Goal: Task Accomplishment & Management: Manage account settings

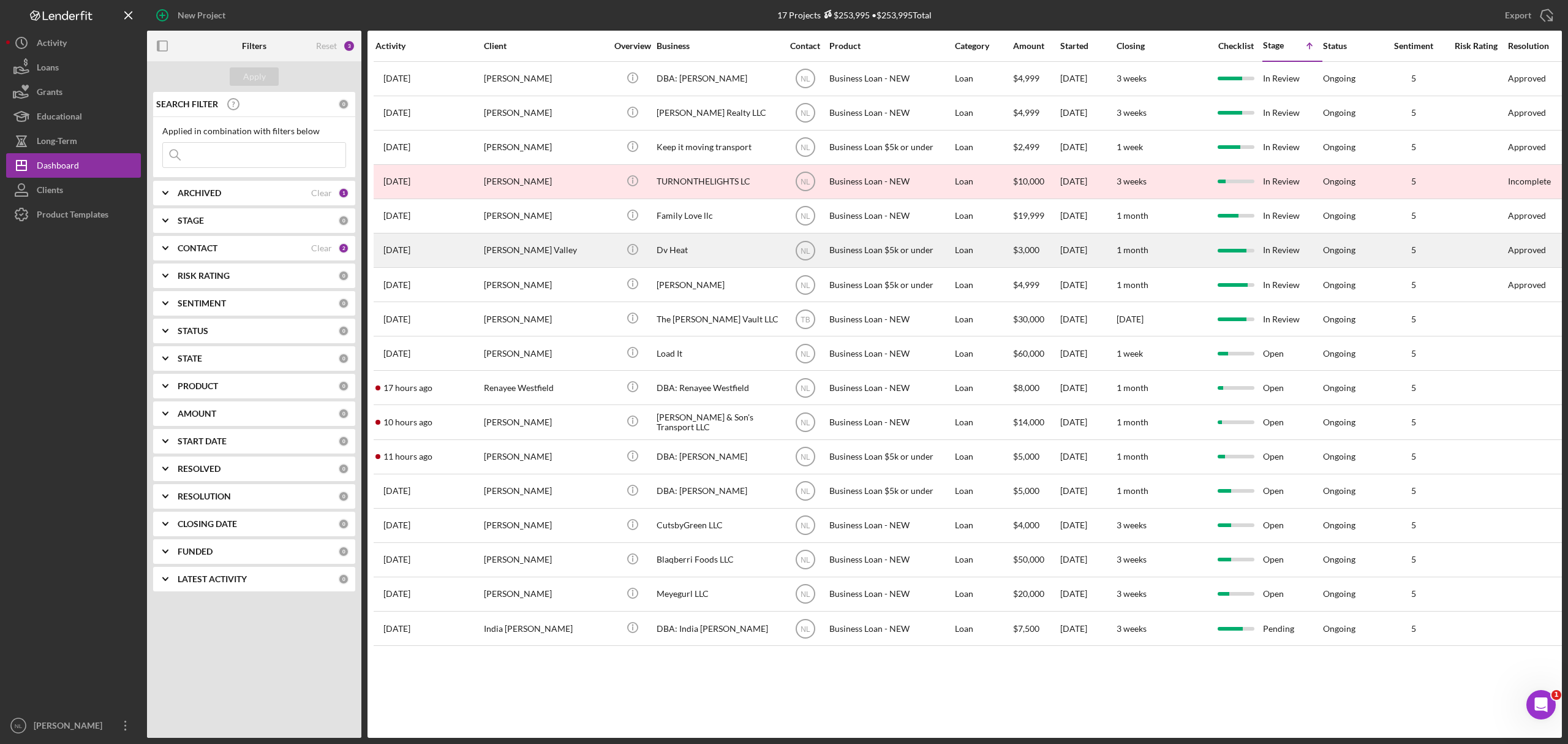
click at [506, 243] on div "[PERSON_NAME] Valley" at bounding box center [544, 250] width 123 height 33
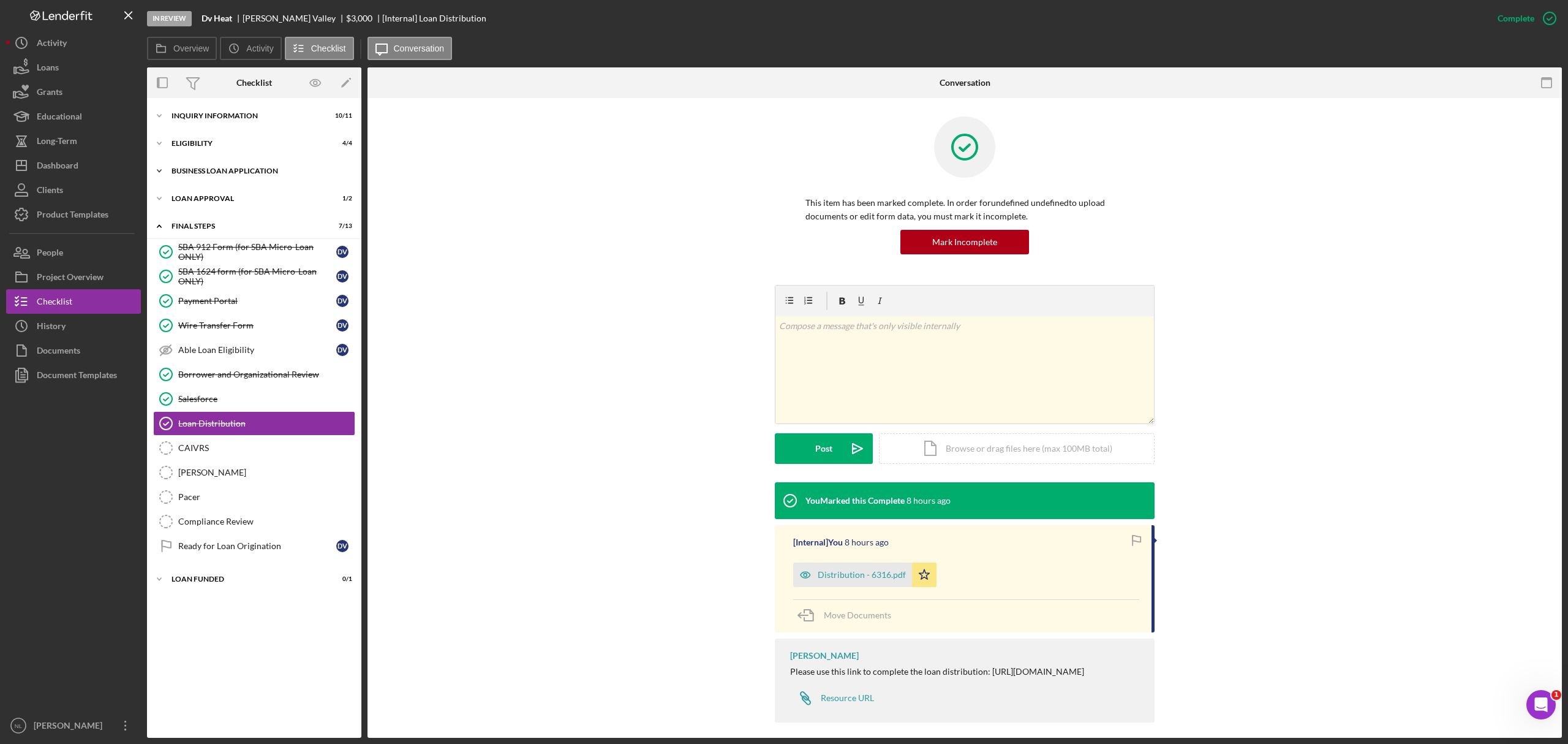
click at [248, 159] on div "Icon/Expander BUSINESS LOAN APPLICATION 11 / 11" at bounding box center [254, 170] width 214 height 24
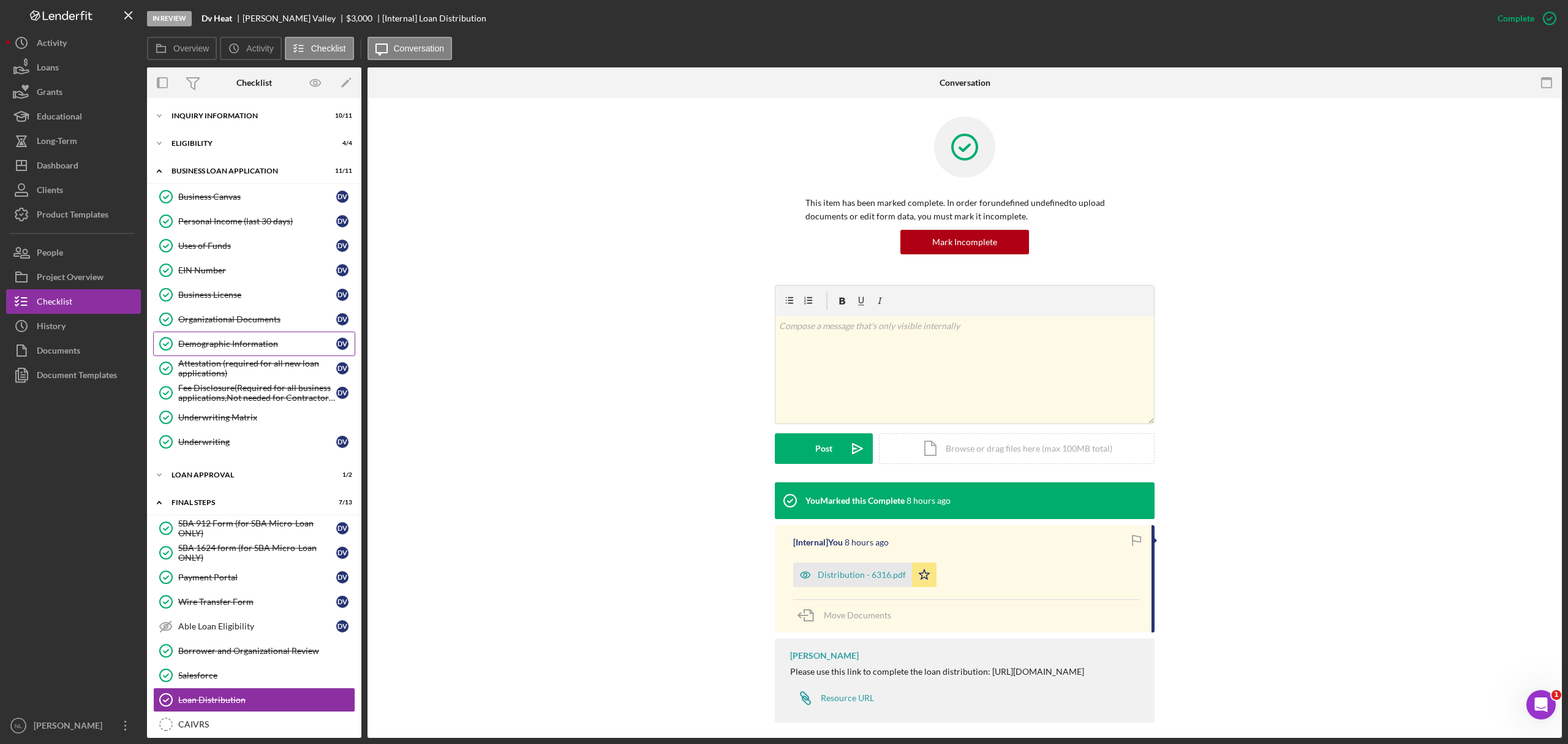
click at [250, 346] on div "Demographic Information" at bounding box center [258, 344] width 158 height 10
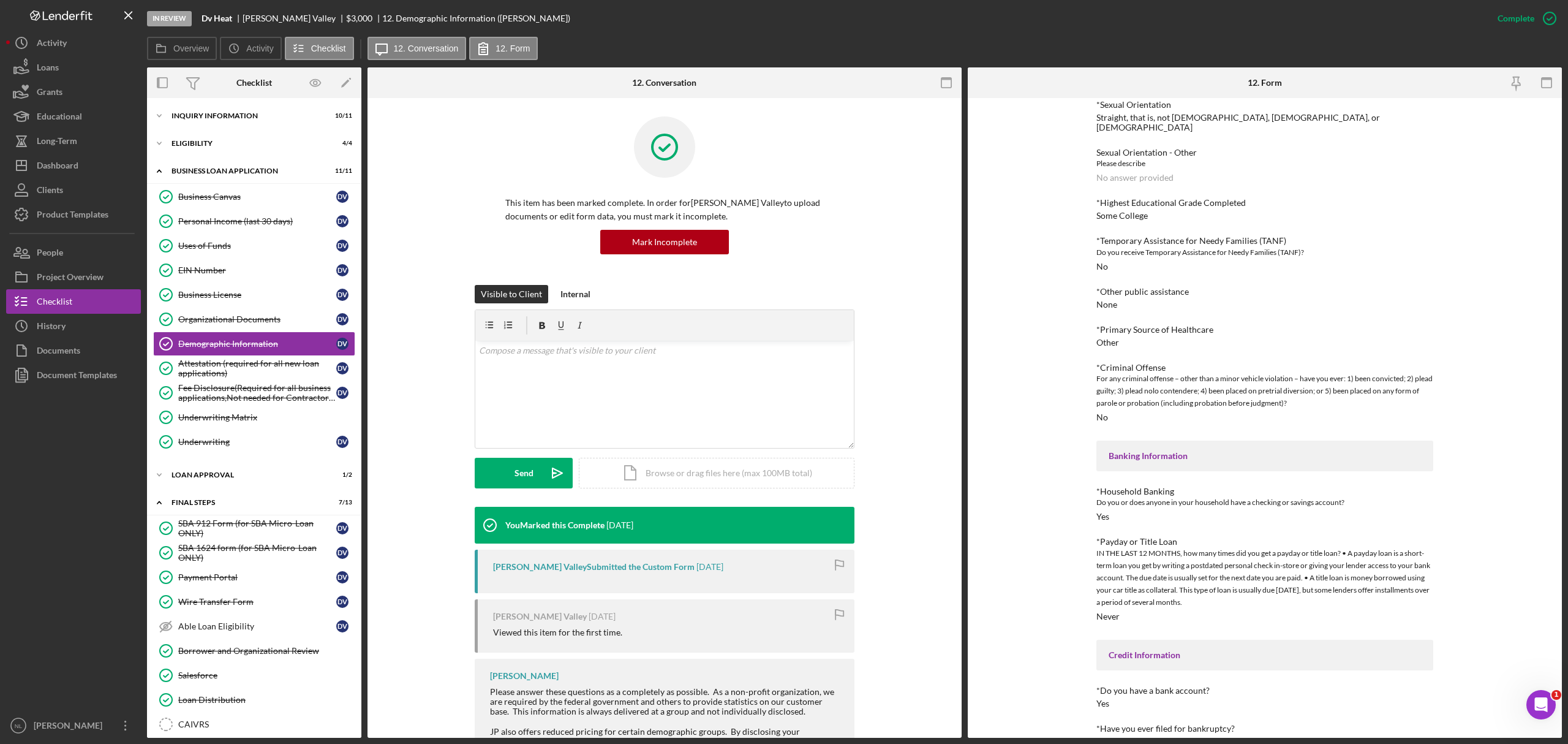
scroll to position [813, 0]
click at [223, 112] on div "INQUIRY INFORMATION" at bounding box center [259, 116] width 175 height 8
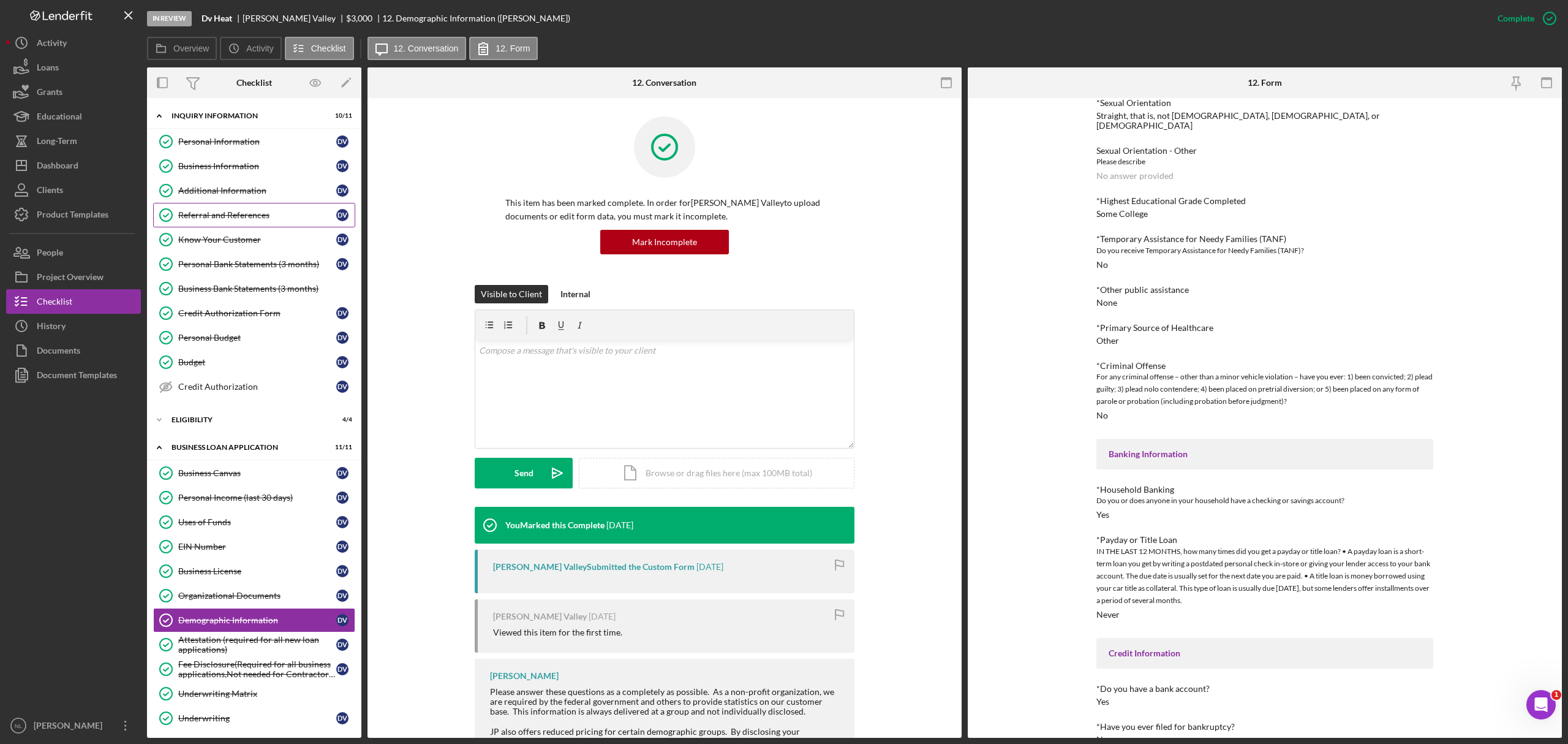
click at [251, 220] on div "Referral and References" at bounding box center [258, 215] width 158 height 10
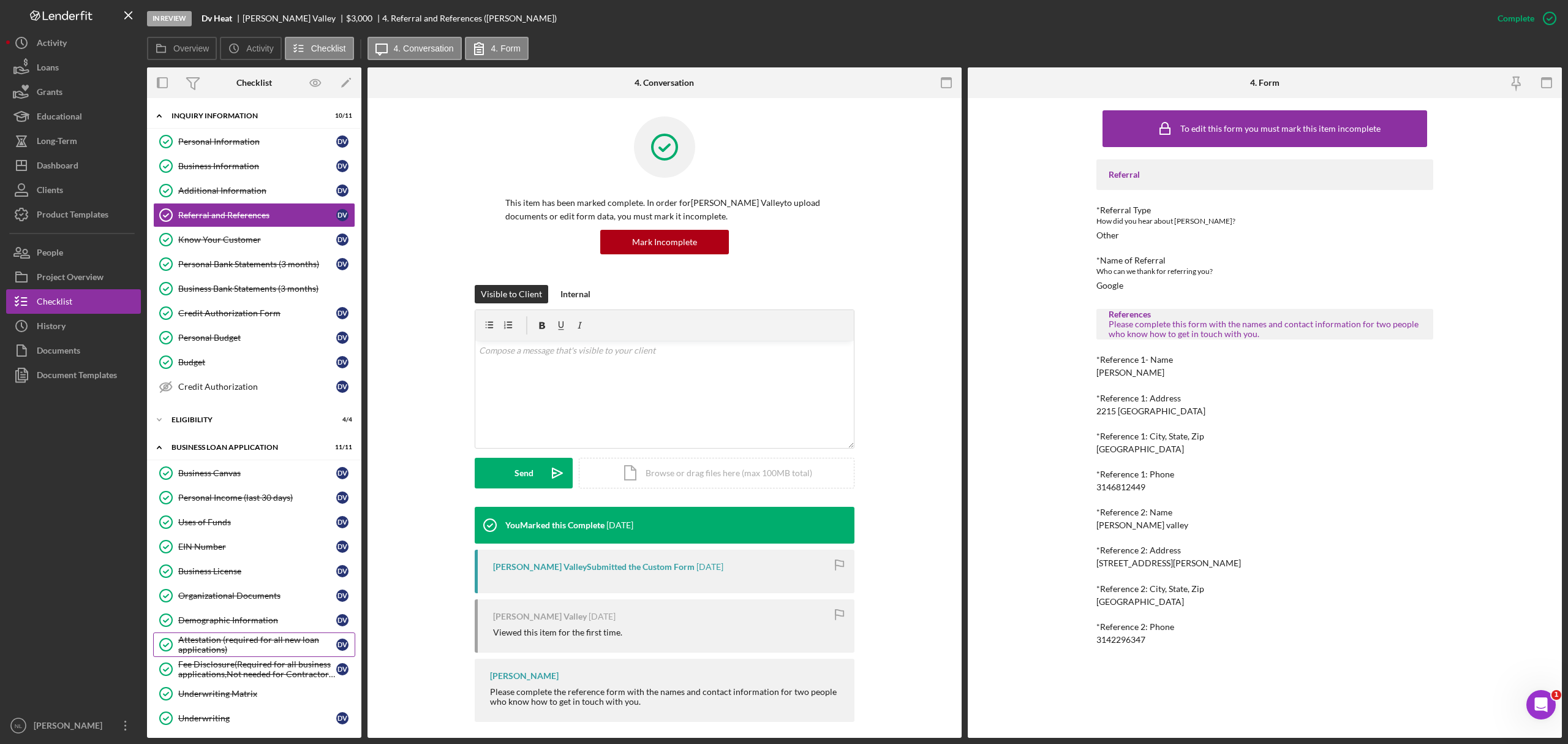
scroll to position [427, 0]
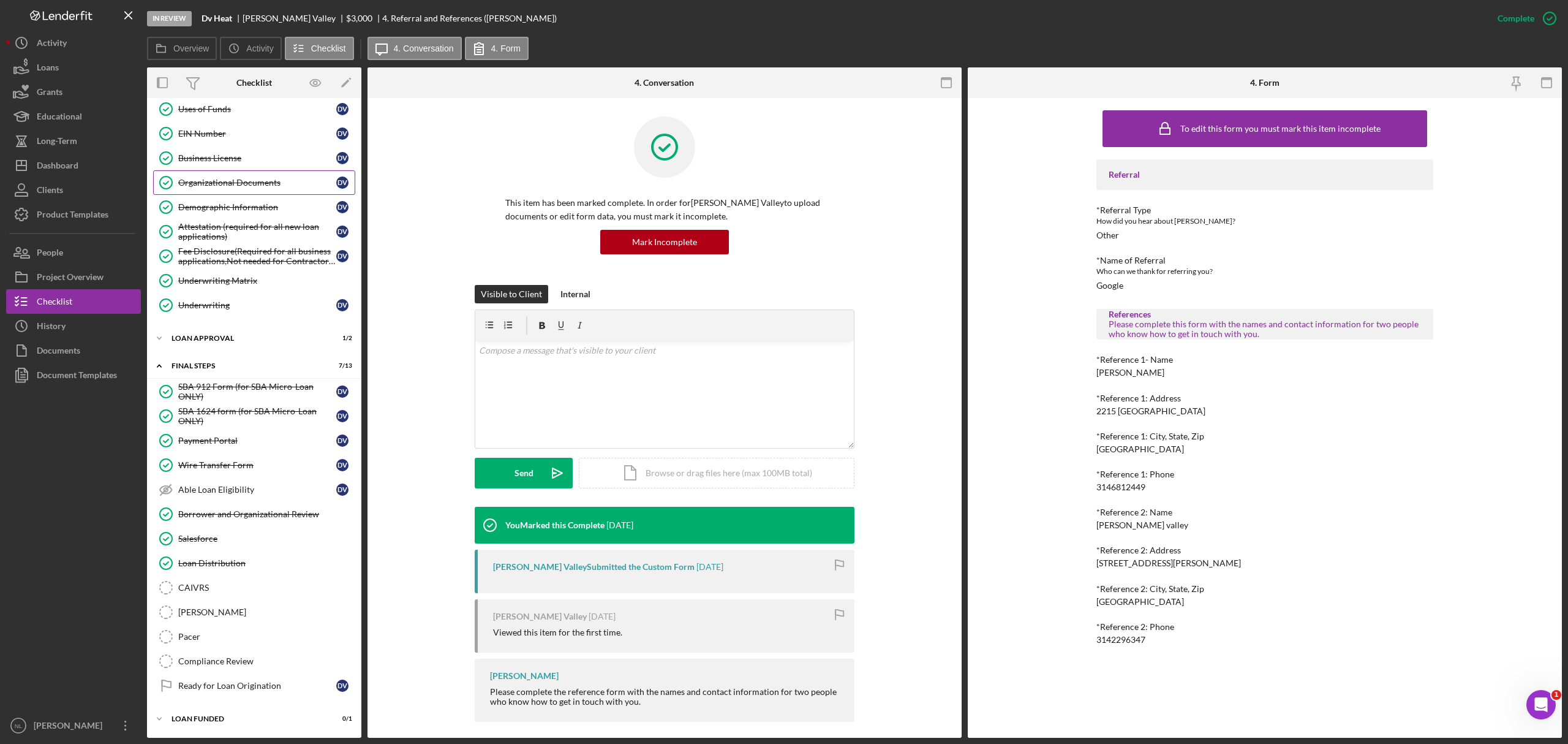
click at [277, 181] on link "Organizational Documents Organizational Documents D V" at bounding box center [254, 181] width 202 height 24
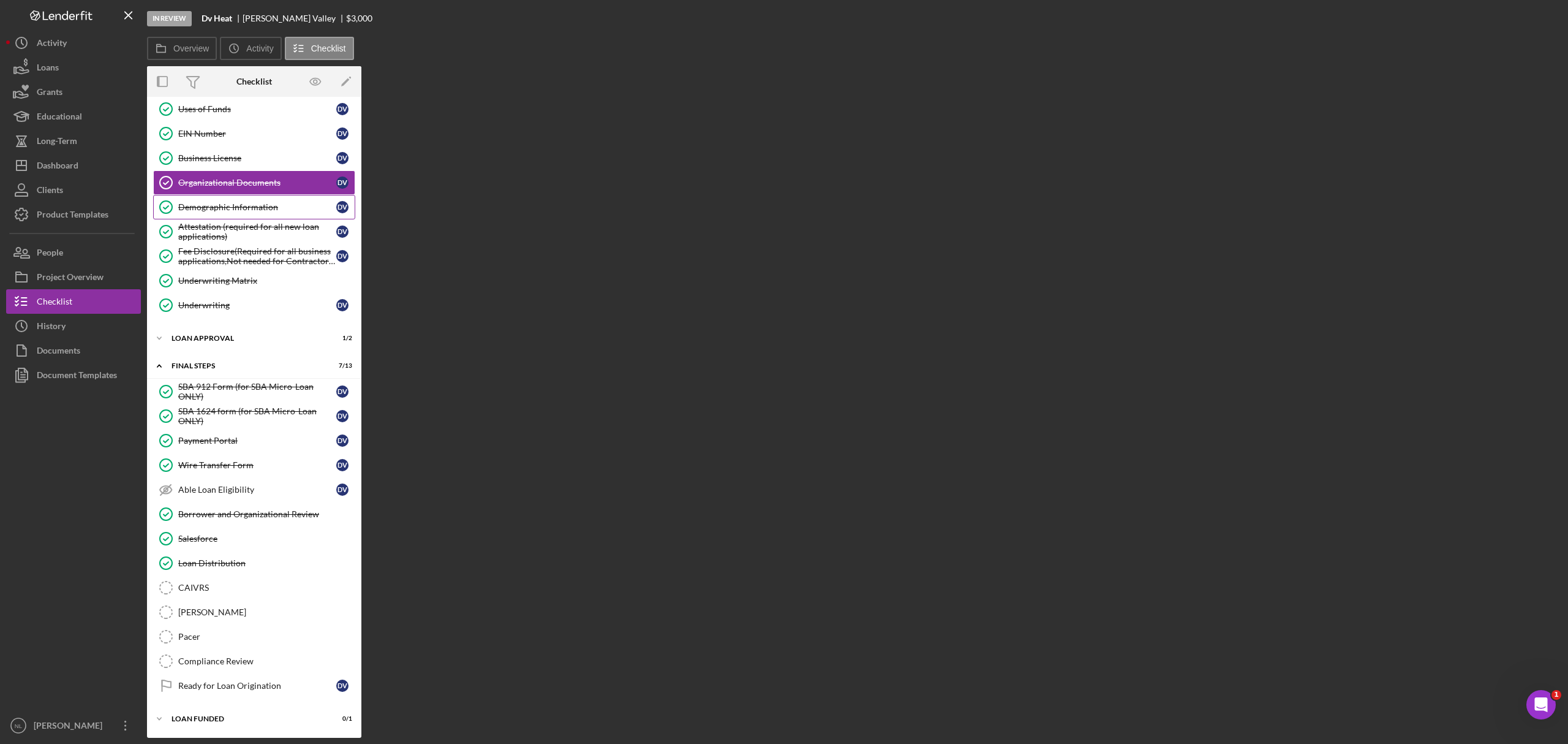
scroll to position [427, 0]
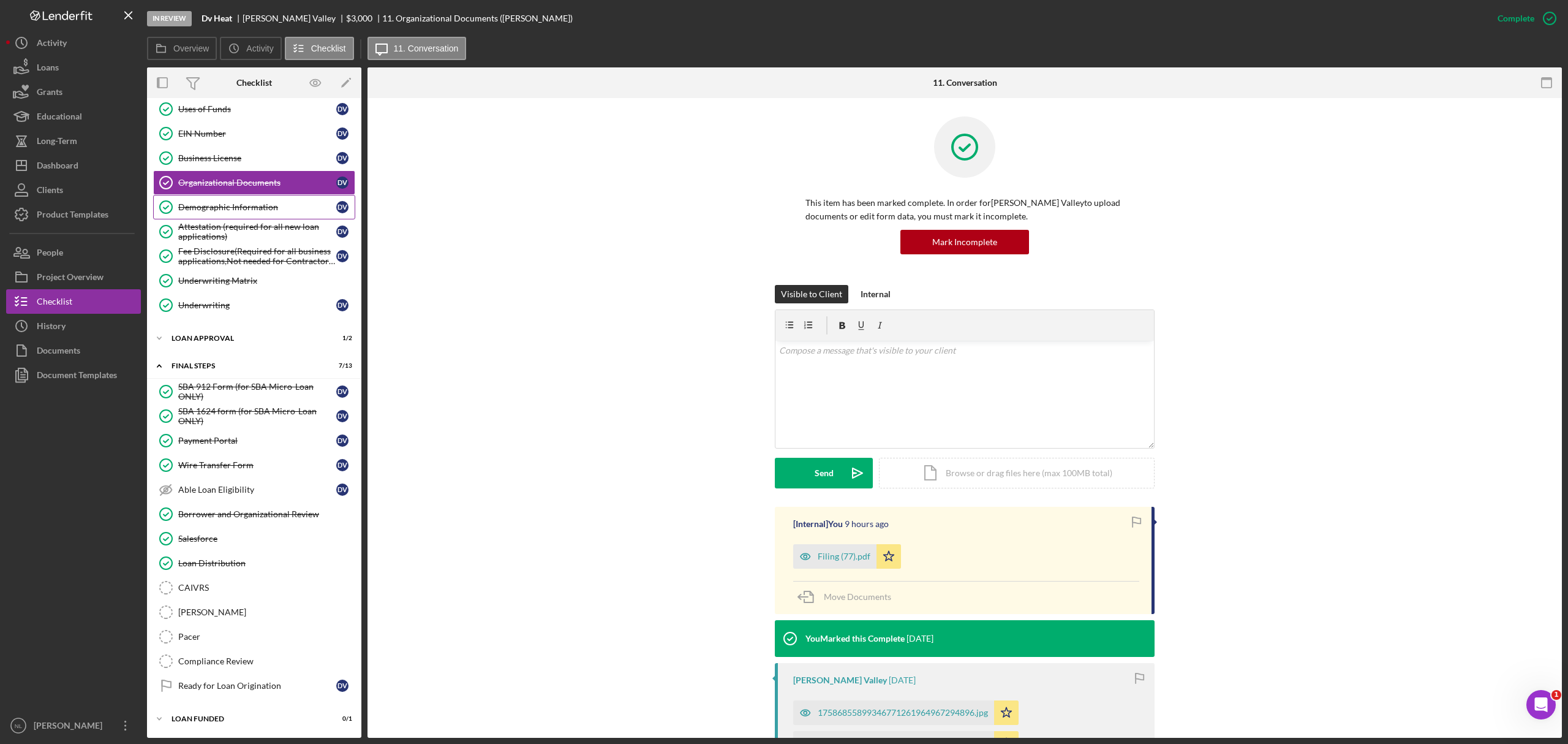
click at [270, 207] on link "Demographic Information Demographic Information D V" at bounding box center [254, 207] width 202 height 24
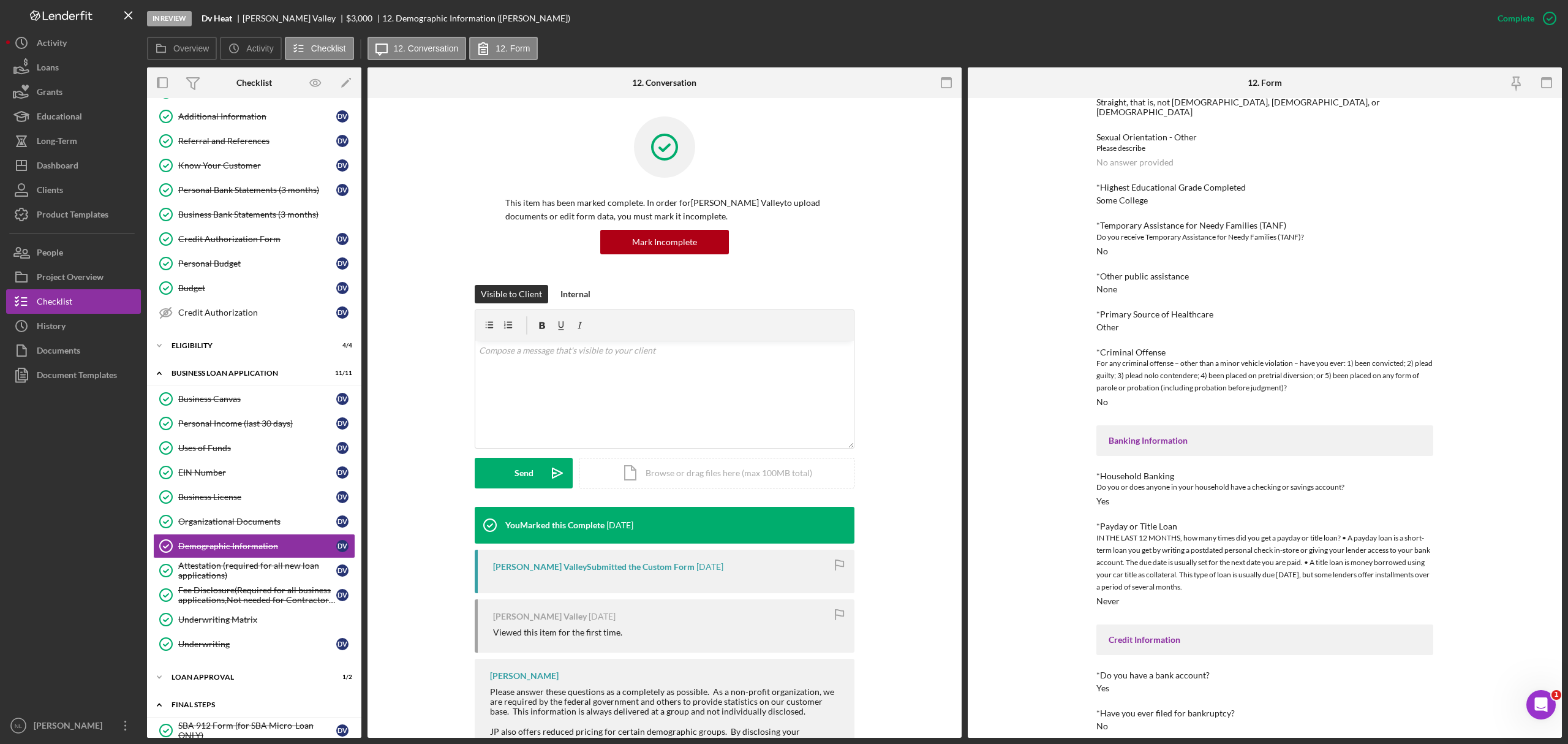
scroll to position [50, 0]
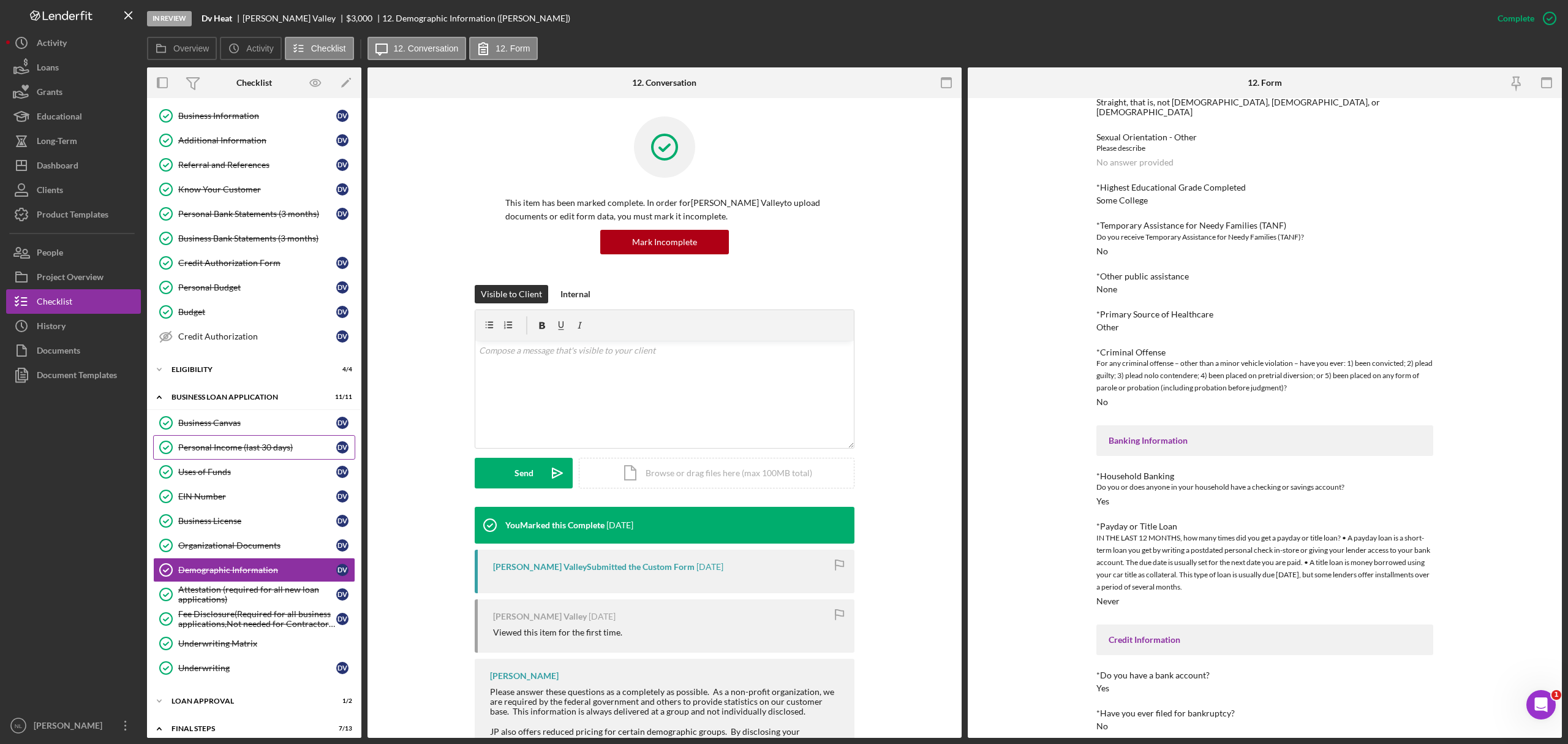
click at [245, 452] on div "Personal Income (last 30 days)" at bounding box center [258, 447] width 158 height 10
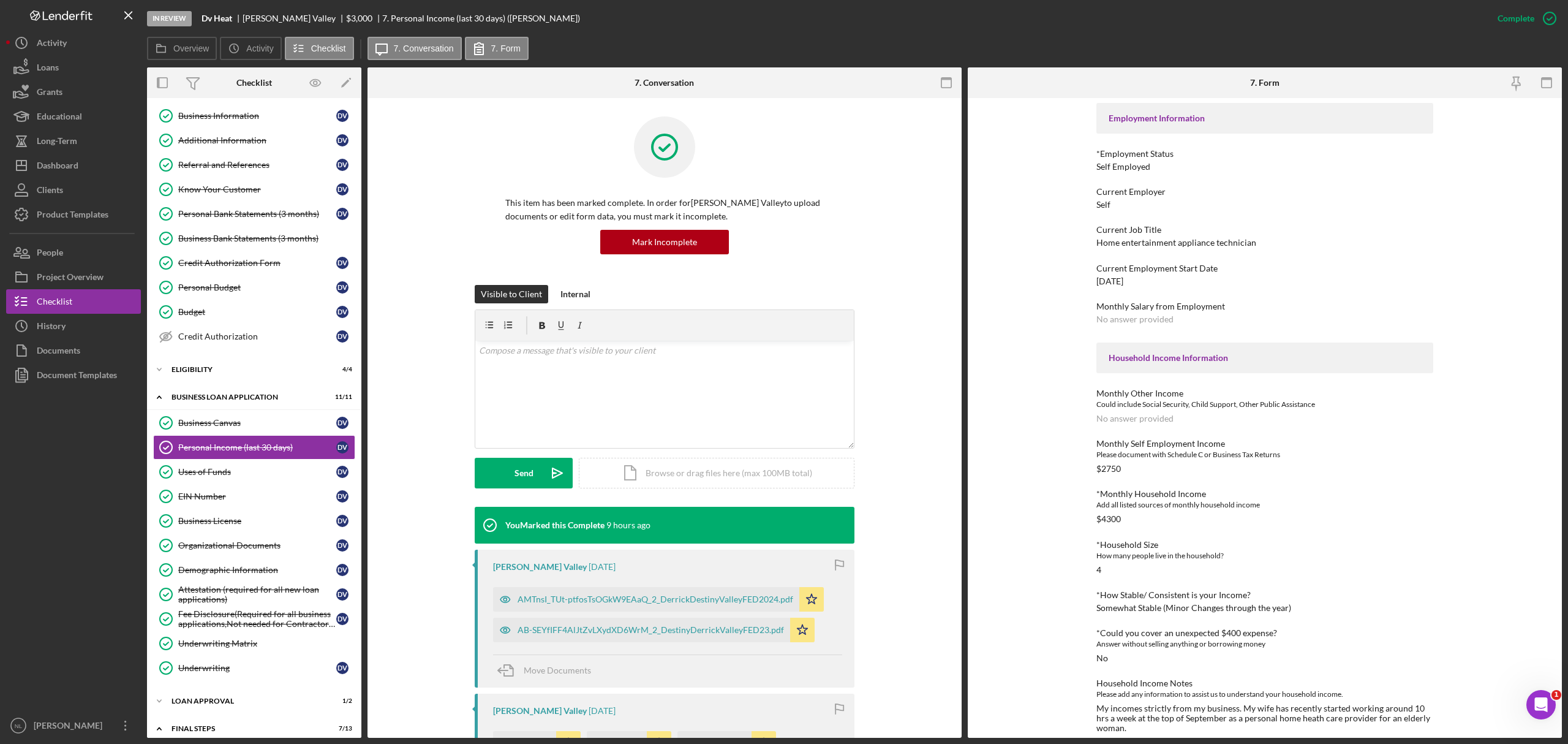
scroll to position [58, 0]
click at [292, 573] on div "Demographic Information" at bounding box center [258, 569] width 158 height 10
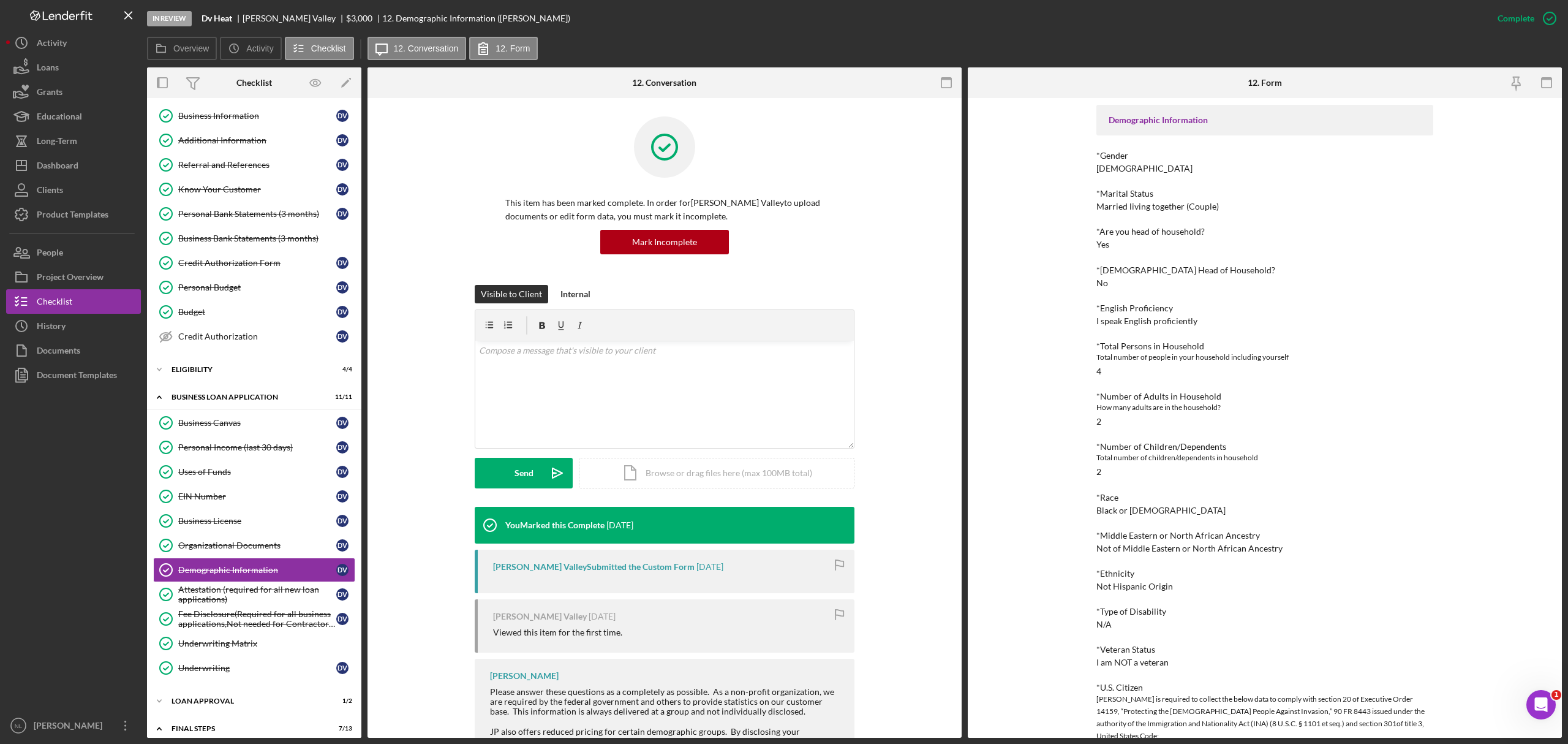
scroll to position [67, 0]
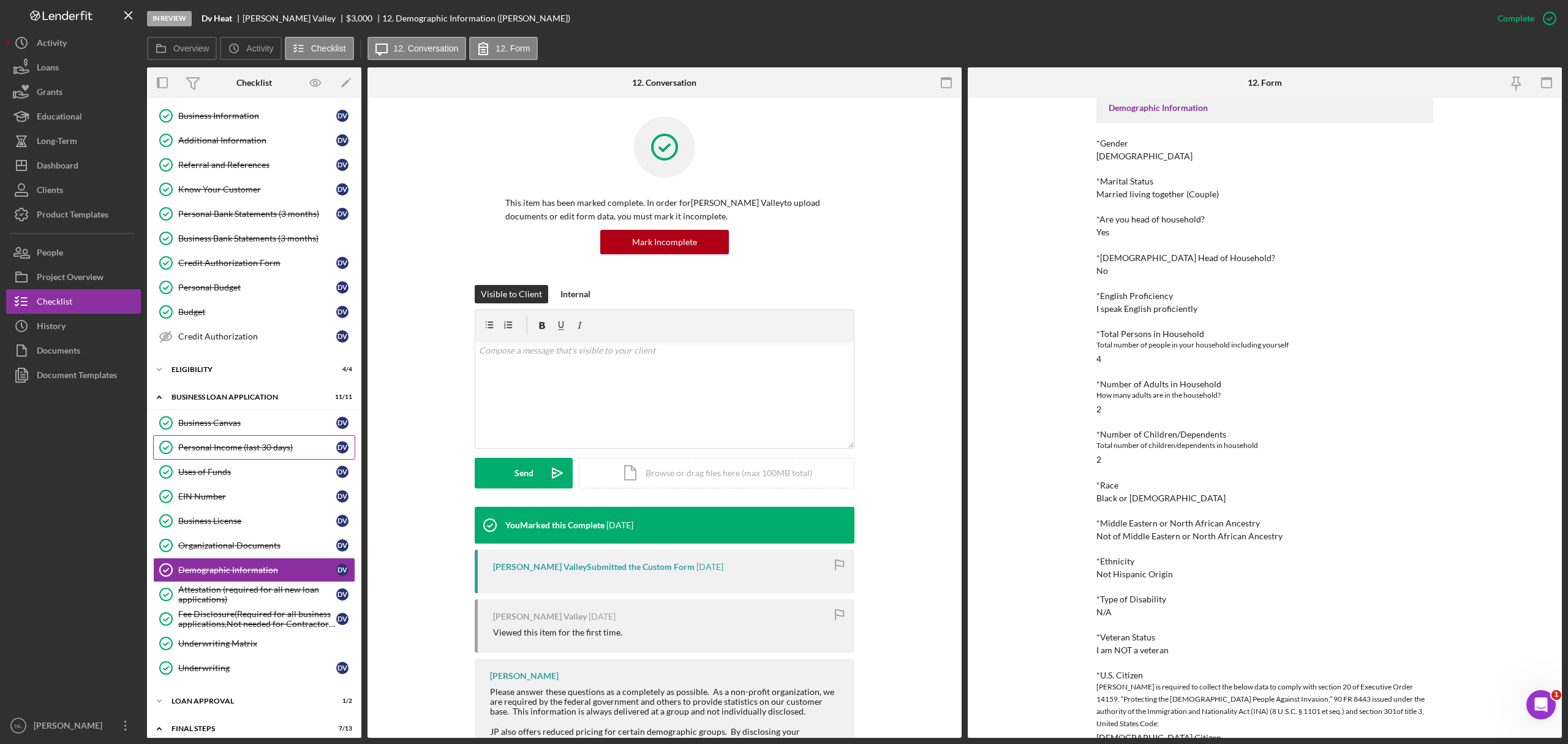
click at [269, 452] on div "Personal Income (last 30 days)" at bounding box center [258, 447] width 158 height 10
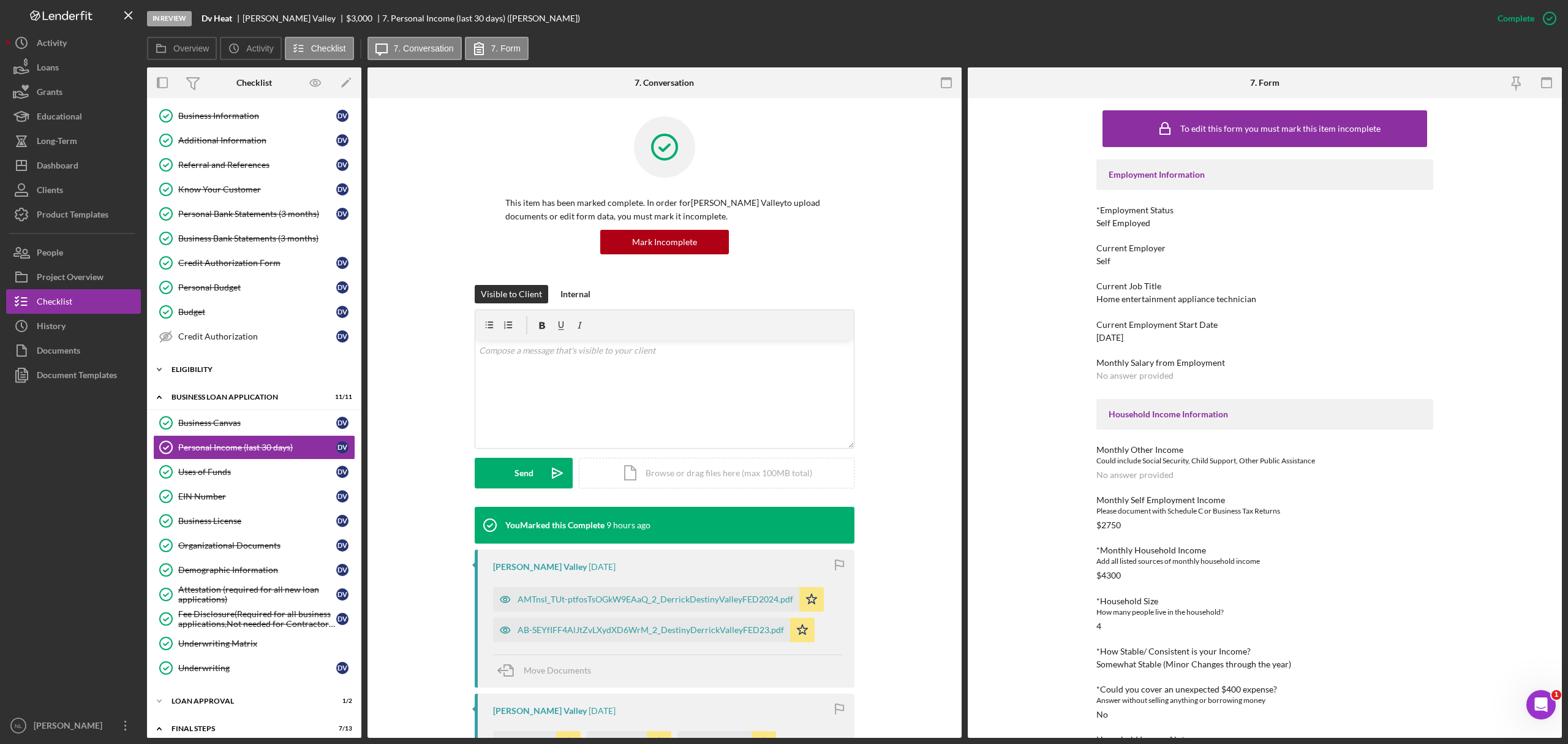
click at [212, 373] on div "Eligibility" at bounding box center [259, 370] width 175 height 8
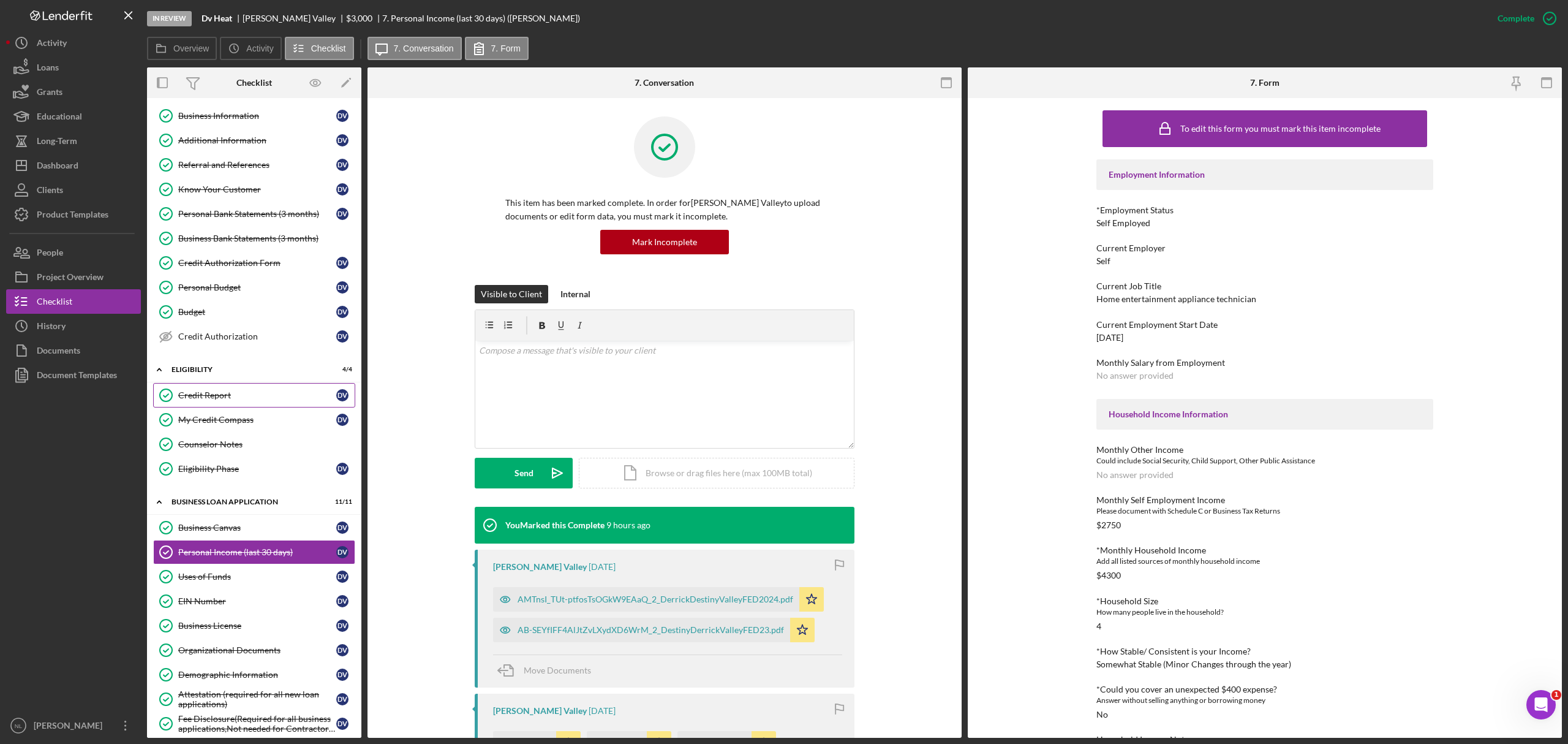
click at [223, 393] on link "Credit Report Credit Report D V" at bounding box center [254, 395] width 202 height 24
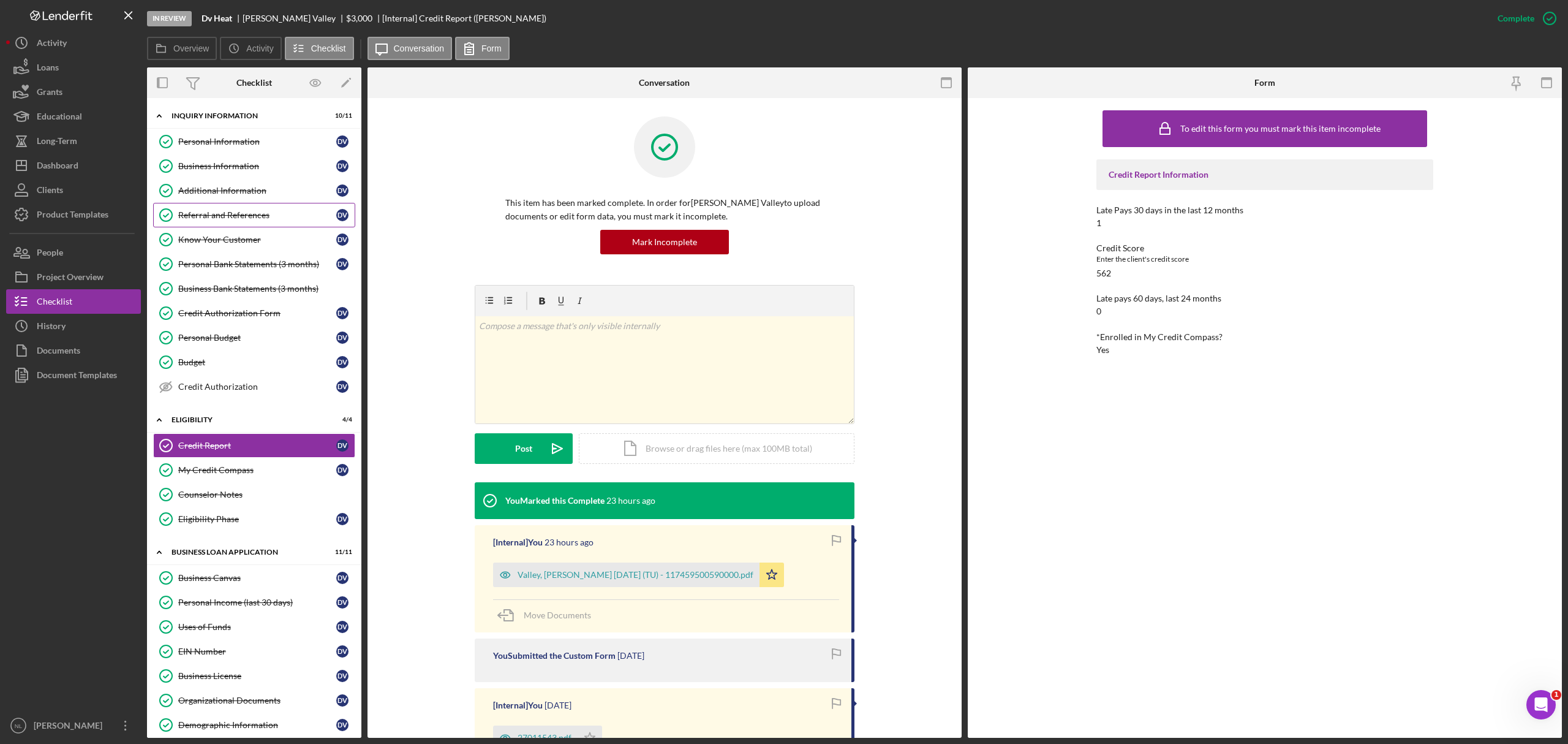
click at [228, 219] on div "Referral and References" at bounding box center [258, 215] width 158 height 10
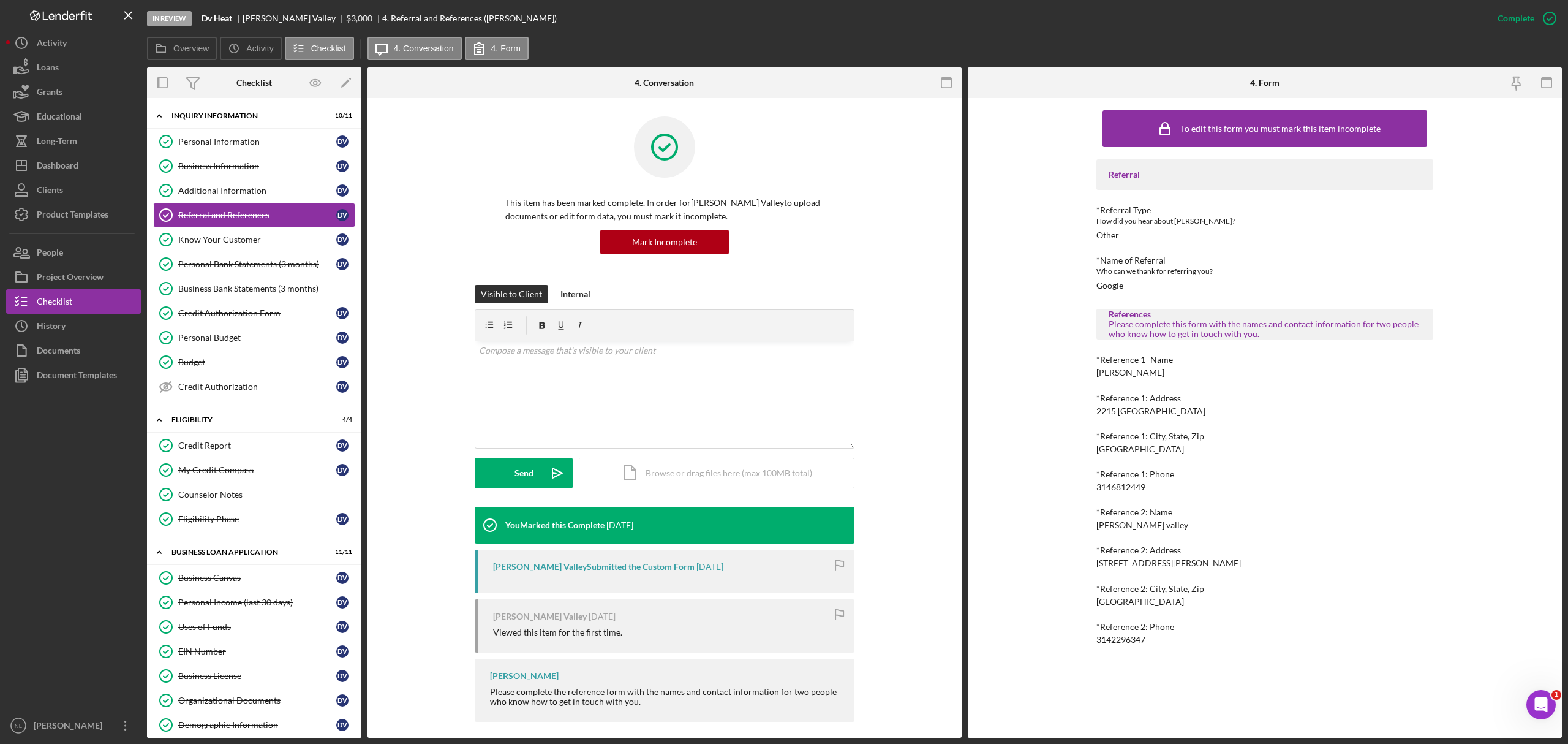
click at [1111, 486] on div "3146812449" at bounding box center [1120, 487] width 49 height 10
copy div "3146812449"
click at [1111, 642] on div "3142296347" at bounding box center [1120, 640] width 49 height 10
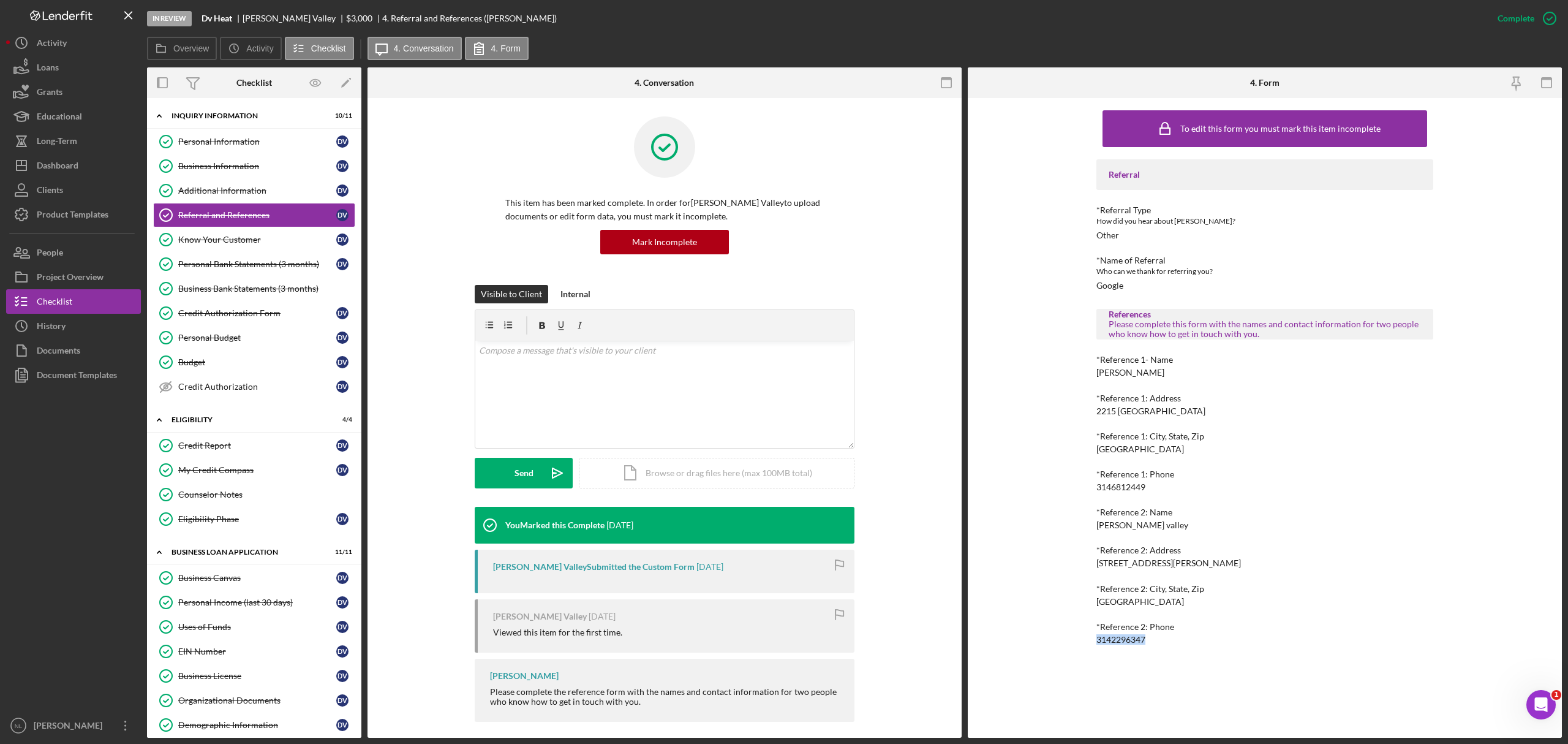
click at [1111, 642] on div "3142296347" at bounding box center [1120, 640] width 49 height 10
copy div "3142296347"
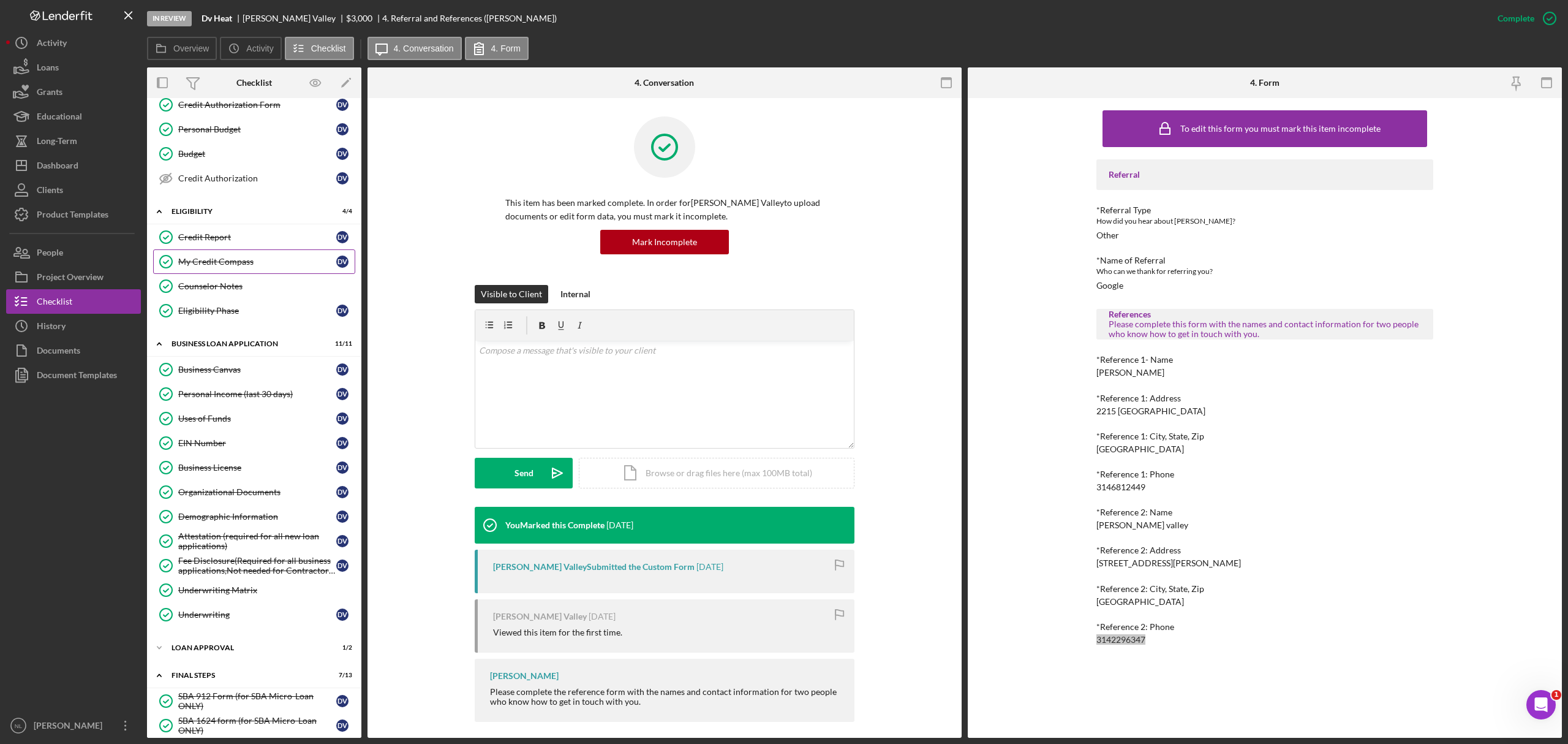
scroll to position [227, 0]
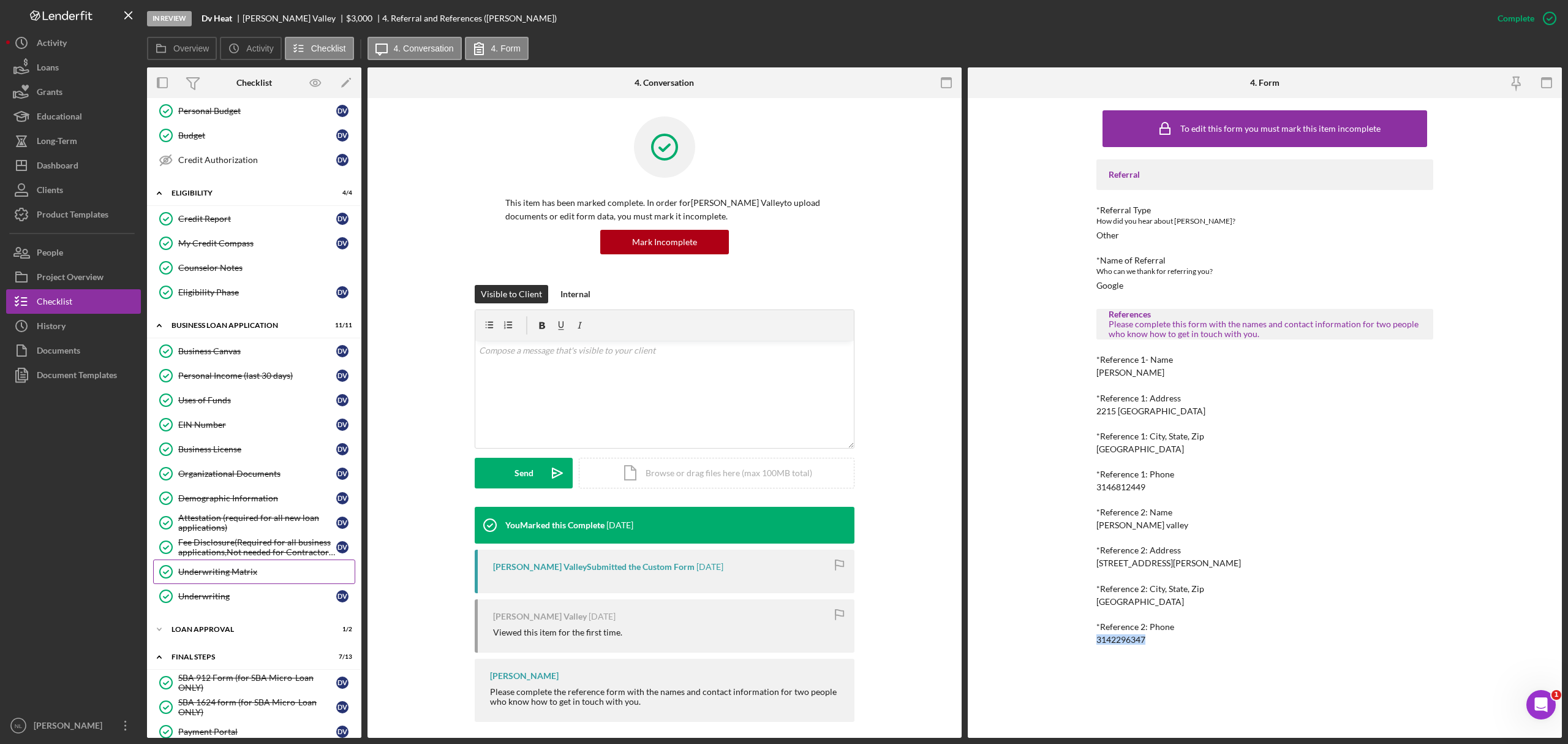
click at [280, 573] on link "Underwriting Matrix Underwriting Matrix" at bounding box center [254, 571] width 202 height 24
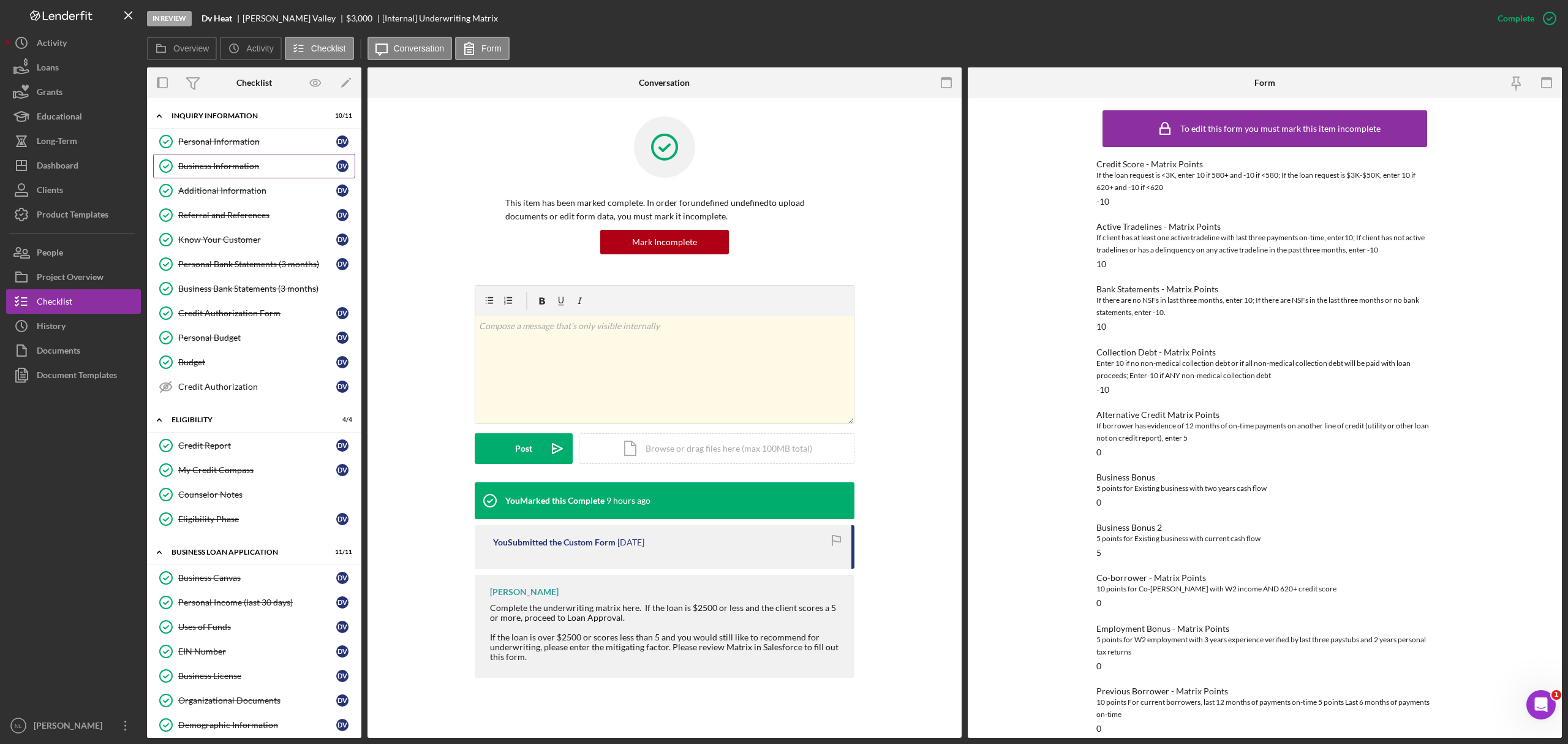
click at [239, 170] on div "Business Information" at bounding box center [258, 166] width 158 height 10
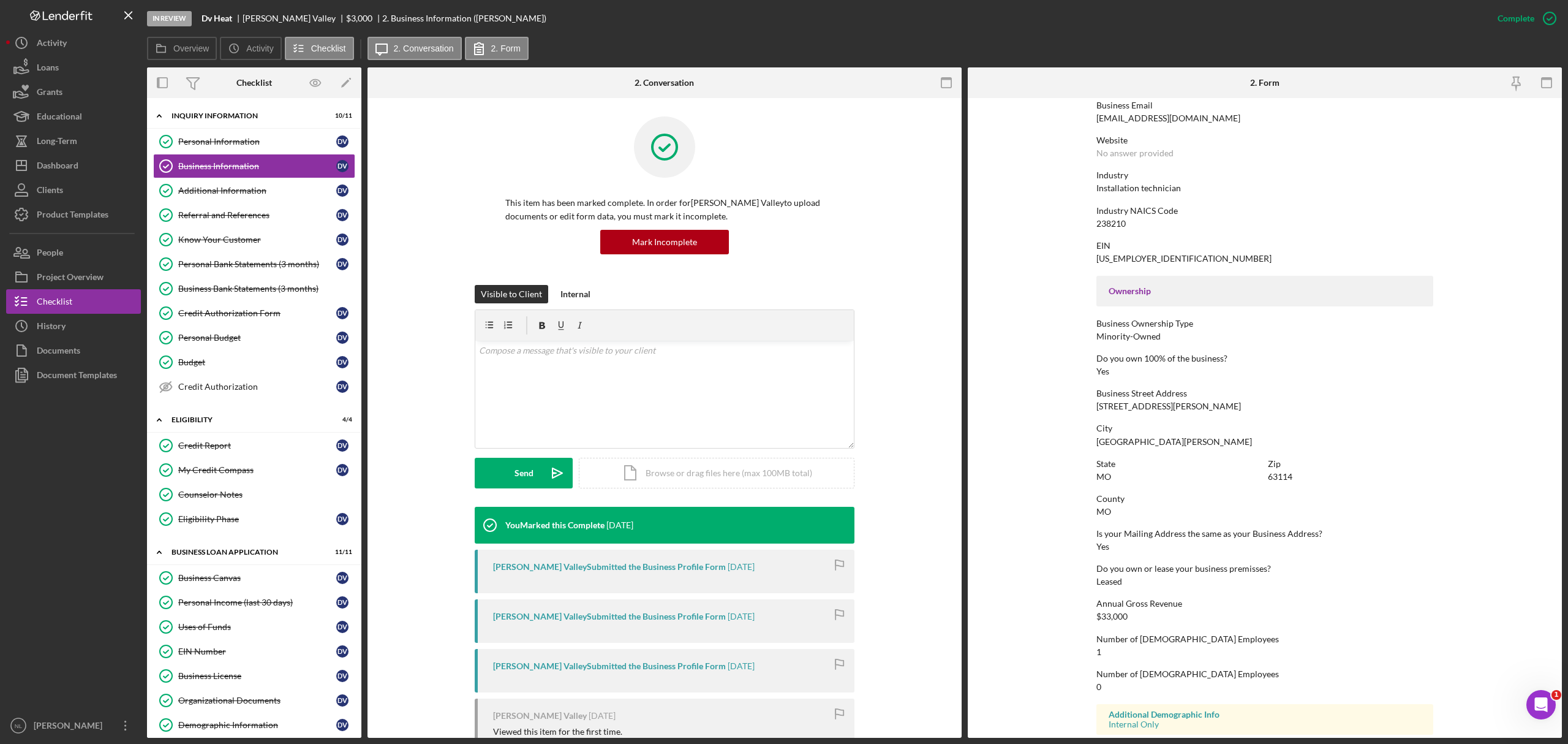
scroll to position [236, 0]
click at [259, 189] on div "Additional Information" at bounding box center [258, 190] width 158 height 10
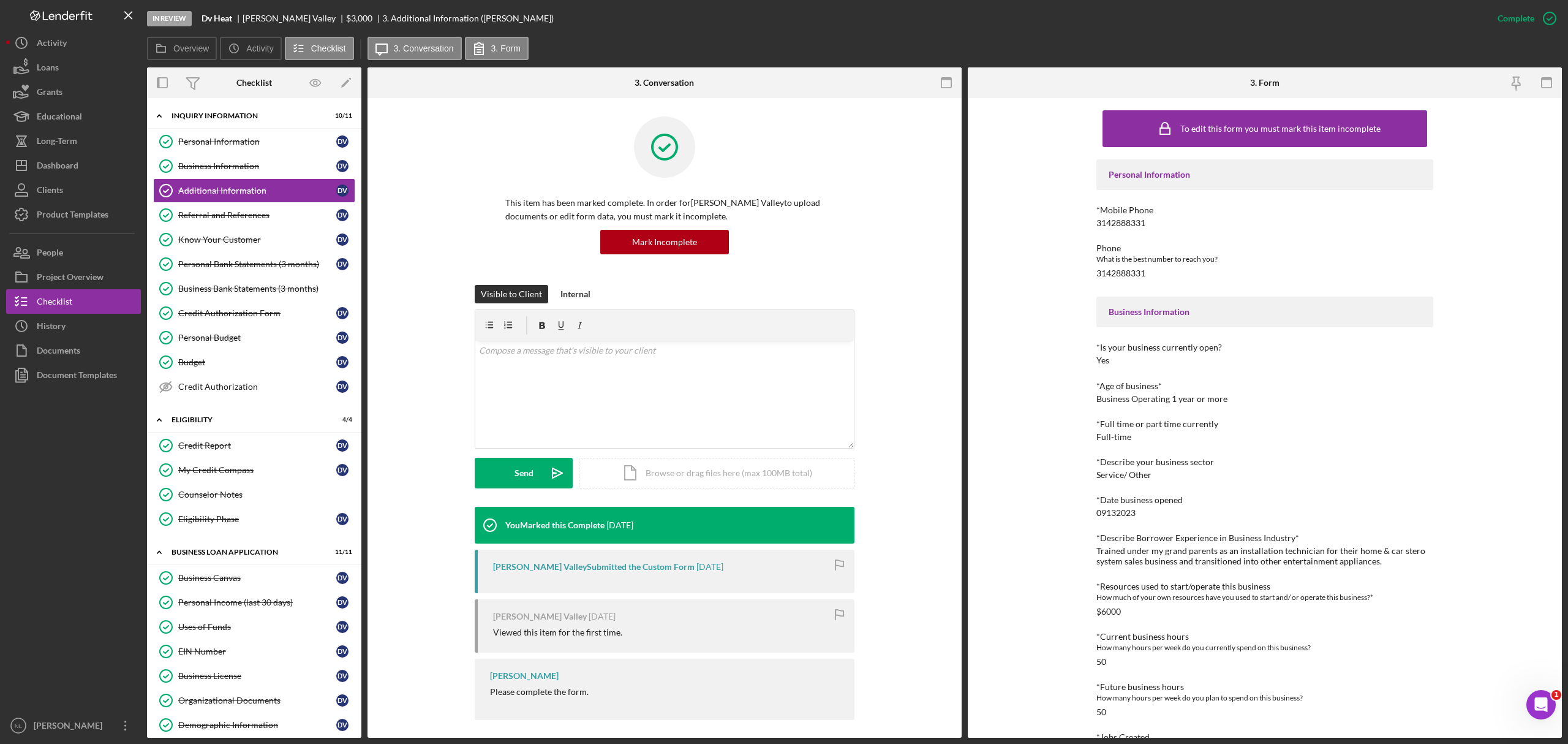
scroll to position [291, 0]
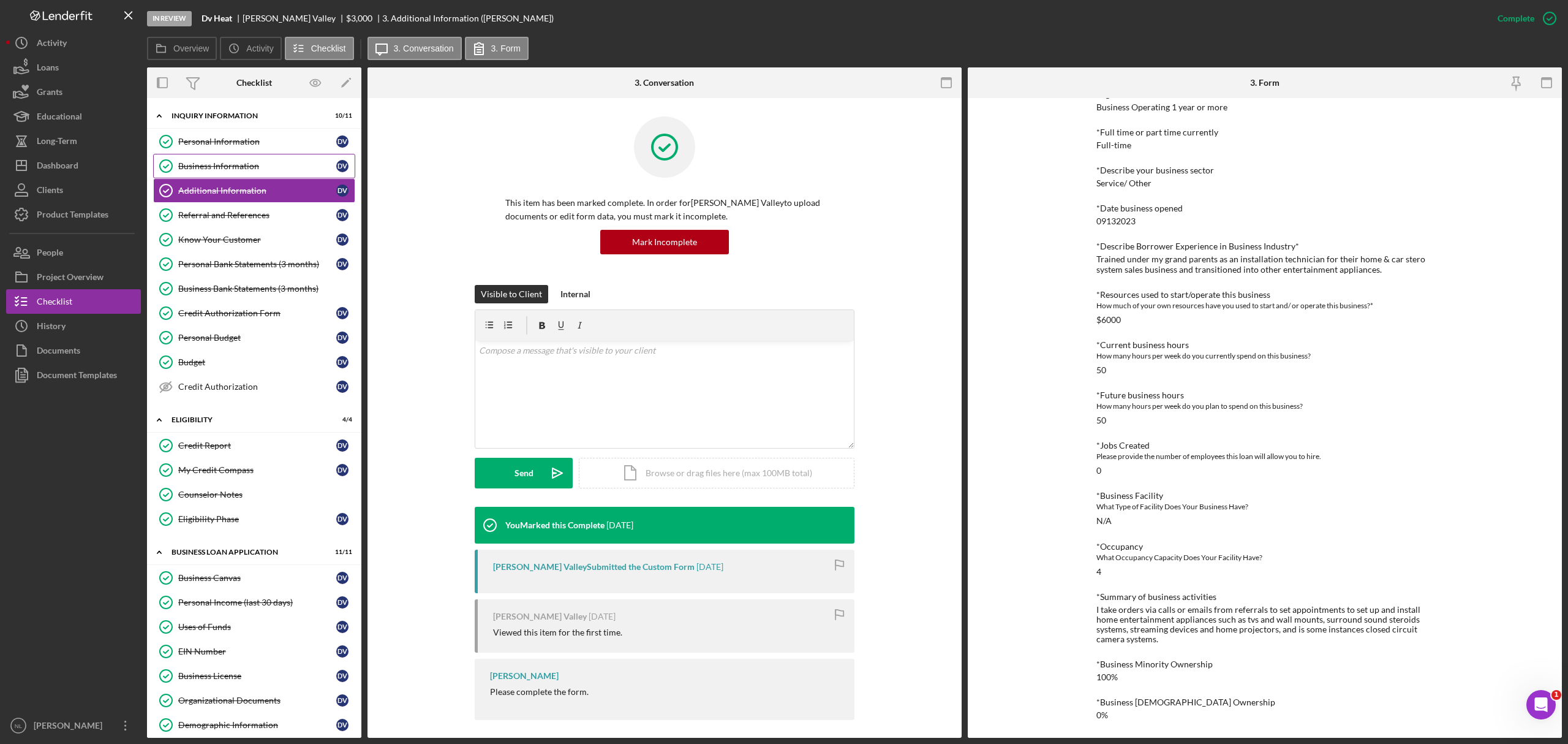
click at [255, 165] on div "Business Information" at bounding box center [258, 166] width 158 height 10
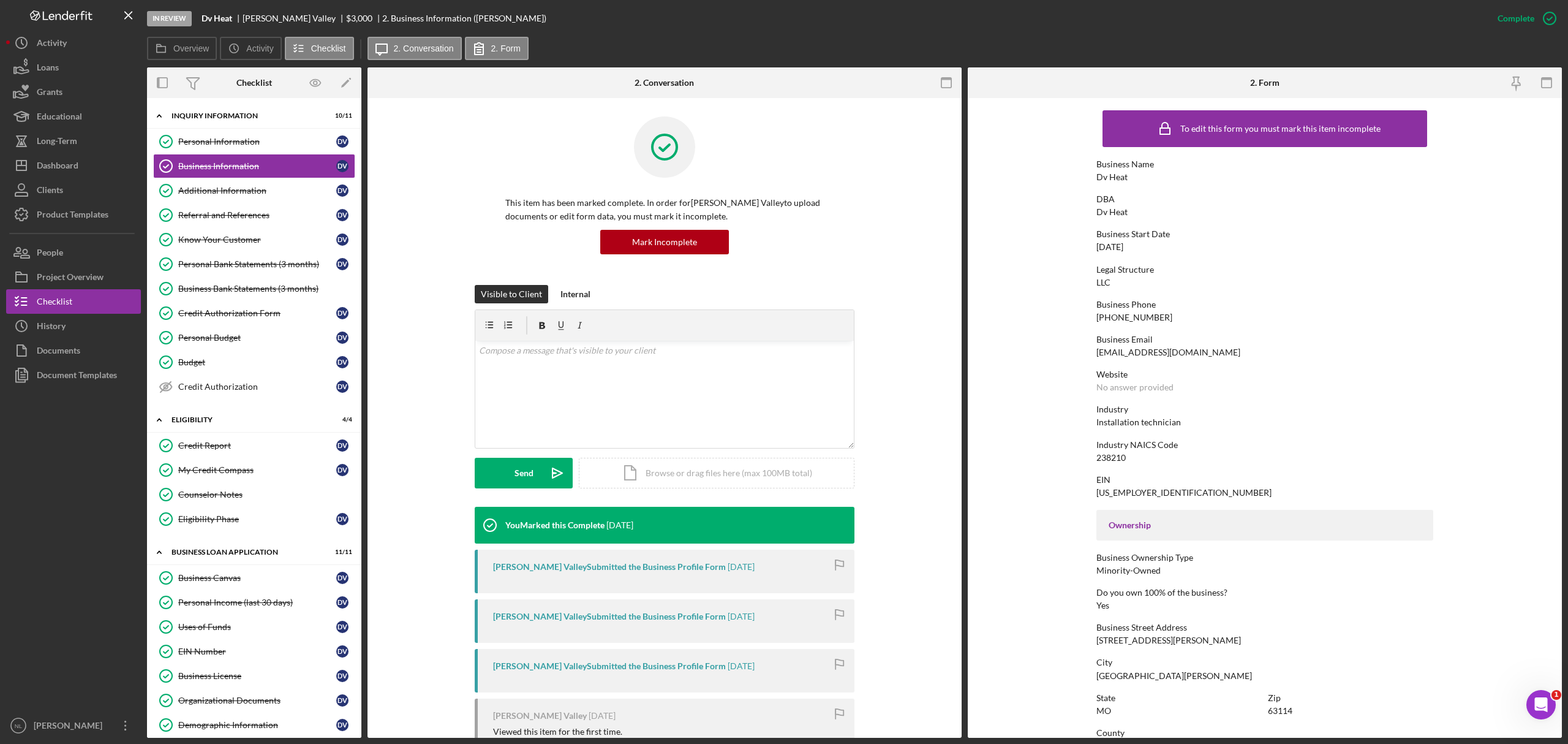
scroll to position [283, 0]
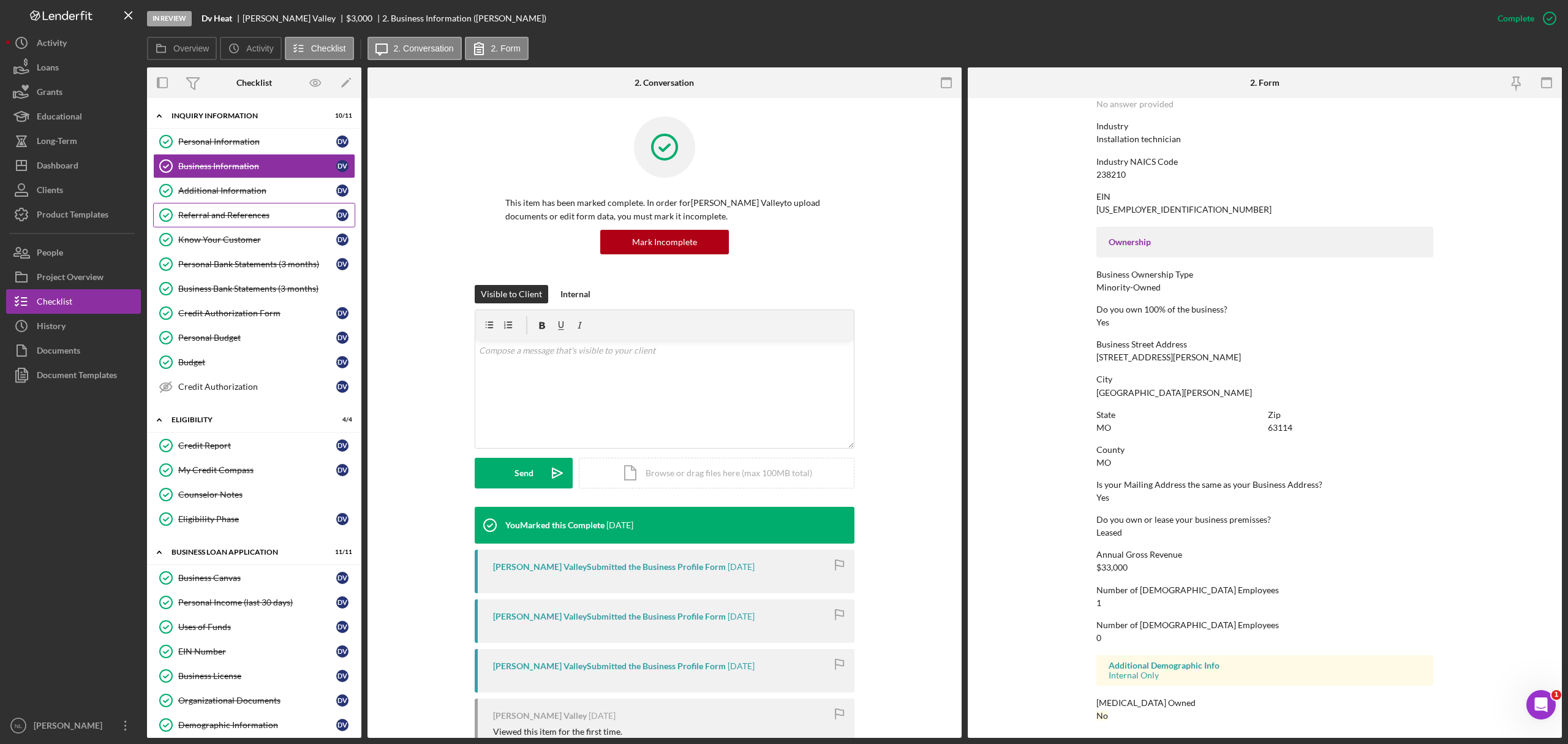
click at [201, 207] on link "Referral and References Referral and References D V" at bounding box center [254, 214] width 202 height 24
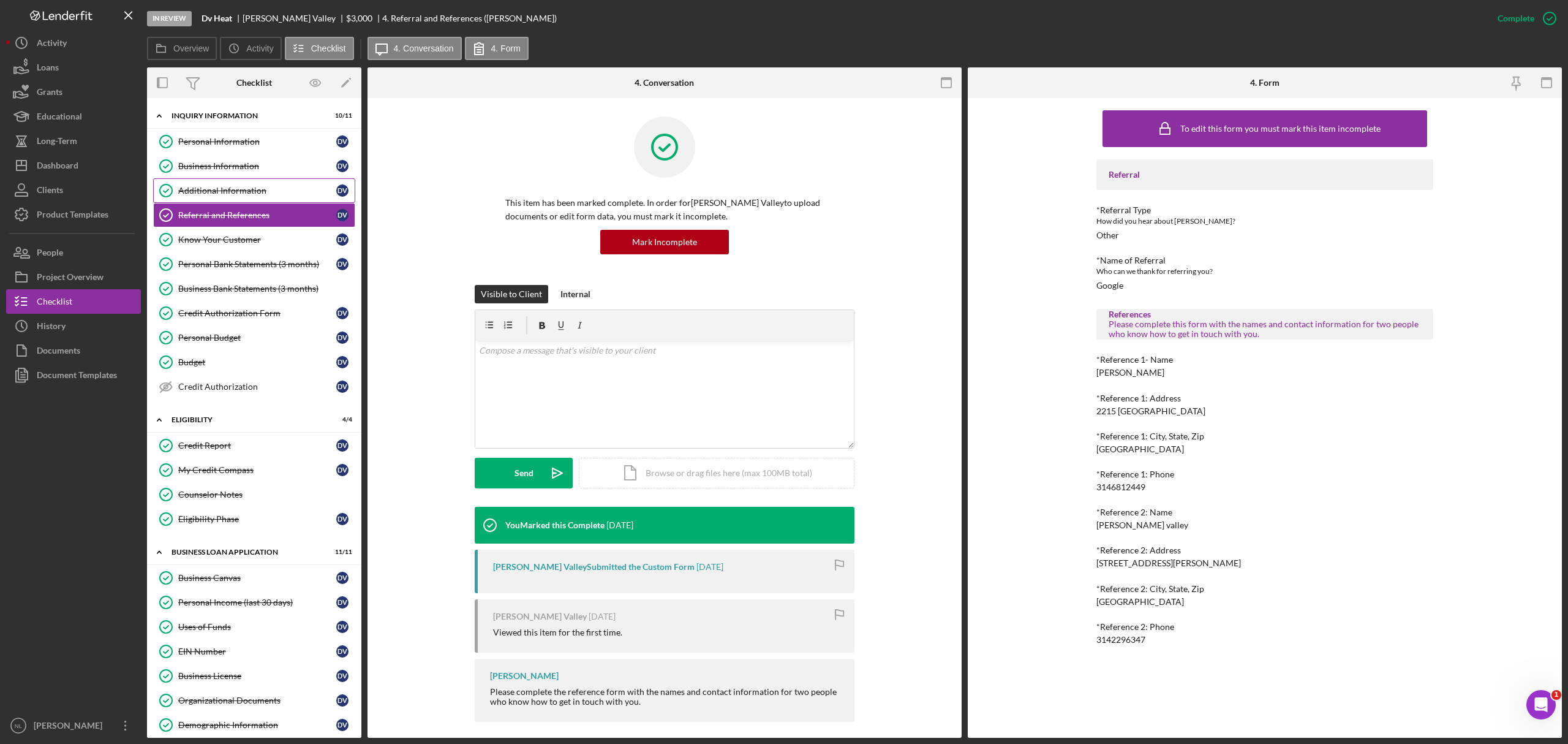
click at [194, 182] on link "Additional Information Additional Information D V" at bounding box center [254, 190] width 202 height 24
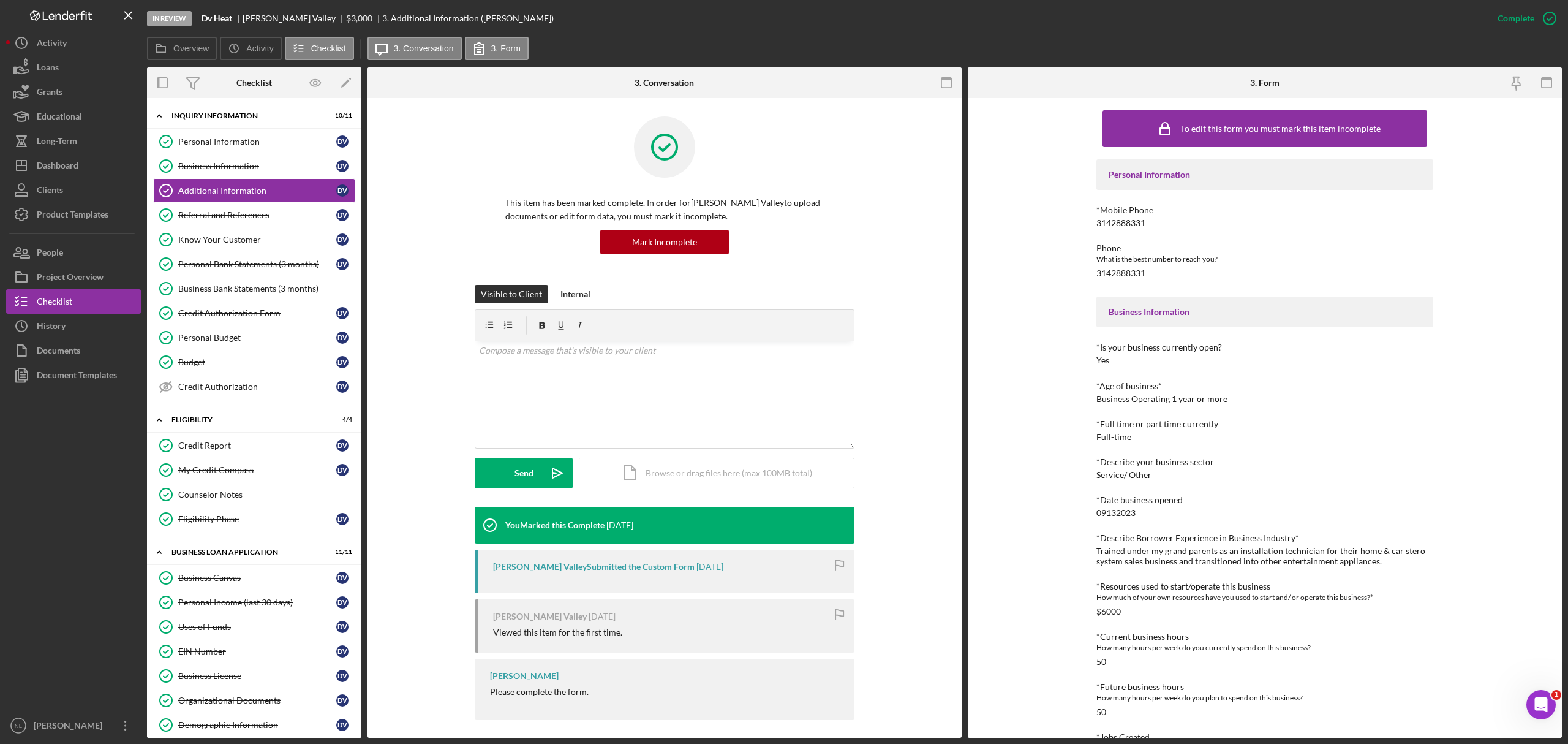
scroll to position [291, 0]
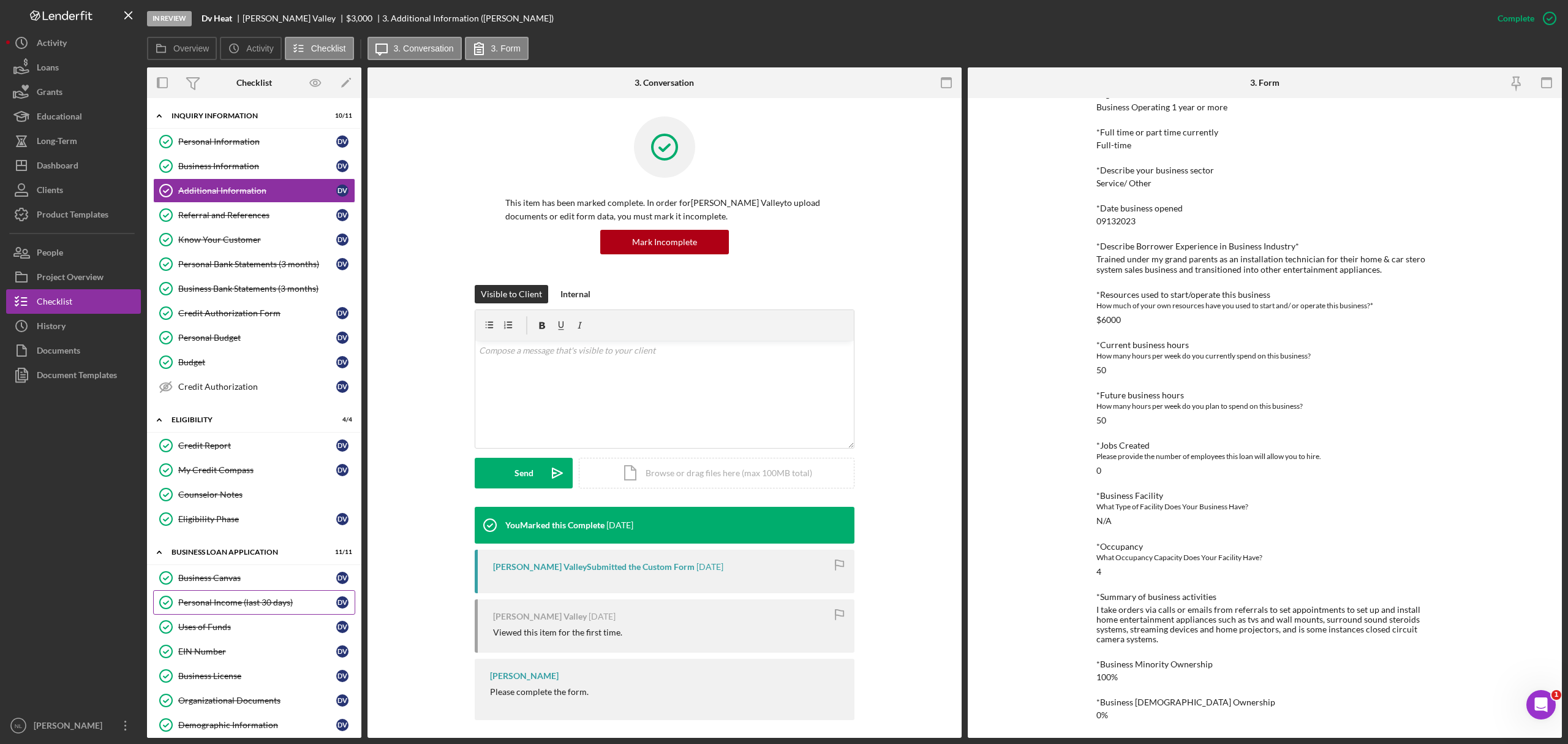
click at [217, 599] on link "Personal Income (last 30 days) Personal Income (last 30 days) D V" at bounding box center [254, 601] width 202 height 24
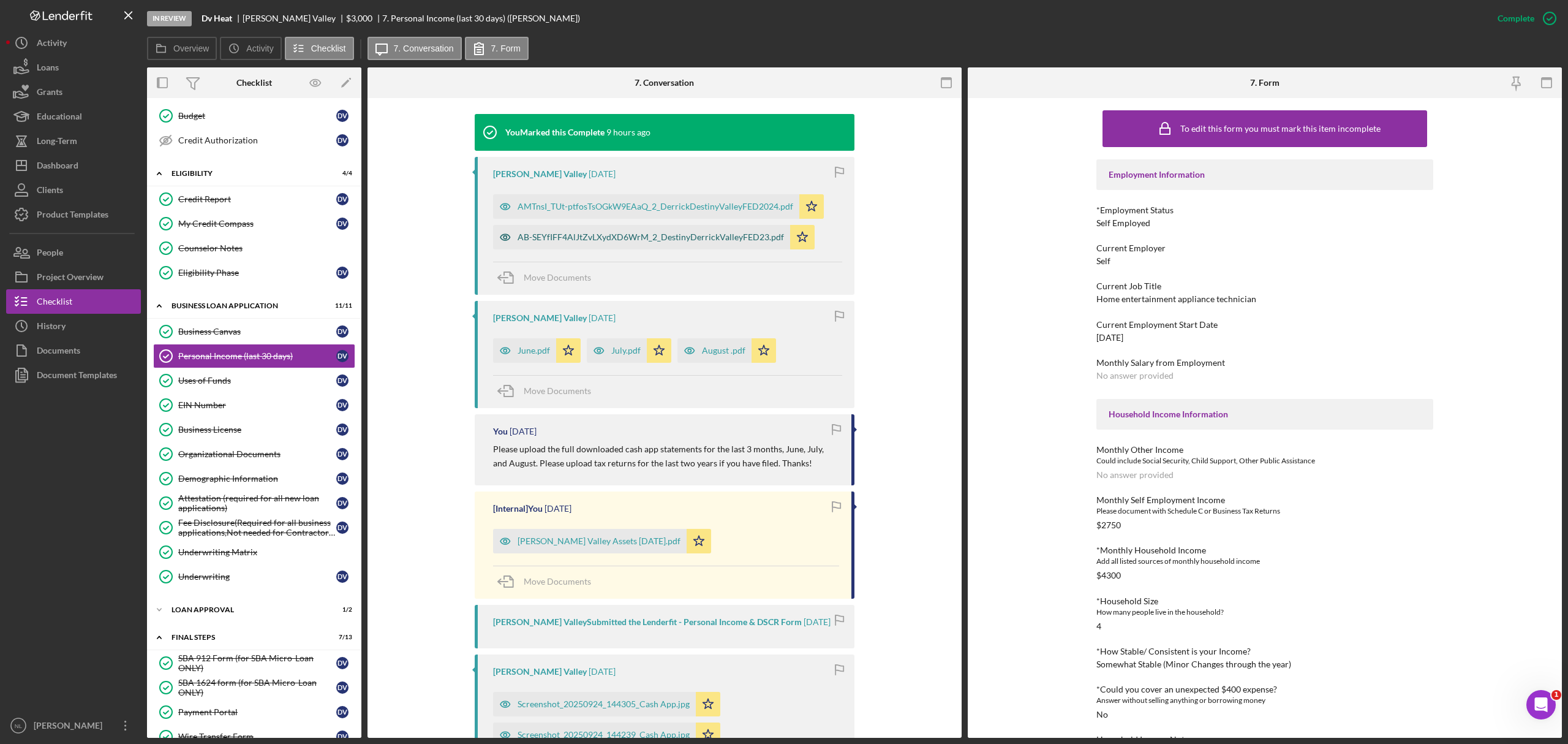
scroll to position [396, 0]
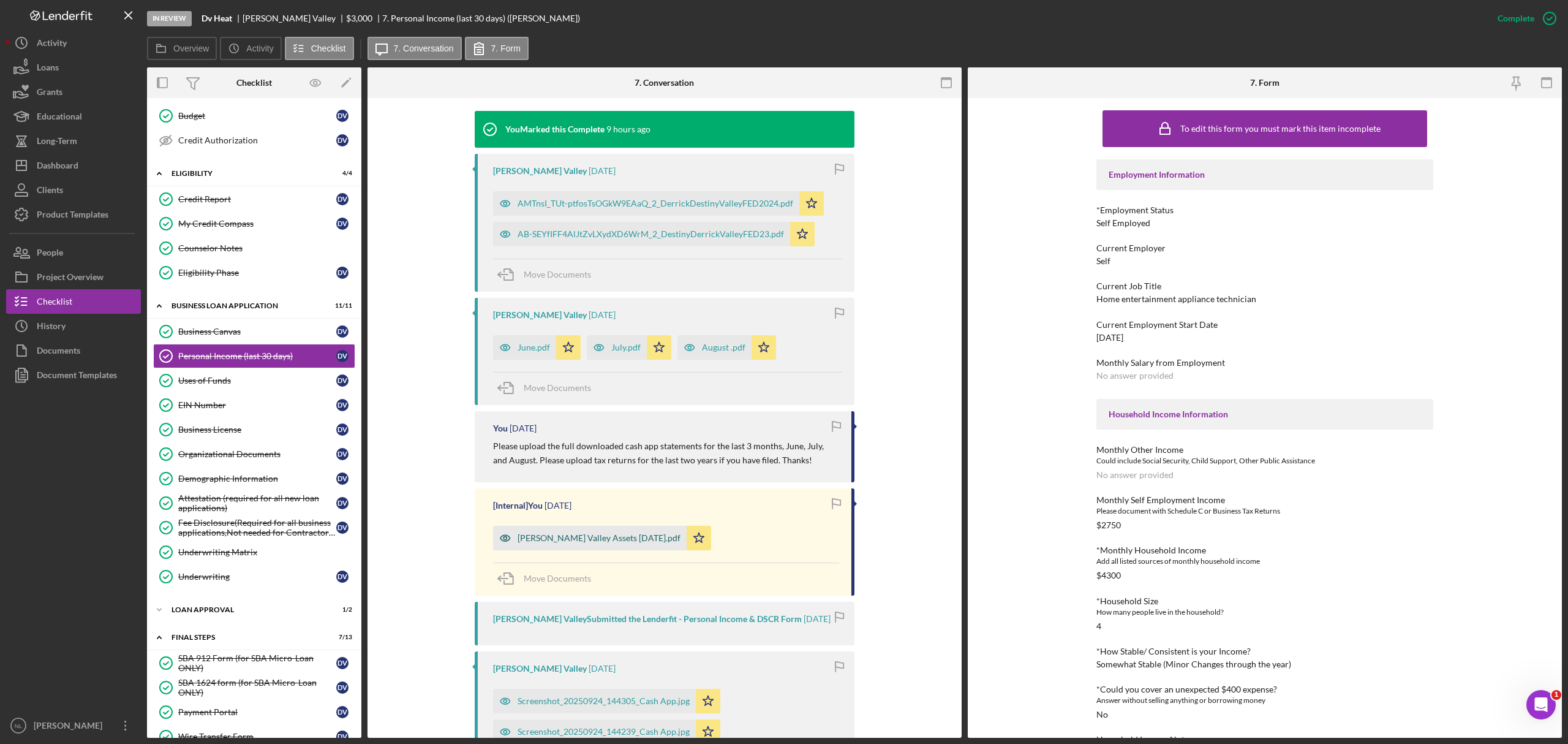
click at [615, 533] on div "[PERSON_NAME] Valley Assets [DATE].pdf" at bounding box center [590, 537] width 194 height 24
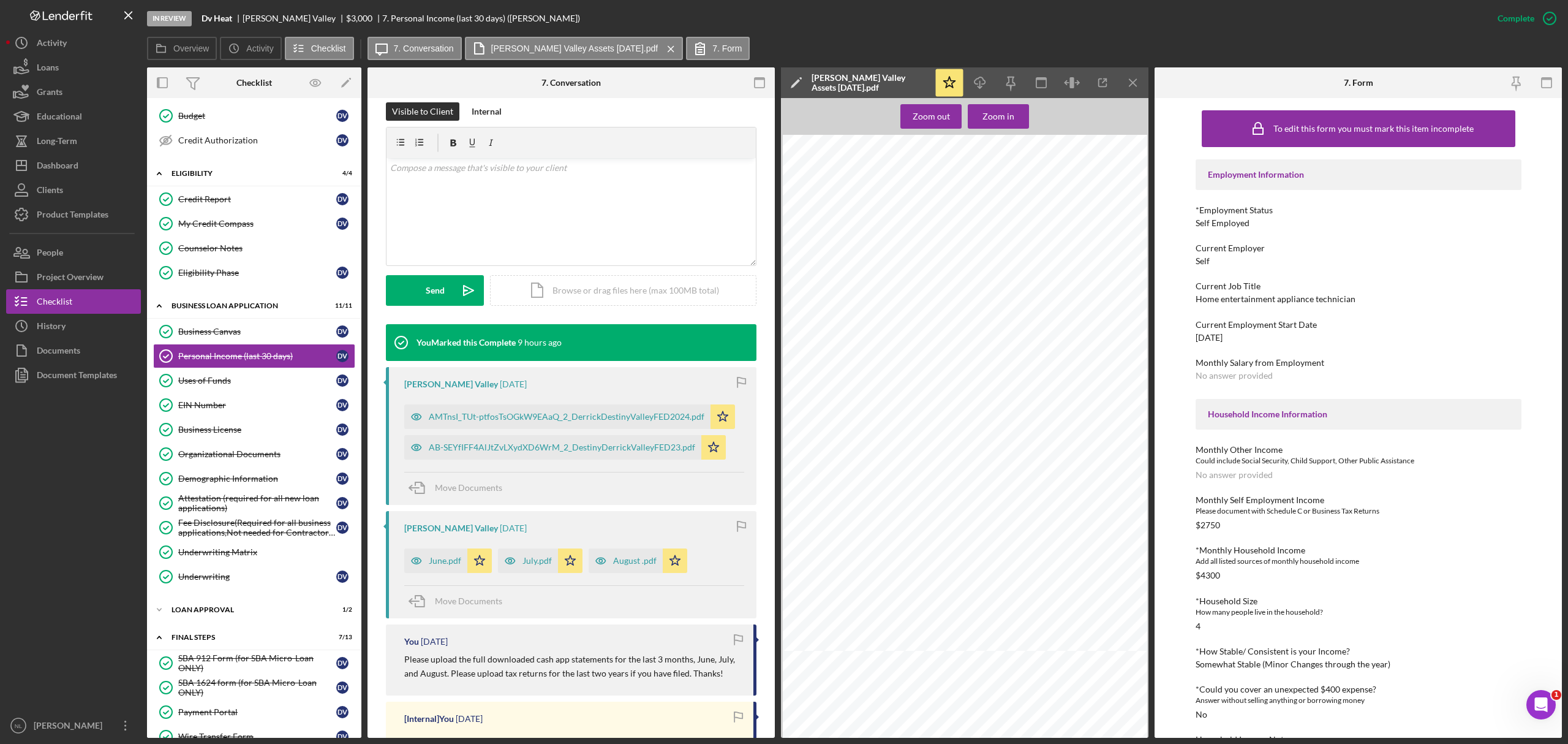
scroll to position [135, 0]
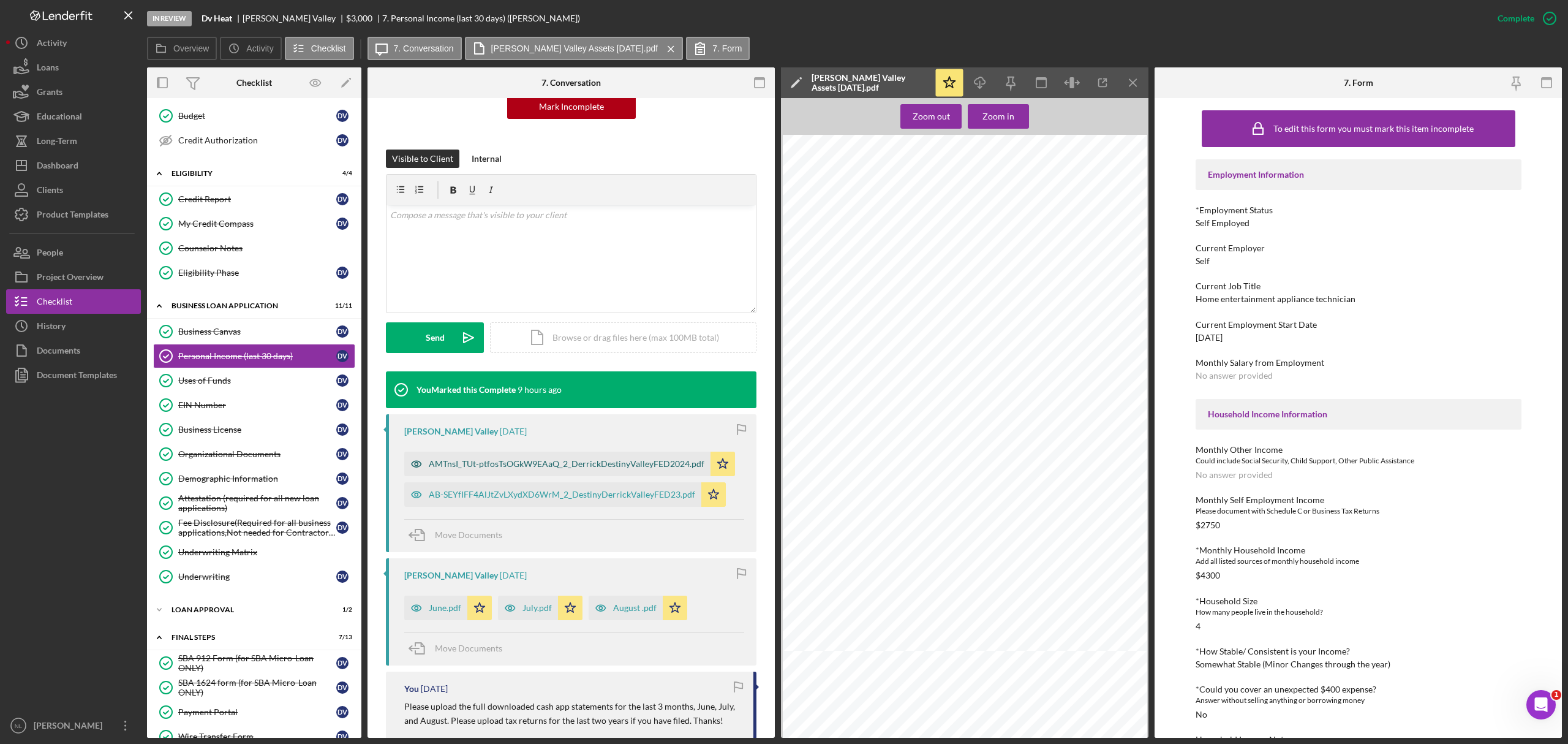
click at [544, 462] on div "AMTnsI_TUt-ptfosTsOGkW9EAaQ_2_DerrickDestinyValleyFED2024.pdf" at bounding box center [566, 463] width 276 height 10
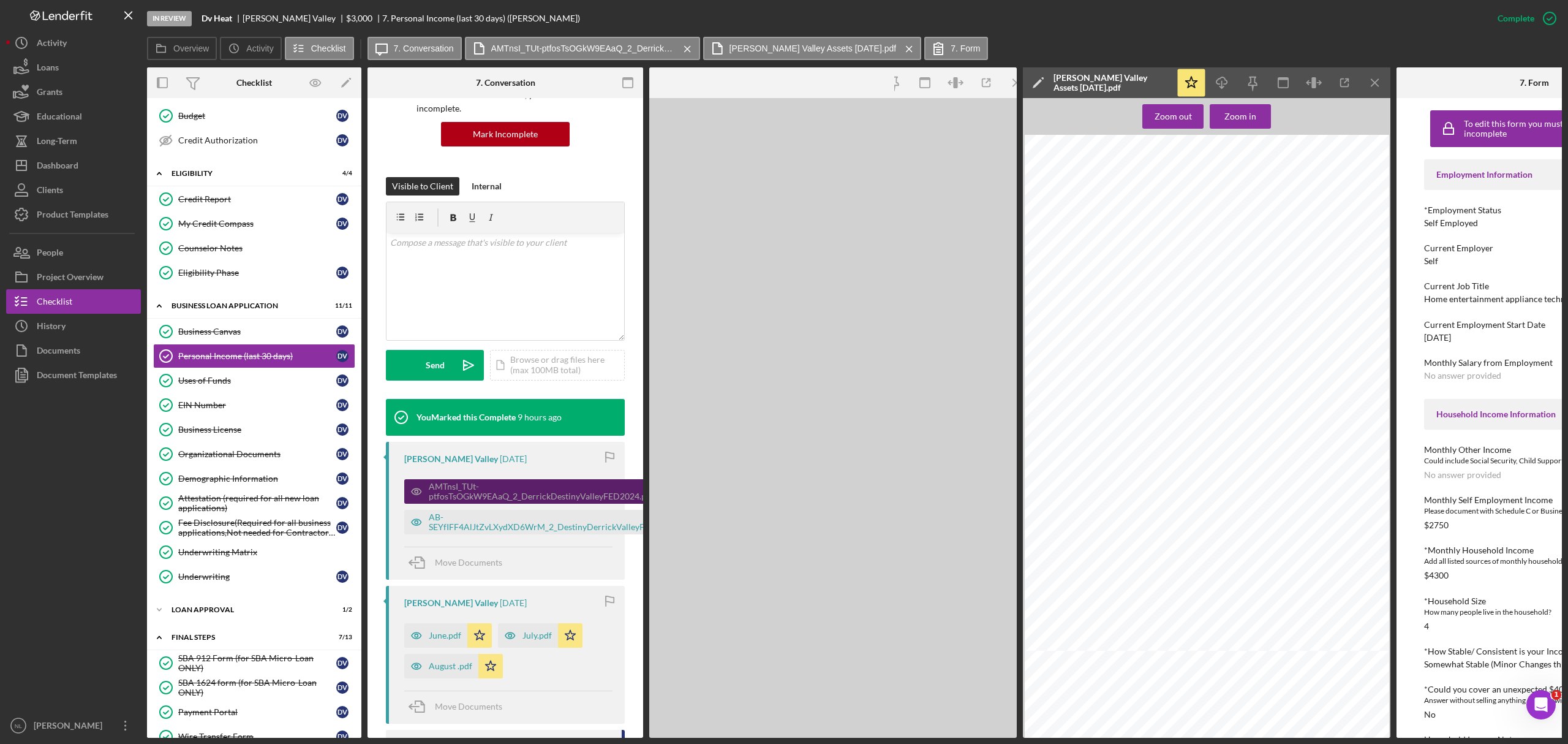
scroll to position [150, 0]
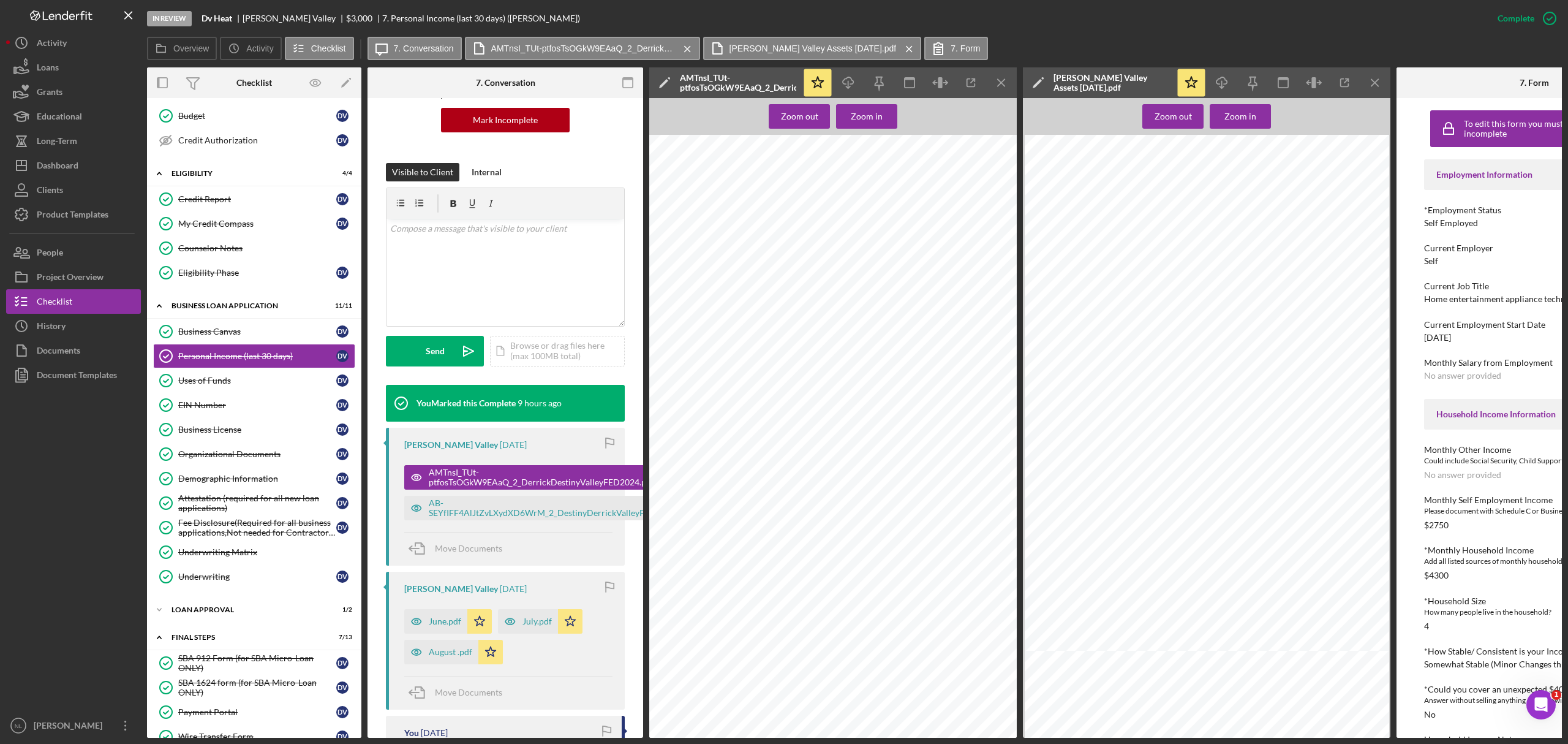
click at [1378, 87] on icon "Icon/Menu Close" at bounding box center [1375, 83] width 28 height 28
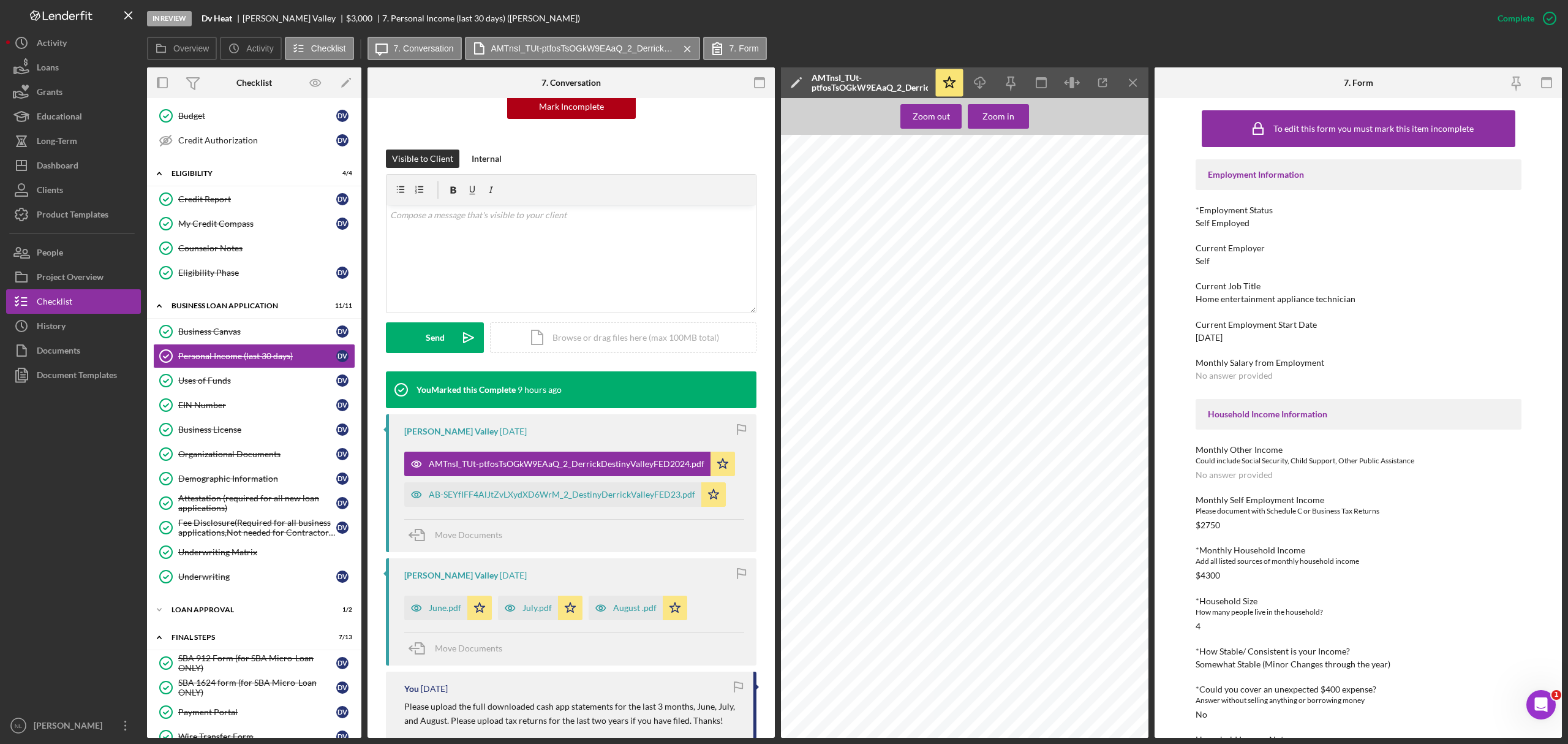
scroll to position [342, 0]
click at [1130, 80] on line "button" at bounding box center [1133, 82] width 7 height 7
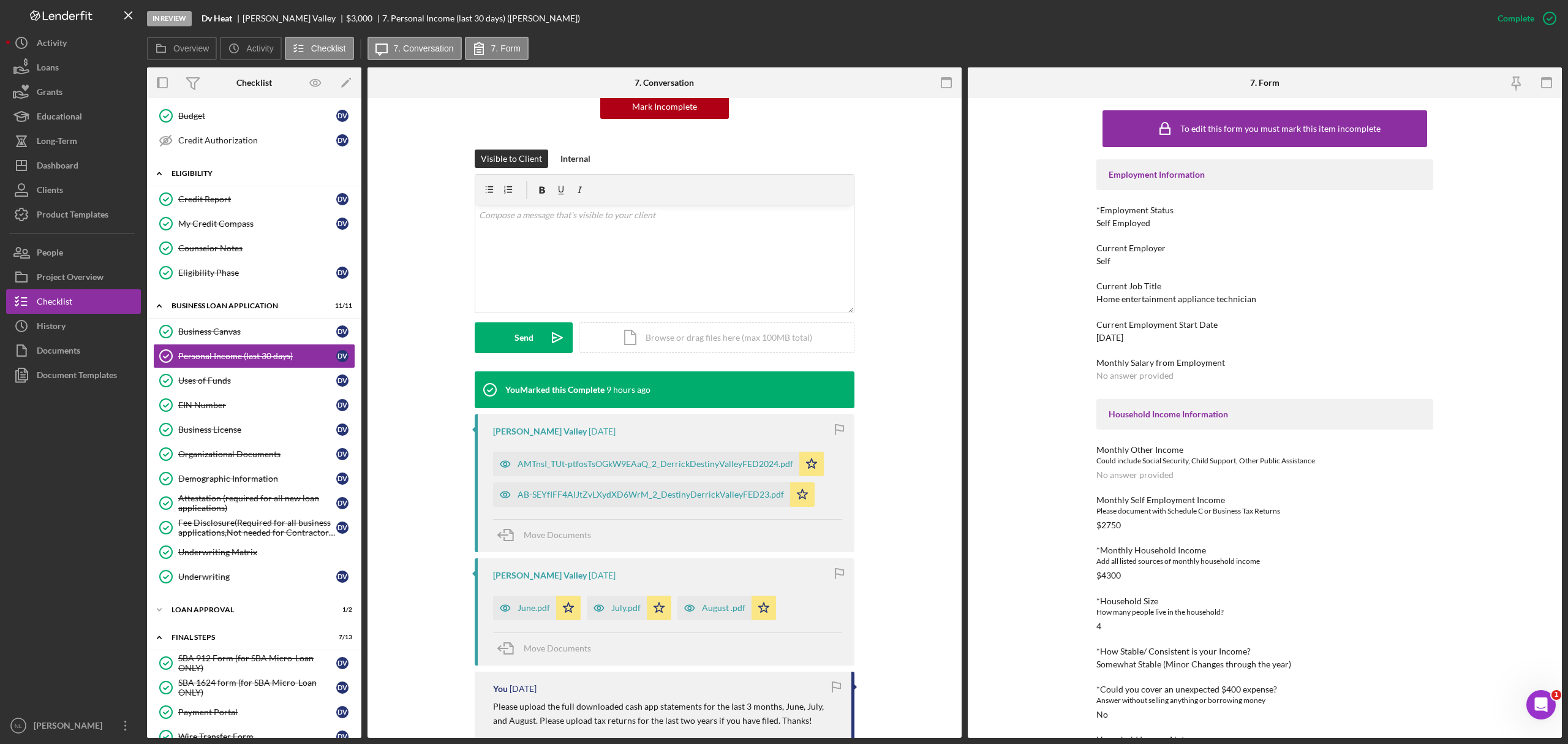
scroll to position [0, 0]
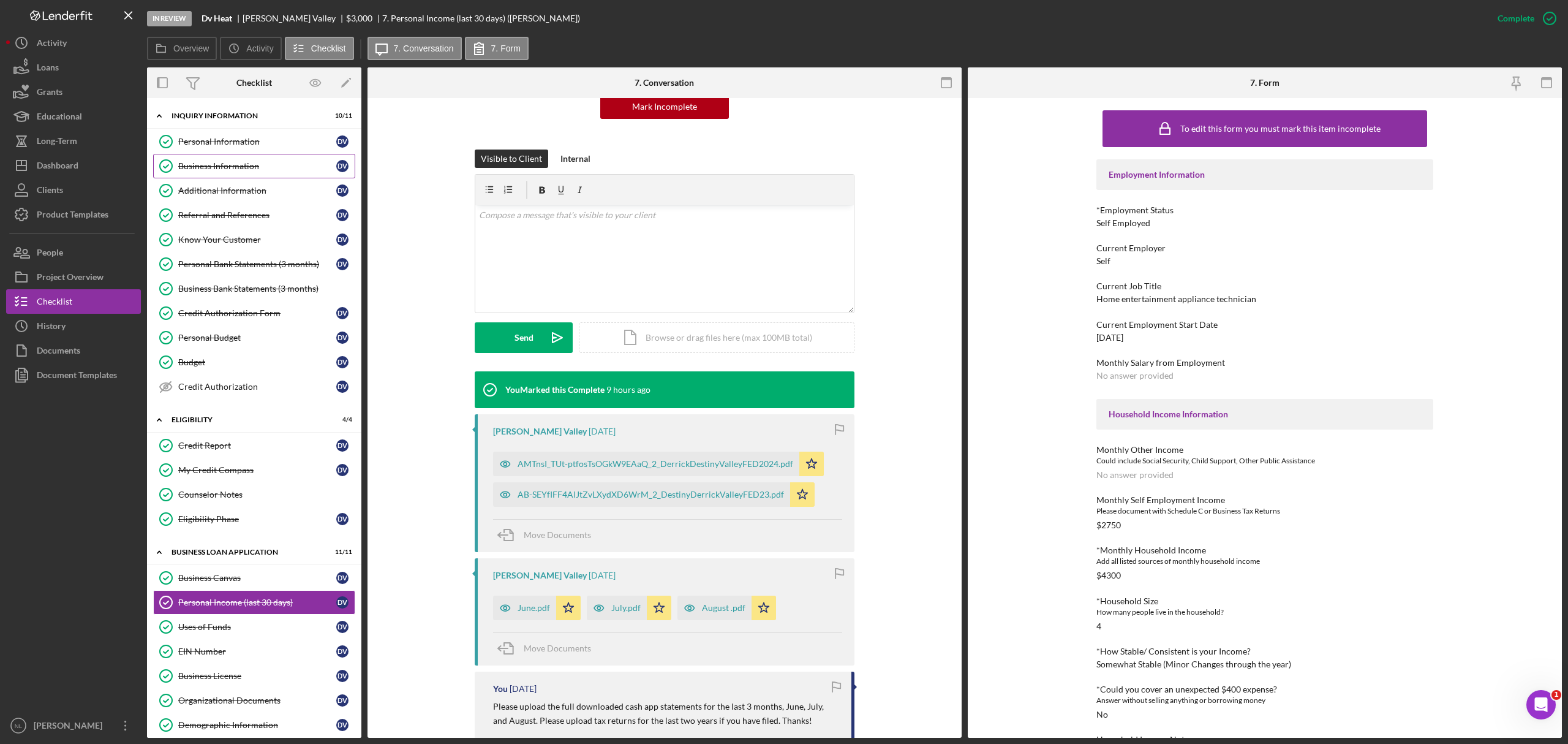
click at [221, 174] on link "Business Information Business Information D V" at bounding box center [254, 165] width 202 height 24
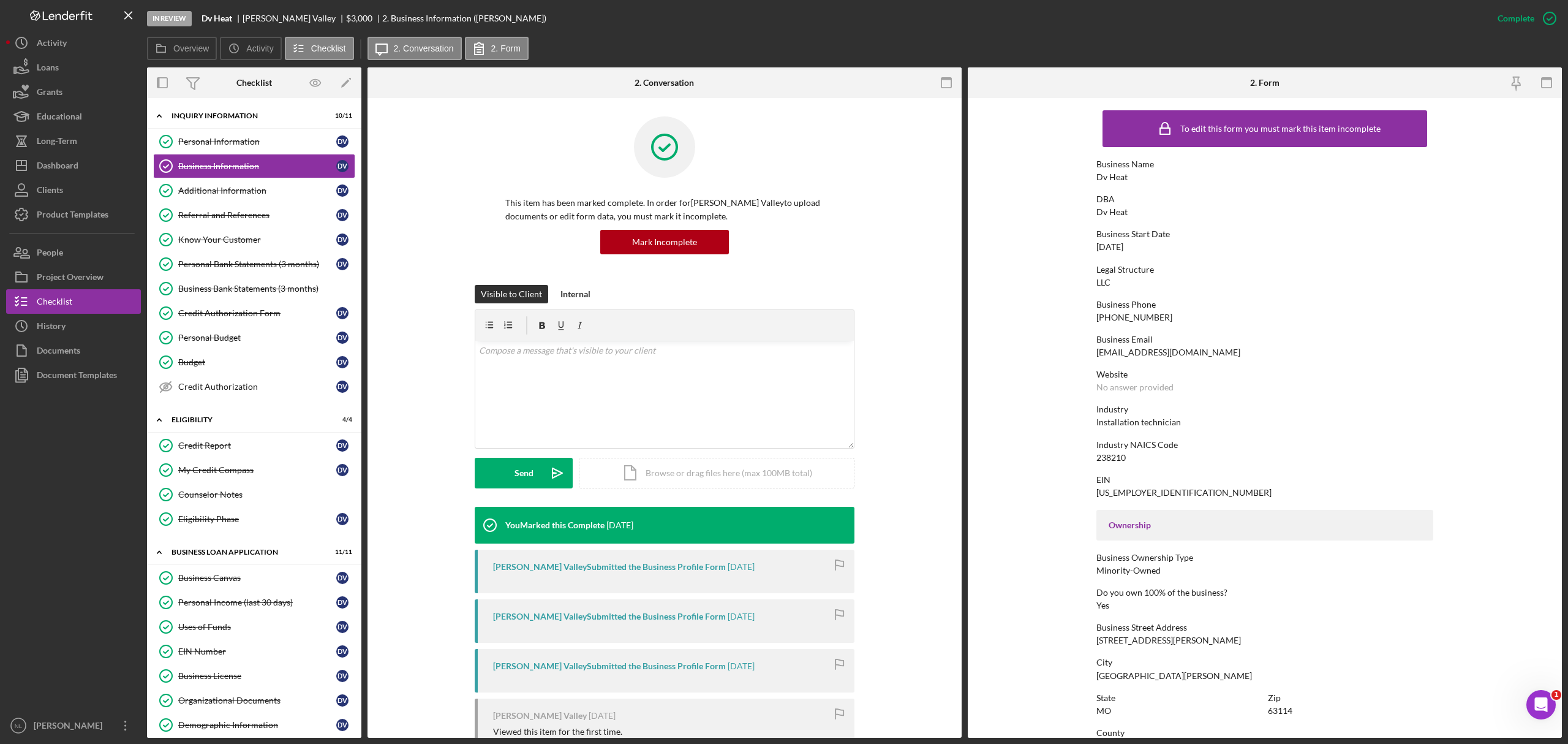
click at [1117, 321] on div "[PHONE_NUMBER]" at bounding box center [1134, 317] width 76 height 10
copy div "[PHONE_NUMBER]"
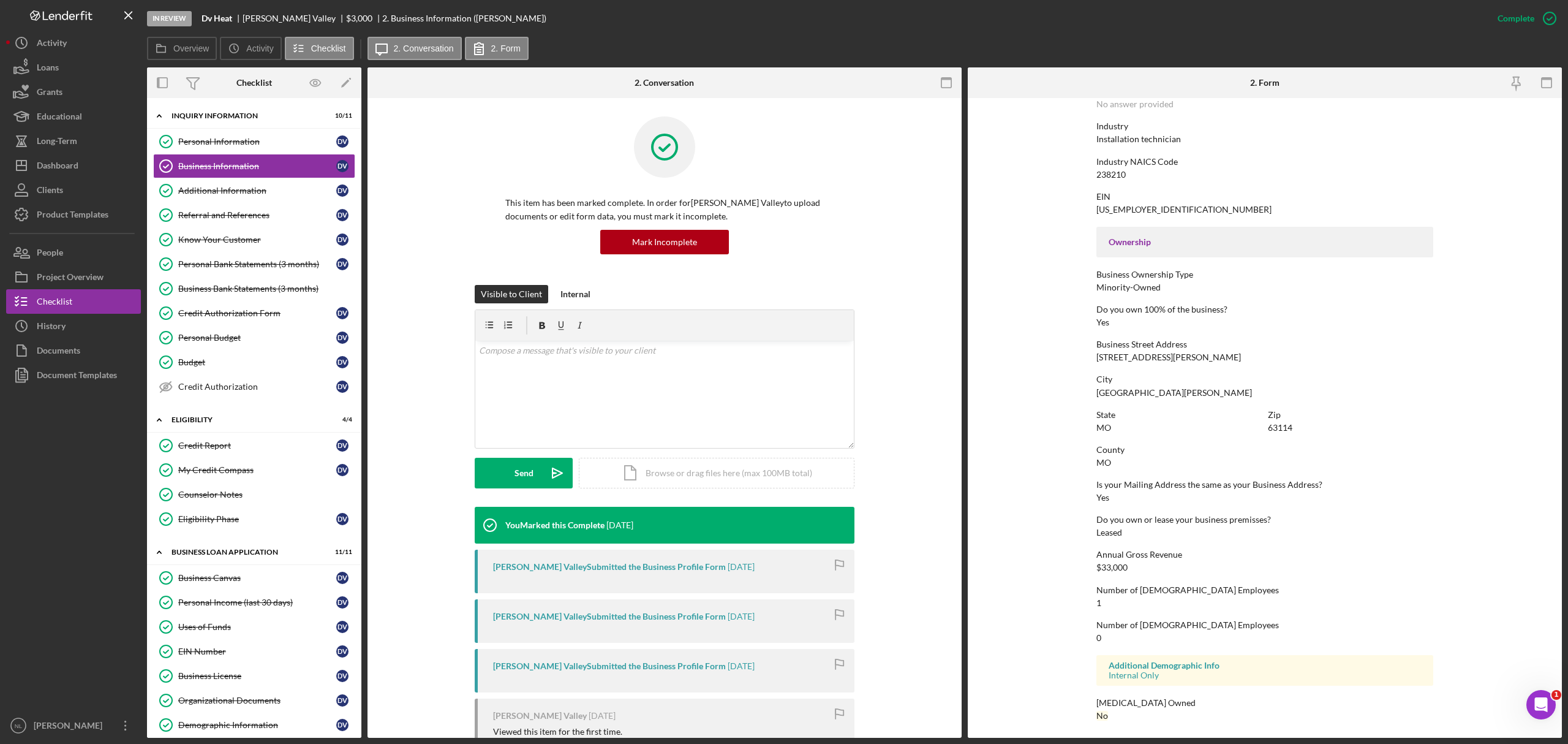
click at [1116, 356] on div "[STREET_ADDRESS][PERSON_NAME]" at bounding box center [1169, 357] width 145 height 10
copy div "[STREET_ADDRESS][PERSON_NAME]"
click at [1108, 172] on div "238210" at bounding box center [1111, 175] width 29 height 10
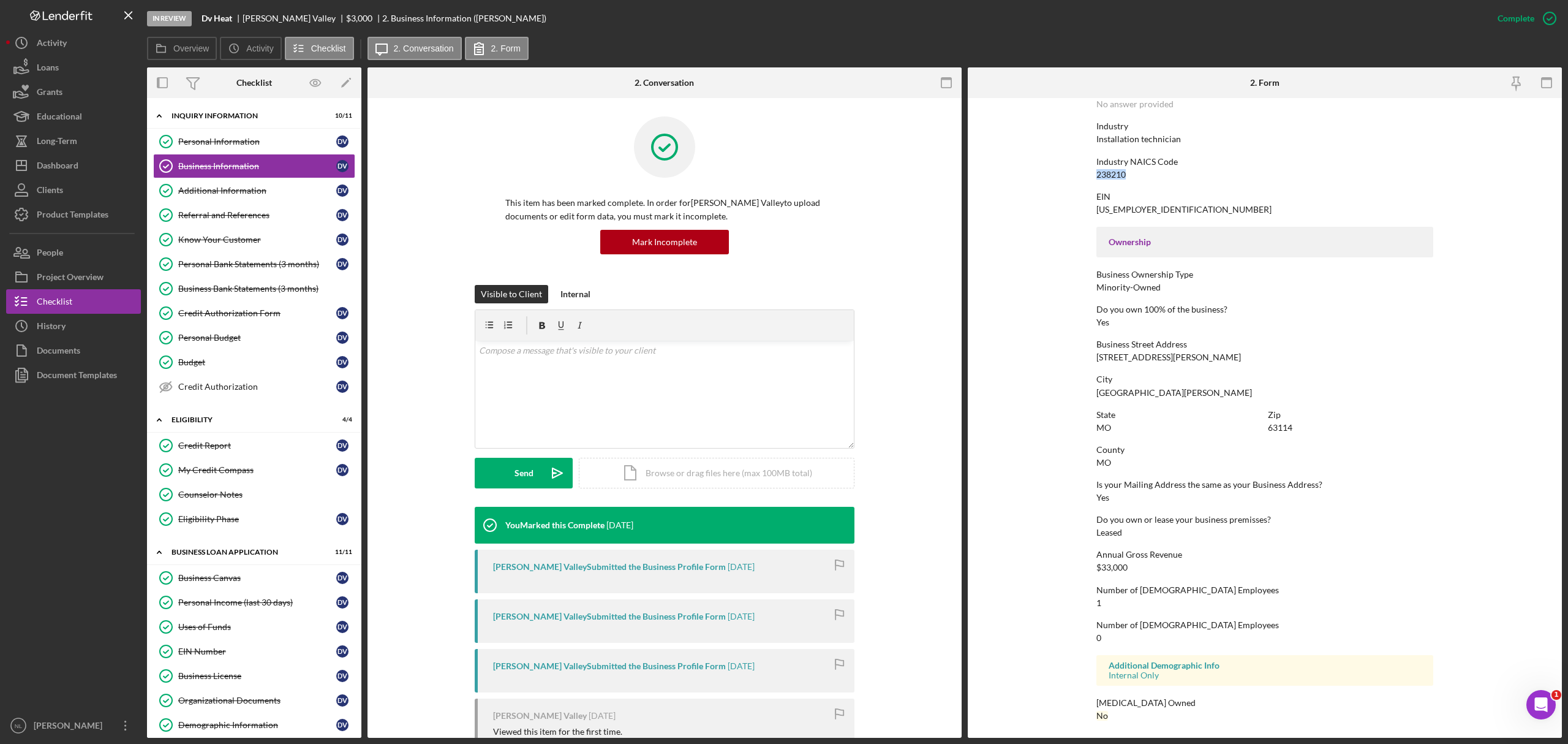
click at [1108, 172] on div "238210" at bounding box center [1111, 175] width 29 height 10
copy div "238210"
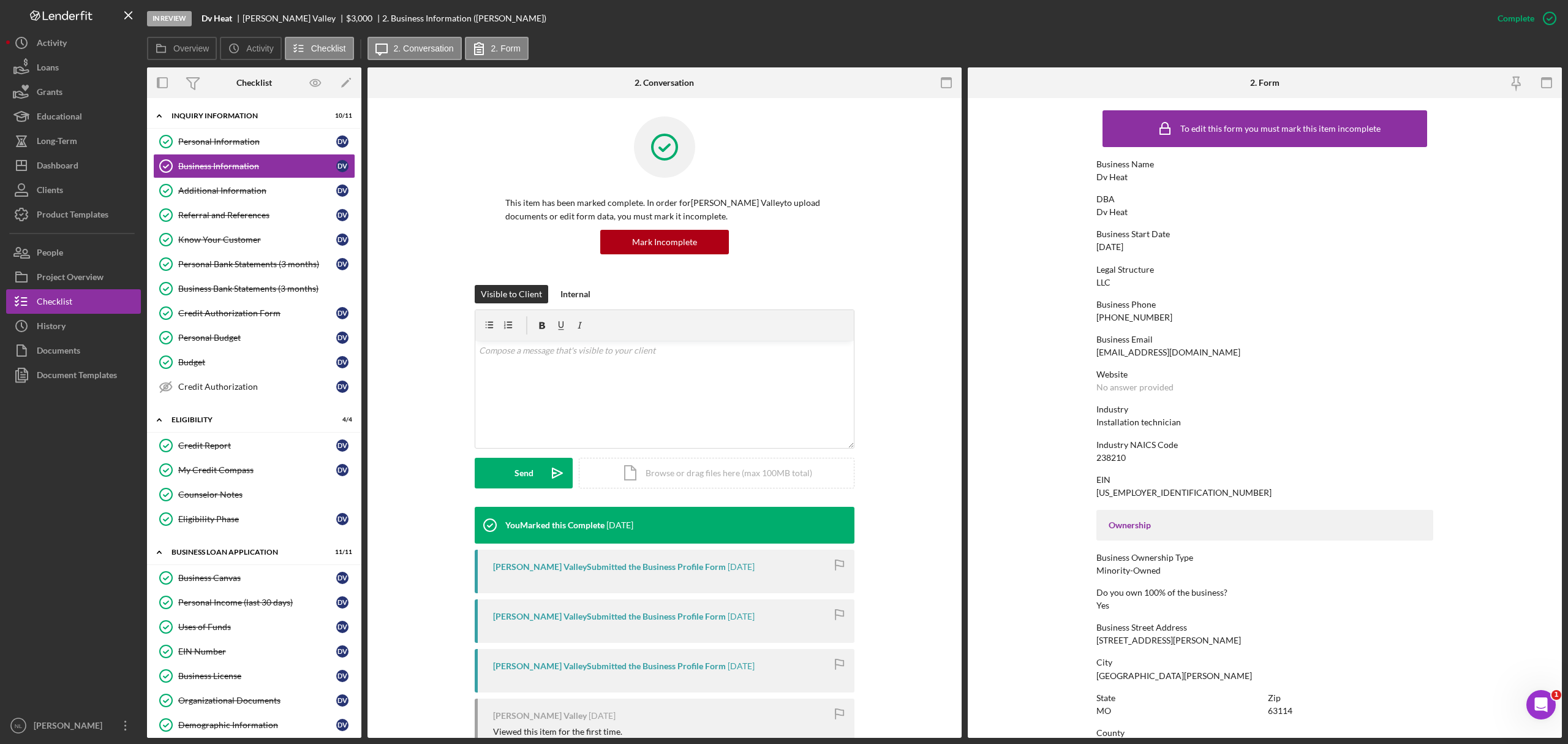
click at [1111, 246] on div "[DATE]" at bounding box center [1110, 247] width 27 height 10
copy div "[DATE]"
click at [253, 194] on div "Additional Information" at bounding box center [258, 190] width 158 height 10
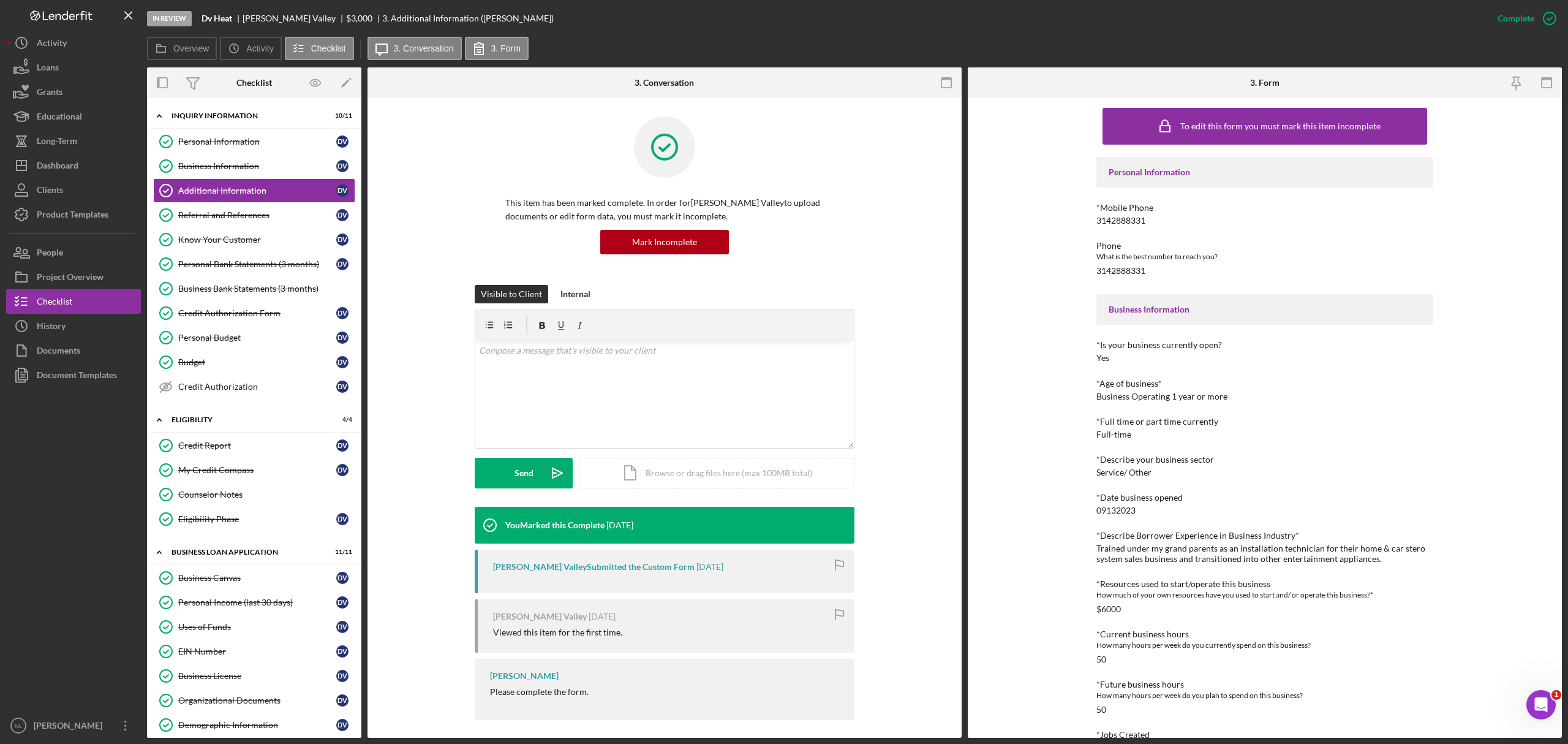
scroll to position [9, 0]
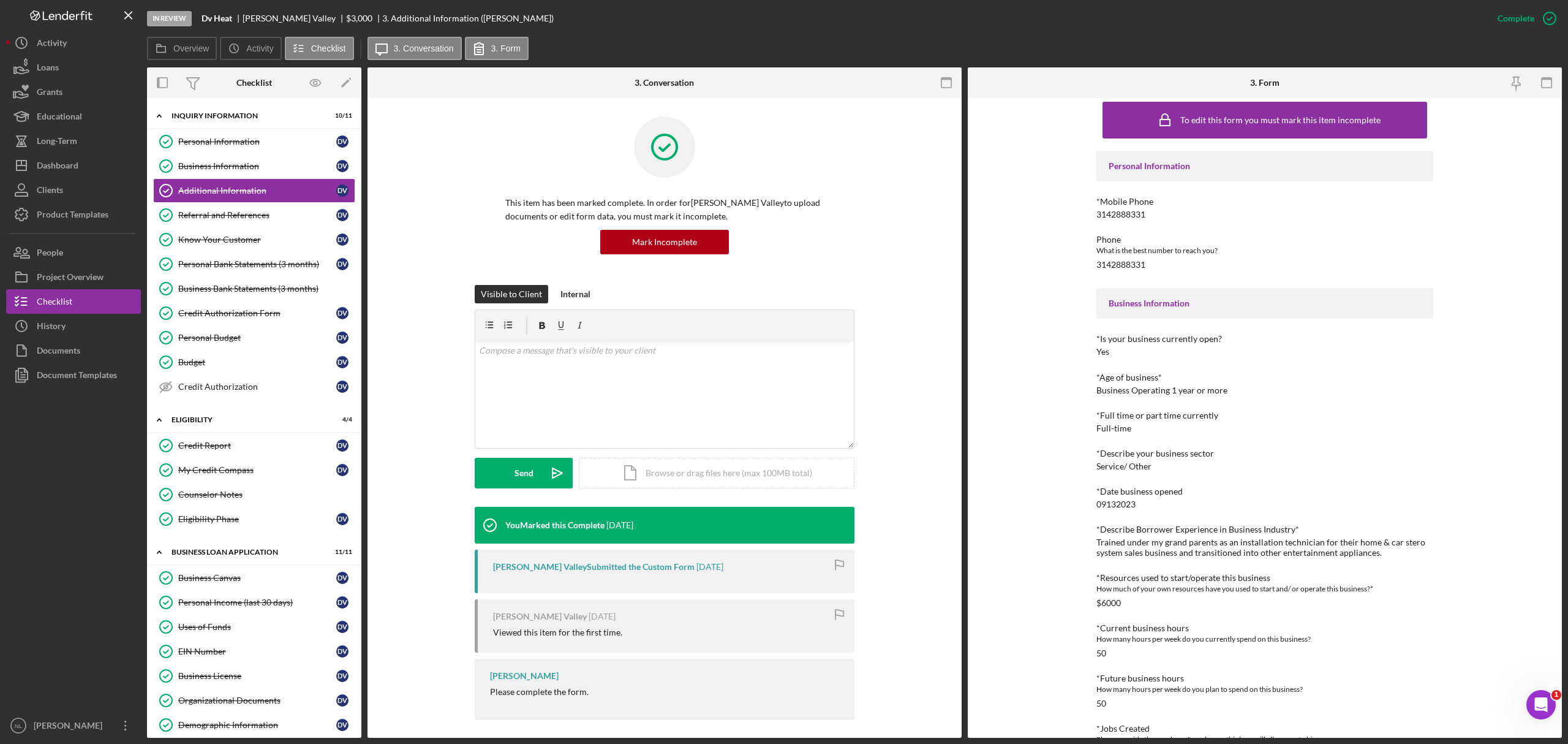
click at [1128, 554] on div "Trained under my grand parents as an installation technician for their home & c…" at bounding box center [1264, 547] width 337 height 19
copy div "Trained under my grand parents as an installation technician for their home & c…"
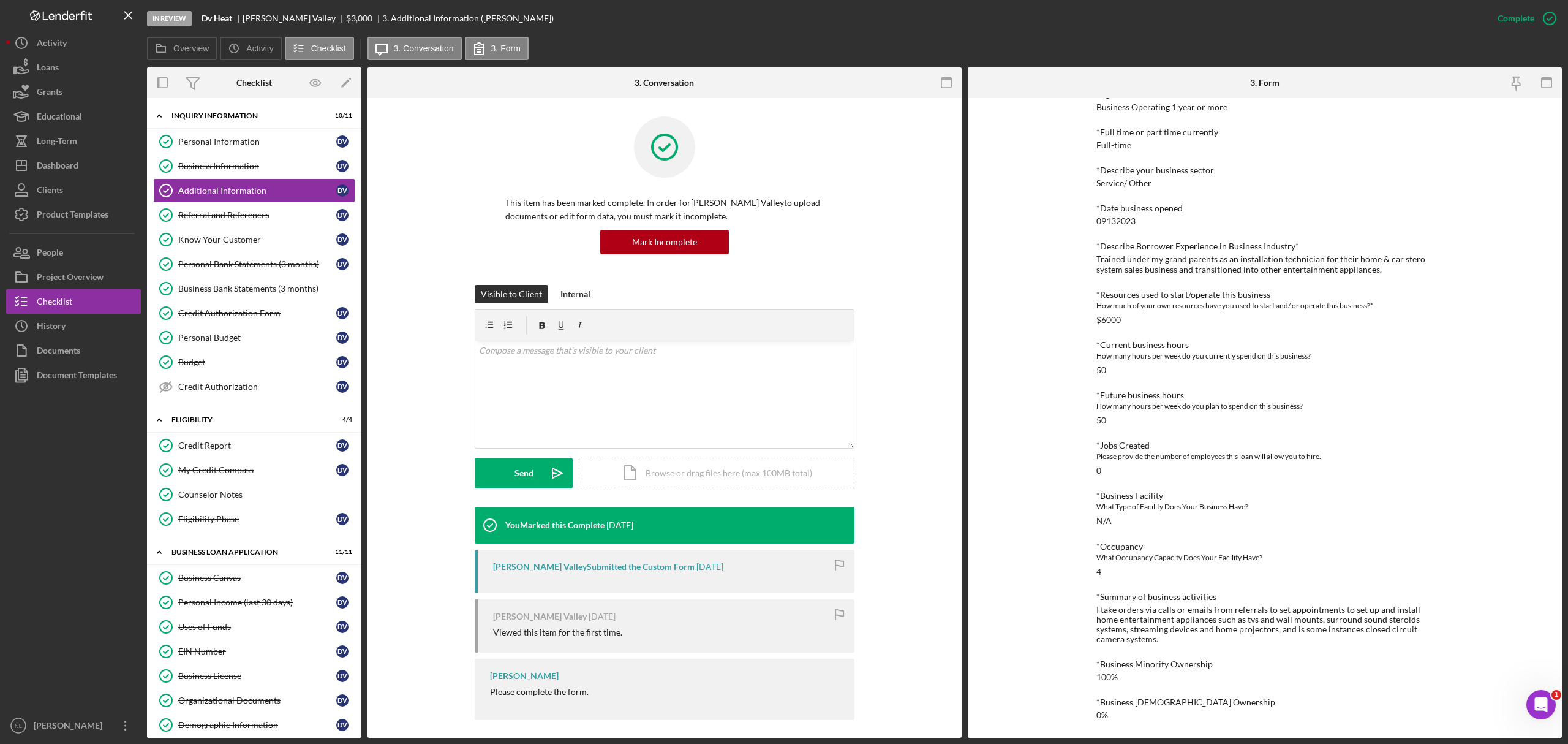
click at [1165, 622] on div "I take orders via calls or emails from referrals to set appointments to set up …" at bounding box center [1264, 624] width 337 height 40
copy div "I take orders via calls or emails from referrals to set appointments to set up …"
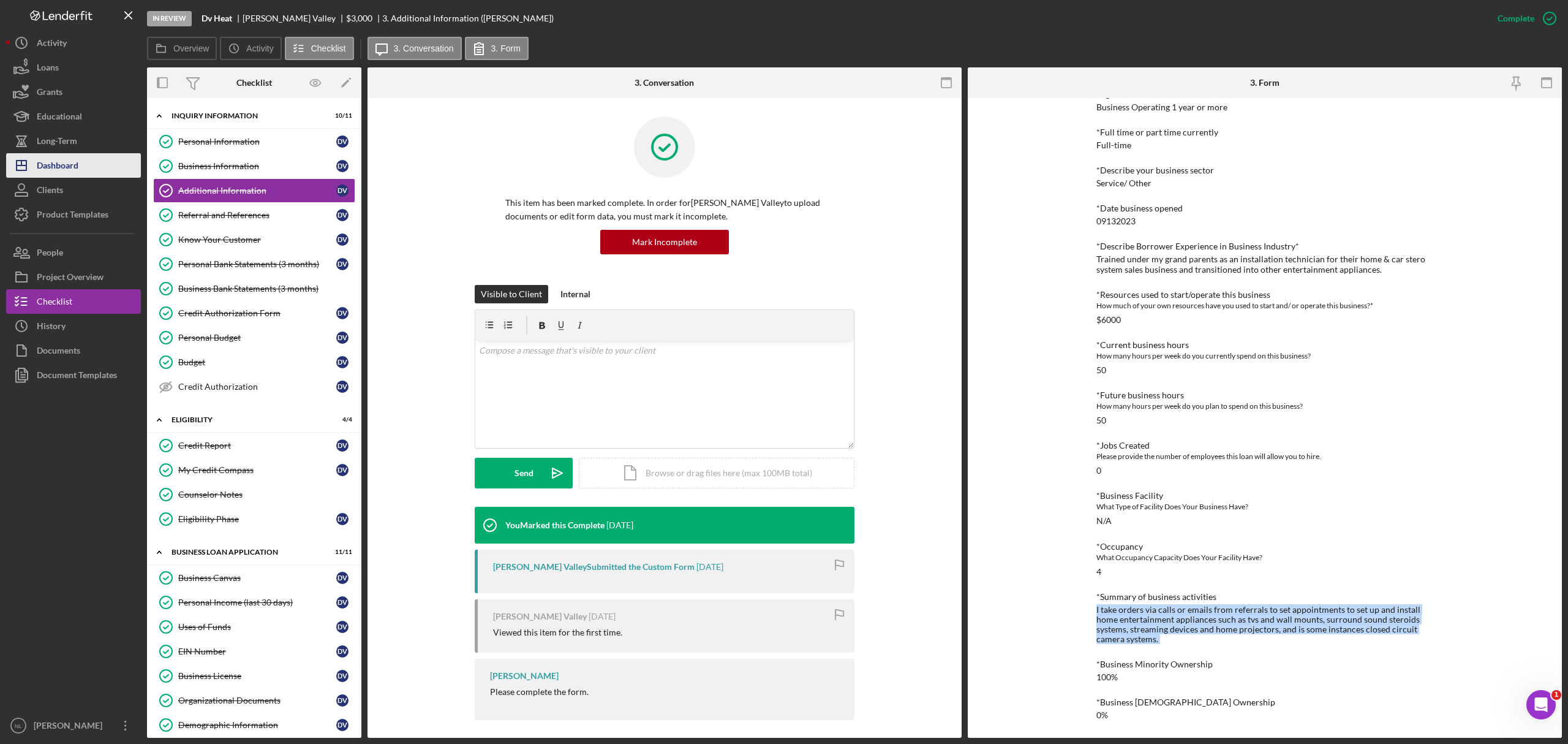
click at [71, 174] on div "Dashboard" at bounding box center [57, 167] width 41 height 28
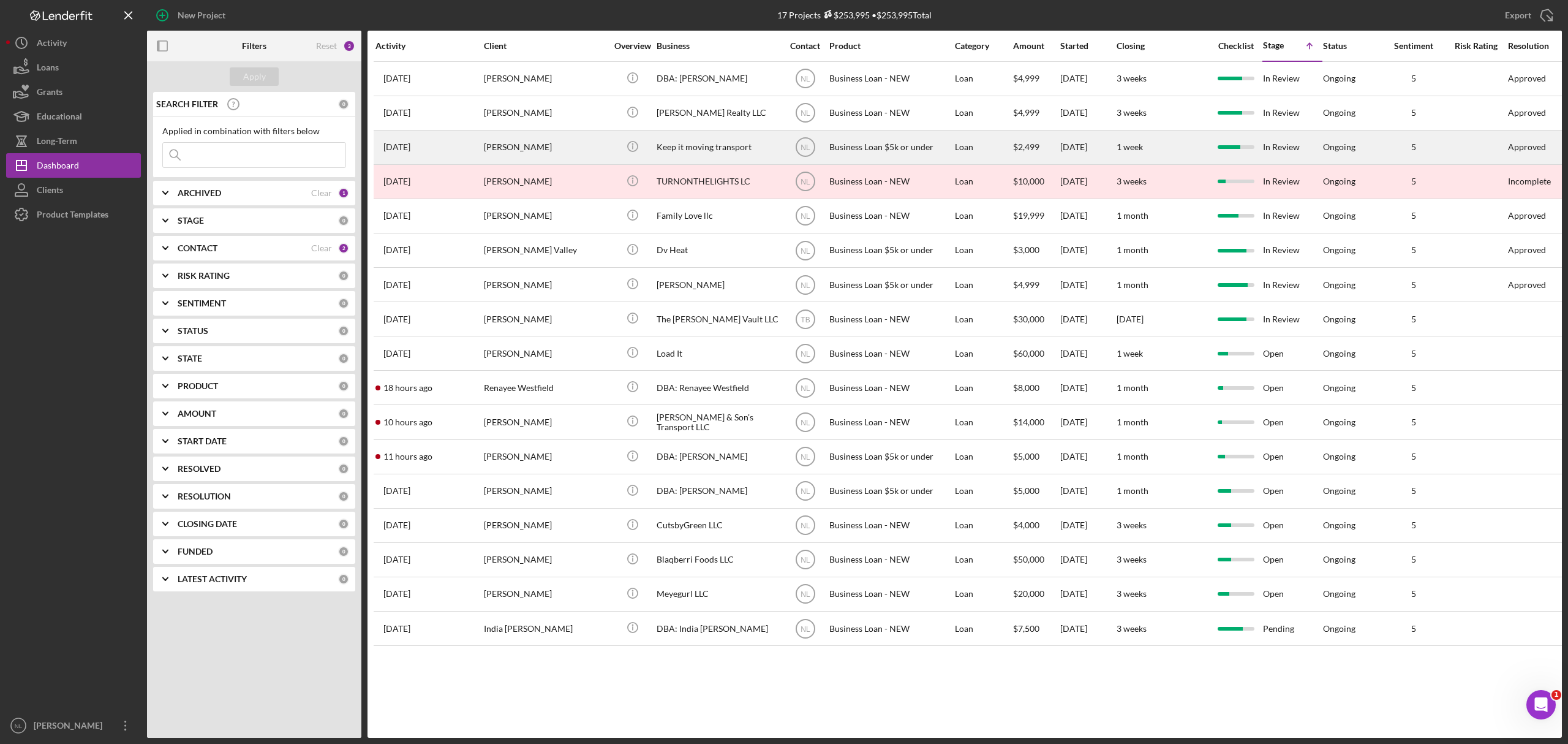
click at [579, 152] on div "[PERSON_NAME]" at bounding box center [544, 148] width 123 height 33
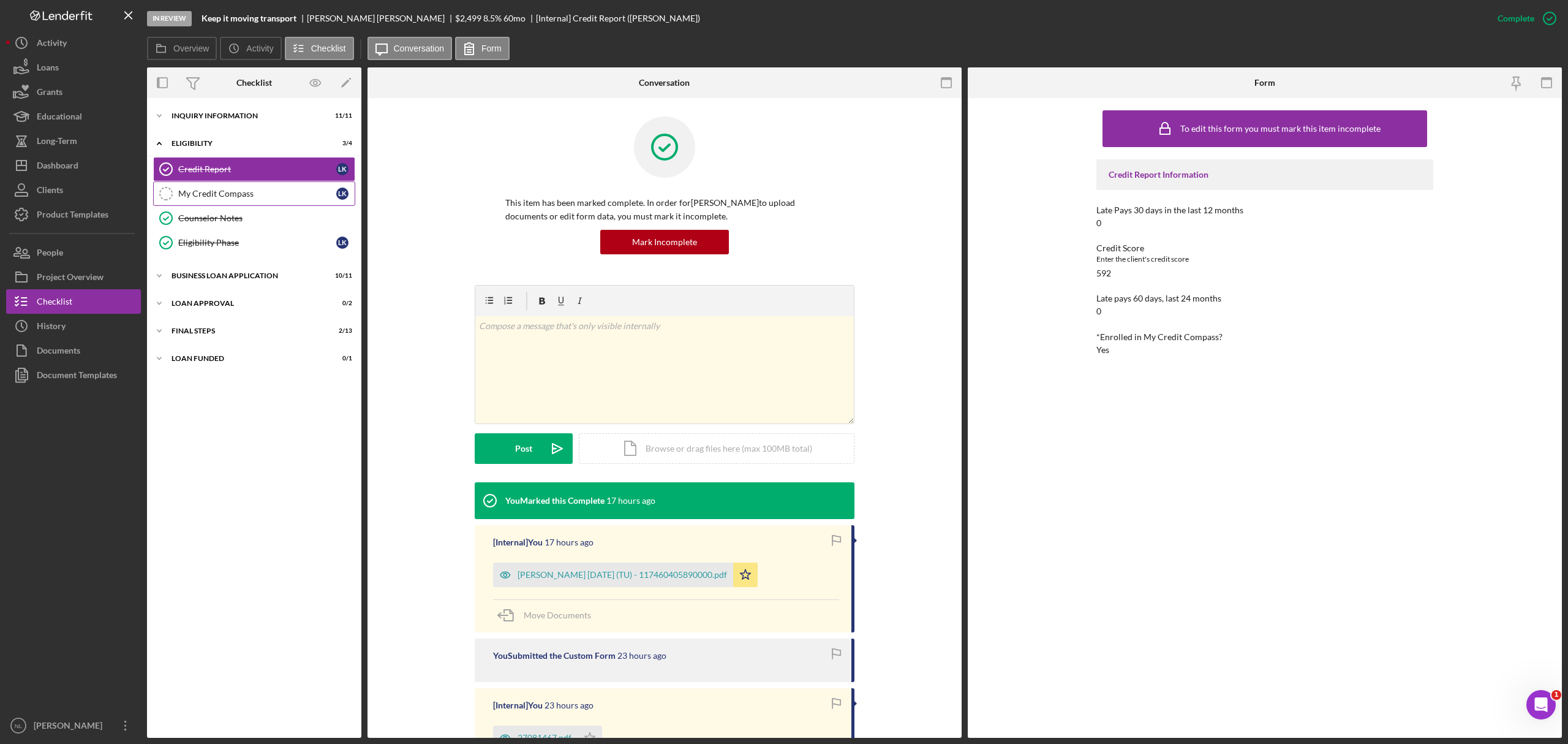
click at [234, 192] on div "My Credit Compass" at bounding box center [258, 194] width 158 height 10
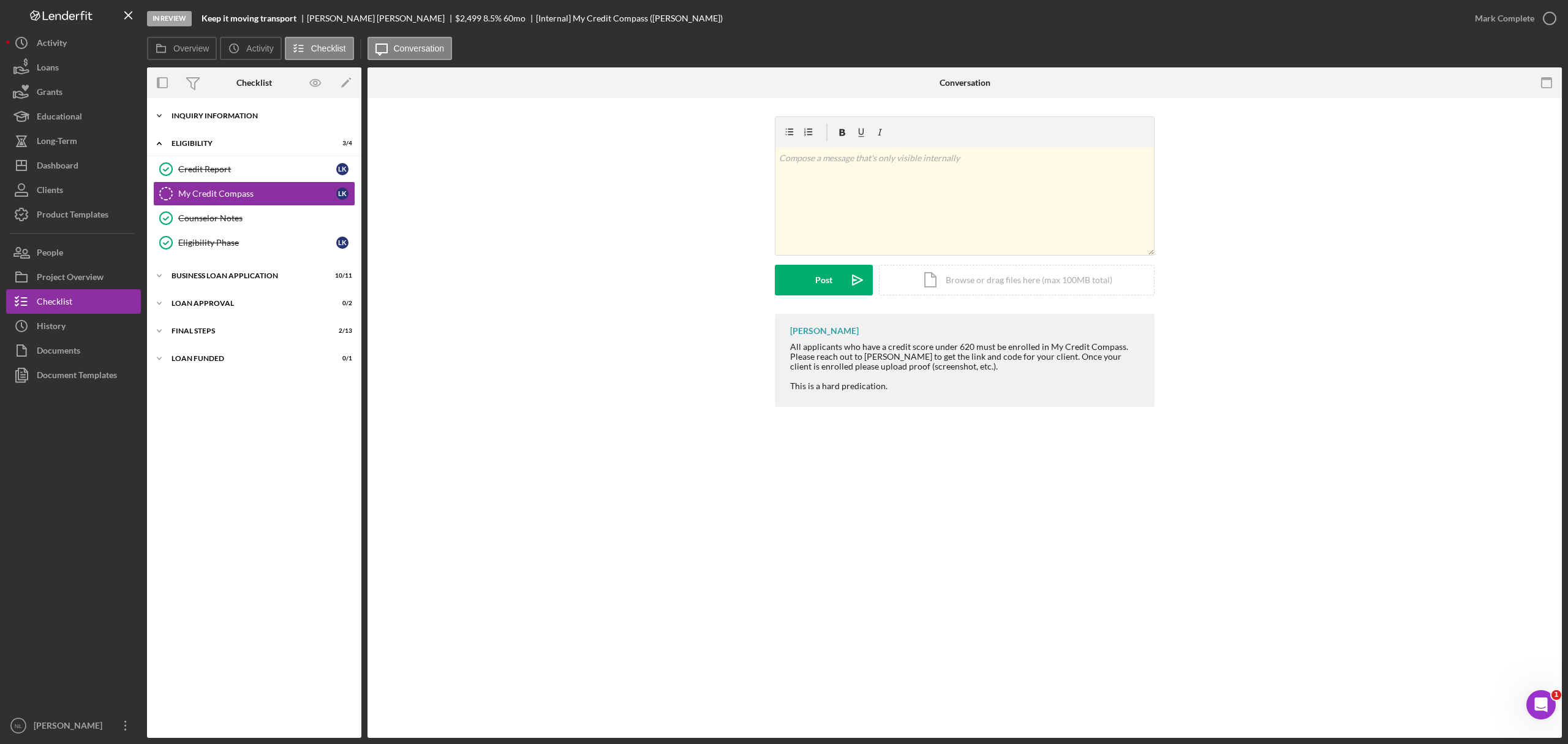
click at [231, 114] on div "INQUIRY INFORMATION" at bounding box center [259, 116] width 175 height 8
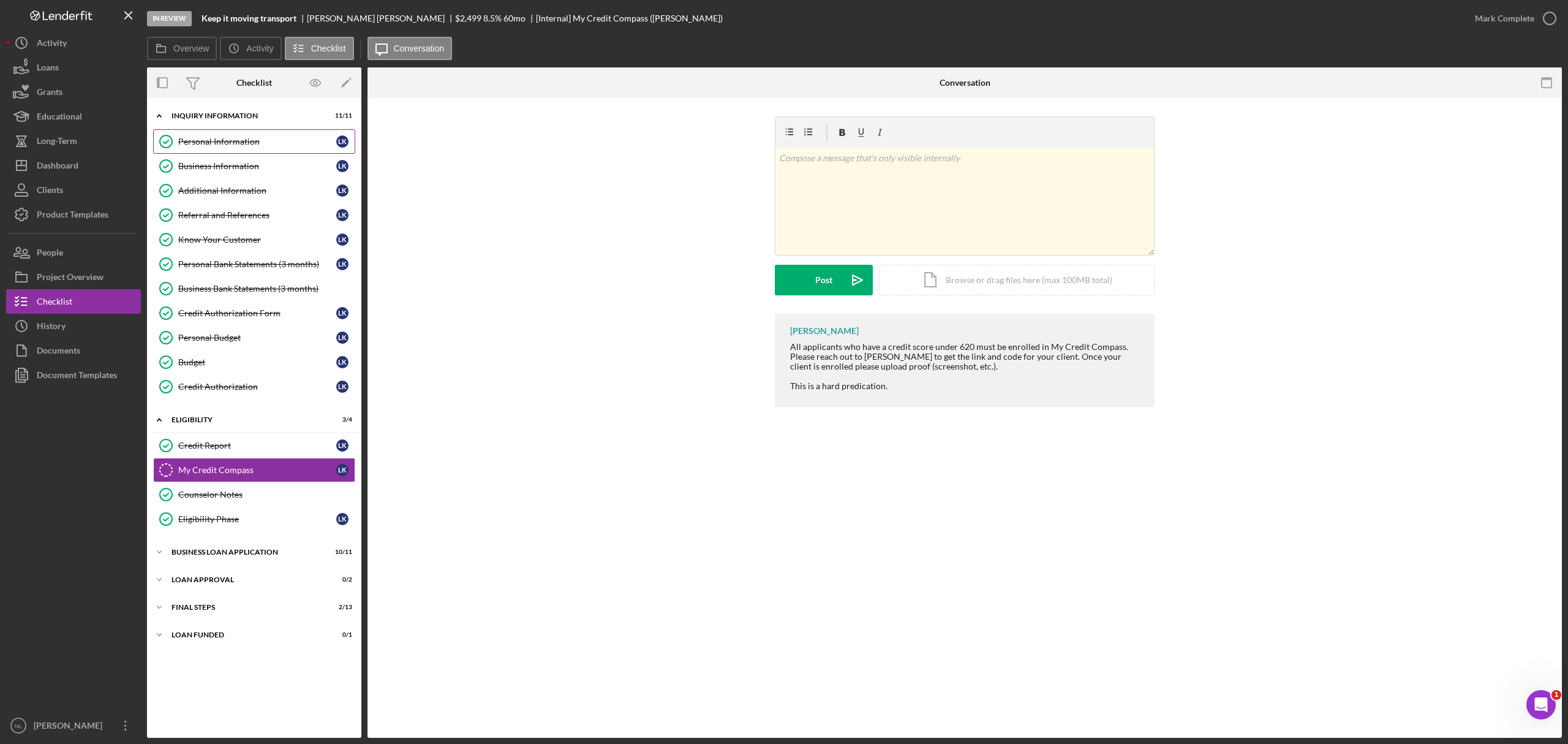
click at [269, 140] on div "Personal Information" at bounding box center [258, 142] width 158 height 10
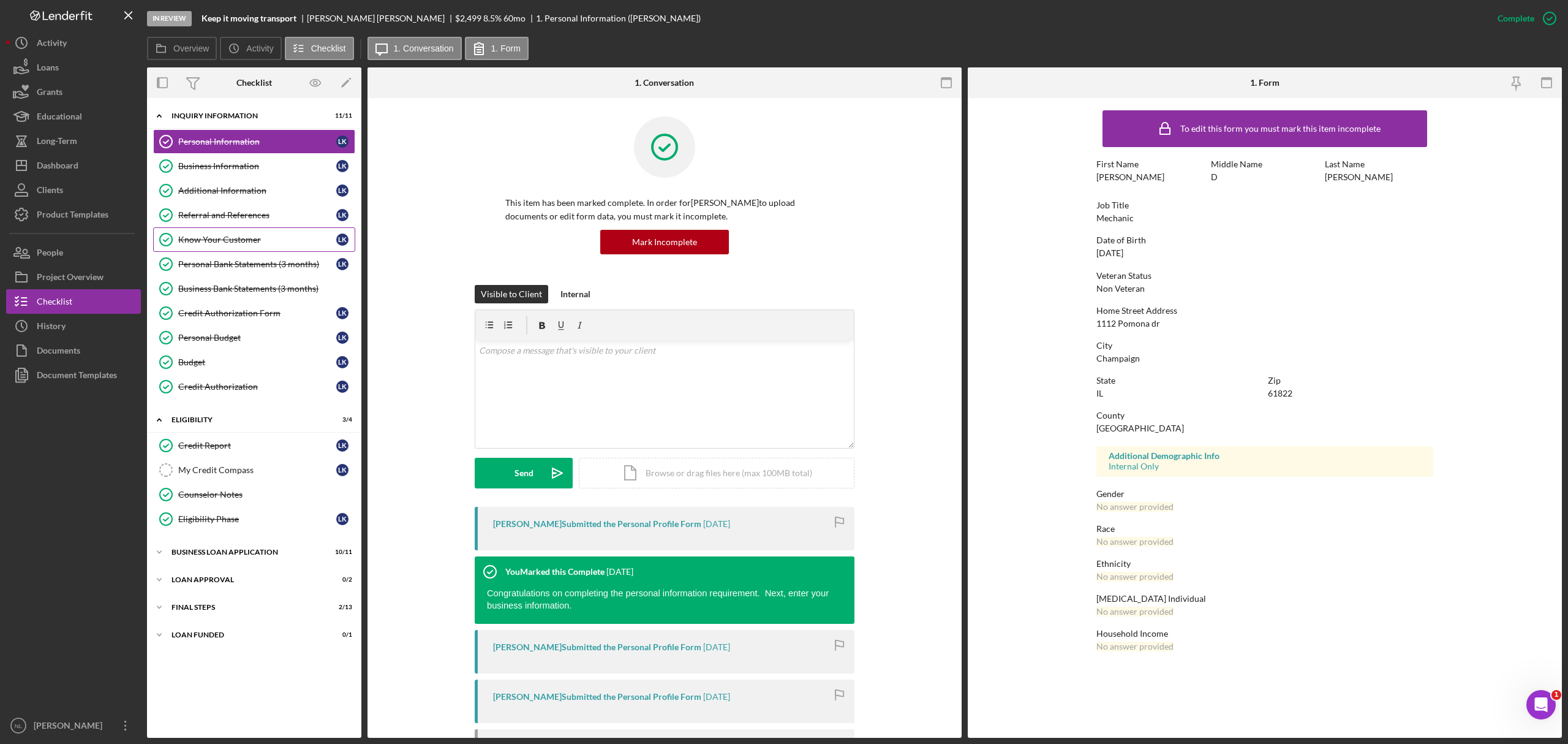
click at [251, 231] on link "Know Your Customer Know Your Customer L K" at bounding box center [254, 238] width 202 height 24
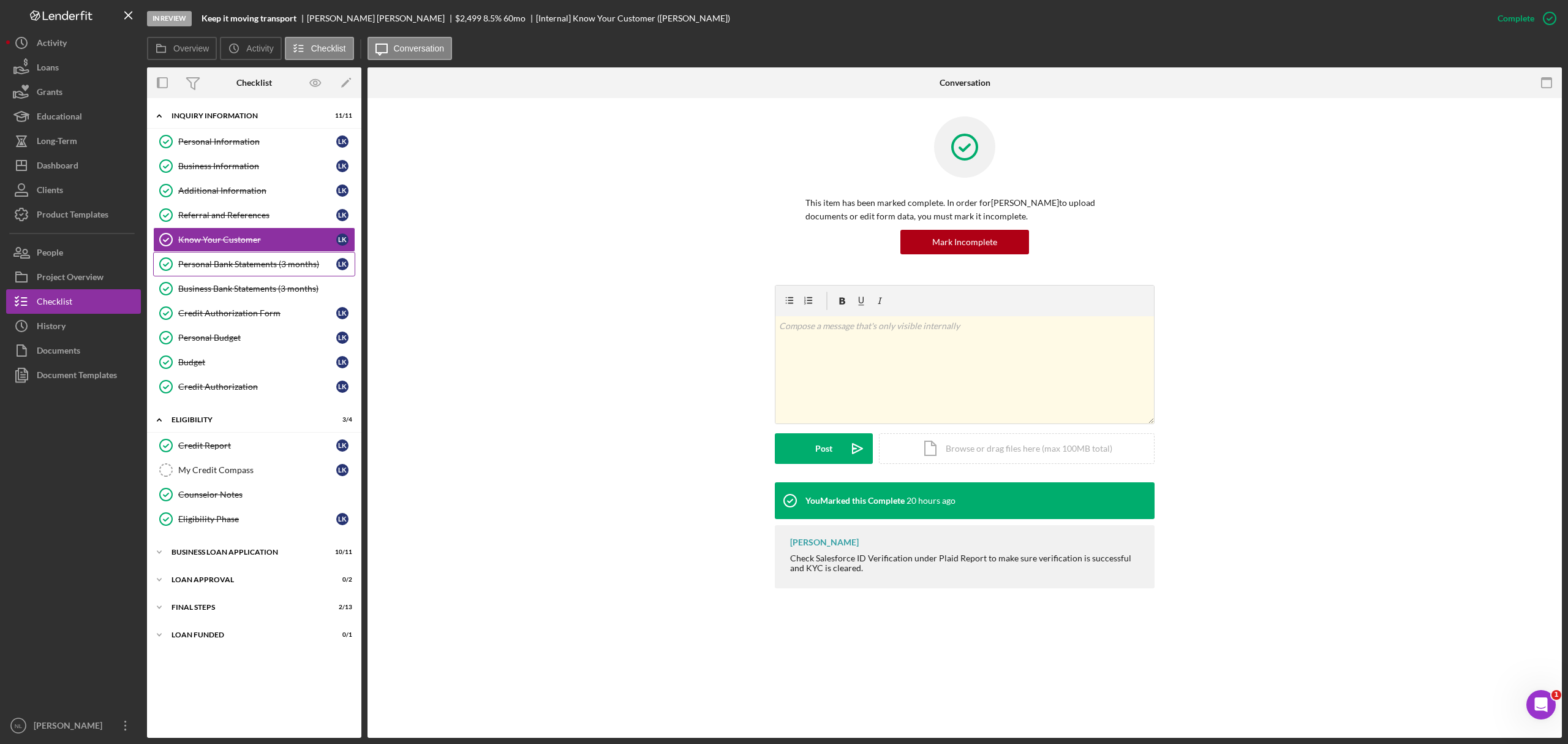
click at [243, 276] on link "Personal Bank Statements (3 months) Personal Bank Statements (3 months) L K" at bounding box center [254, 263] width 202 height 24
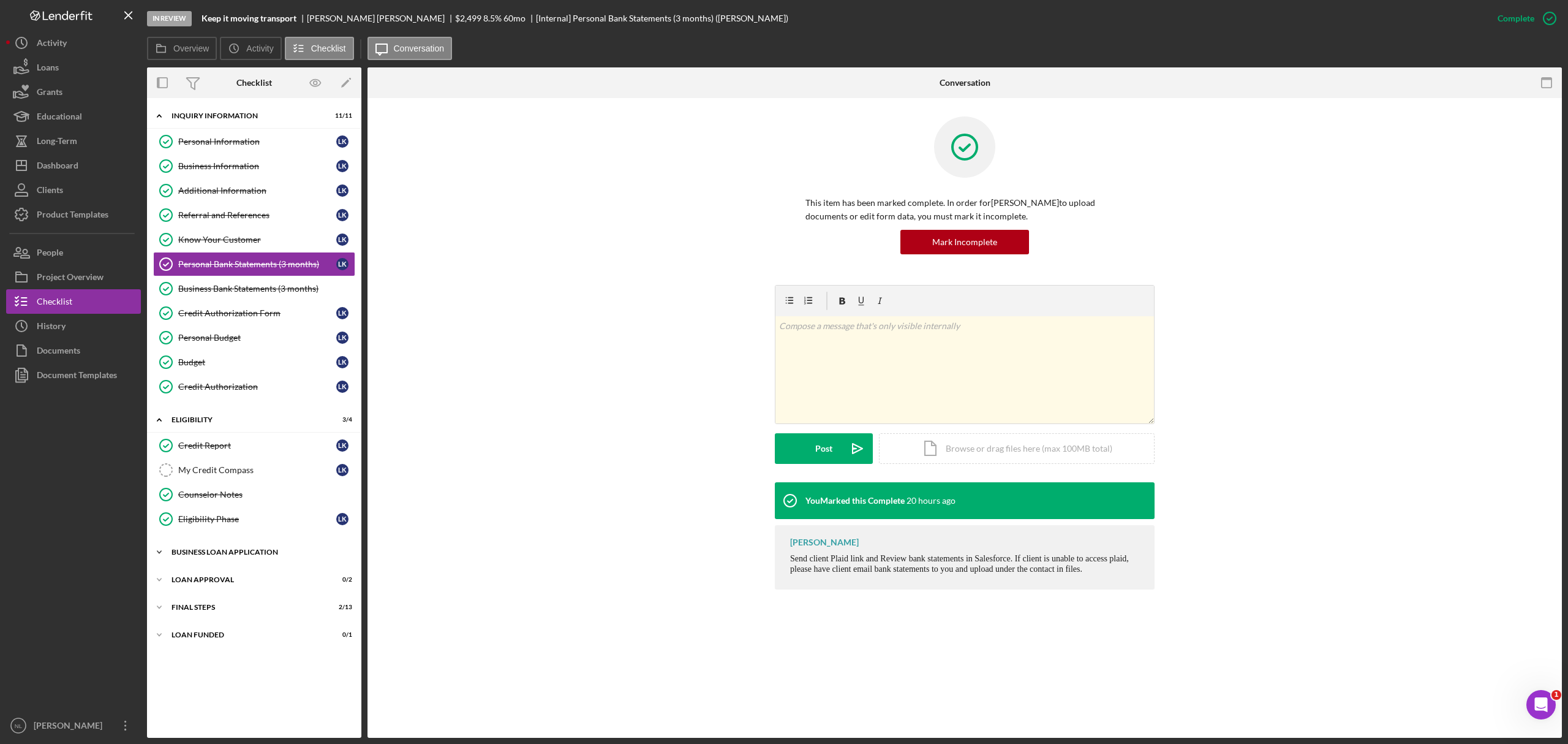
click at [215, 556] on div "BUSINESS LOAN APPLICATION" at bounding box center [259, 552] width 175 height 8
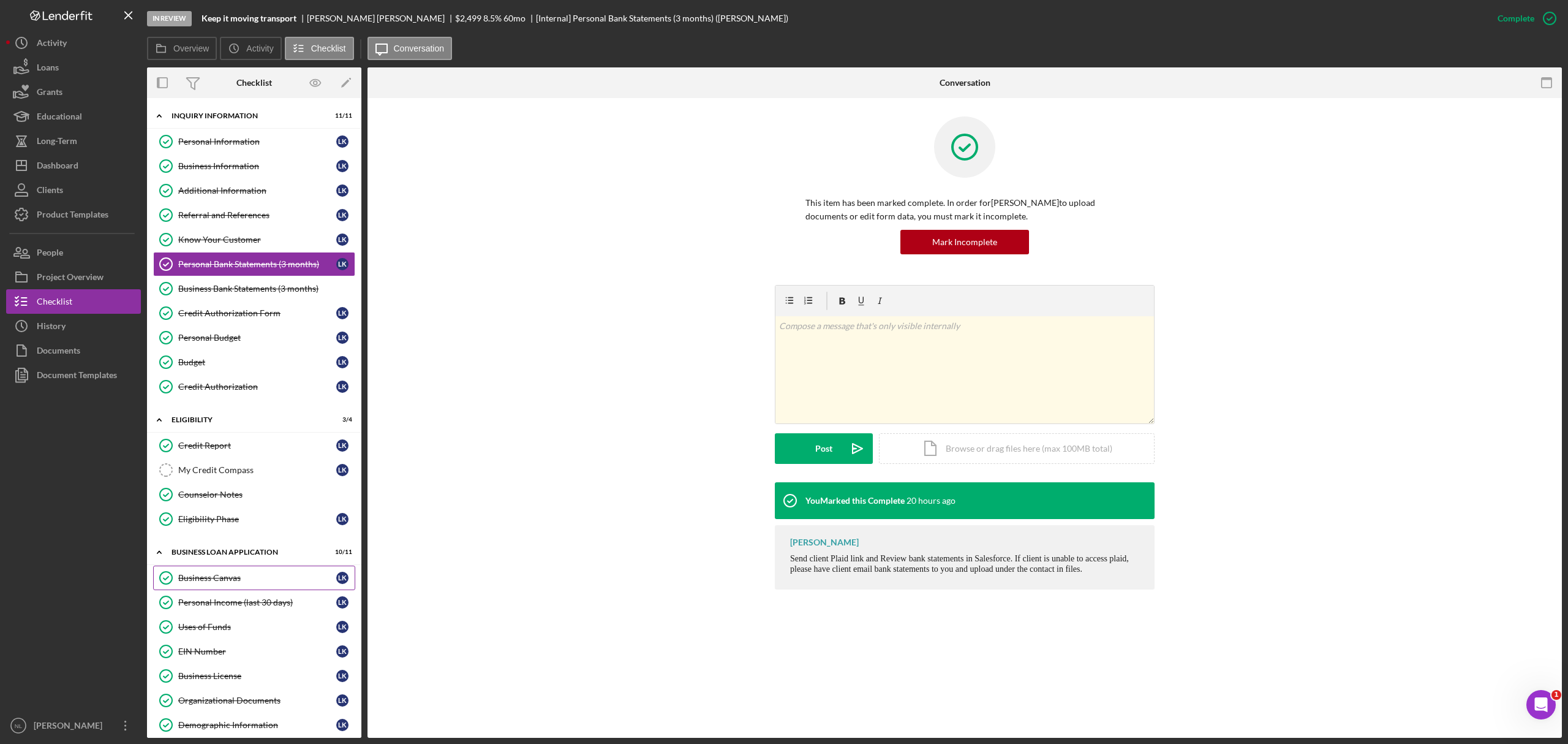
click at [229, 579] on div "Business Canvas" at bounding box center [258, 578] width 158 height 10
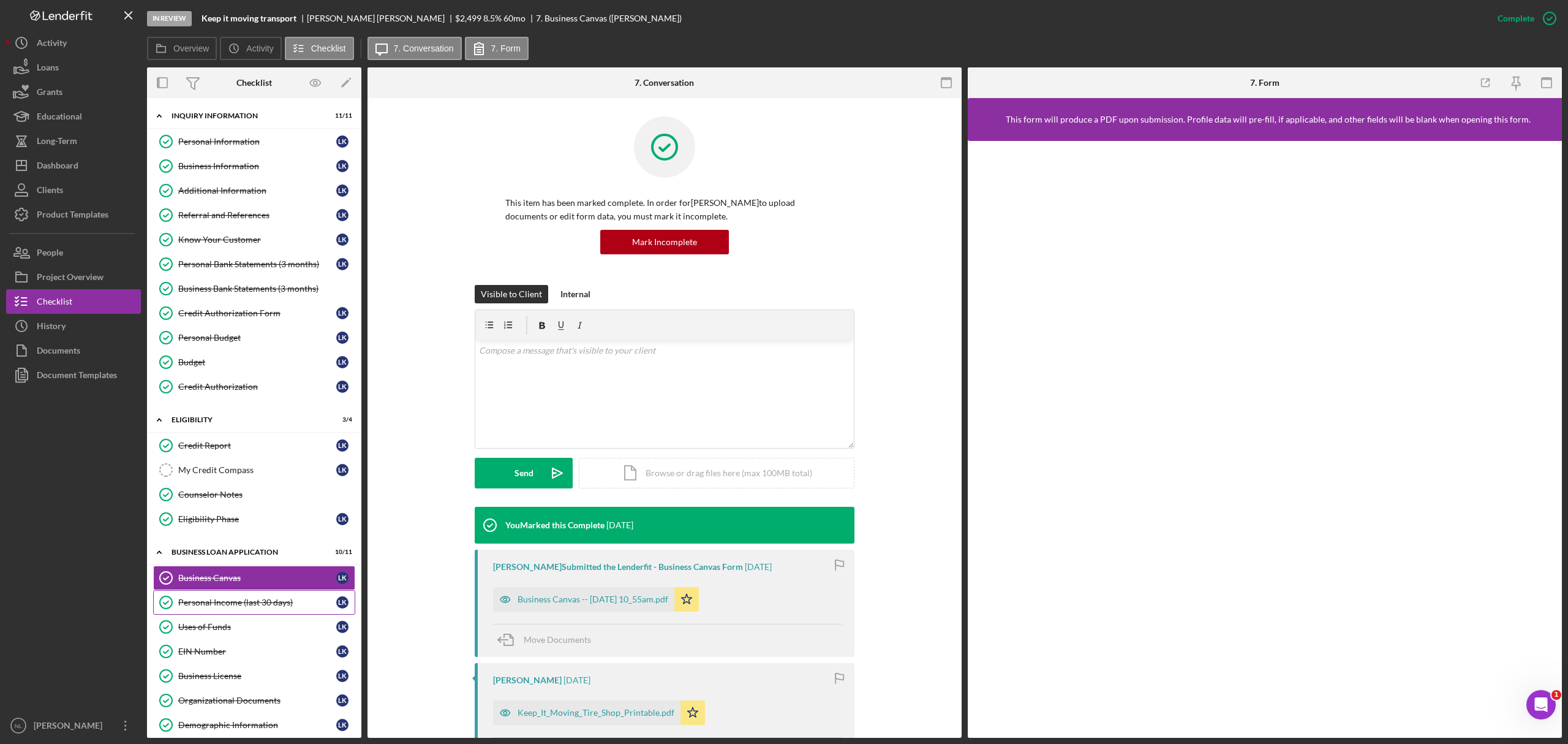
click at [229, 607] on div "Personal Income (last 30 days)" at bounding box center [258, 602] width 158 height 10
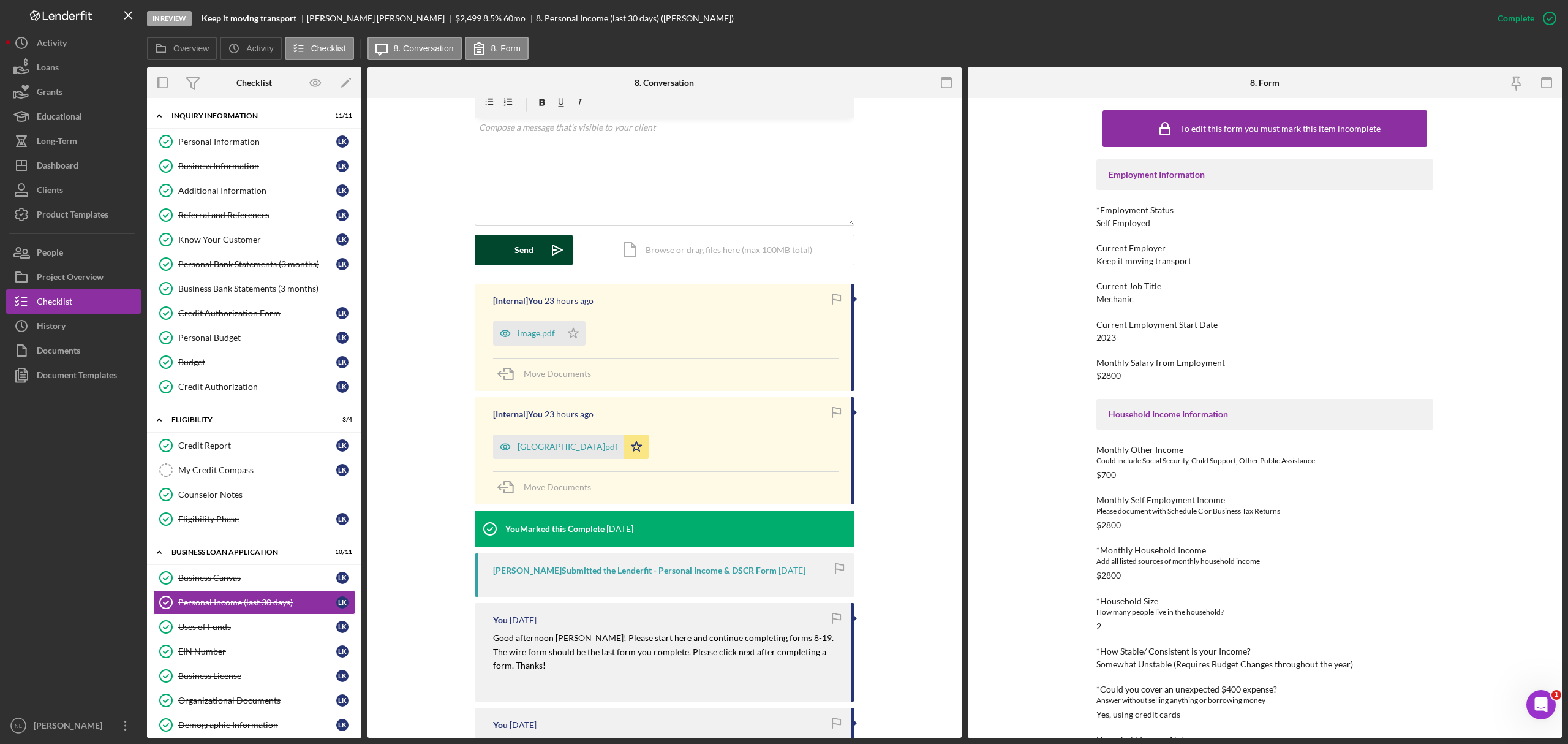
scroll to position [234, 0]
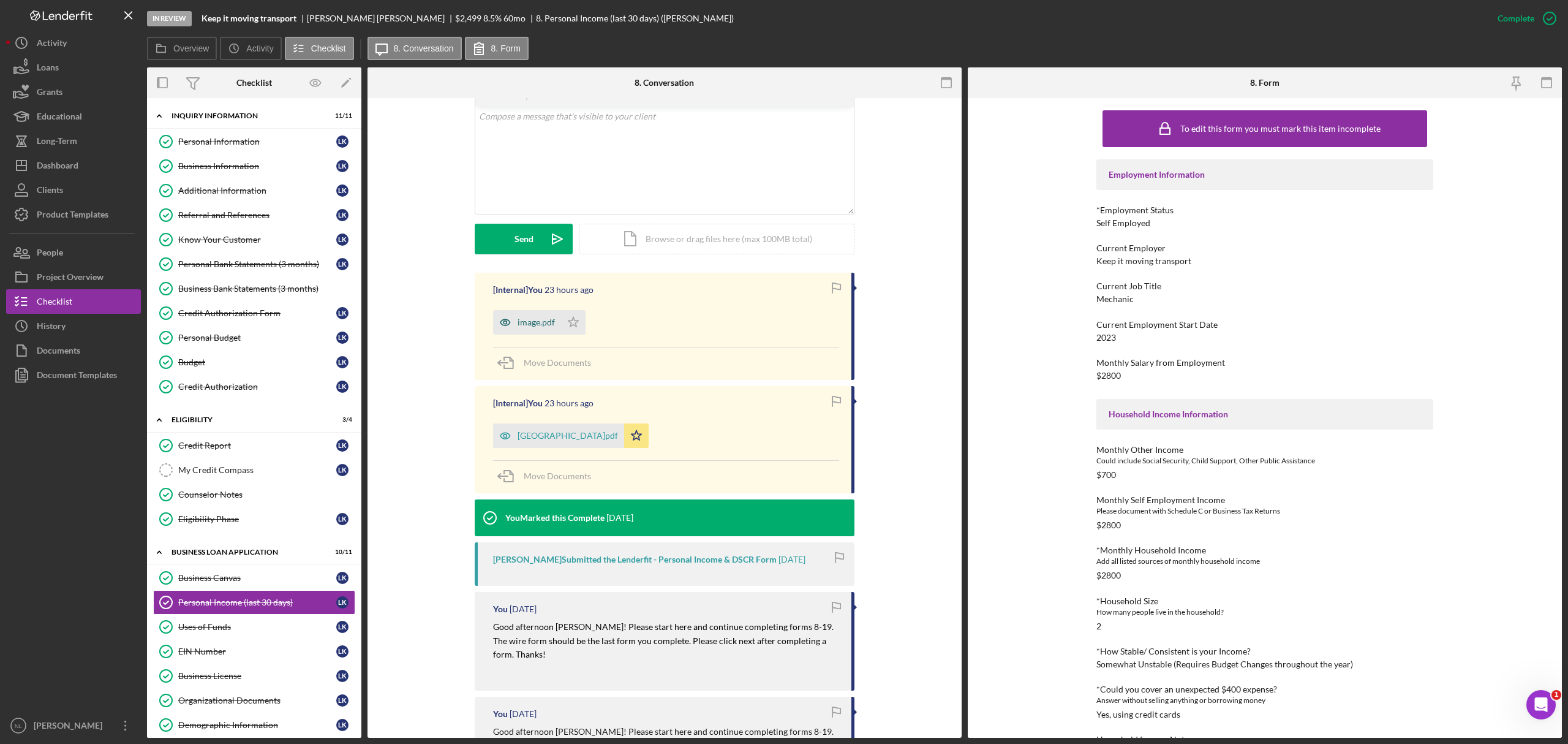
click at [535, 331] on div "image.pdf" at bounding box center [527, 321] width 68 height 24
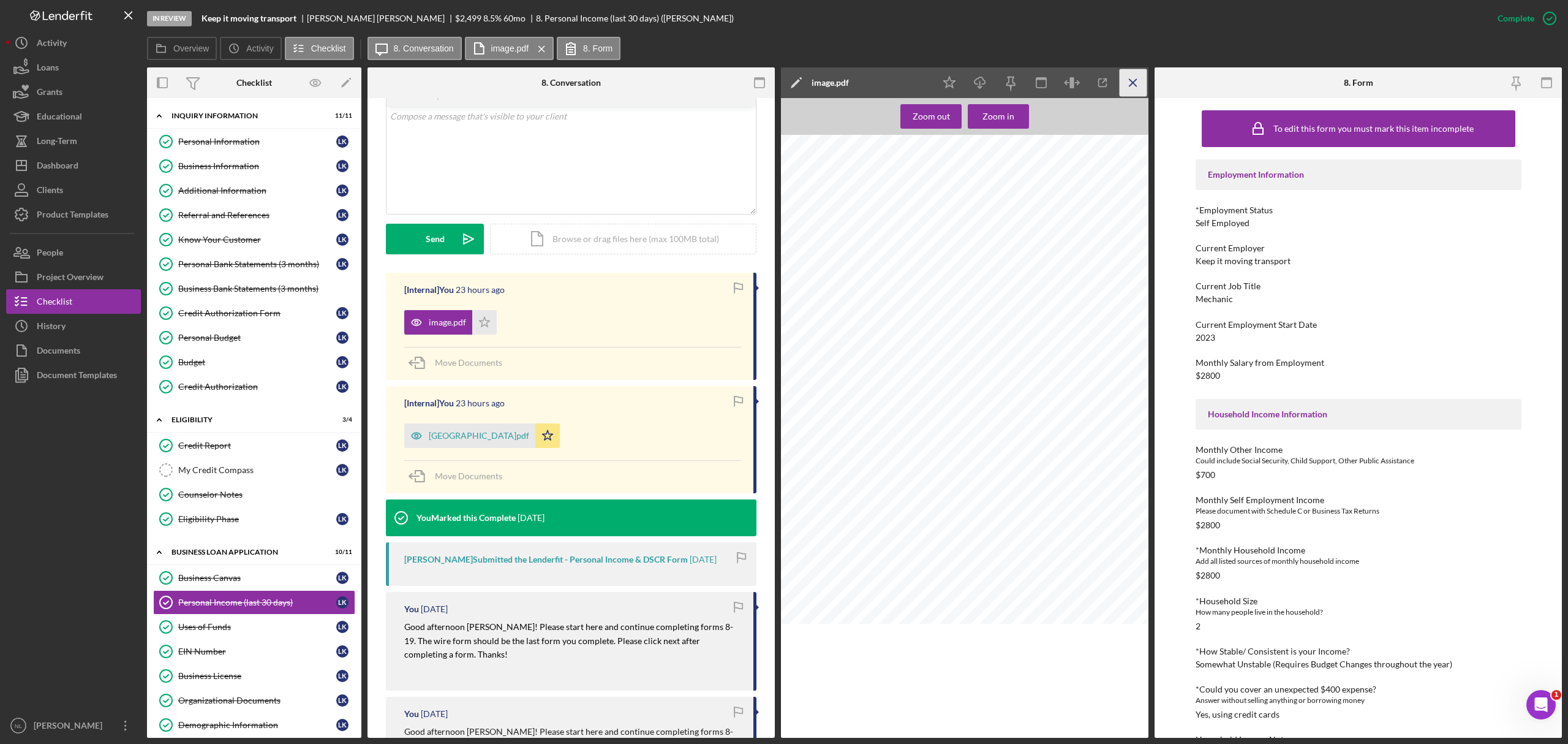
click at [1130, 76] on icon "Icon/Menu Close" at bounding box center [1133, 83] width 28 height 28
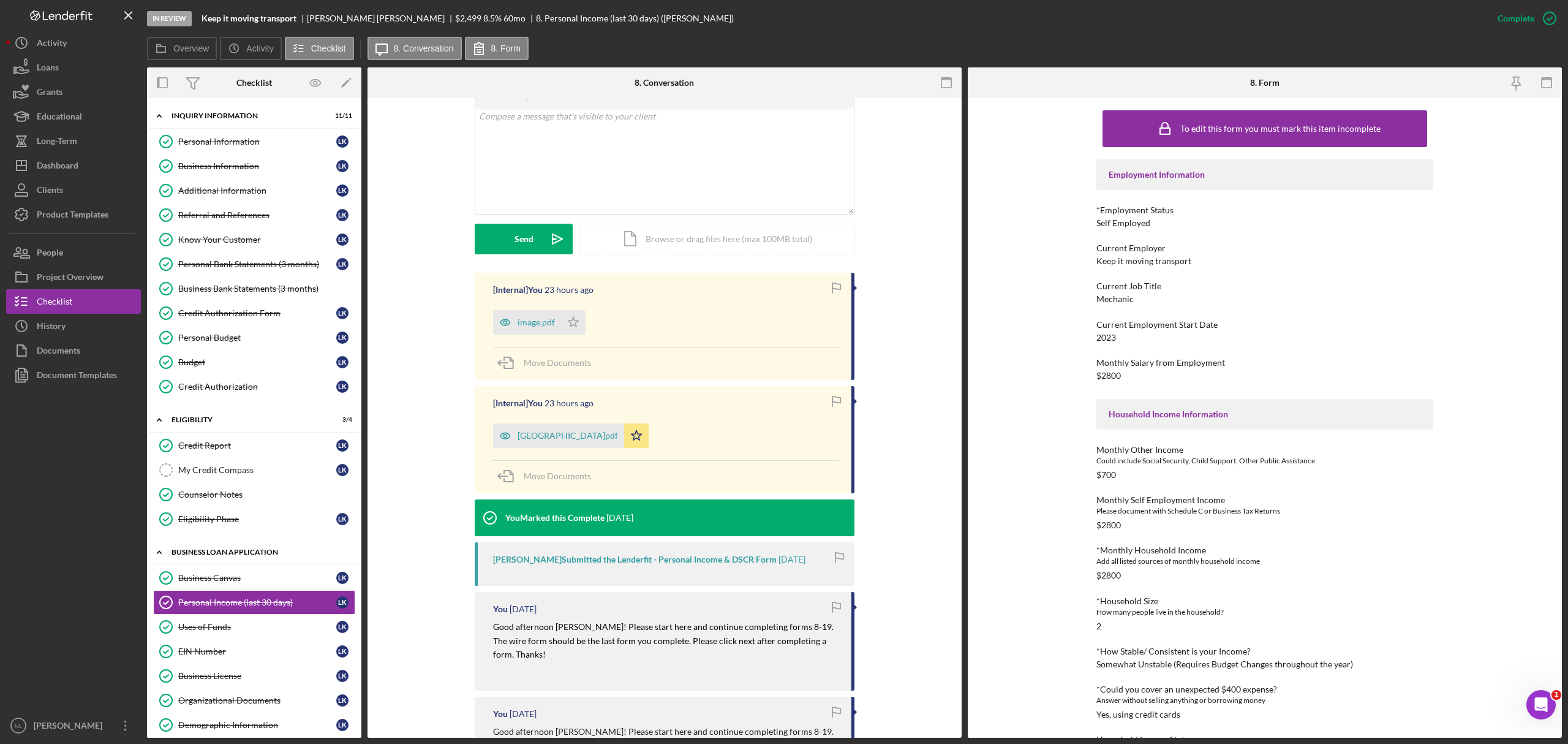
scroll to position [202, 0]
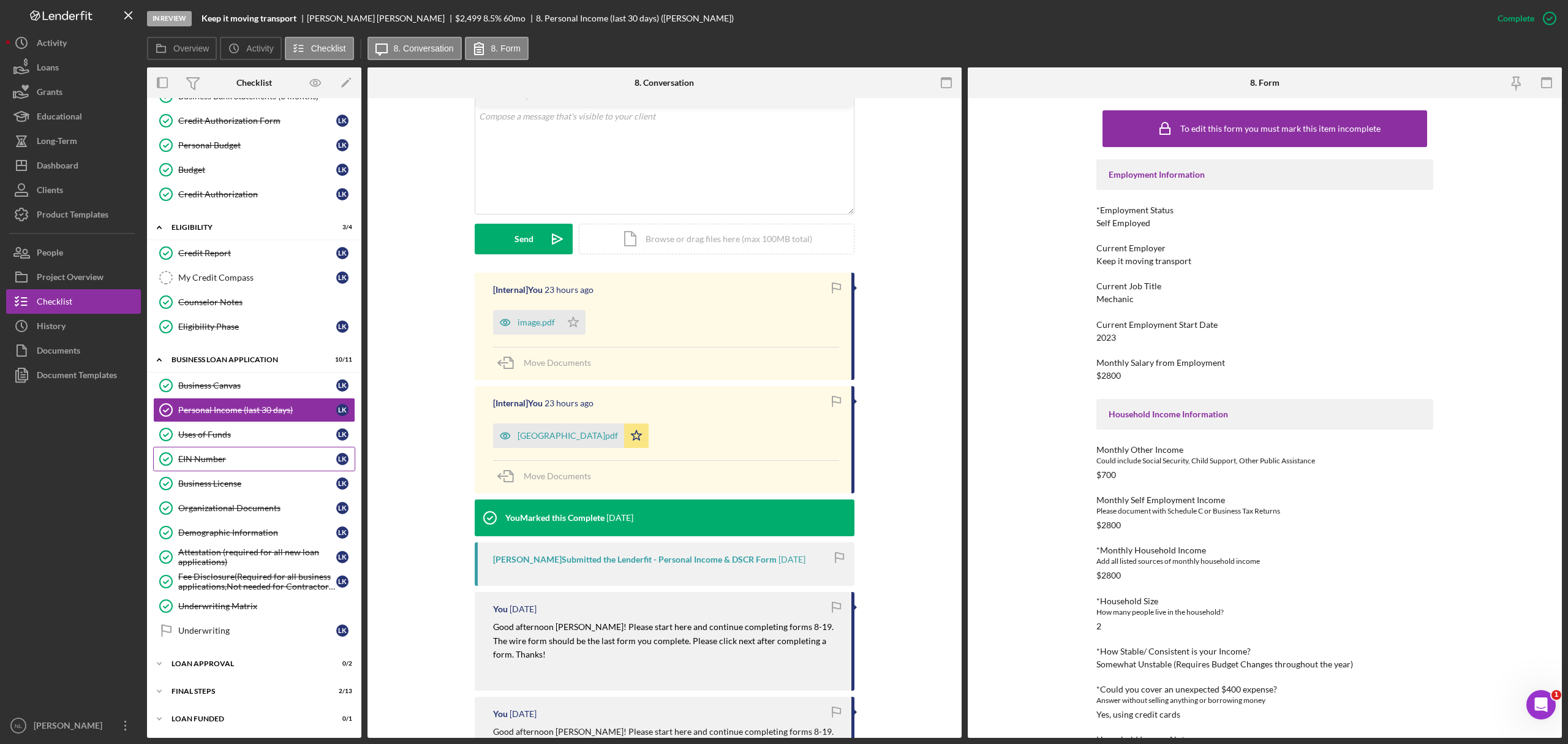
click at [204, 458] on div "EIN Number" at bounding box center [258, 458] width 158 height 10
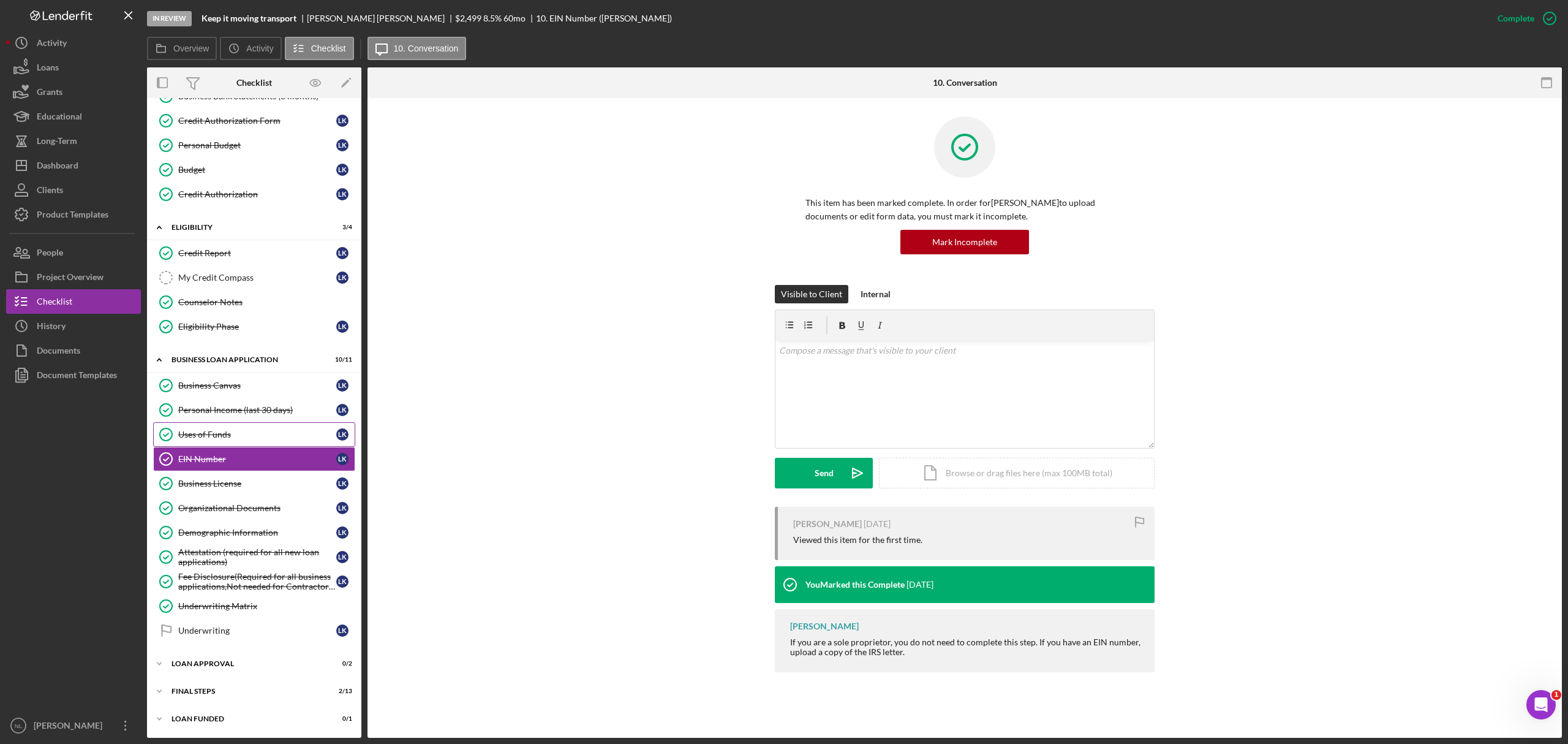
click at [195, 437] on link "Uses of Funds Uses of Funds L K" at bounding box center [254, 433] width 202 height 24
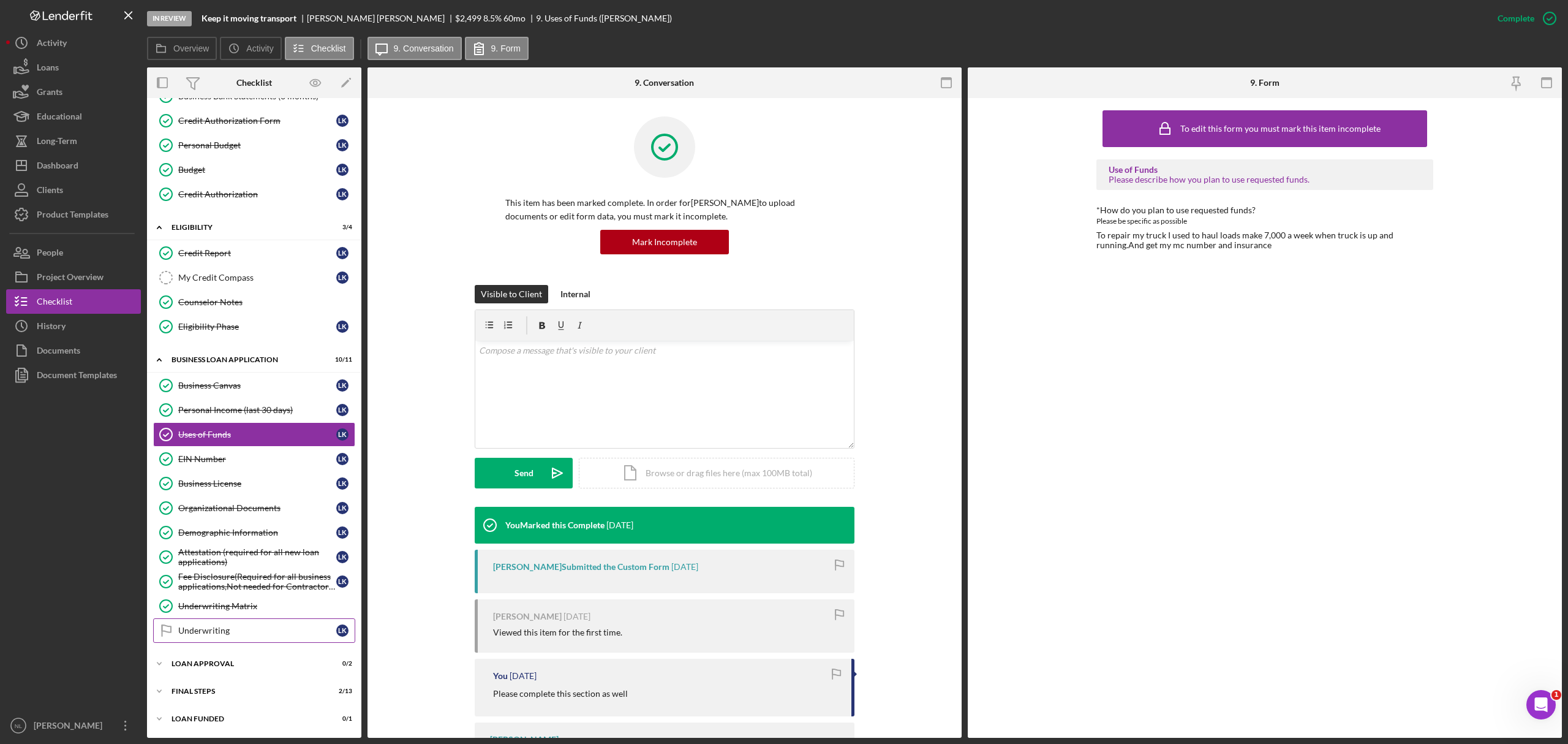
click at [209, 637] on link "Underwriting Underwriting L K" at bounding box center [254, 629] width 202 height 24
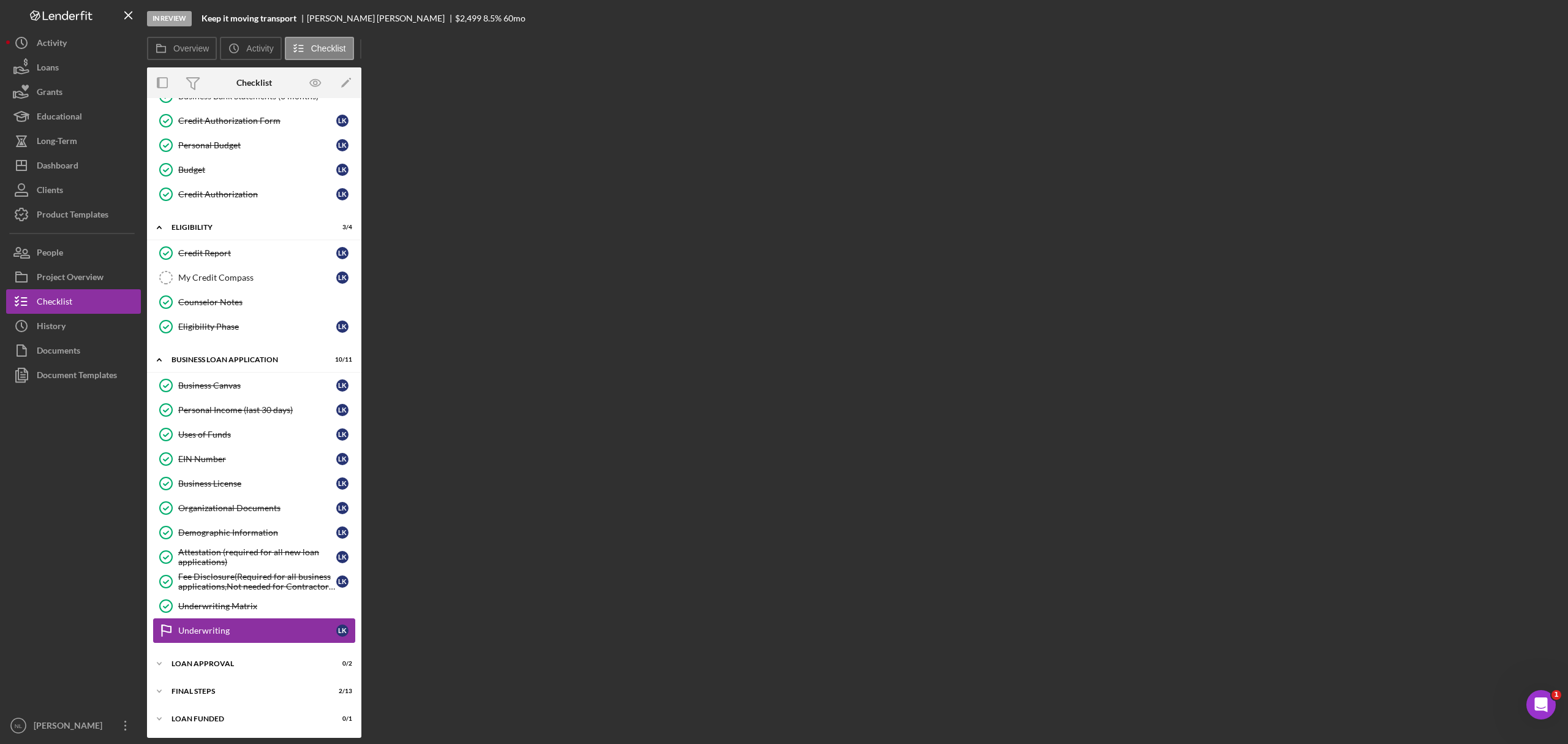
scroll to position [202, 0]
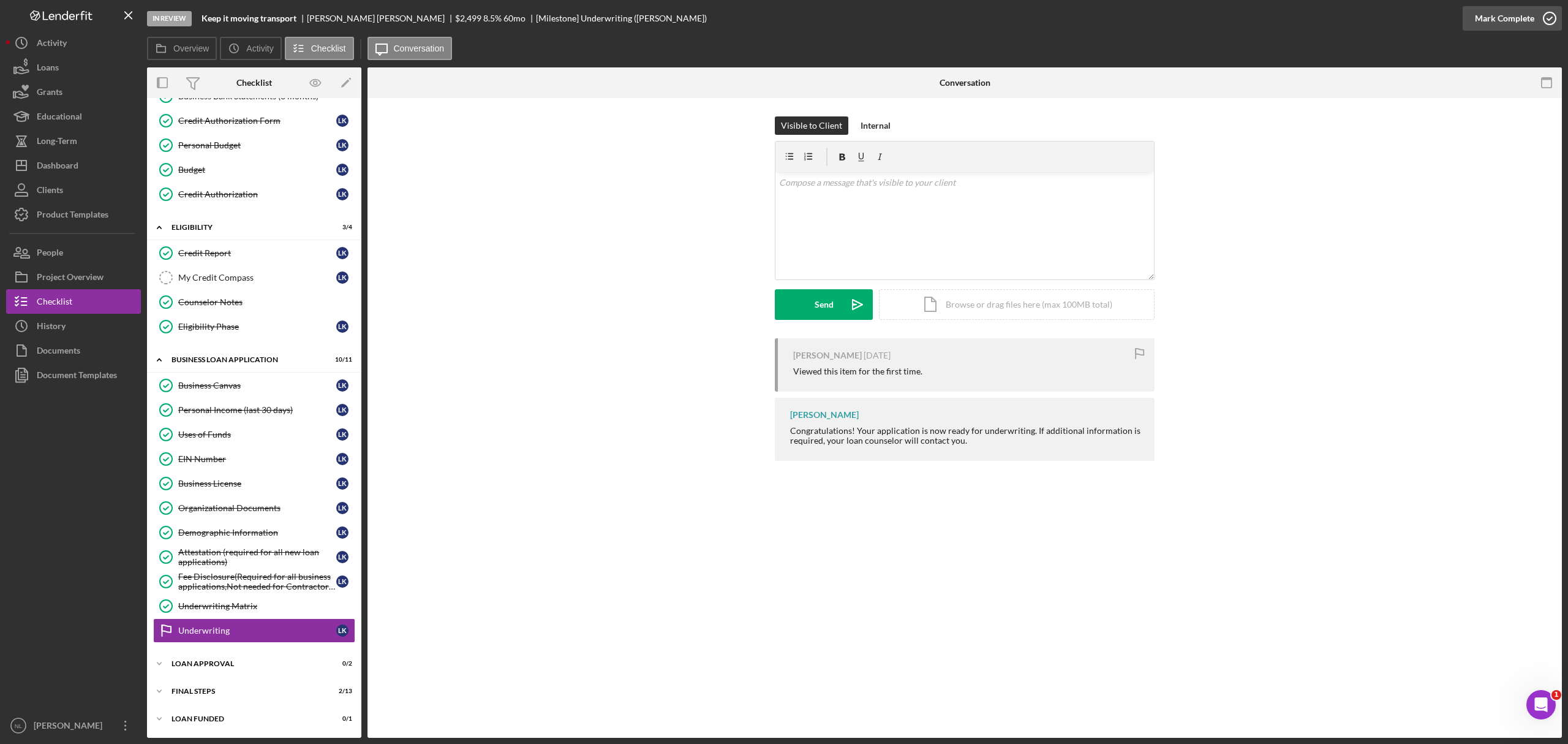
click at [1542, 18] on icon "button" at bounding box center [1550, 18] width 31 height 31
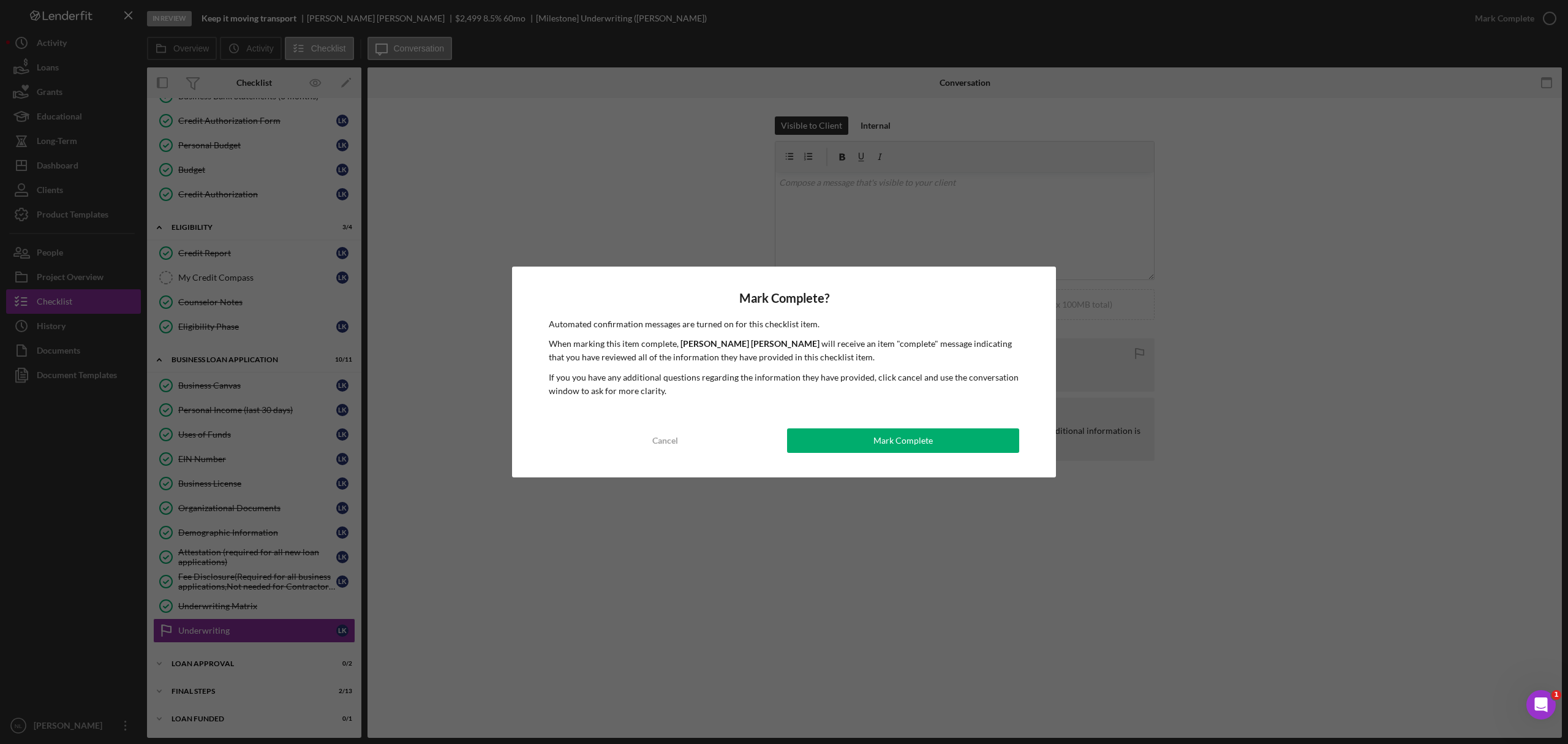
click at [863, 420] on div "Mark Complete? Automated confirmation messages are turned on for this checklist…" at bounding box center [784, 372] width 544 height 211
click at [848, 435] on button "Mark Complete" at bounding box center [903, 440] width 233 height 24
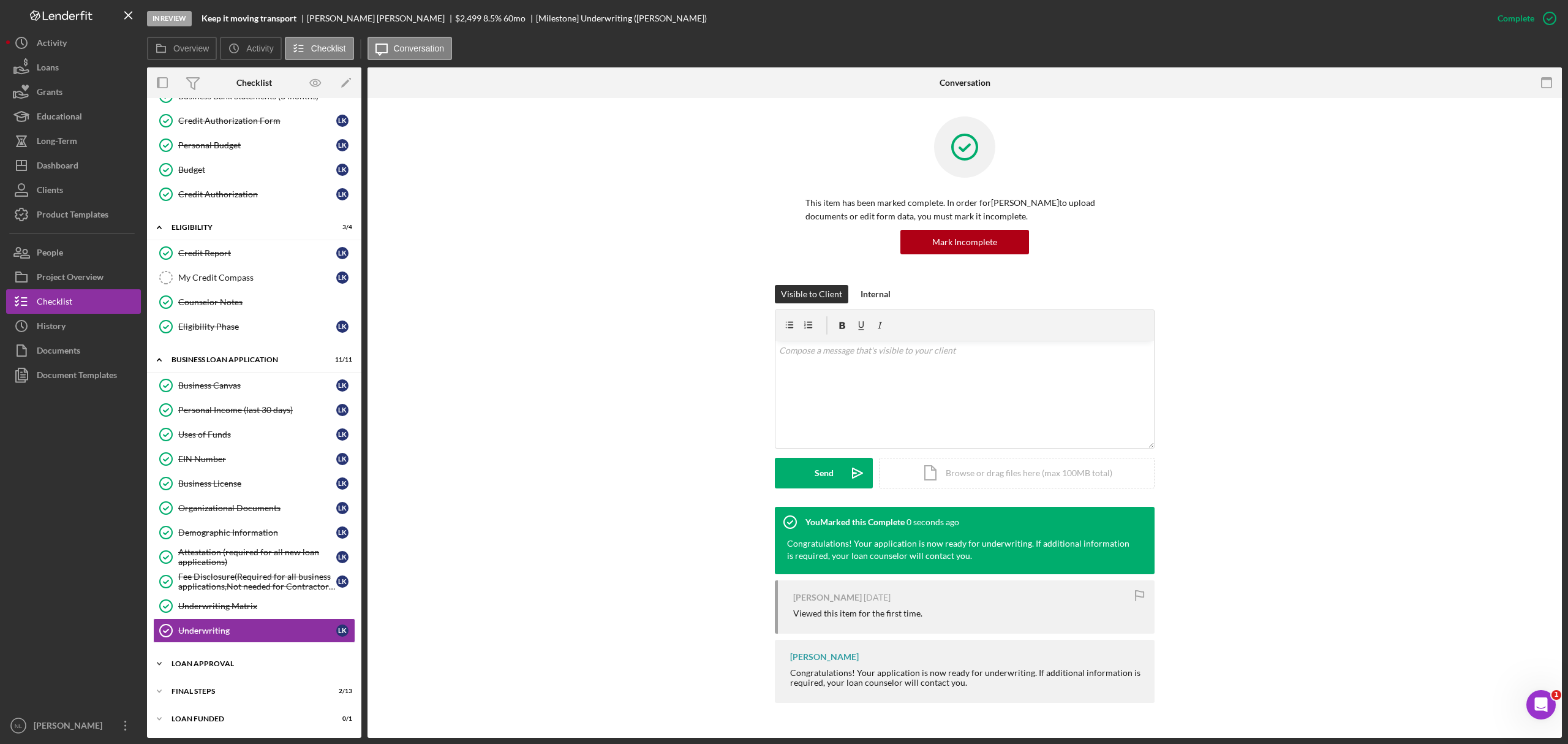
click at [267, 658] on div "Icon/Expander Loan Approval 0 / 2" at bounding box center [254, 663] width 214 height 24
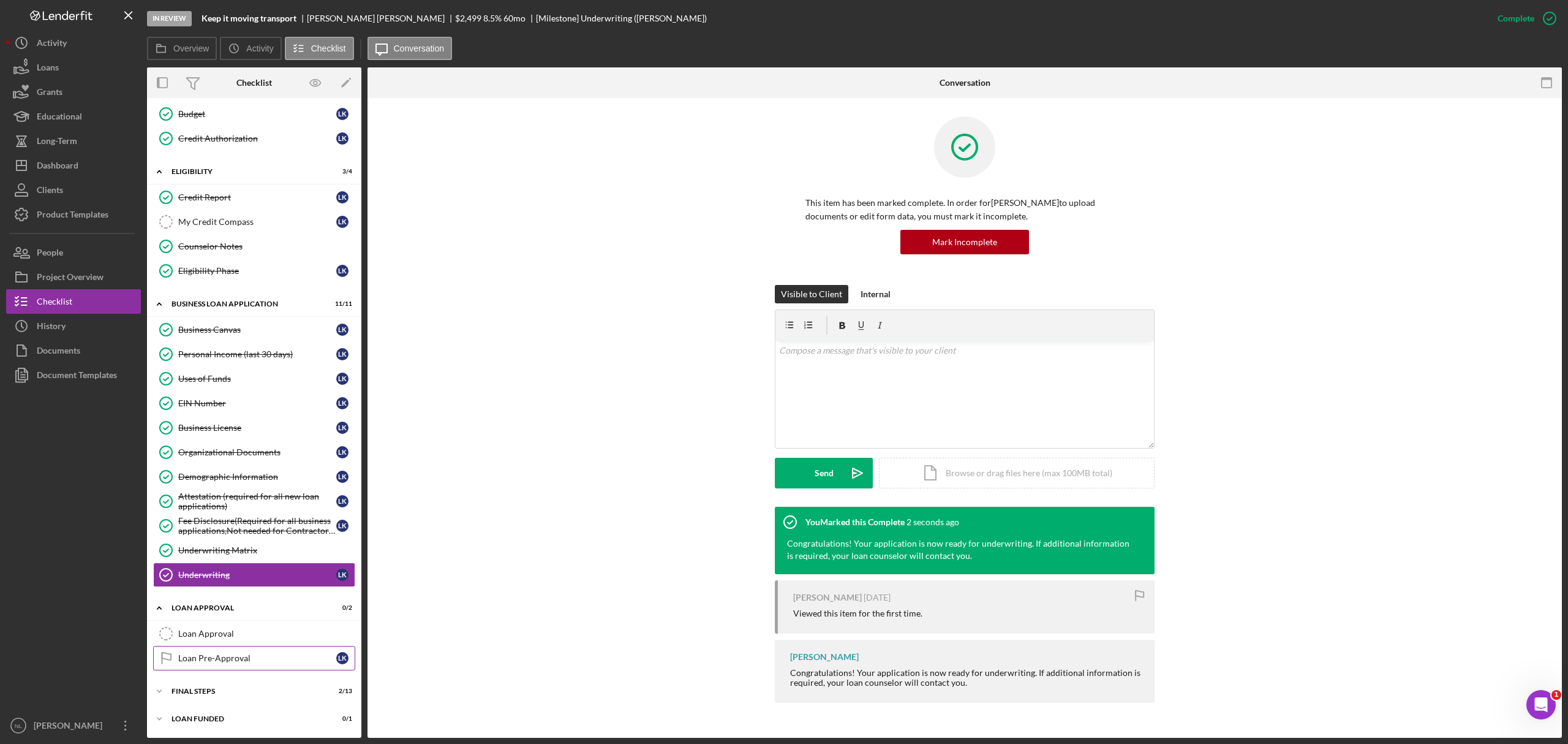
click at [262, 658] on div "Loan Pre-Approval" at bounding box center [258, 658] width 158 height 10
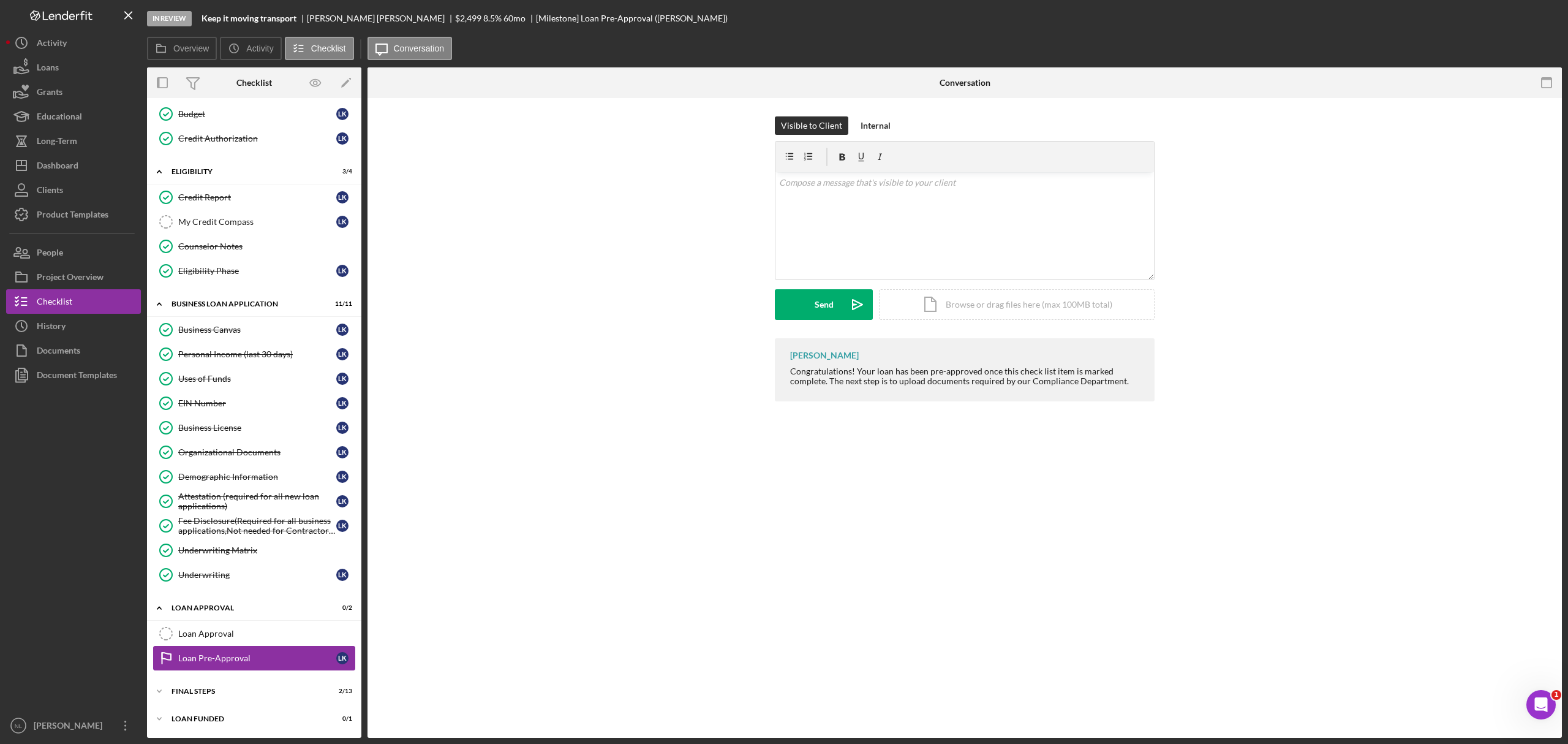
scroll to position [260, 0]
click at [1495, 29] on div "Mark Complete" at bounding box center [1505, 17] width 60 height 24
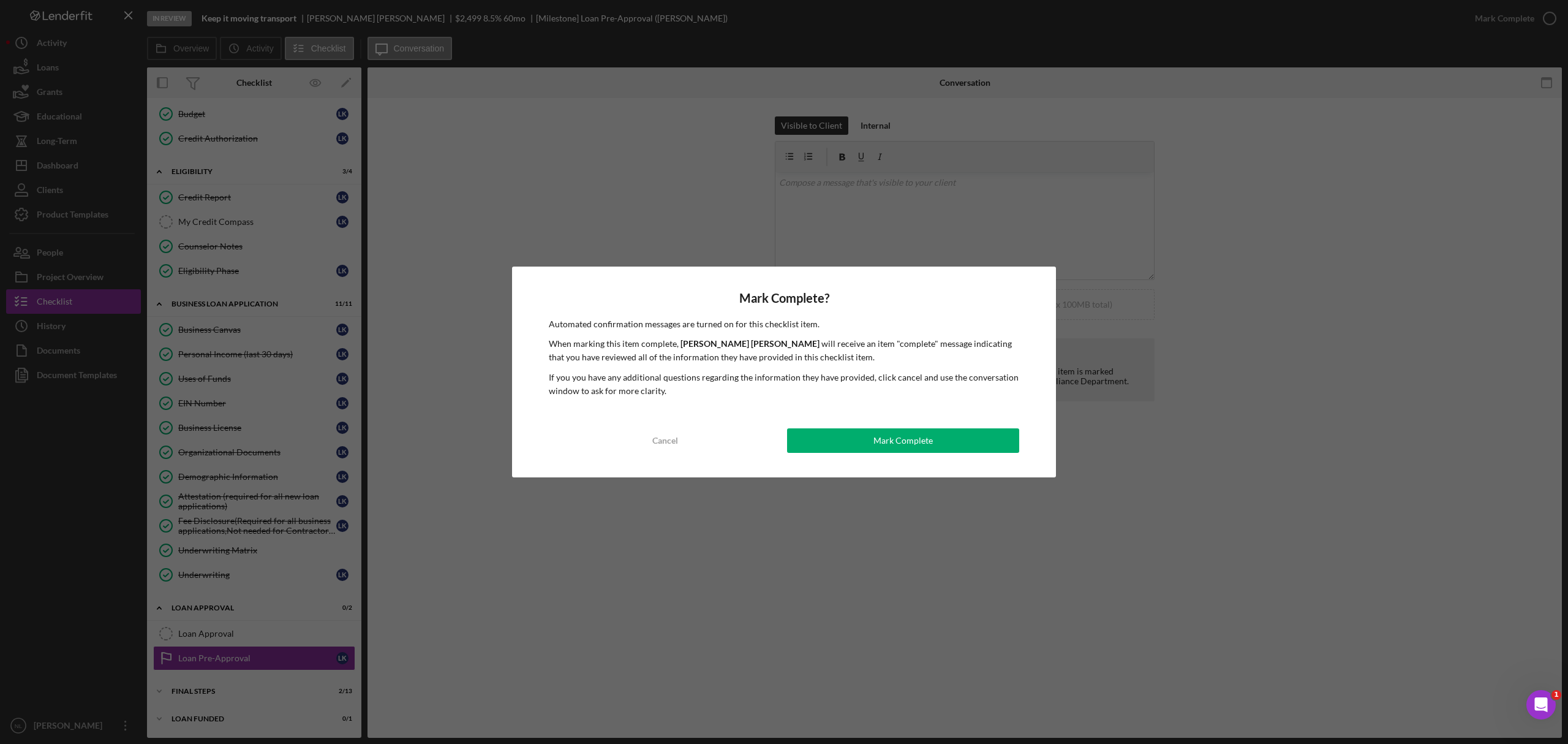
click at [888, 427] on div "Mark Complete? Automated confirmation messages are turned on for this checklist…" at bounding box center [784, 372] width 544 height 211
click at [869, 444] on button "Mark Complete" at bounding box center [903, 440] width 233 height 24
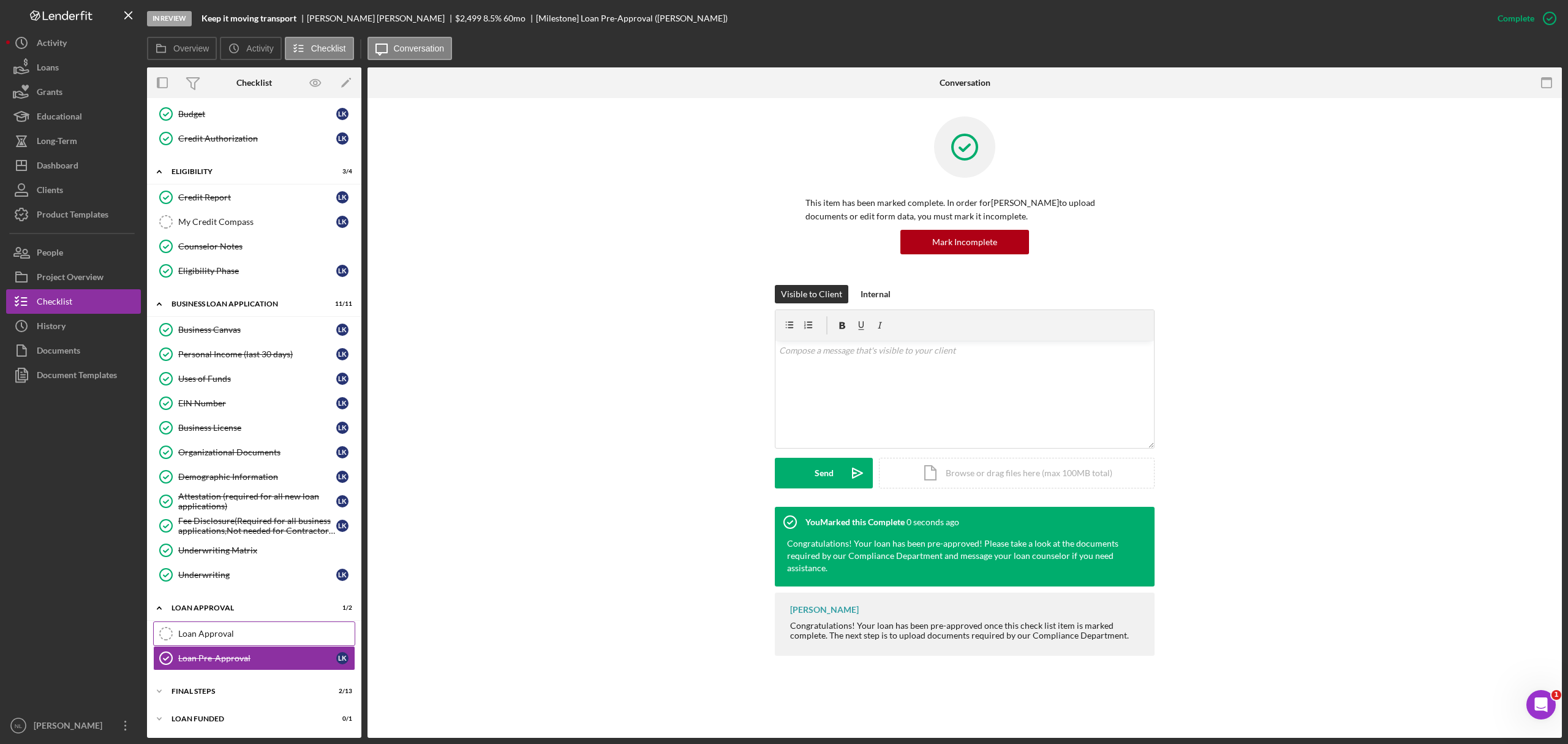
click at [253, 631] on div "Loan Approval" at bounding box center [266, 633] width 177 height 10
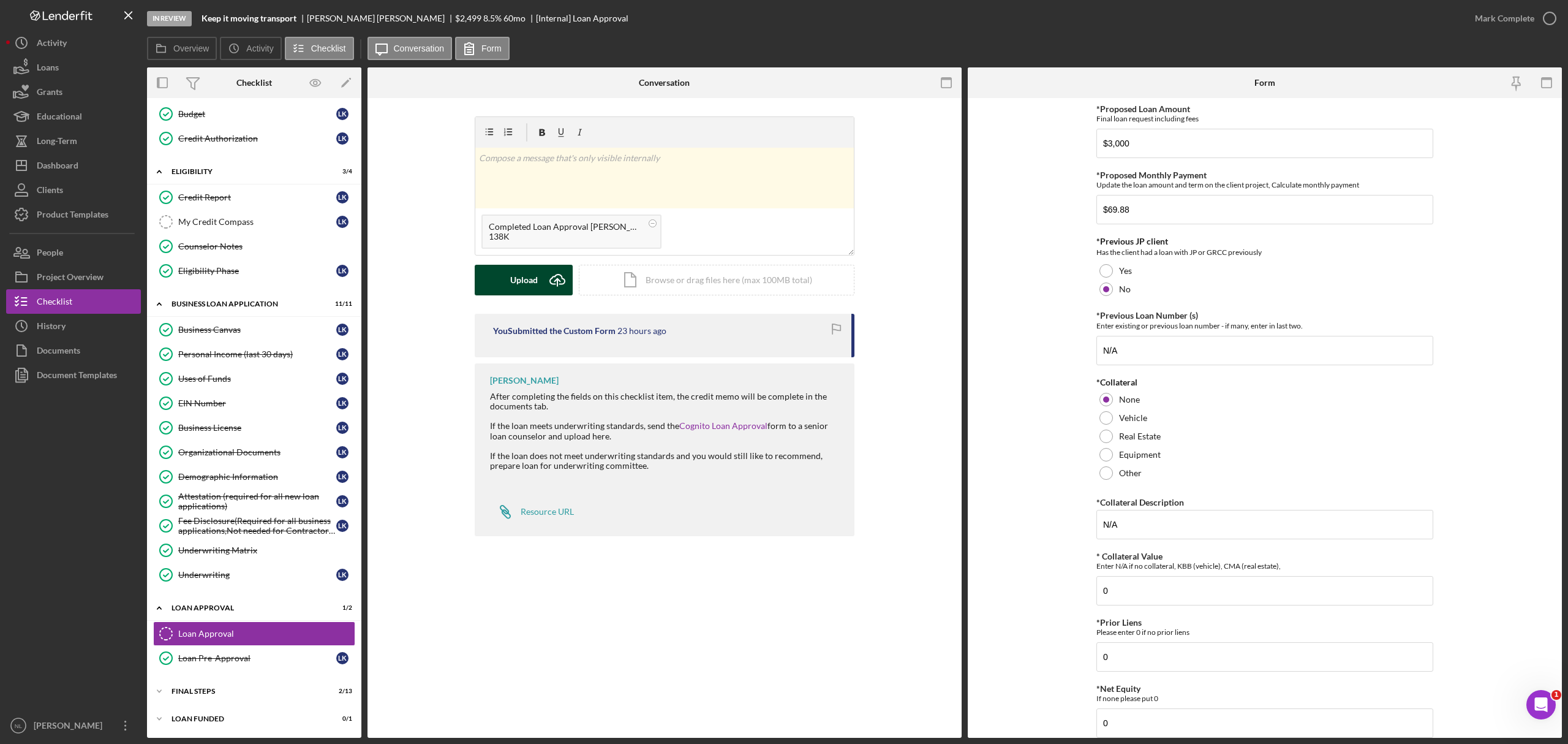
click at [528, 283] on div "Upload" at bounding box center [524, 280] width 28 height 31
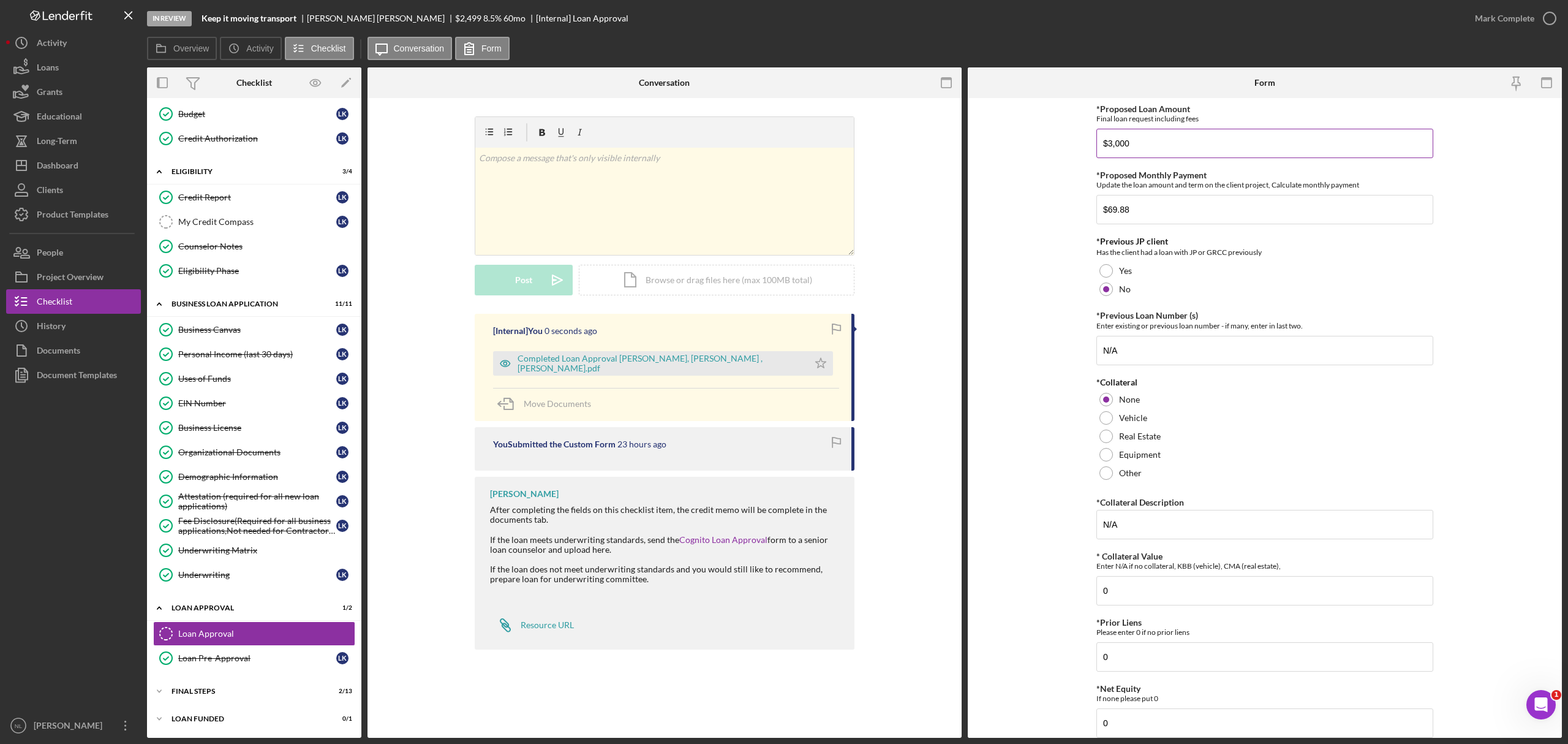
click at [1206, 151] on input "$3,000" at bounding box center [1264, 143] width 337 height 29
type input "$2,499.99"
click at [1128, 219] on input "$69.88" at bounding box center [1264, 209] width 337 height 29
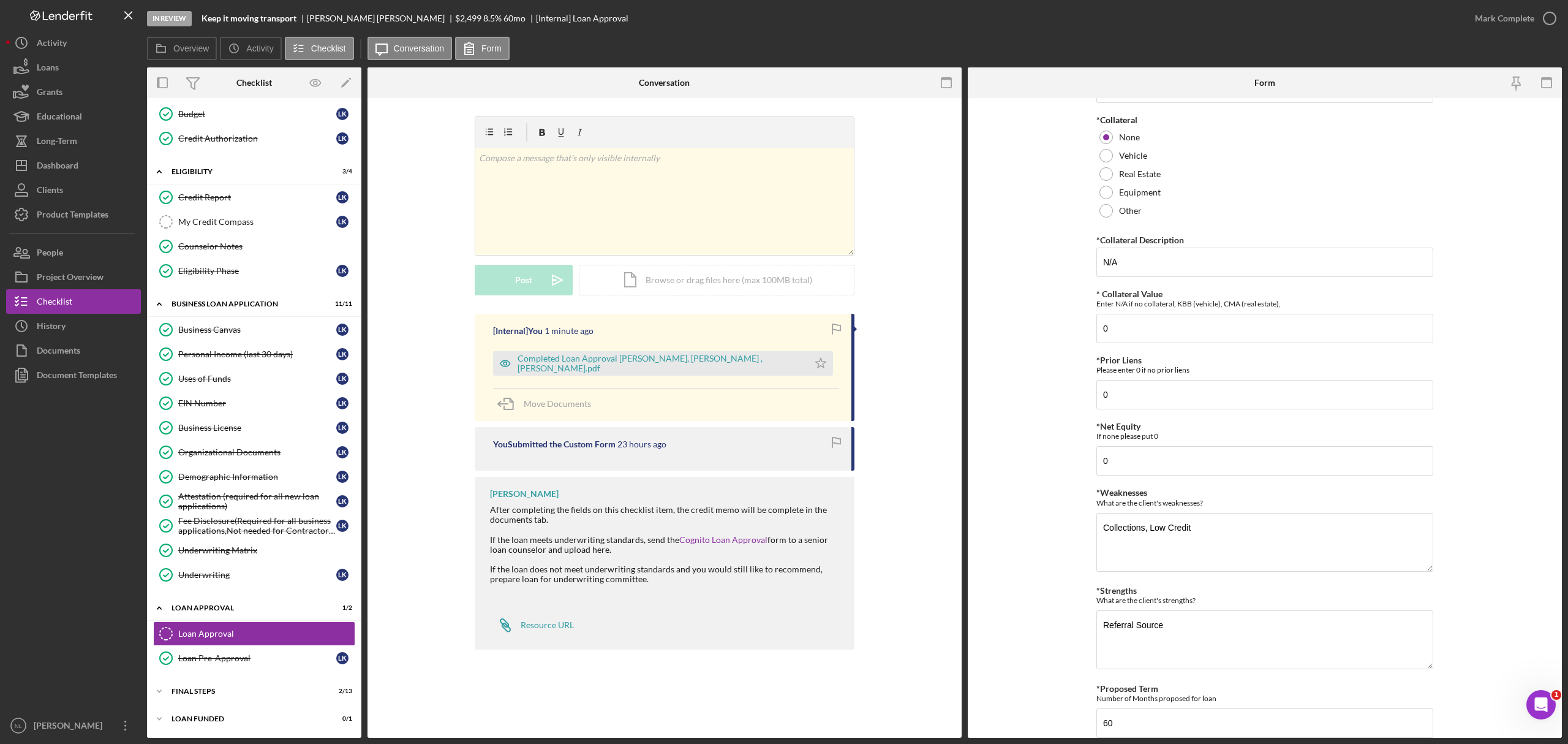
scroll to position [310, 0]
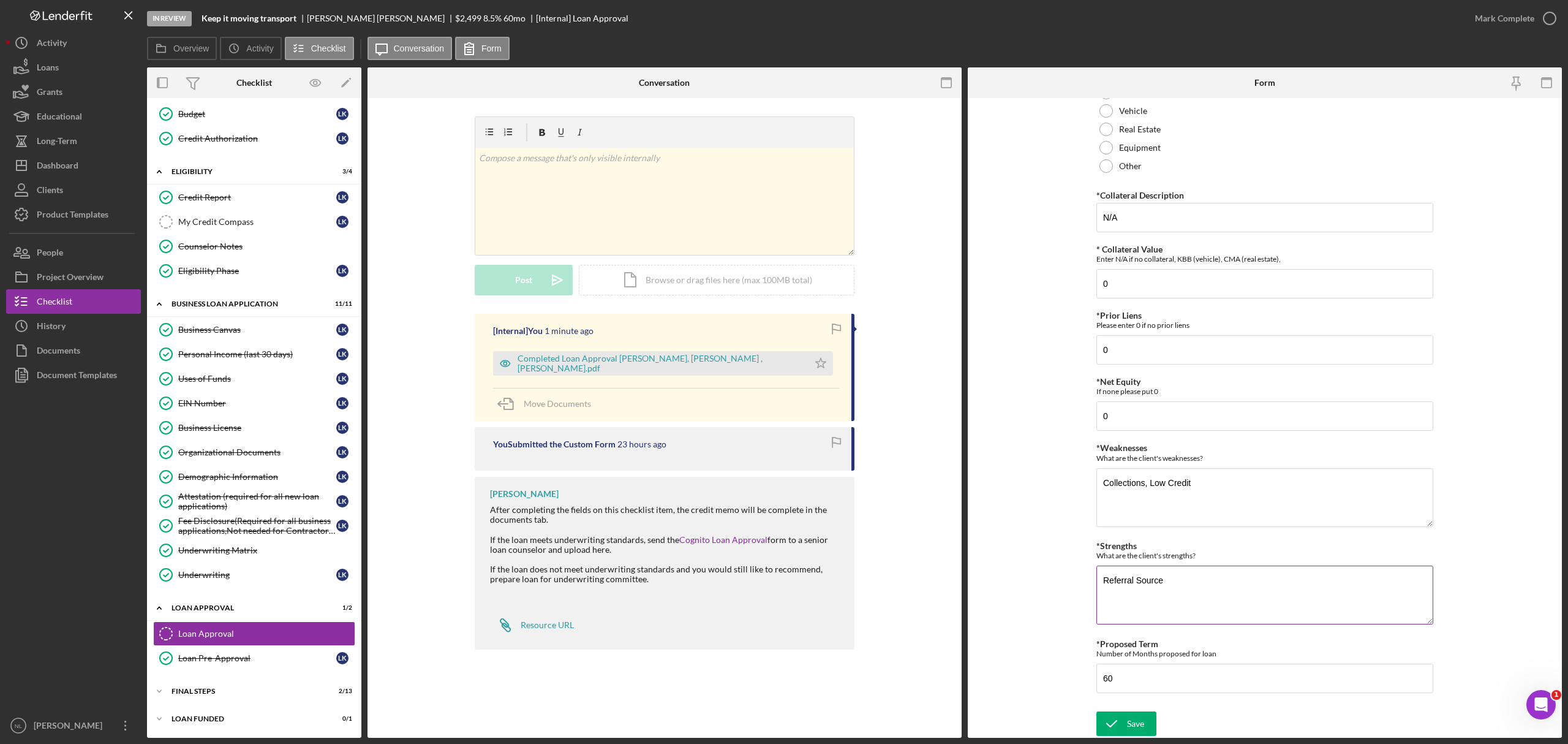
type input "$76.70"
click at [1164, 598] on textarea "Referral Source" at bounding box center [1264, 594] width 337 height 59
click at [1142, 681] on input "60" at bounding box center [1264, 677] width 337 height 29
click at [1141, 681] on input "60" at bounding box center [1264, 677] width 337 height 29
type input "48"
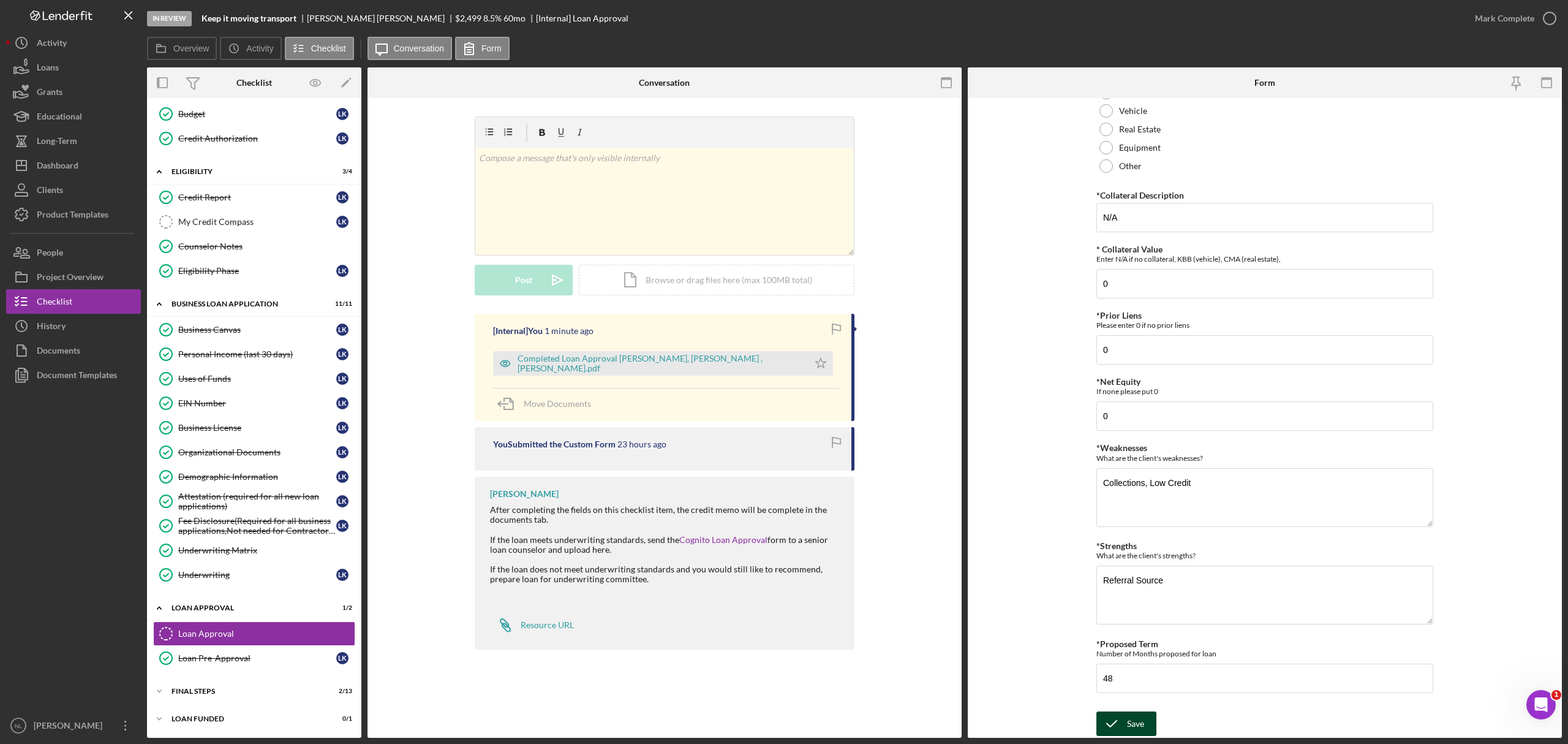
click at [1142, 723] on button "Save" at bounding box center [1126, 723] width 60 height 24
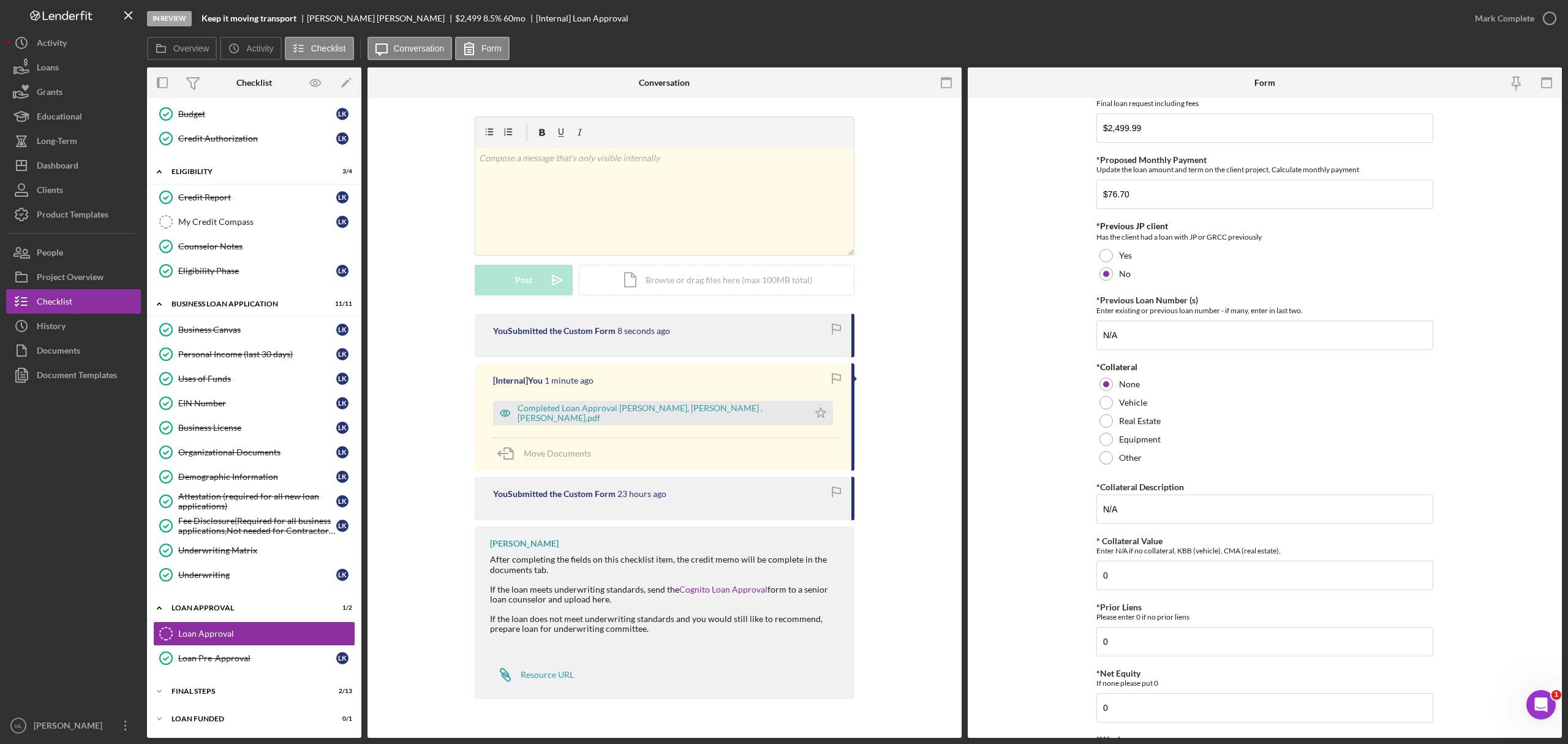
scroll to position [13, 0]
click at [809, 410] on icon "Icon/Star" at bounding box center [820, 412] width 24 height 24
click at [1498, 16] on div "Mark Complete" at bounding box center [1505, 17] width 60 height 24
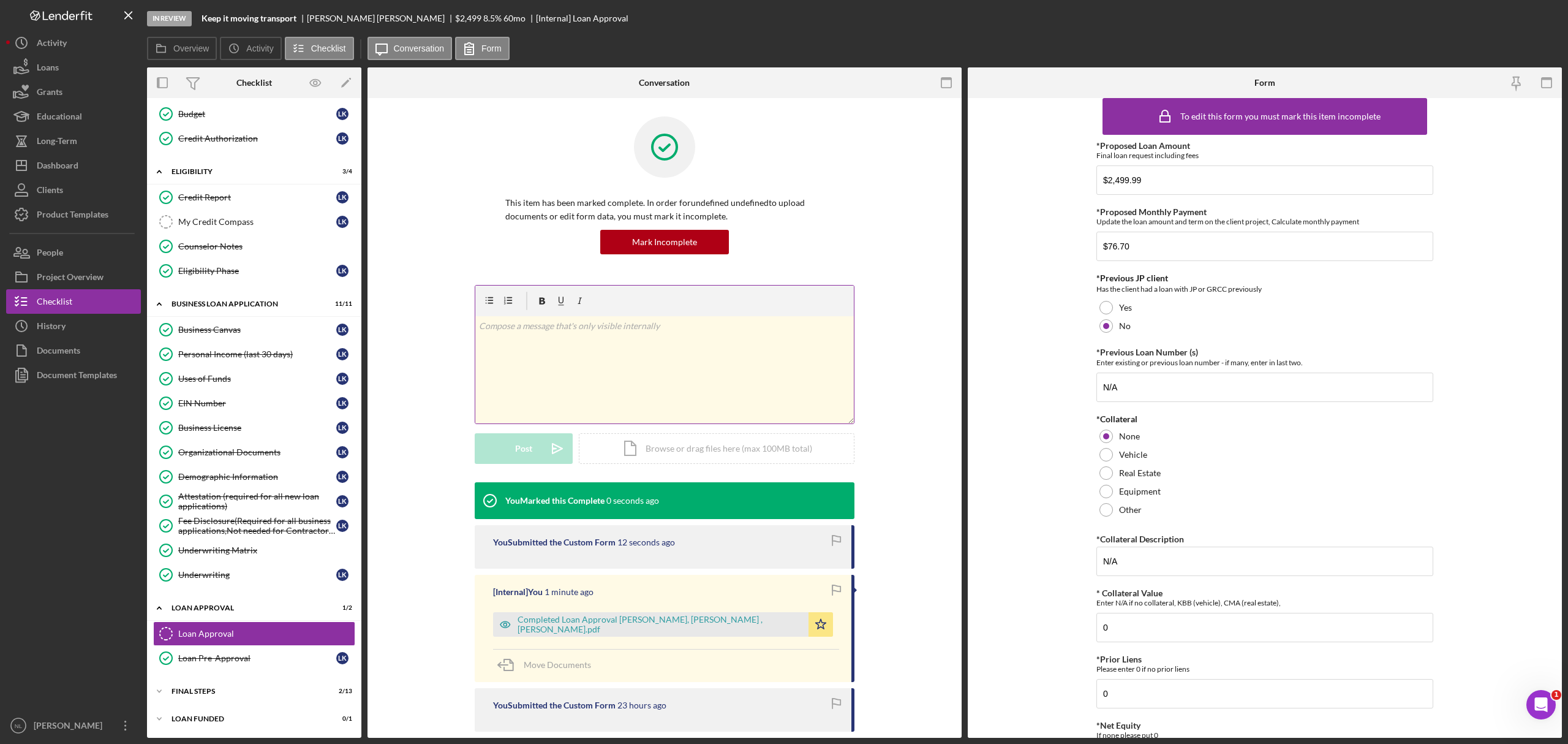
scroll to position [61, 0]
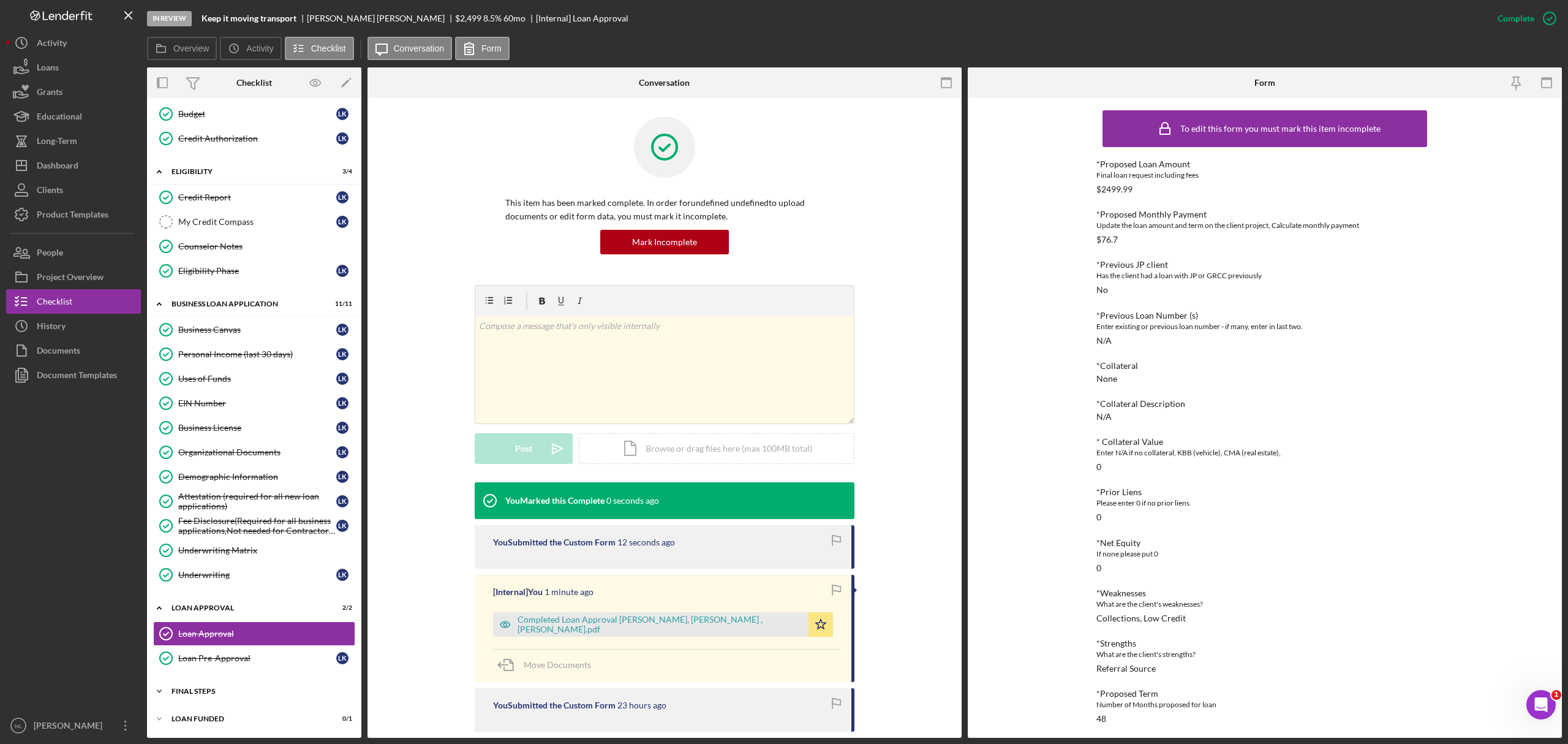
click at [231, 695] on div "Final Steps" at bounding box center [259, 691] width 175 height 8
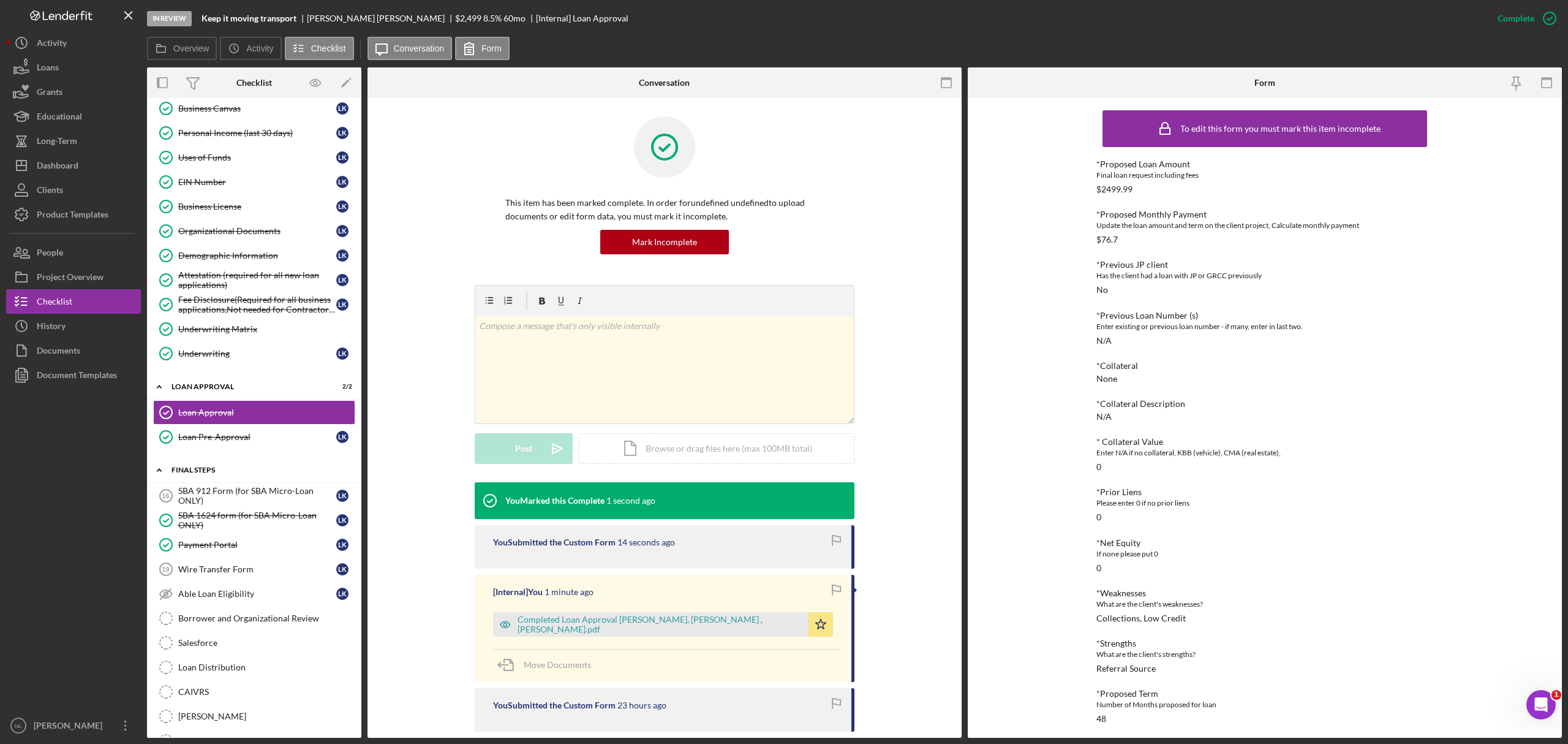
scroll to position [564, 0]
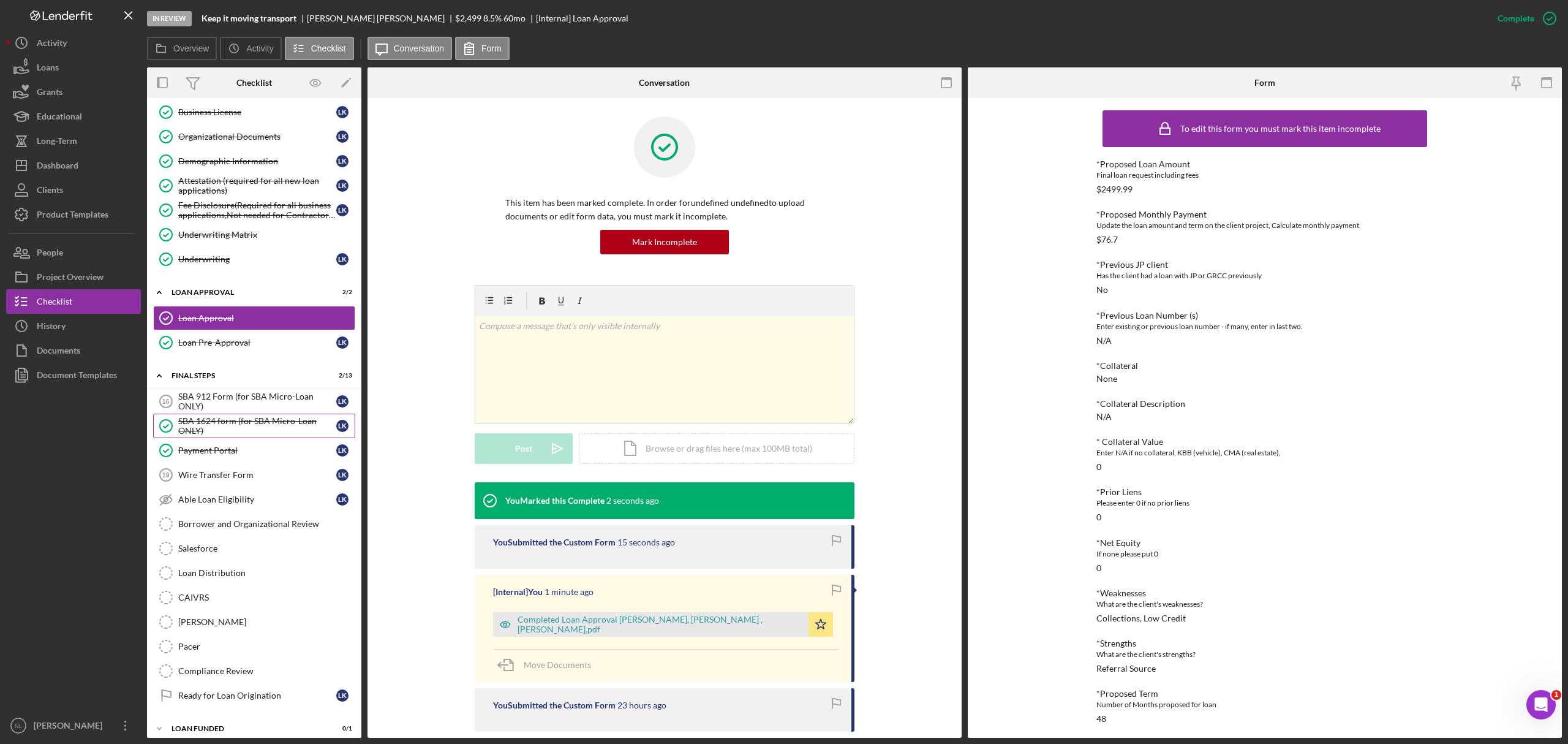
click at [223, 431] on div "SBA 1624 form (for SBA Micro-Loan ONLY)" at bounding box center [258, 426] width 158 height 19
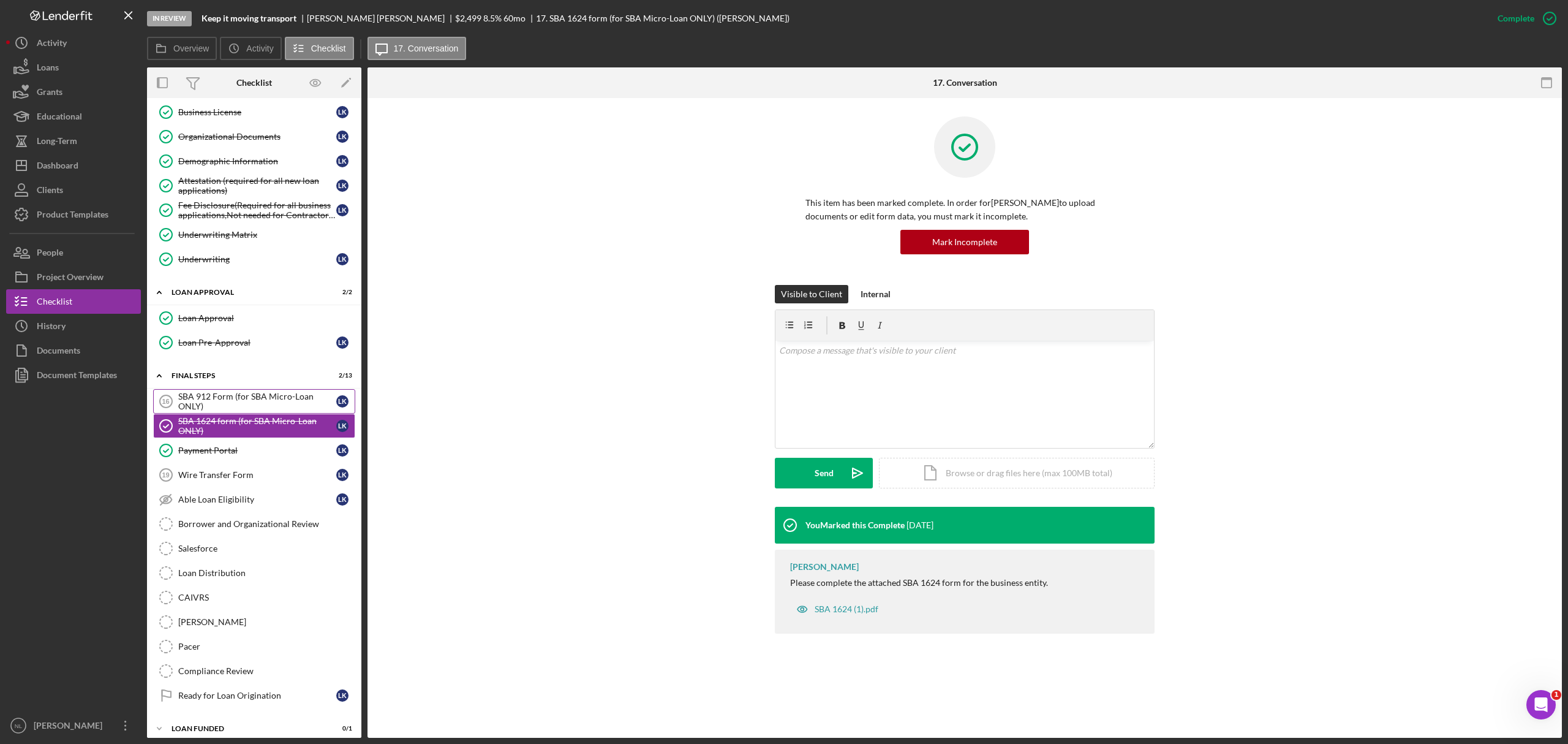
click at [222, 411] on div "SBA 912 Form (for SBA Micro-Loan ONLY)" at bounding box center [258, 401] width 158 height 19
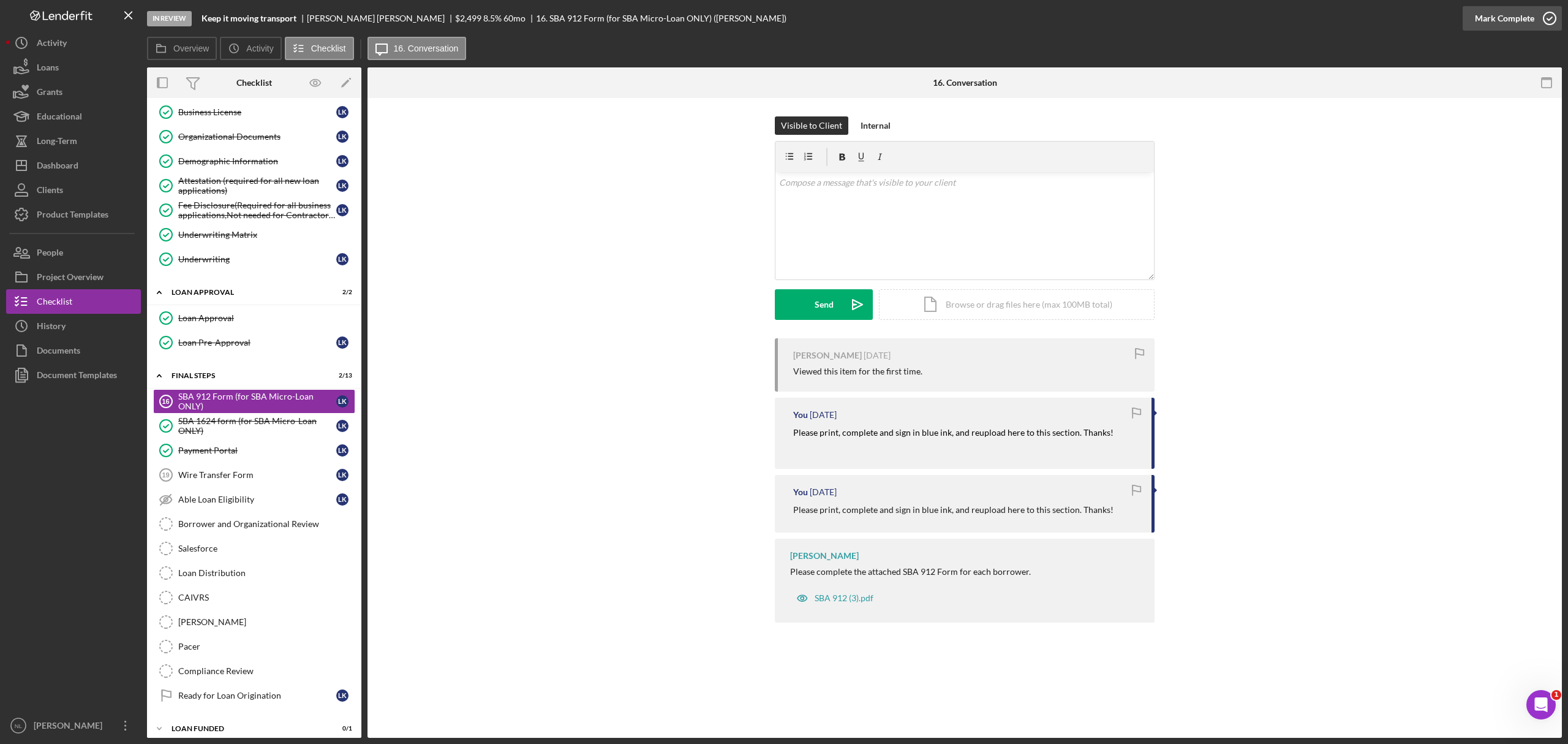
click at [1488, 20] on div "Mark Complete" at bounding box center [1505, 17] width 60 height 24
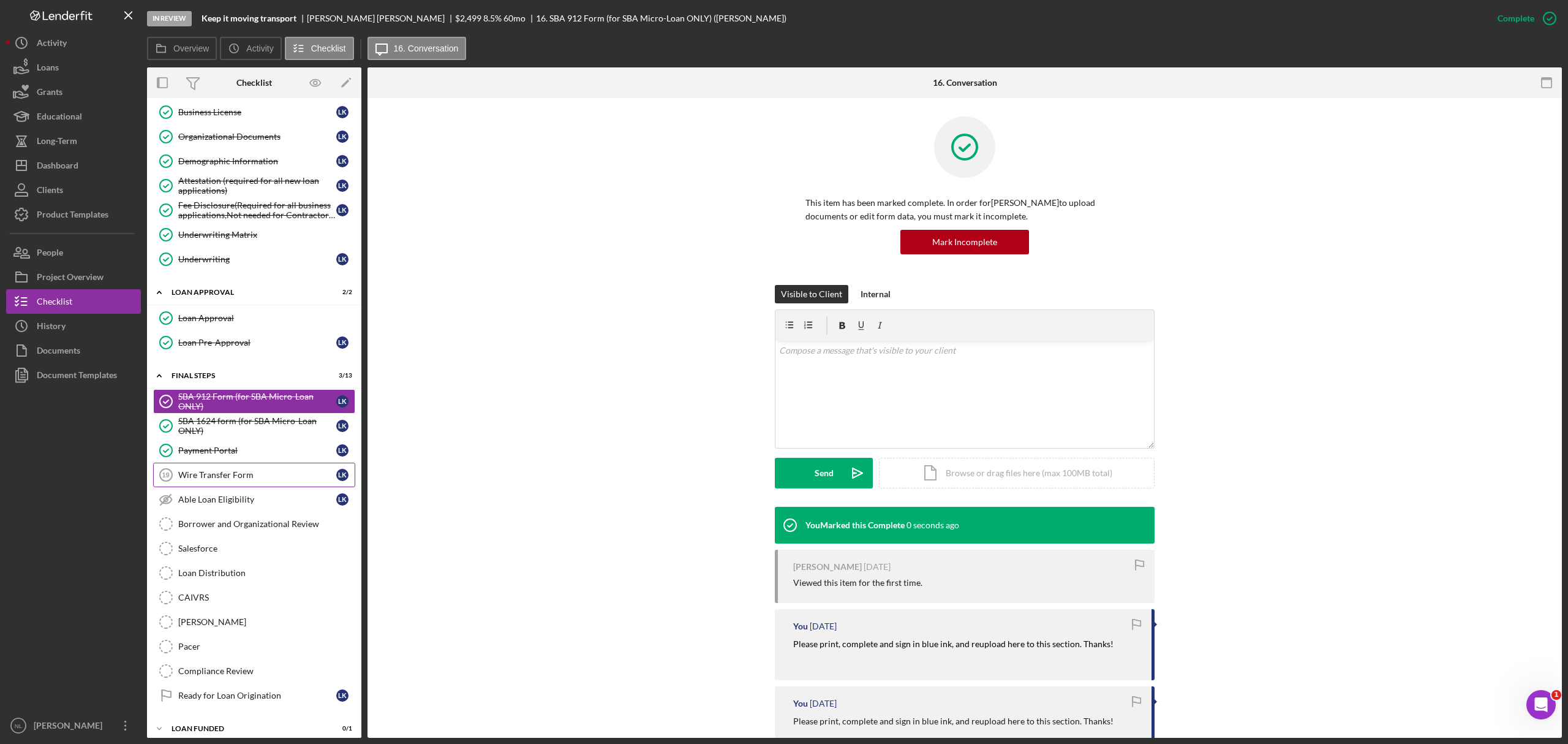
click at [279, 480] on div "Wire Transfer Form" at bounding box center [258, 475] width 158 height 10
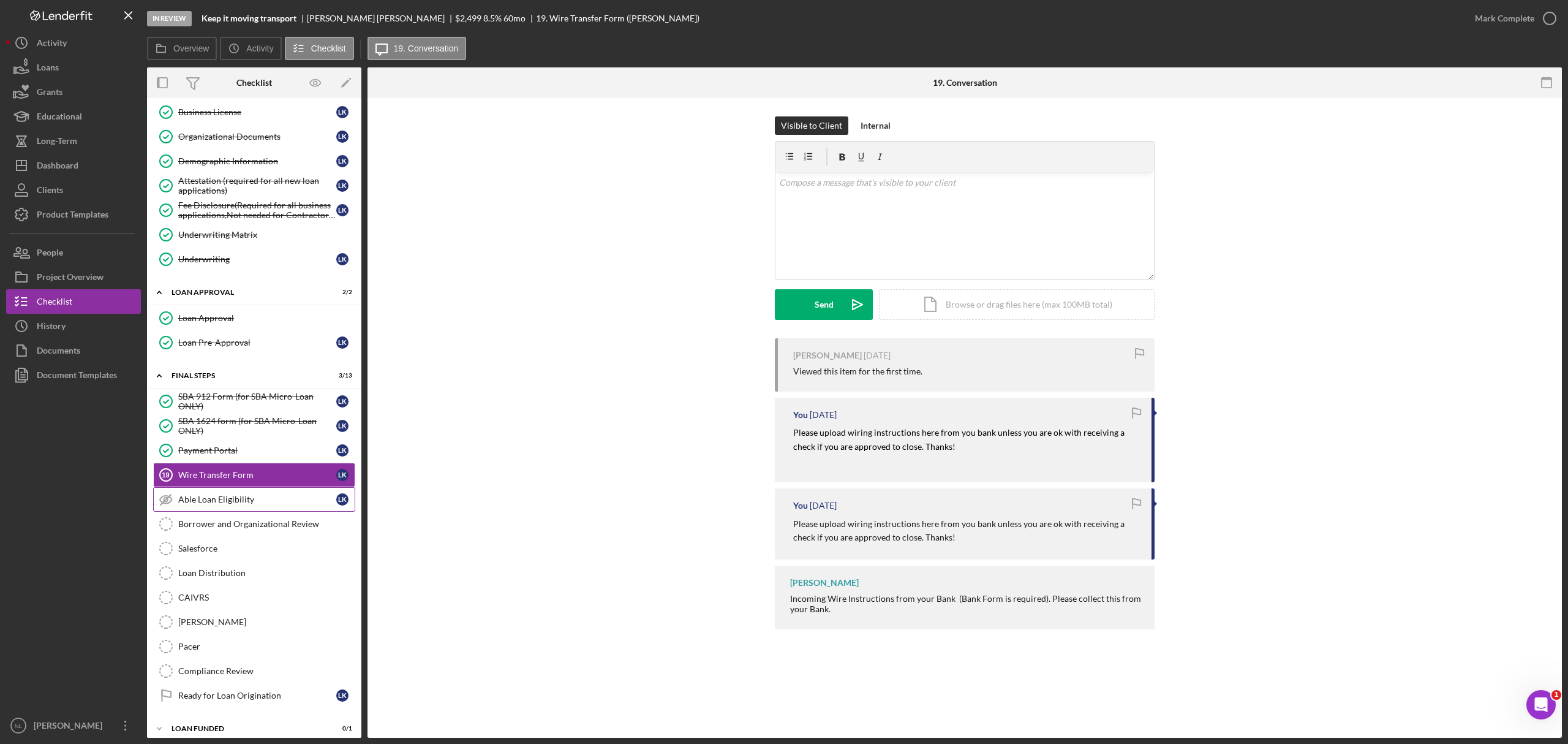
click at [272, 504] on div "Able Loan Eligibility" at bounding box center [258, 499] width 158 height 10
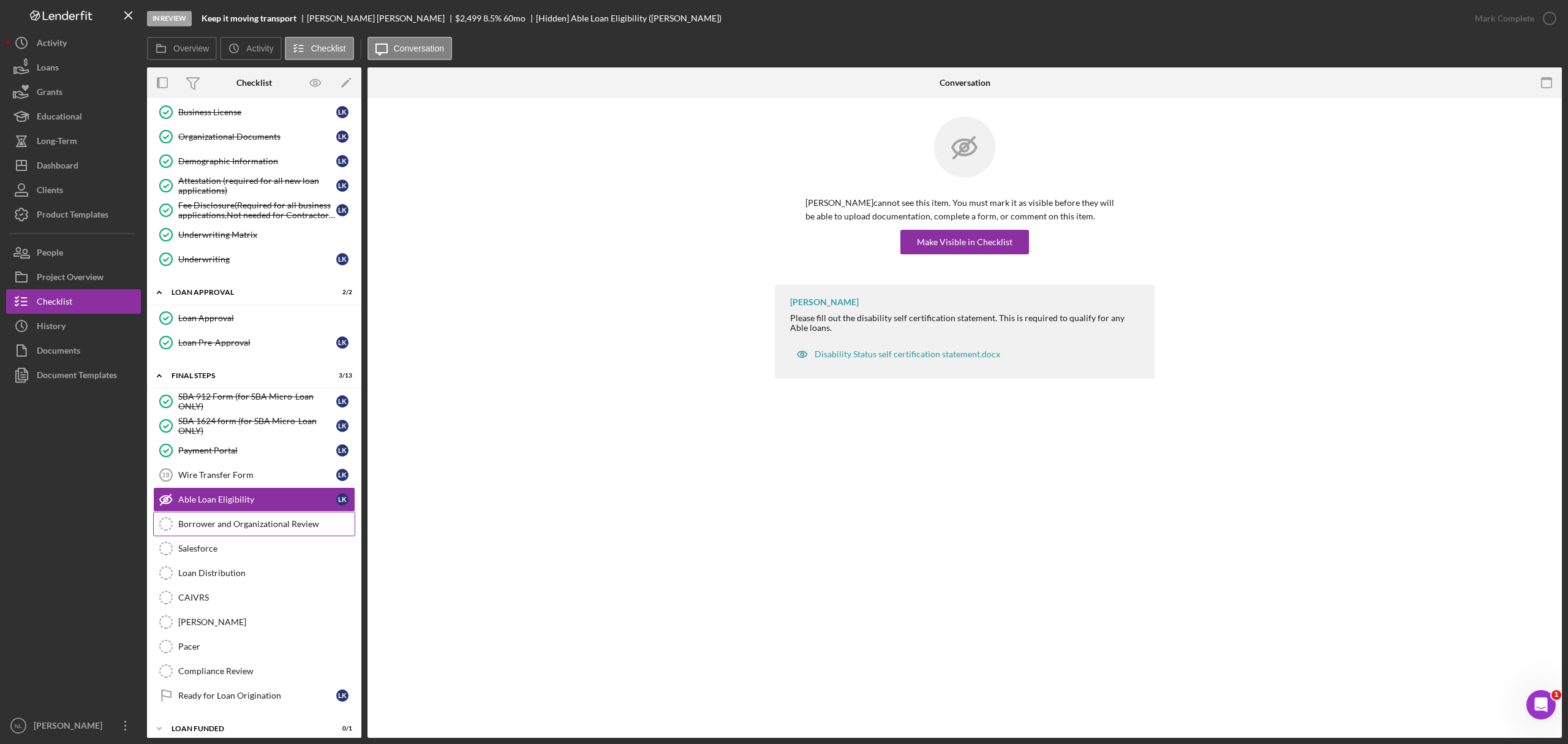
click at [262, 526] on link "Borrower and Organizational Review Borrower and Organizational Review" at bounding box center [254, 523] width 202 height 24
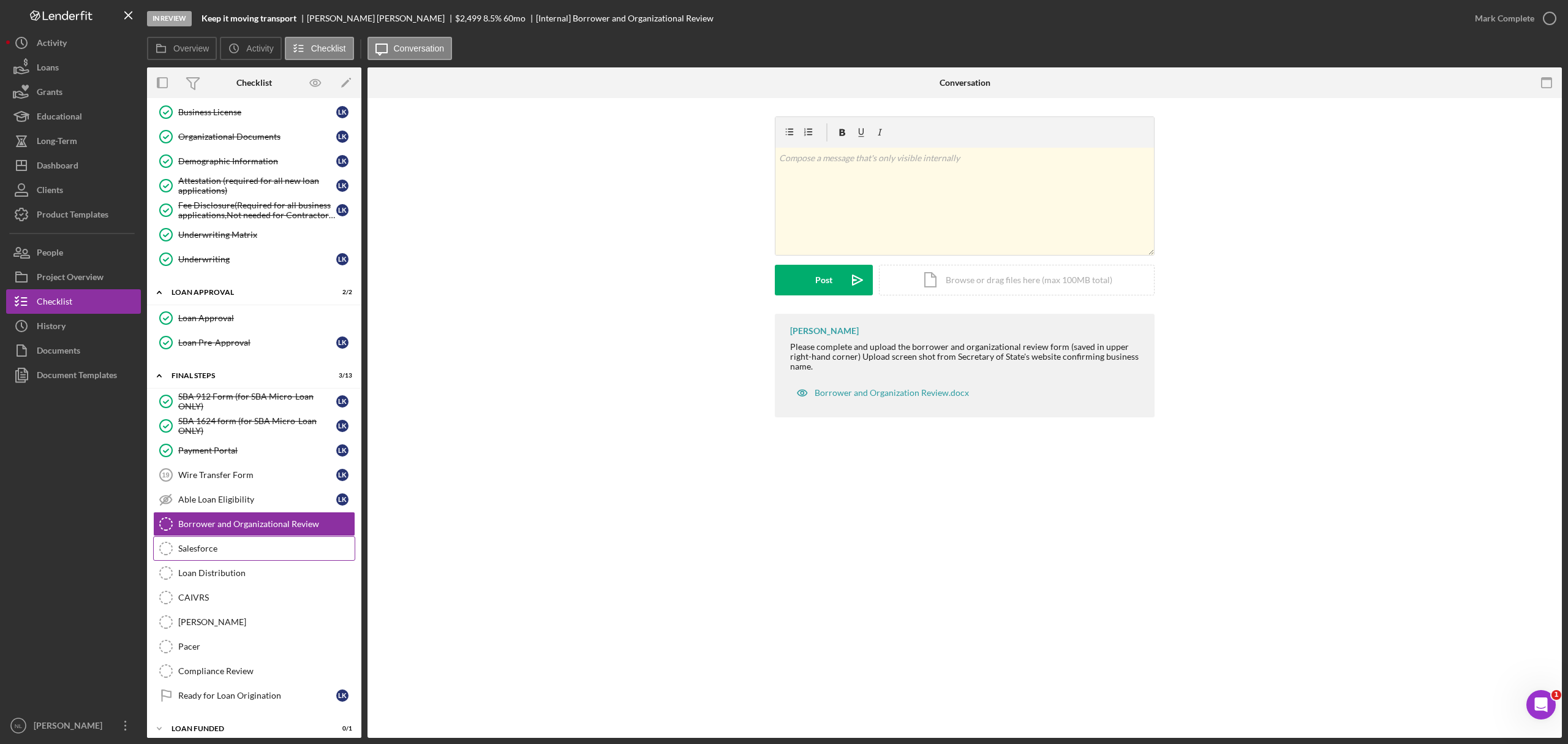
click at [233, 553] on div "Salesforce" at bounding box center [266, 548] width 177 height 10
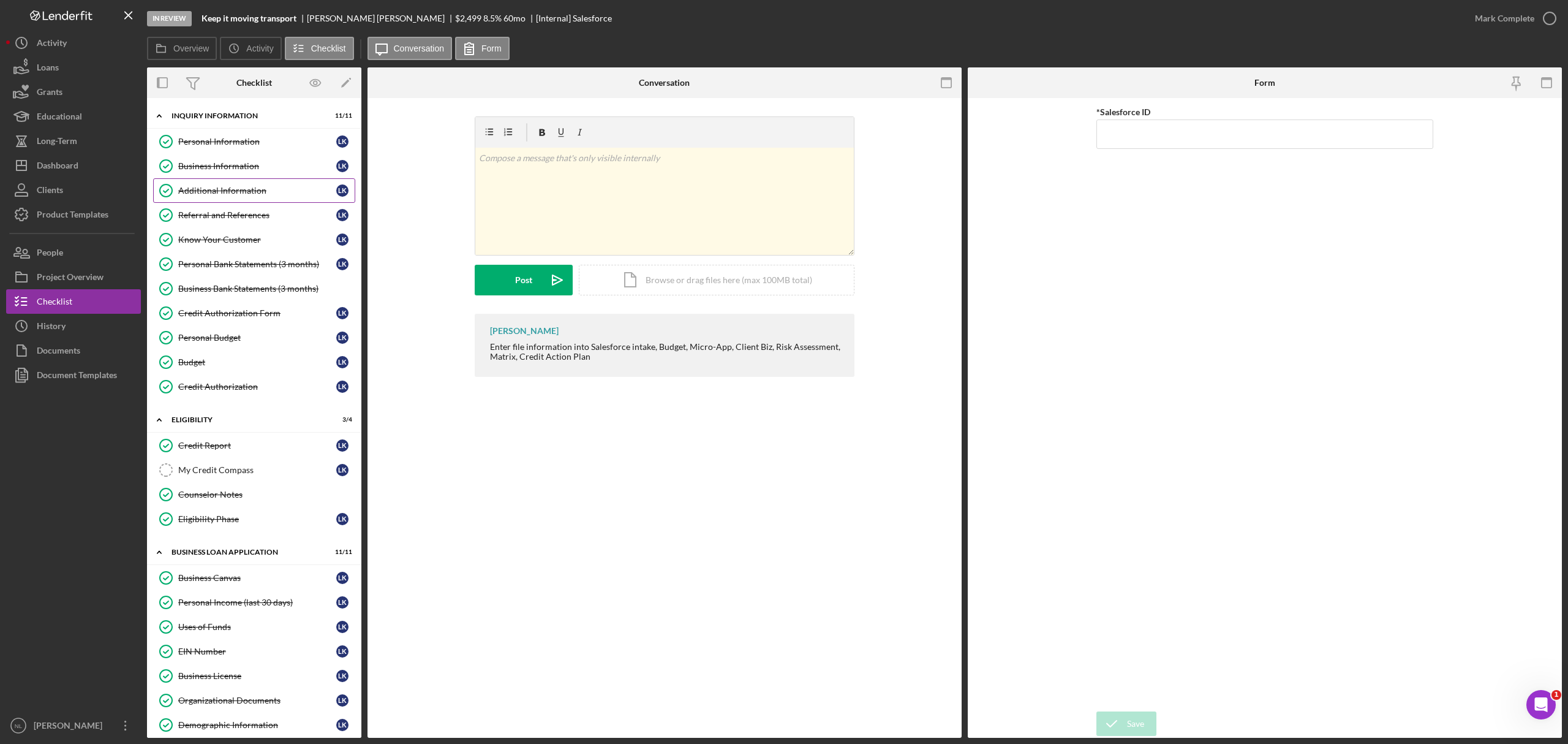
click at [237, 199] on link "Additional Information Additional Information L K" at bounding box center [254, 190] width 202 height 24
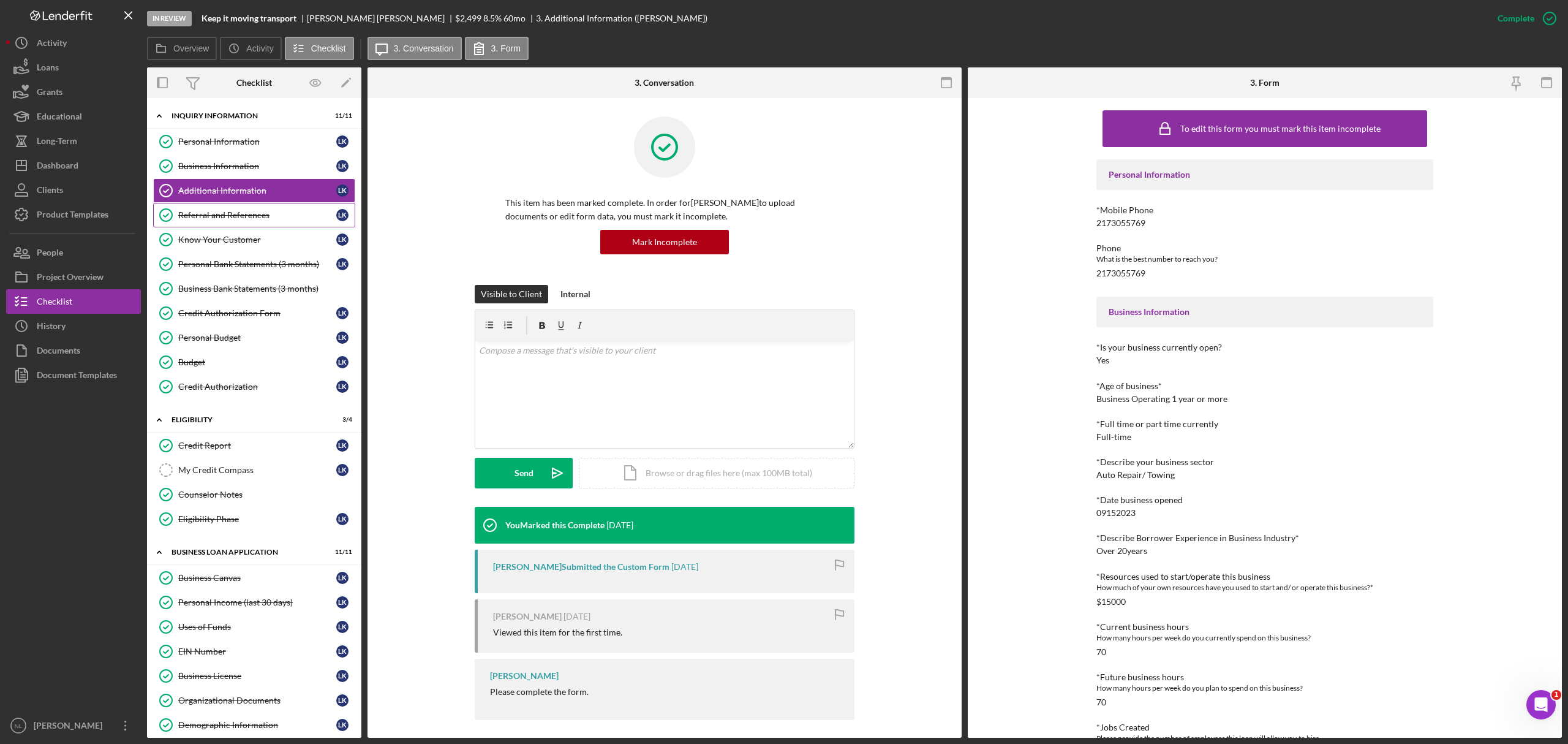
click at [236, 207] on link "Referral and References Referral and References L K" at bounding box center [254, 214] width 202 height 24
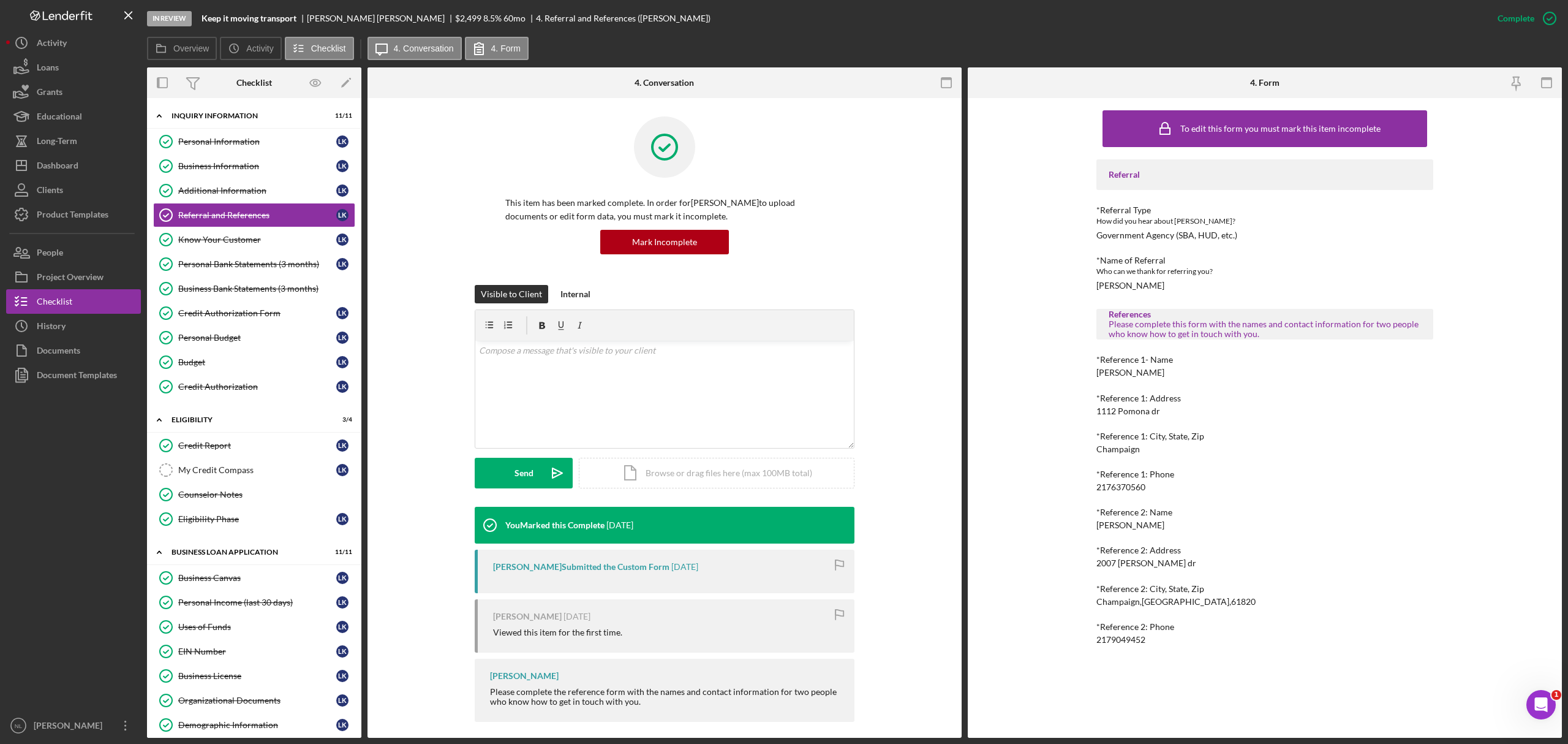
click at [1121, 485] on div "2176370560" at bounding box center [1120, 487] width 49 height 10
copy div "2176370560"
click at [1119, 635] on div "2179049452" at bounding box center [1120, 640] width 49 height 10
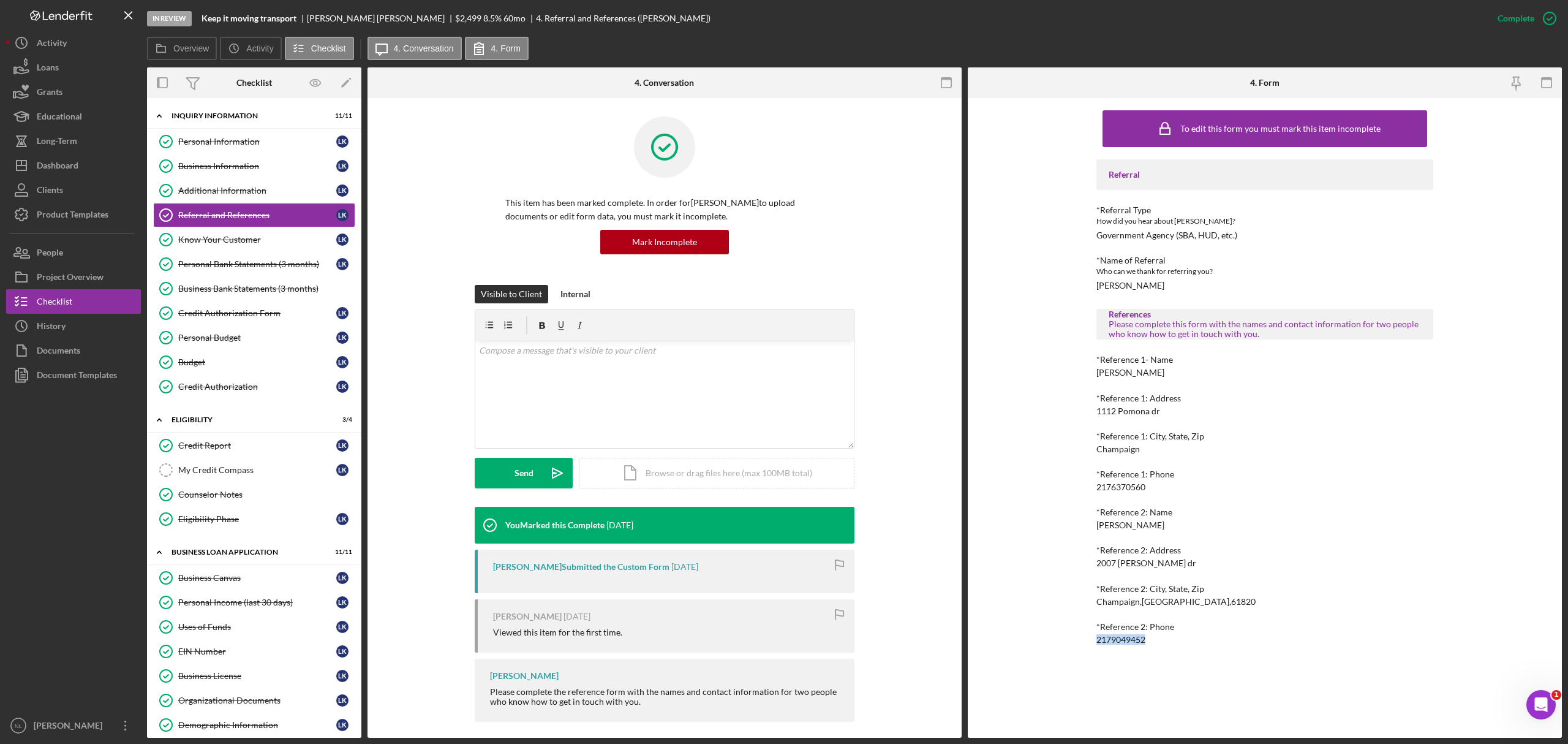
click at [1119, 635] on div "2179049452" at bounding box center [1120, 640] width 49 height 10
copy div "2179049452 Logo-Reversed Created with Sketch. Icon/Menu Close Icon/Dashboard Da…"
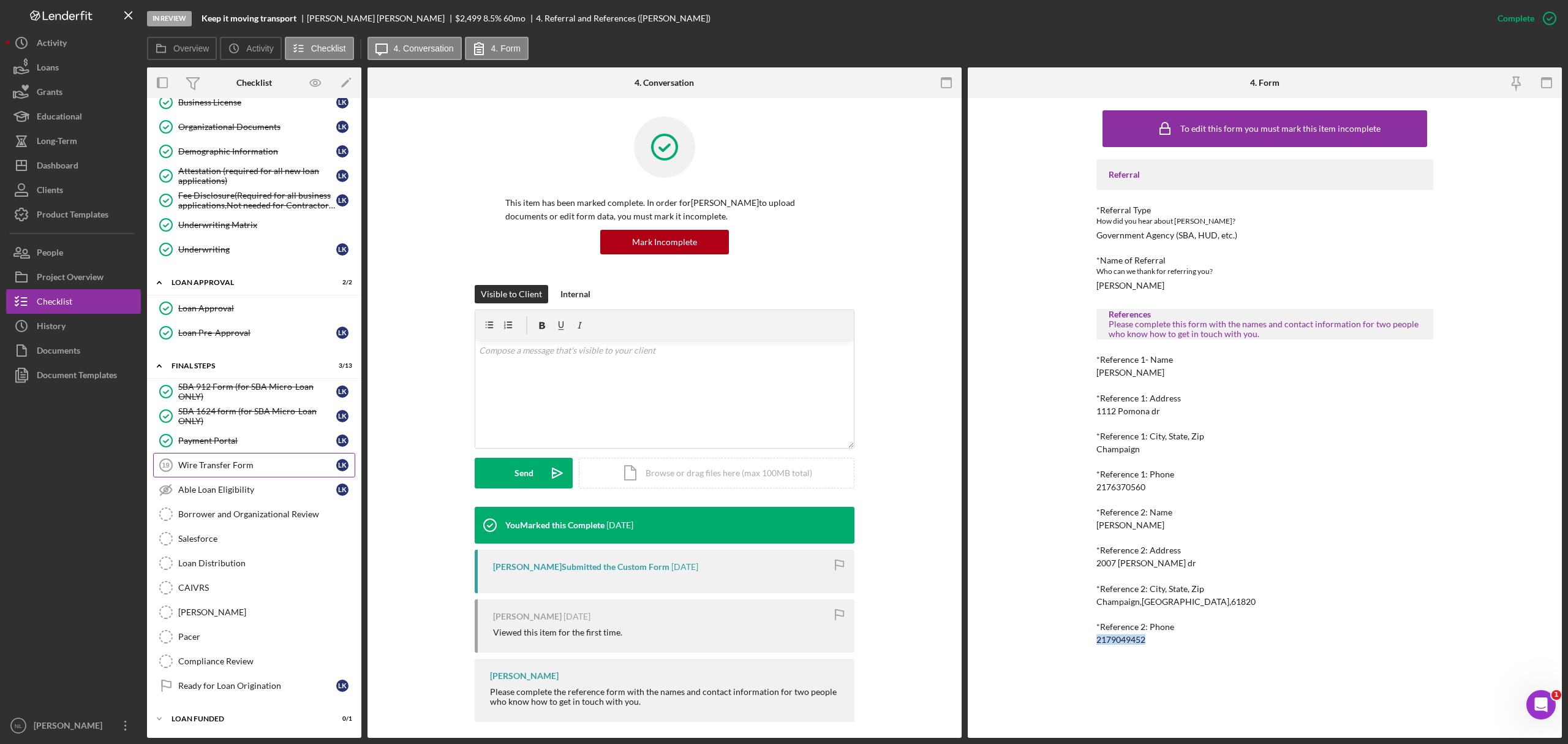
click at [255, 453] on link "Wire Transfer Form 19 Wire Transfer Form L K" at bounding box center [254, 464] width 202 height 24
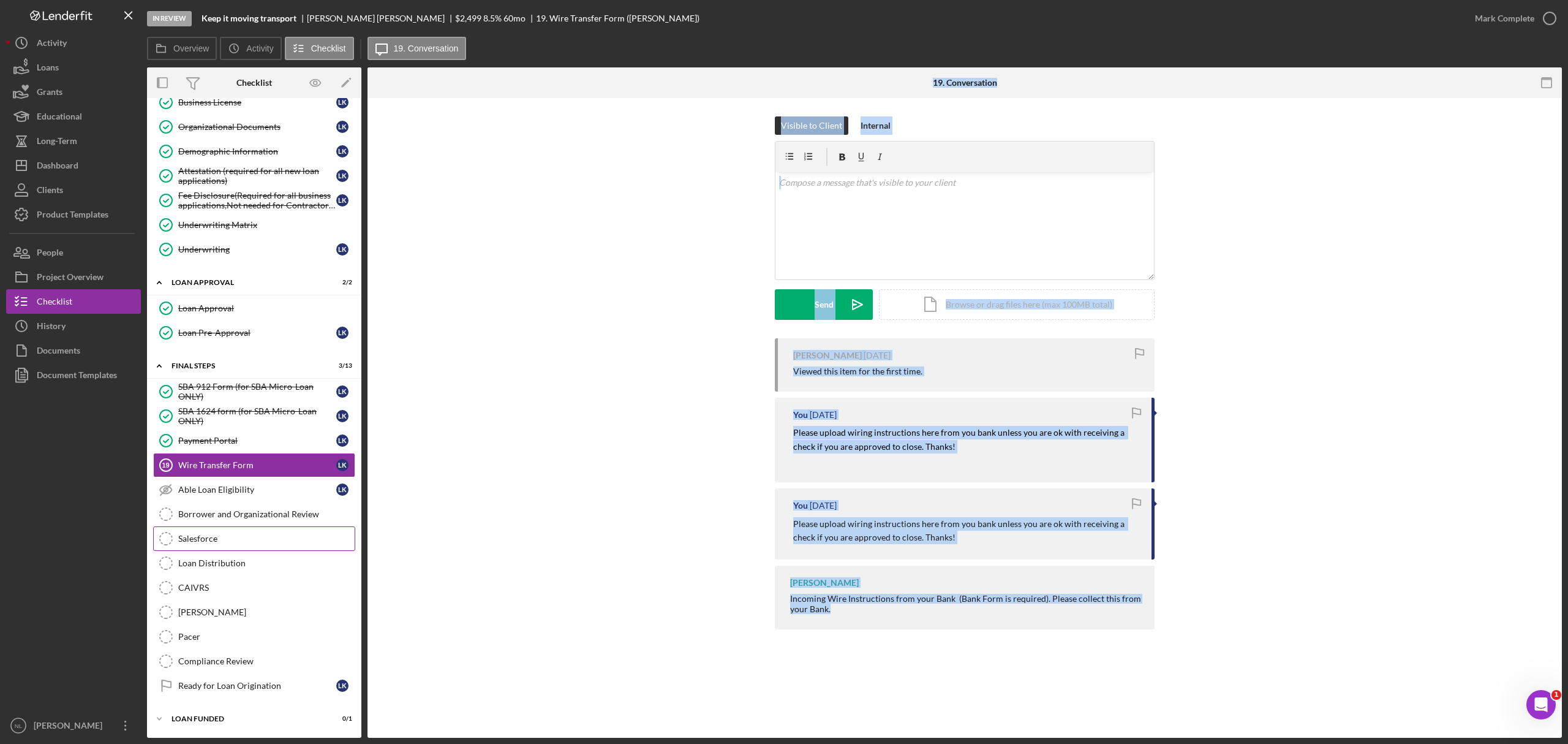
click at [239, 542] on link "Salesforce Salesforce" at bounding box center [254, 537] width 202 height 24
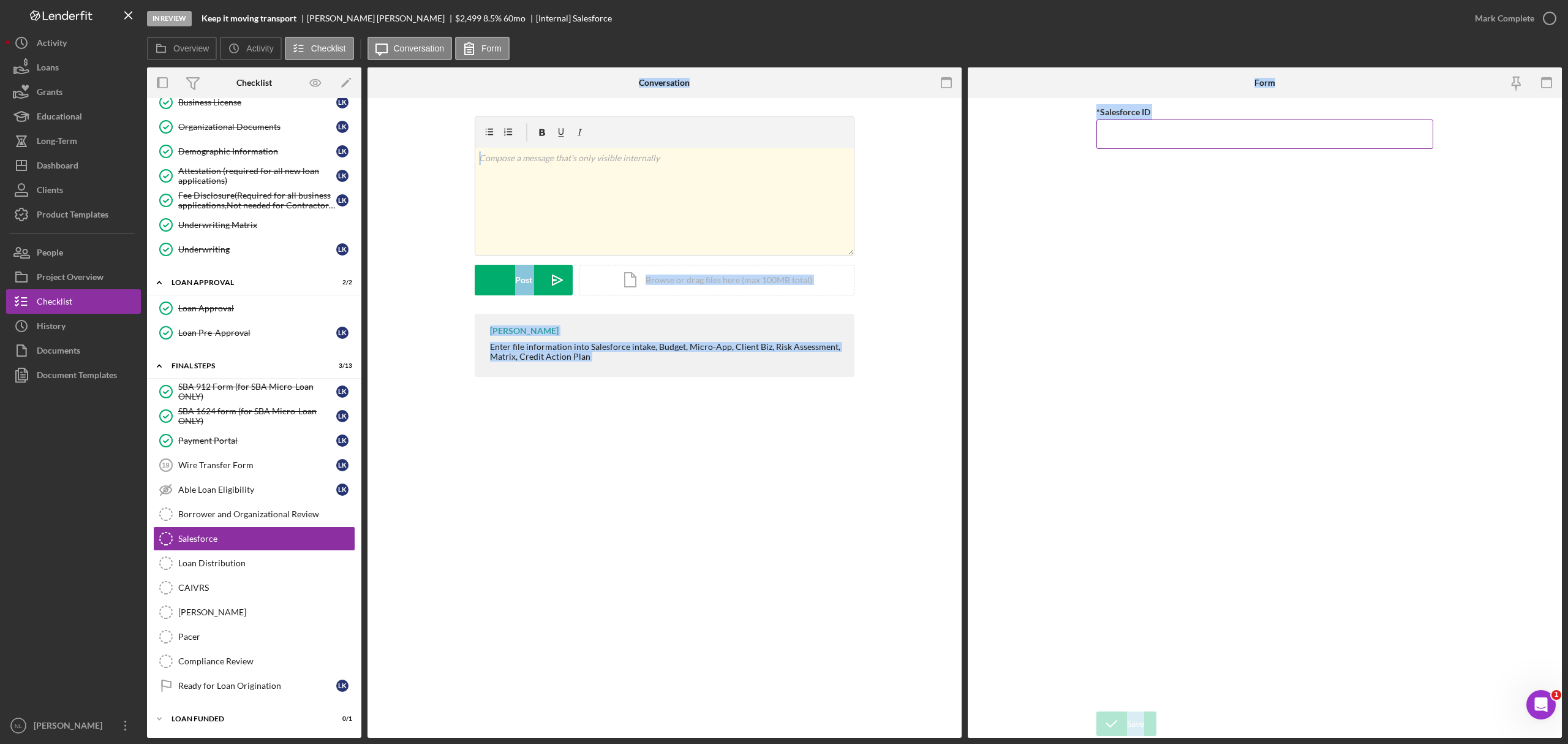
click at [1118, 146] on input "*Salesforce ID" at bounding box center [1264, 134] width 337 height 29
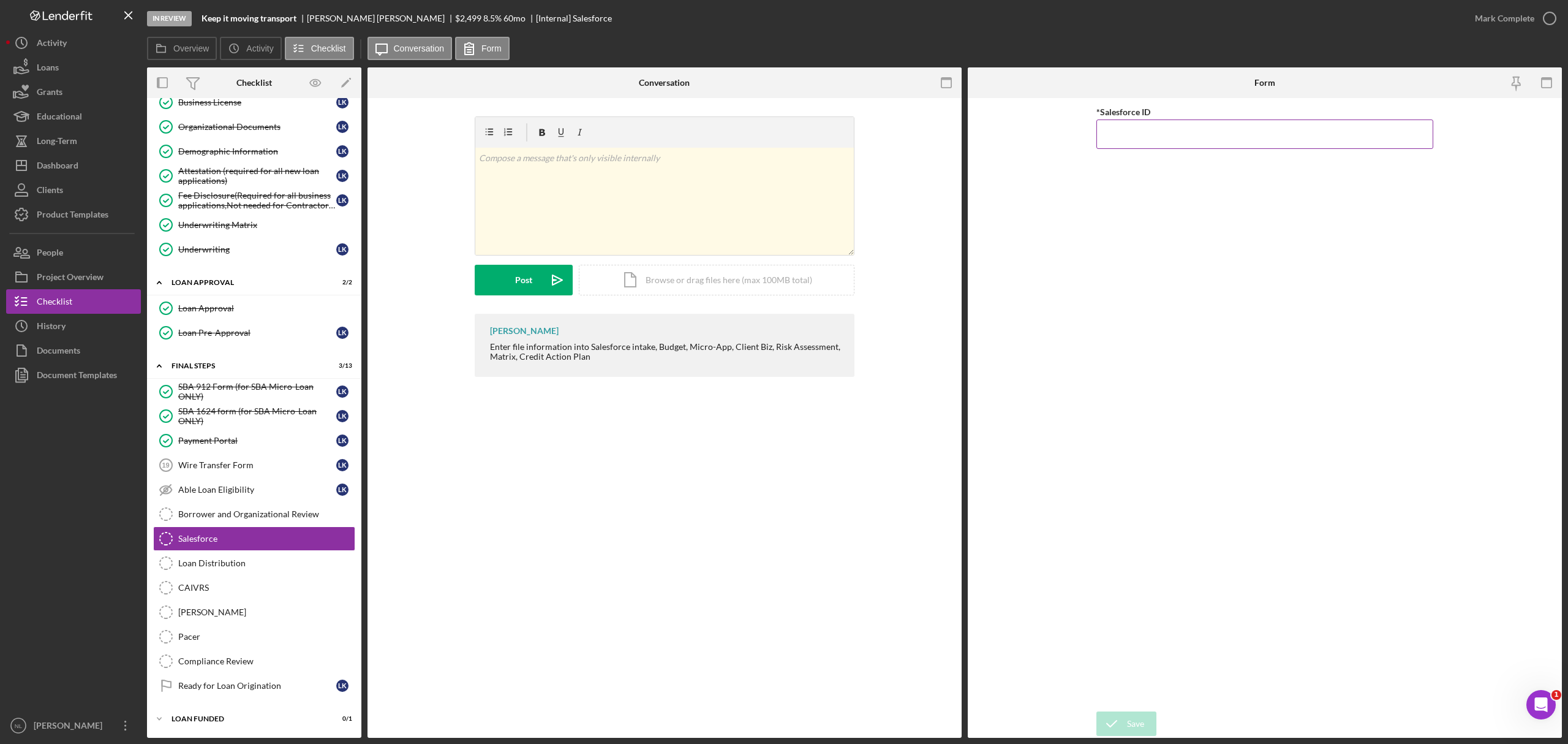
paste input "a0wPC000002QlbeYAC"
type input "a0wPC000002QlbeYAC"
click at [1123, 718] on icon "submit" at bounding box center [1112, 724] width 31 height 31
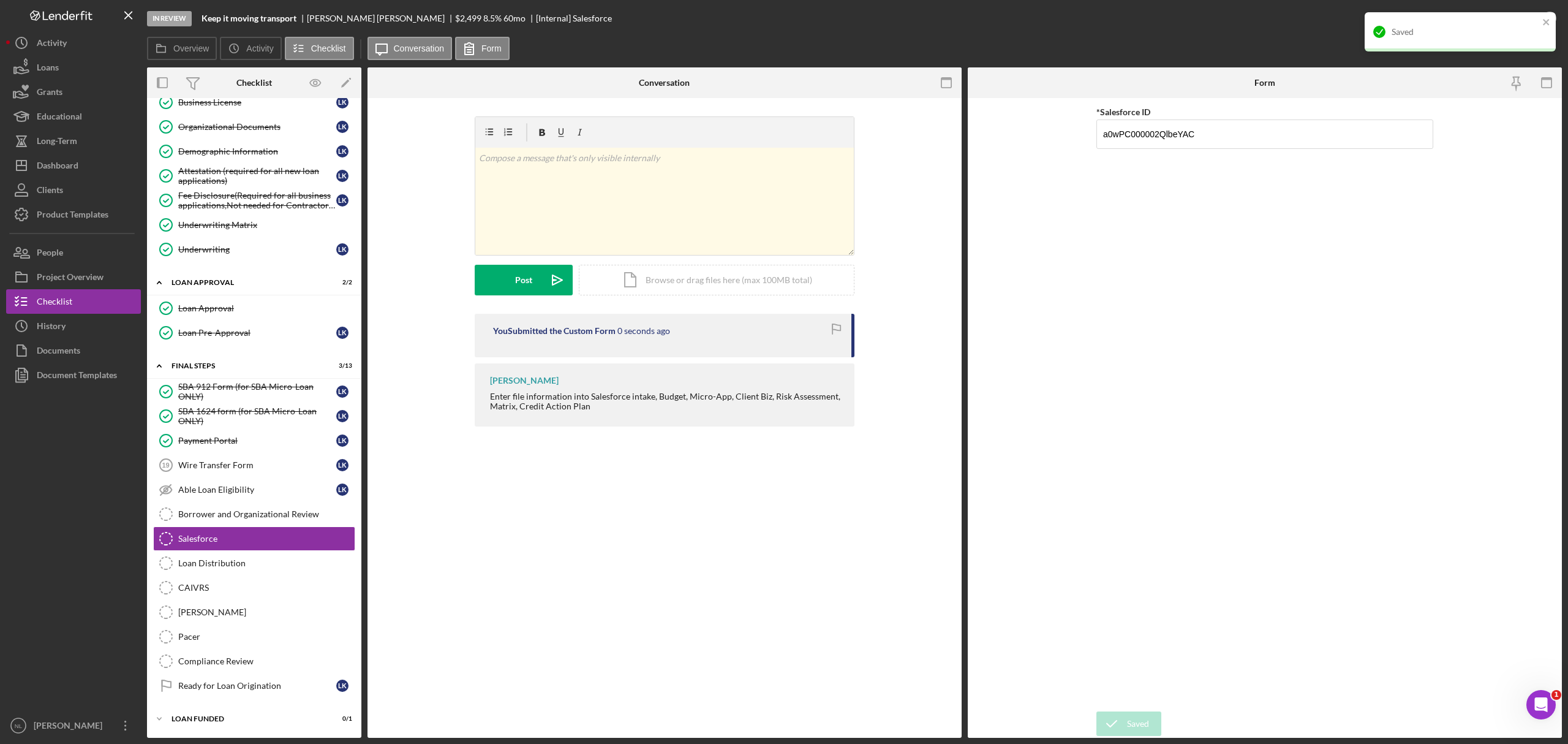
click at [1551, 15] on div "Saved" at bounding box center [1460, 32] width 191 height 40
click at [1523, 17] on div "In Review Keep it moving transport [PERSON_NAME] $2,499 8.5 % 60 mo [Internal] …" at bounding box center [784, 372] width 1568 height 744
click at [1517, 20] on div "Mark Complete" at bounding box center [1505, 17] width 60 height 24
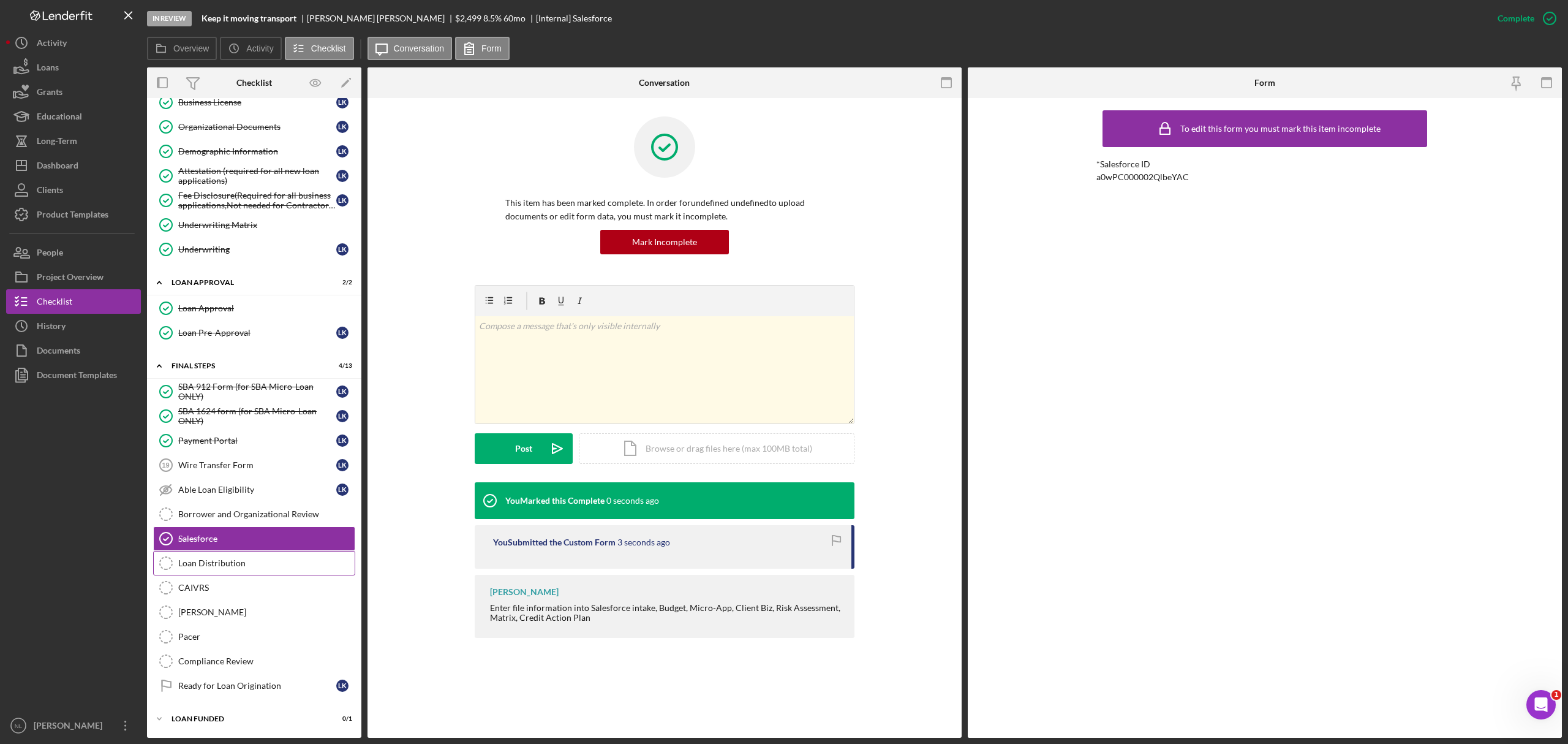
click at [264, 560] on div "Loan Distribution" at bounding box center [266, 563] width 177 height 10
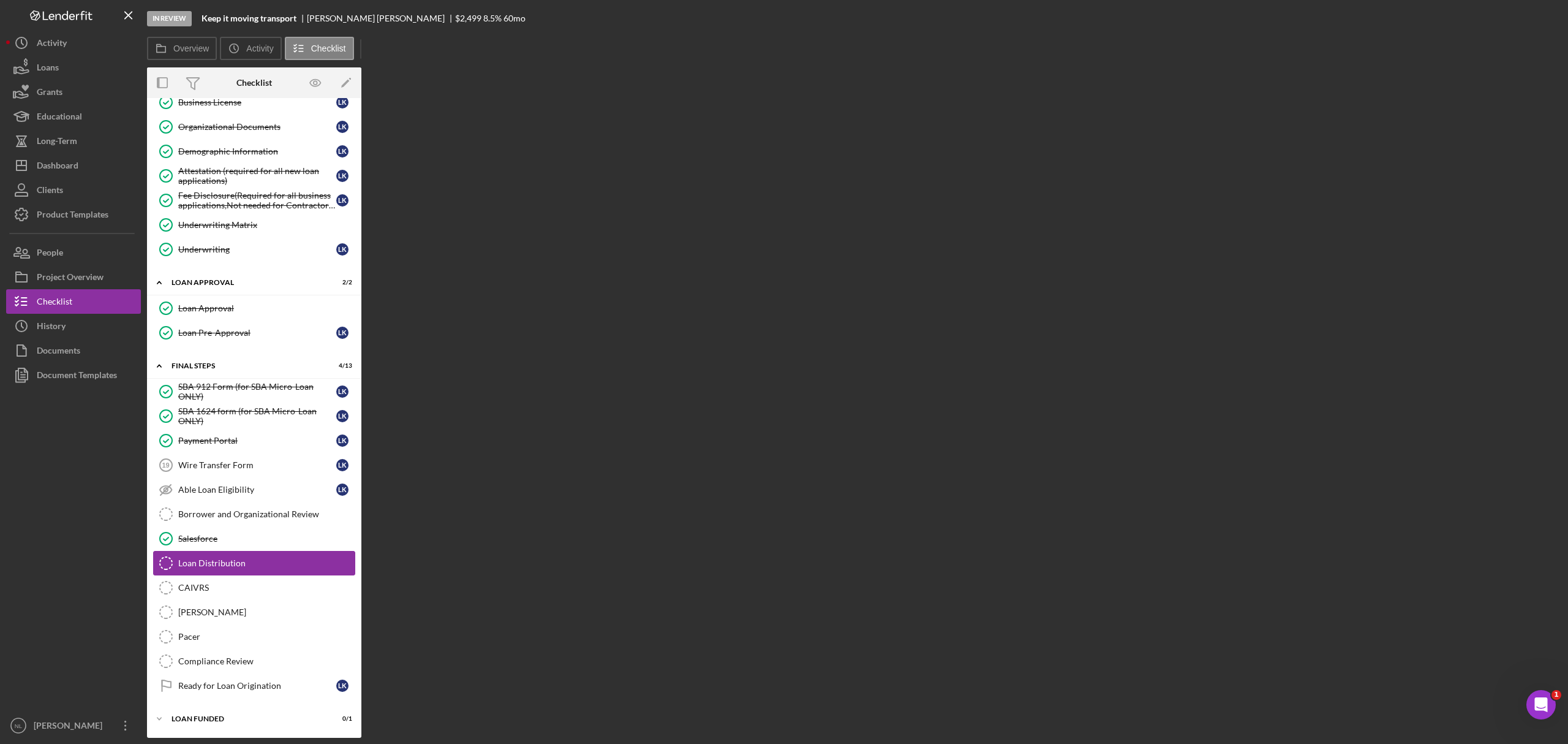
scroll to position [591, 0]
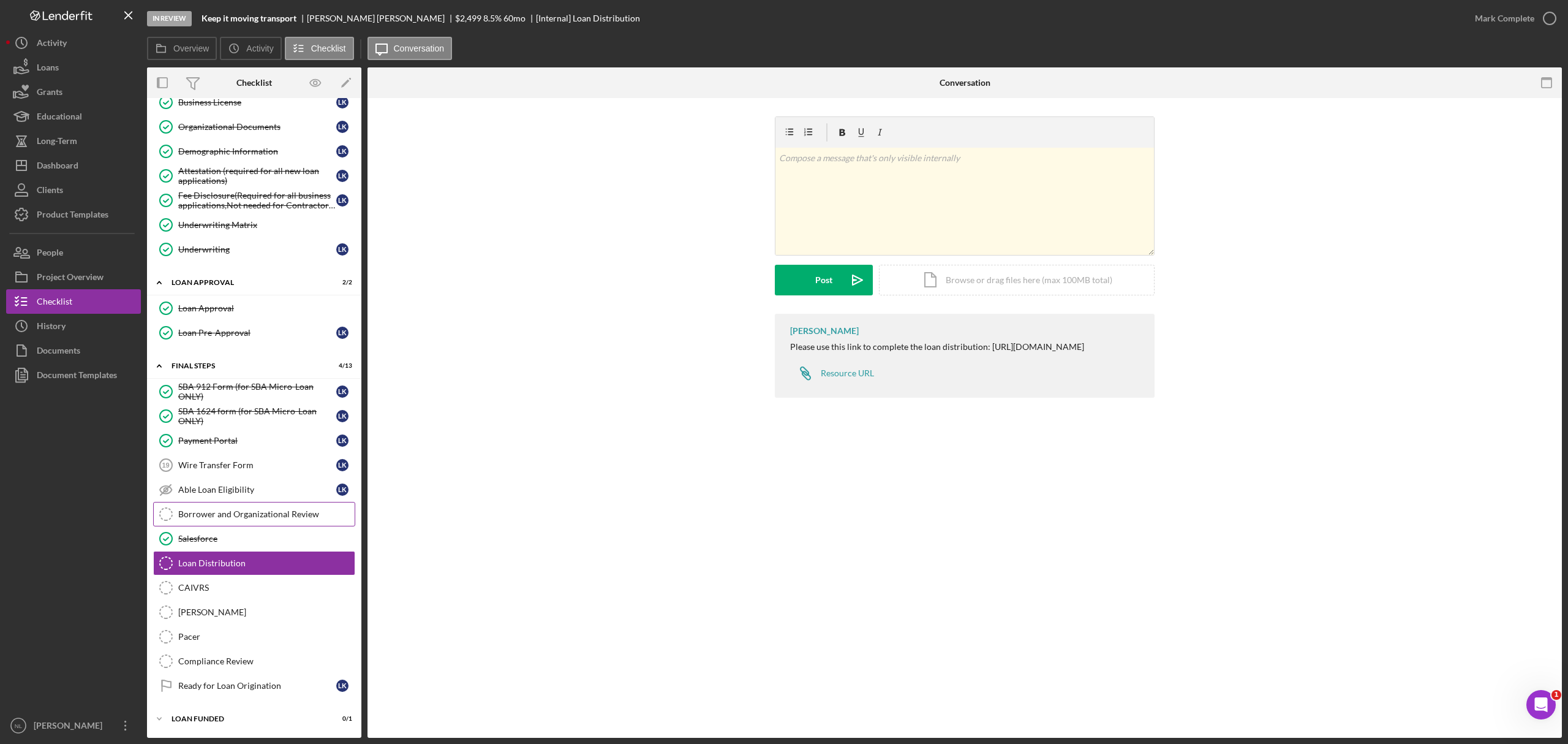
click at [231, 509] on div "Borrower and Organizational Review" at bounding box center [266, 513] width 177 height 10
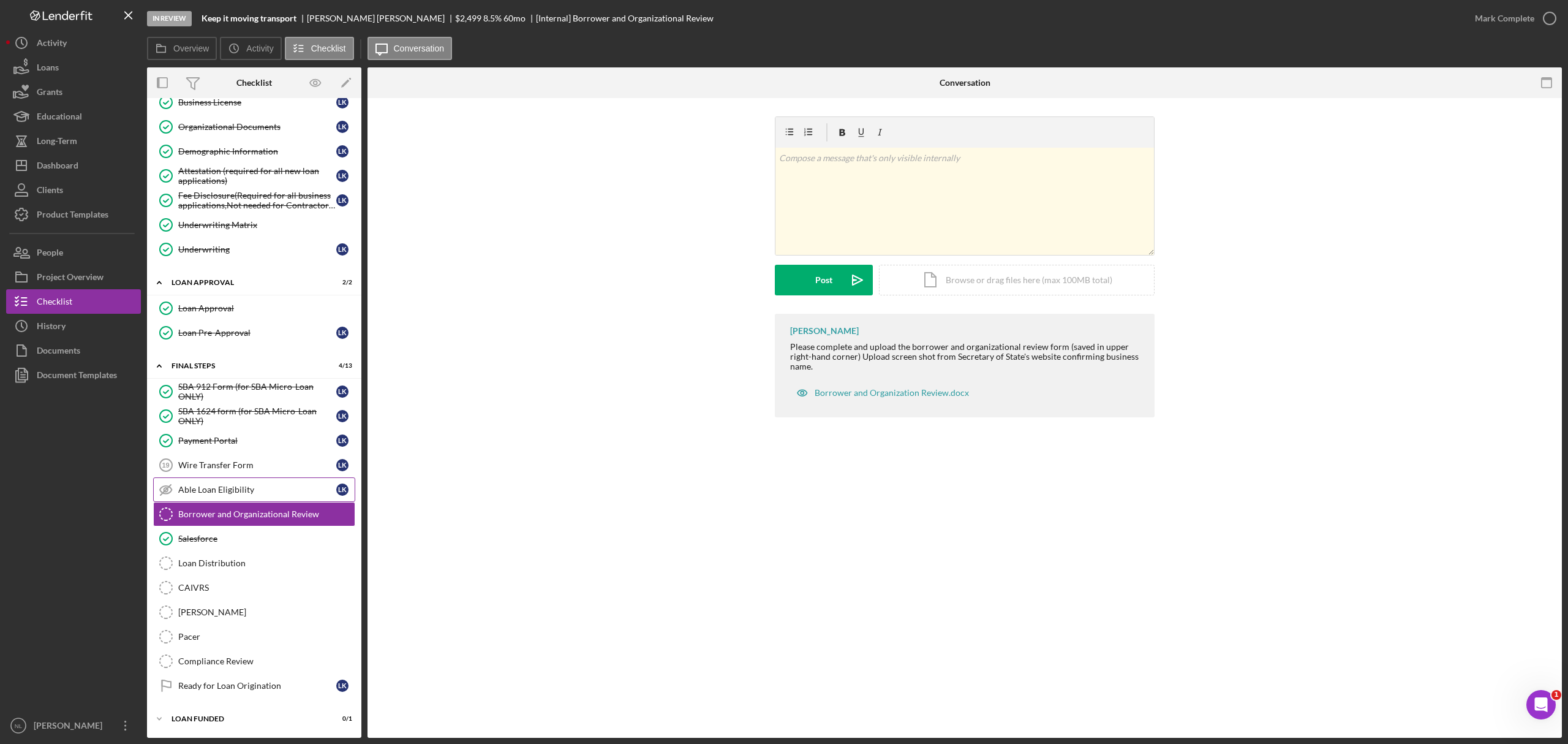
click at [224, 477] on link "Able Loan Eligibility Able Loan Eligibility L K" at bounding box center [254, 488] width 202 height 24
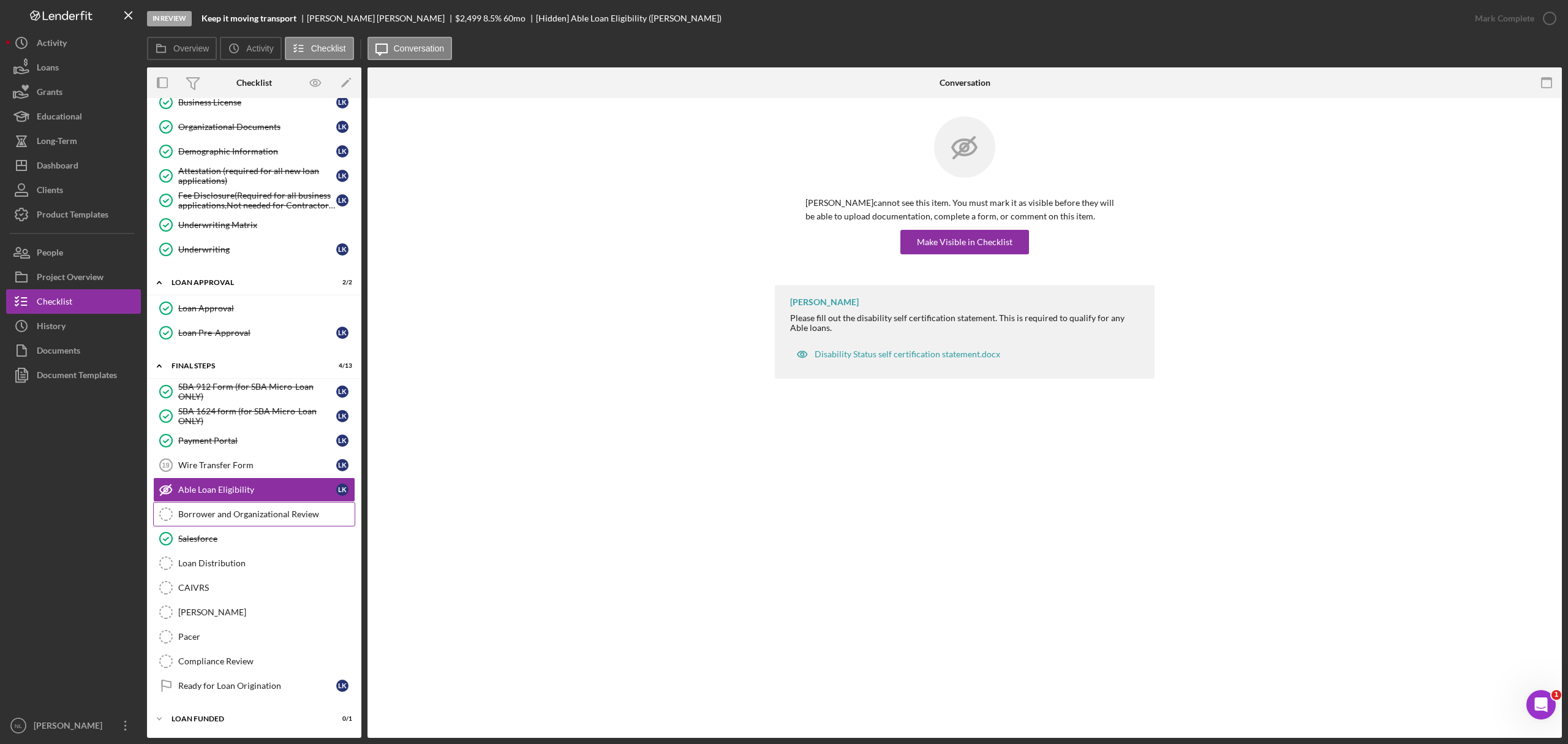
click at [224, 510] on div "Borrower and Organizational Review" at bounding box center [266, 513] width 177 height 10
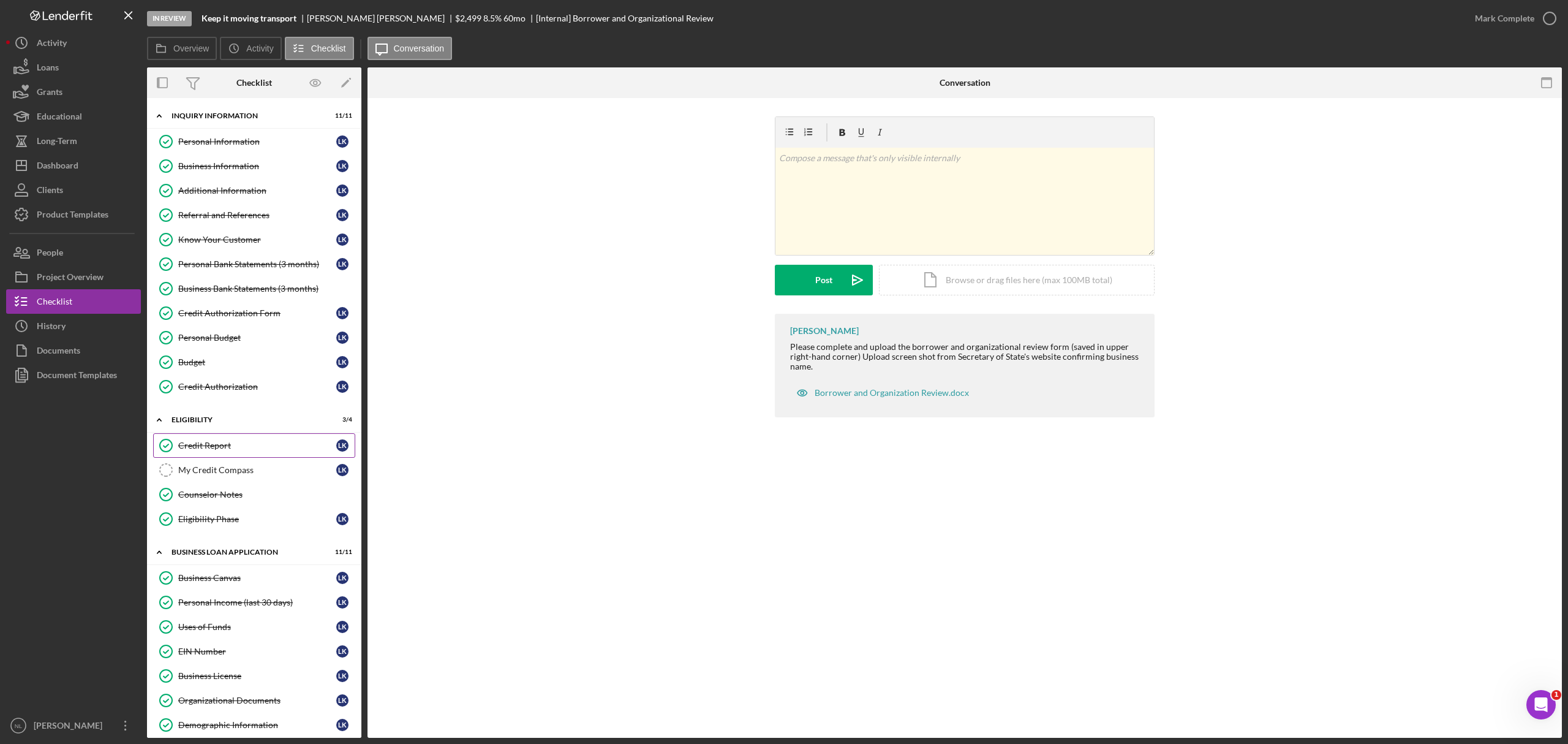
click at [247, 437] on link "Credit Report Credit Report L K" at bounding box center [254, 445] width 202 height 24
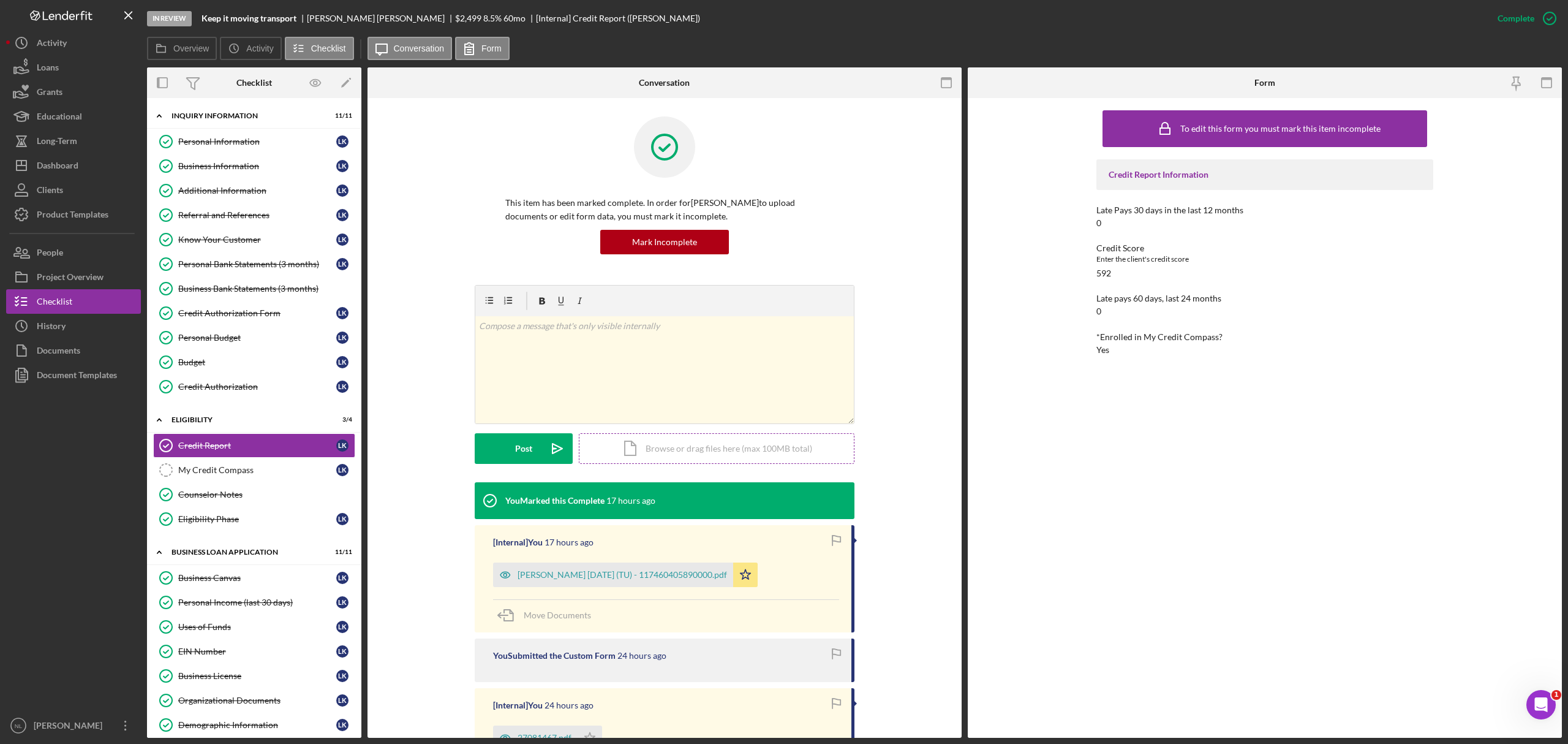
scroll to position [199, 0]
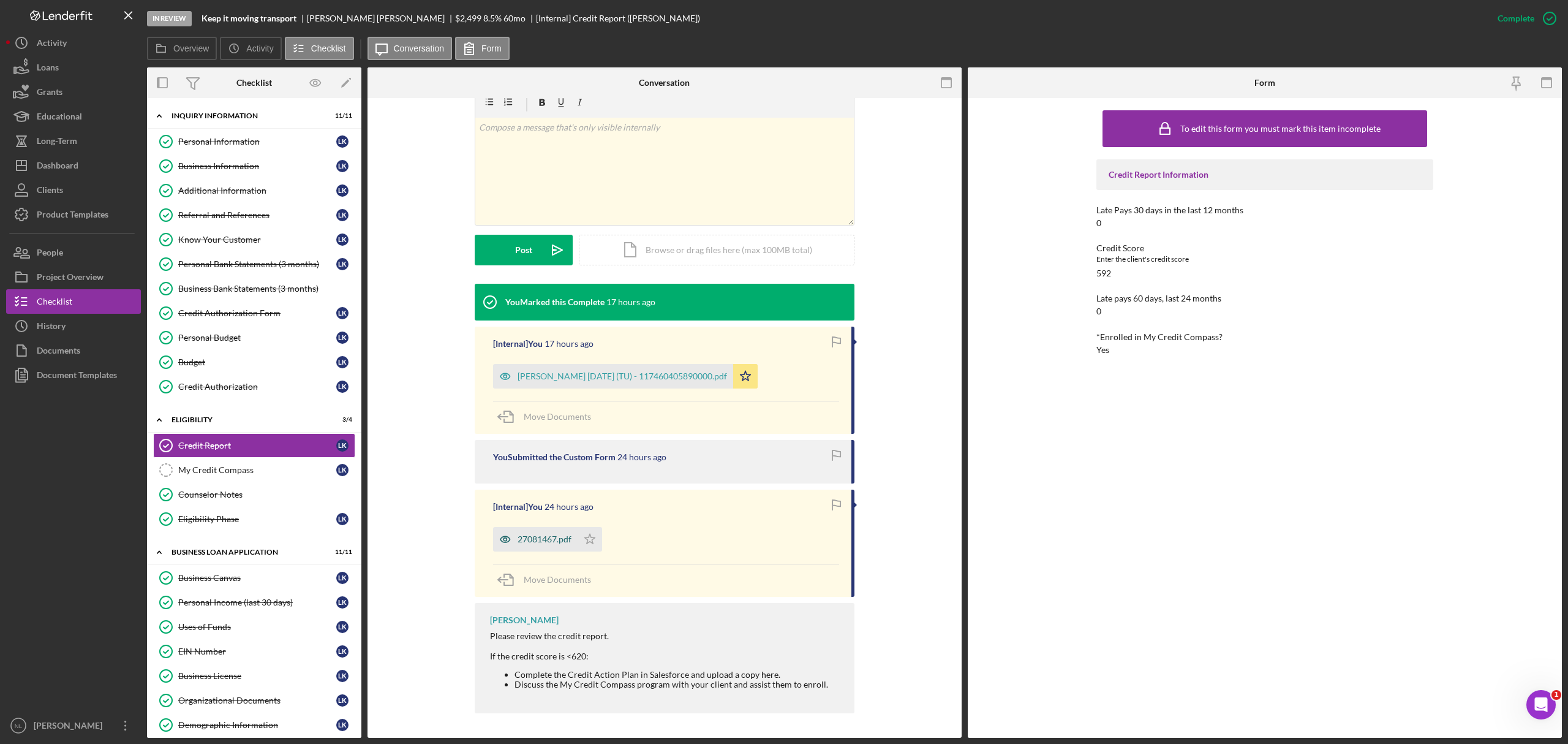
click at [545, 539] on div "27081467.pdf" at bounding box center [544, 539] width 54 height 10
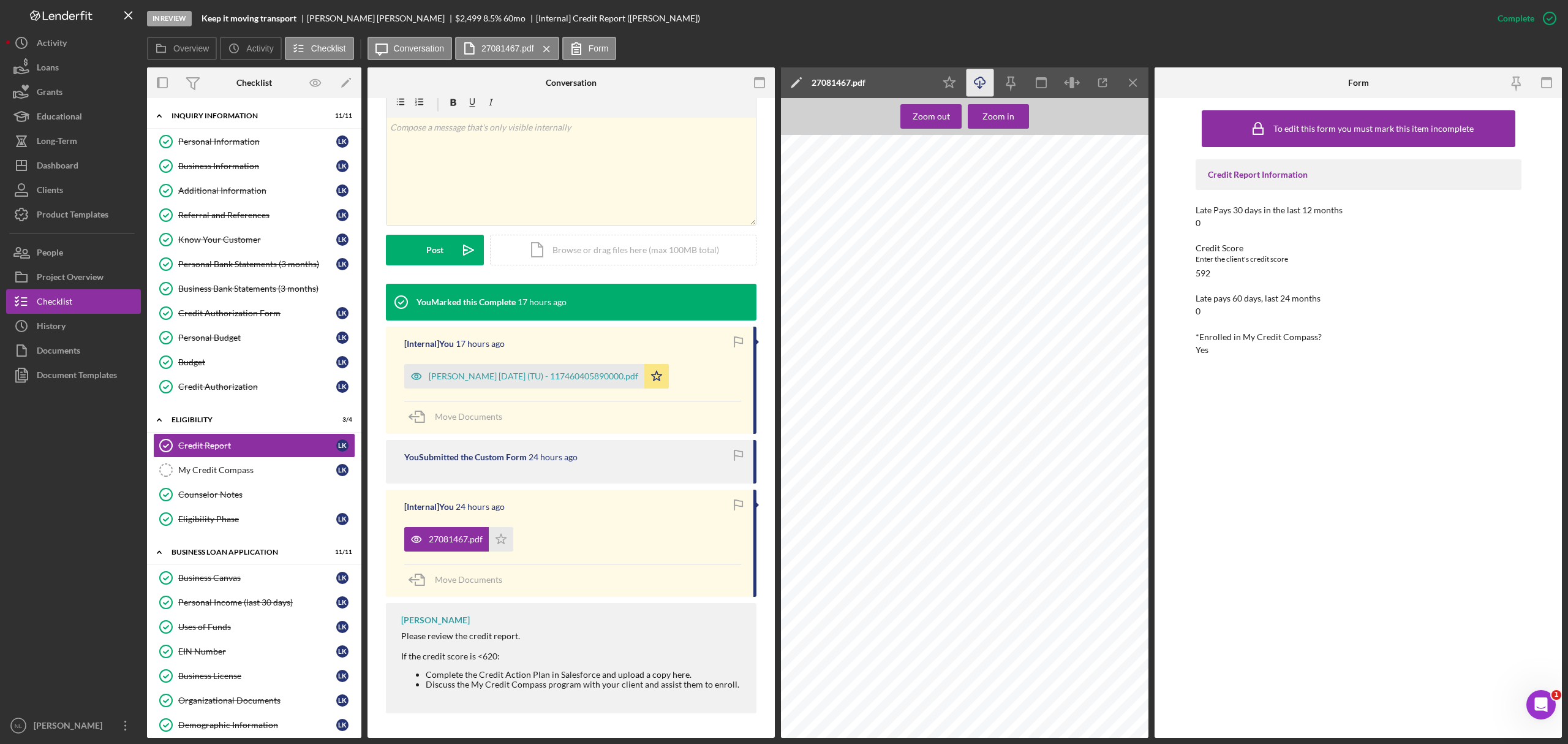
click at [981, 76] on icon "Icon/Download" at bounding box center [980, 83] width 28 height 28
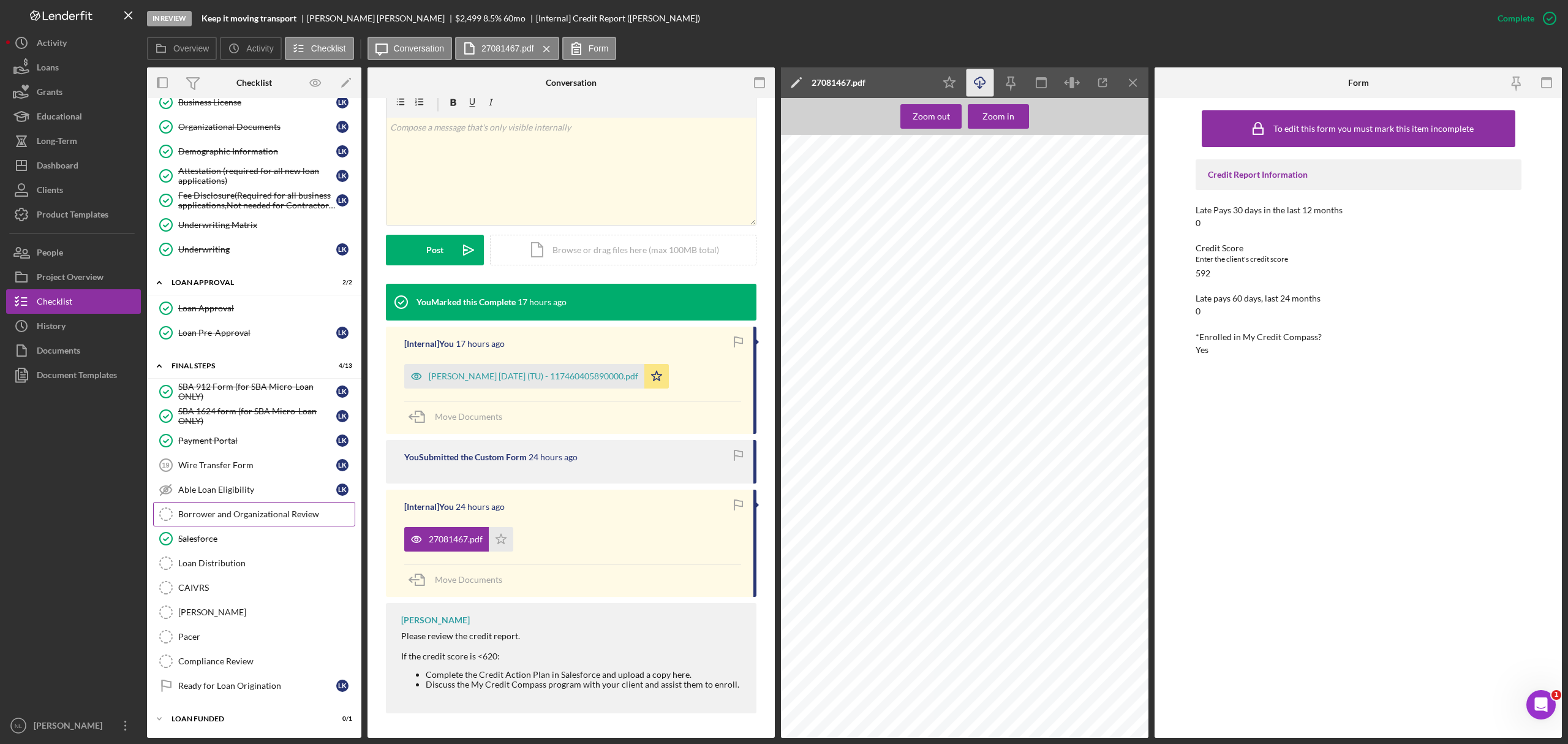
click at [207, 512] on div "Borrower and Organizational Review" at bounding box center [266, 513] width 177 height 10
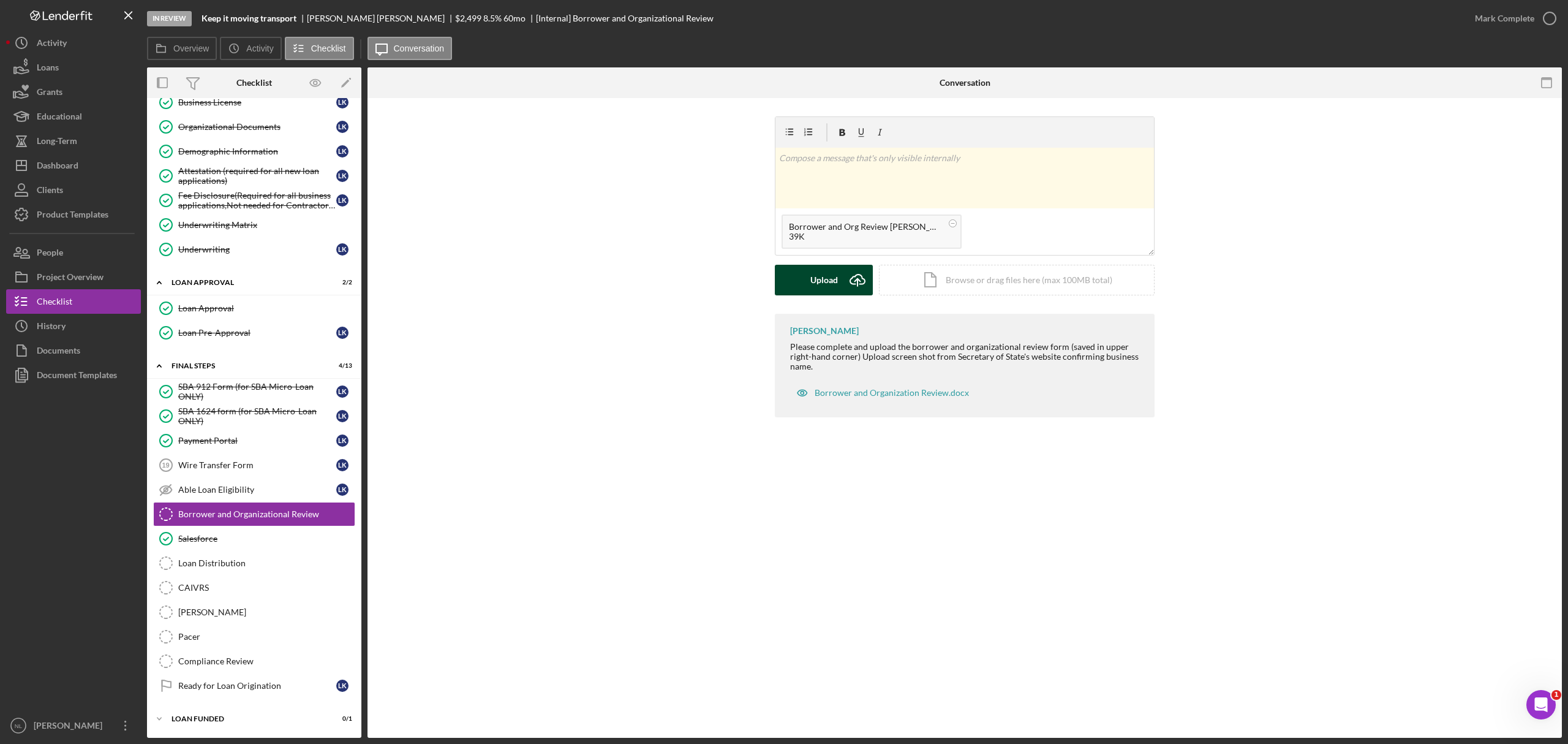
click at [829, 288] on div "Upload" at bounding box center [824, 280] width 28 height 31
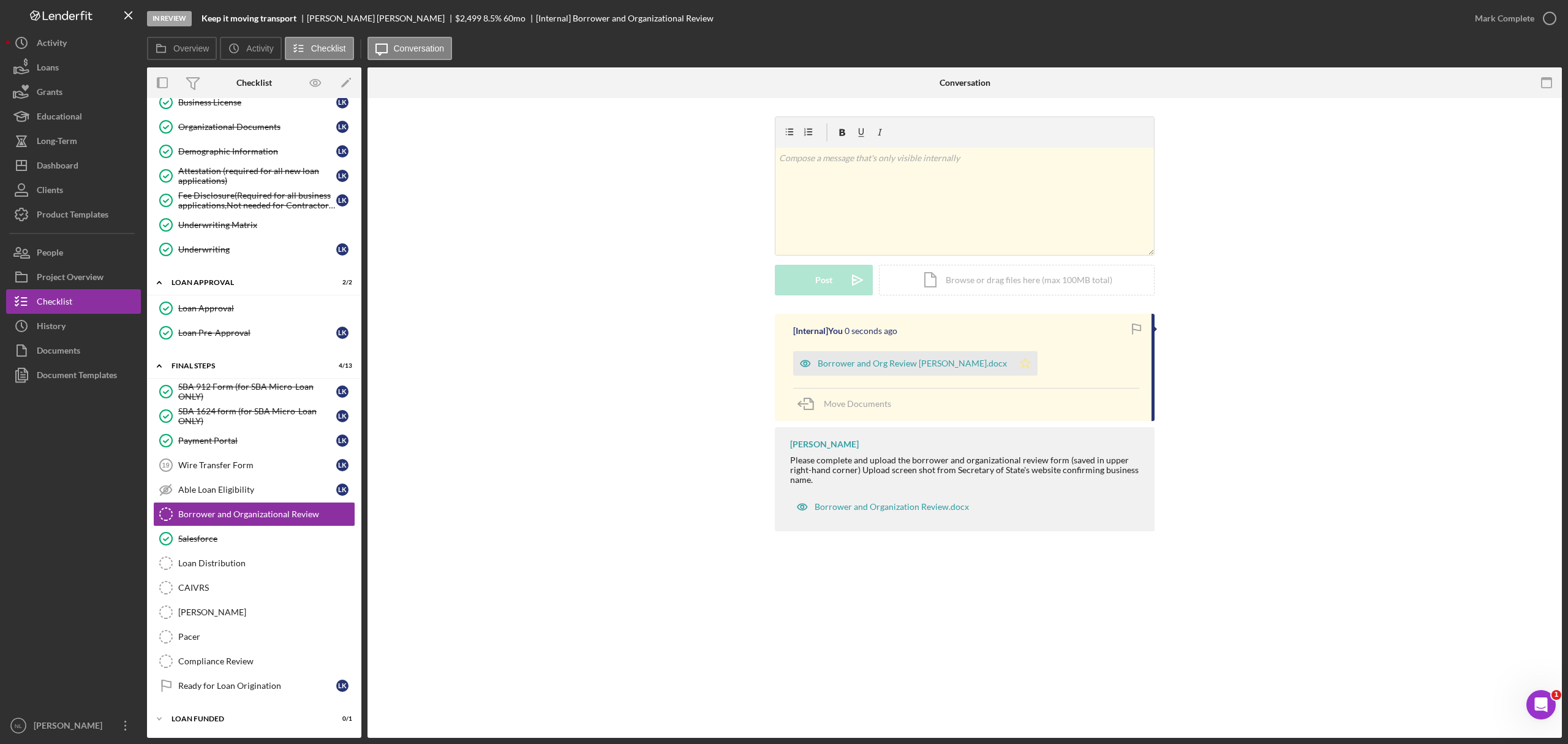
click at [1013, 360] on icon "Icon/Star" at bounding box center [1025, 363] width 24 height 24
click at [1482, 22] on div "Mark Complete" at bounding box center [1505, 17] width 60 height 24
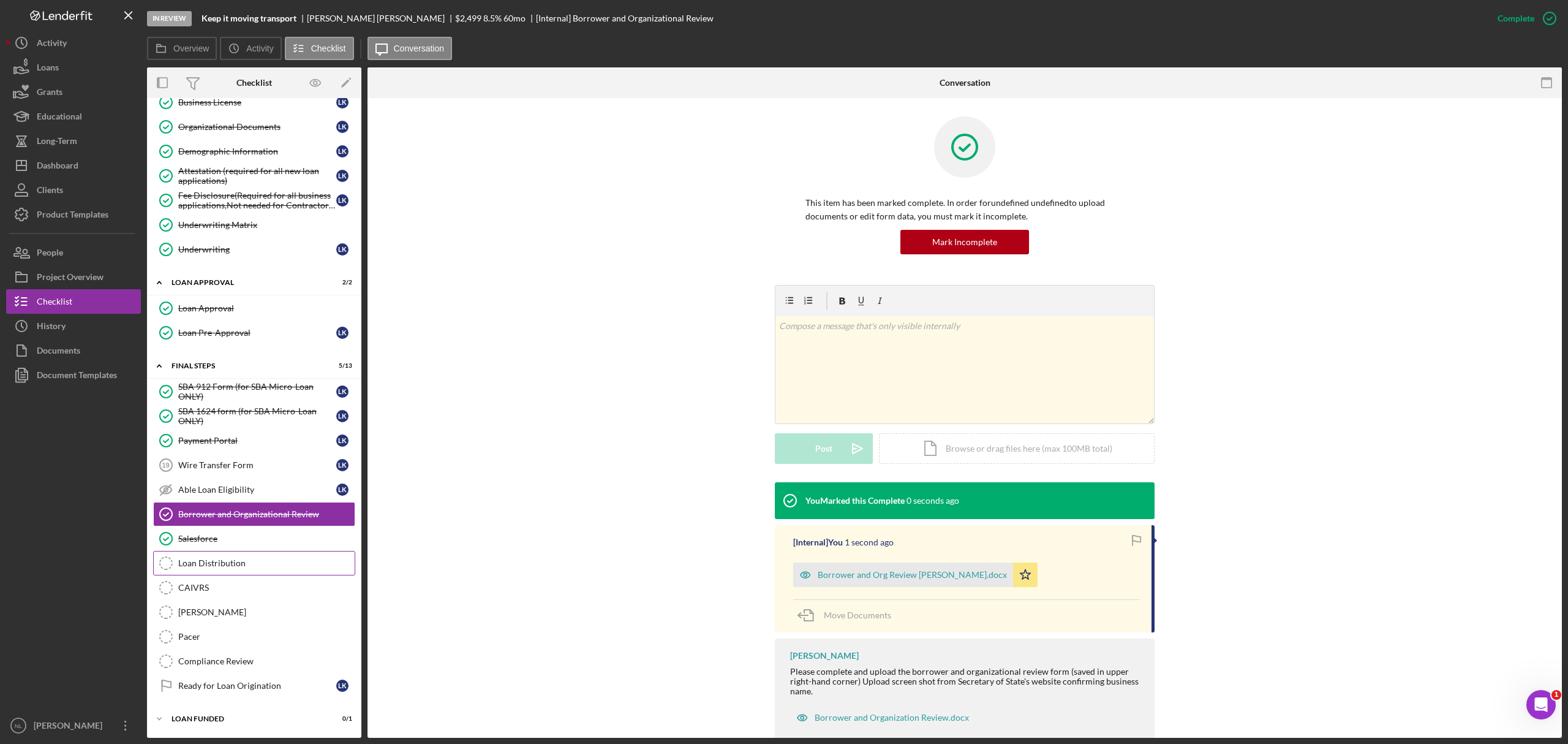
click at [306, 563] on div "Loan Distribution" at bounding box center [266, 563] width 177 height 10
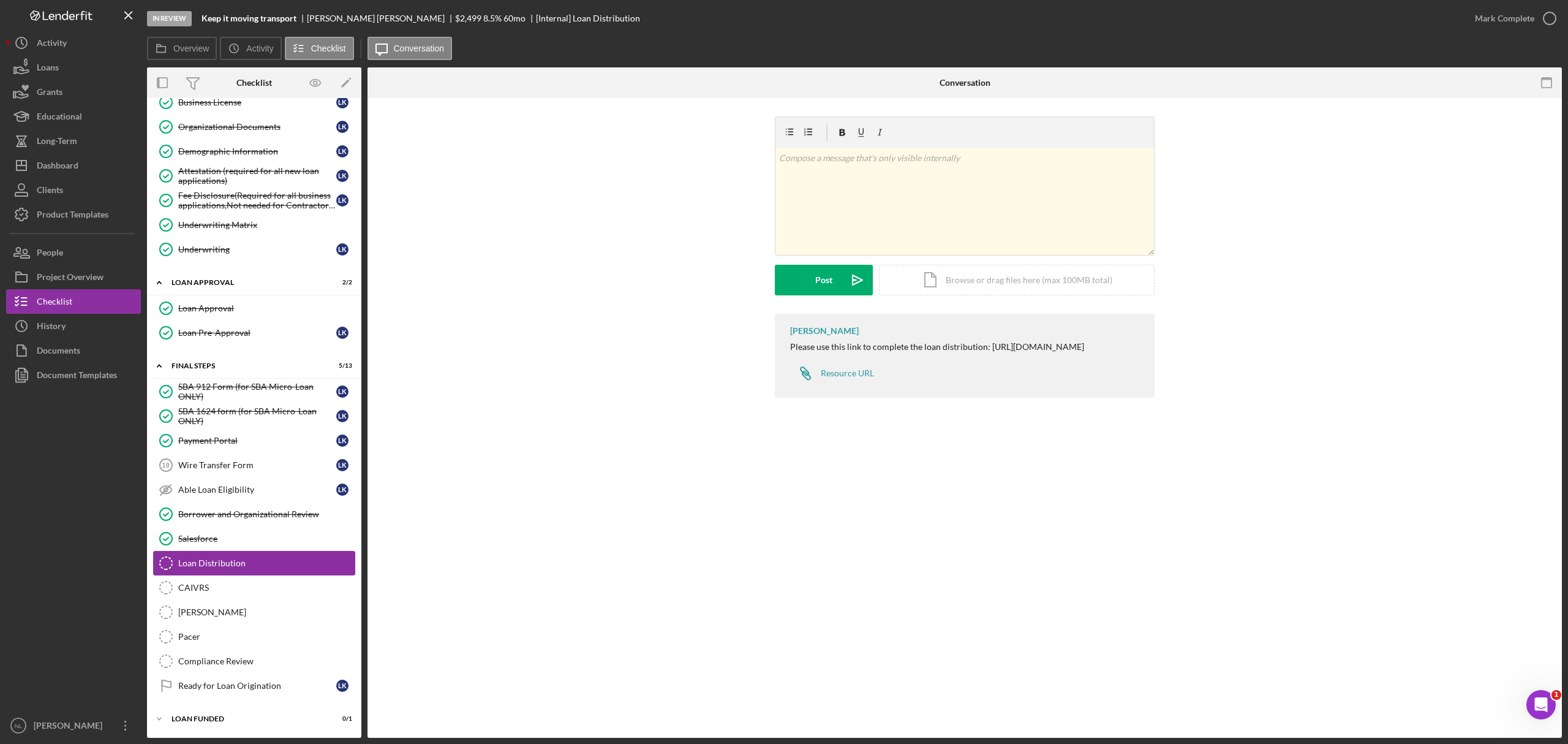
click at [306, 563] on div "Loan Distribution" at bounding box center [266, 563] width 177 height 10
click at [254, 455] on link "Wire Transfer Form 19 Wire Transfer Form L K" at bounding box center [254, 464] width 202 height 24
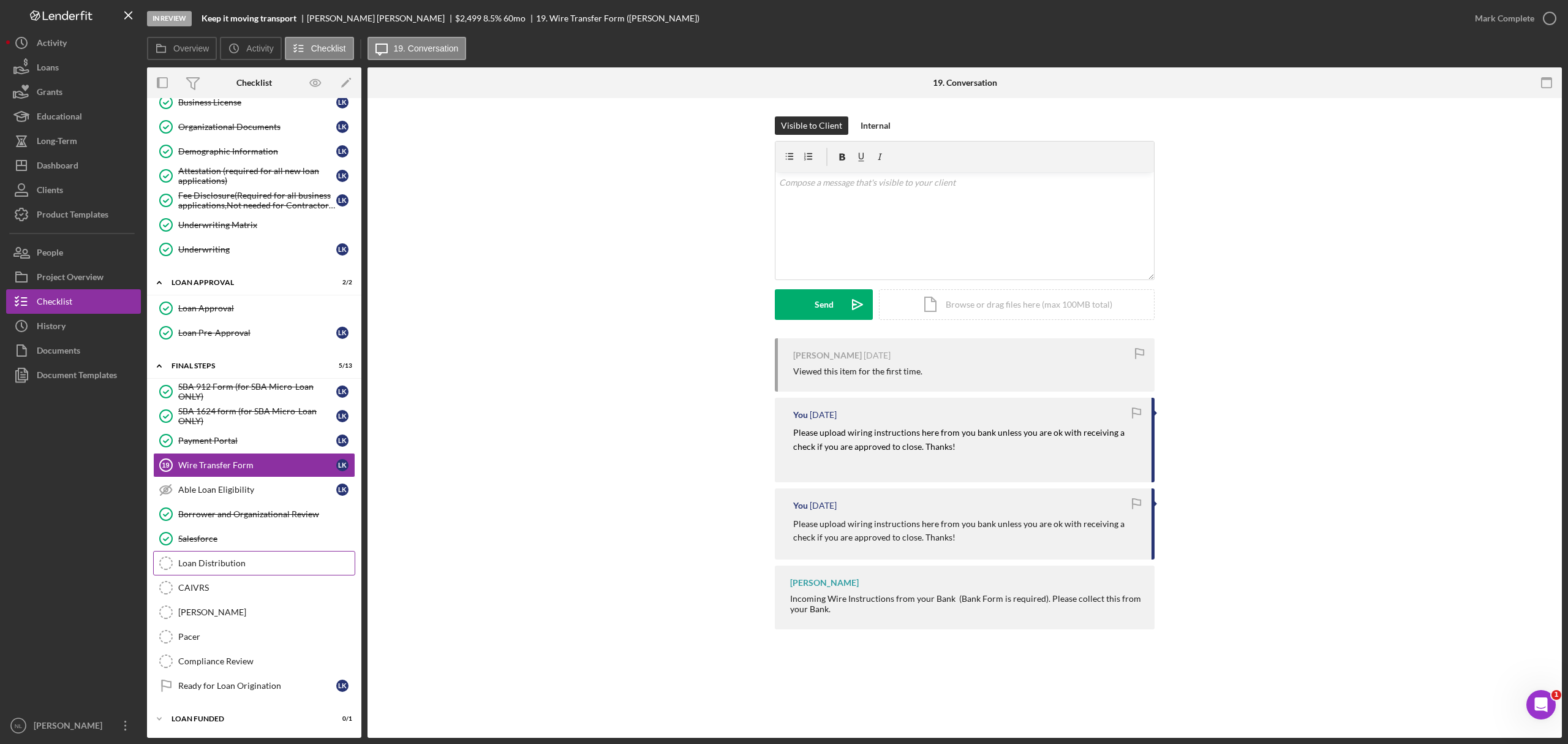
click at [205, 562] on div "Loan Distribution" at bounding box center [266, 563] width 177 height 10
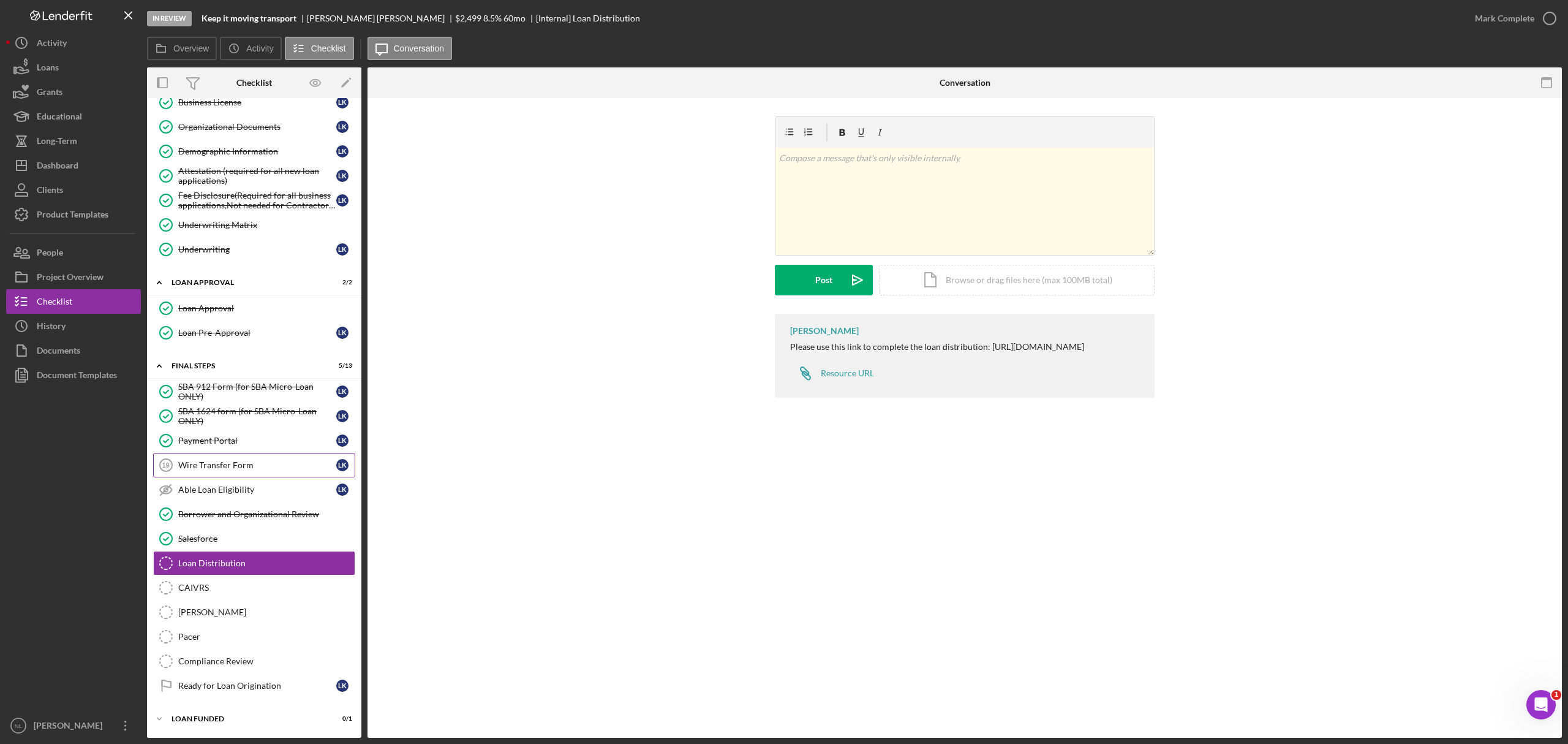
click at [278, 467] on link "Wire Transfer Form 19 Wire Transfer Form L K" at bounding box center [254, 464] width 202 height 24
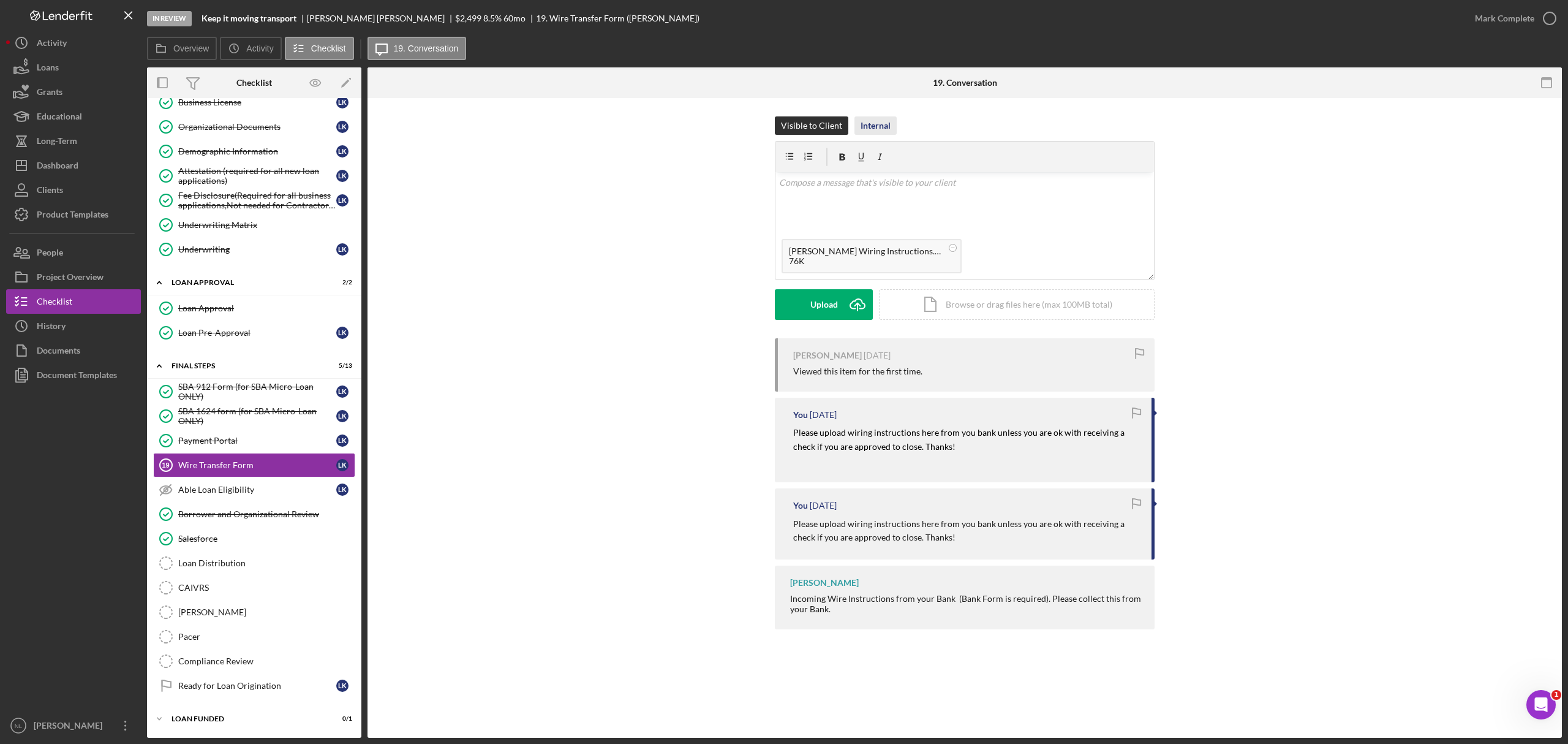
click at [864, 130] on div "Internal" at bounding box center [875, 125] width 30 height 18
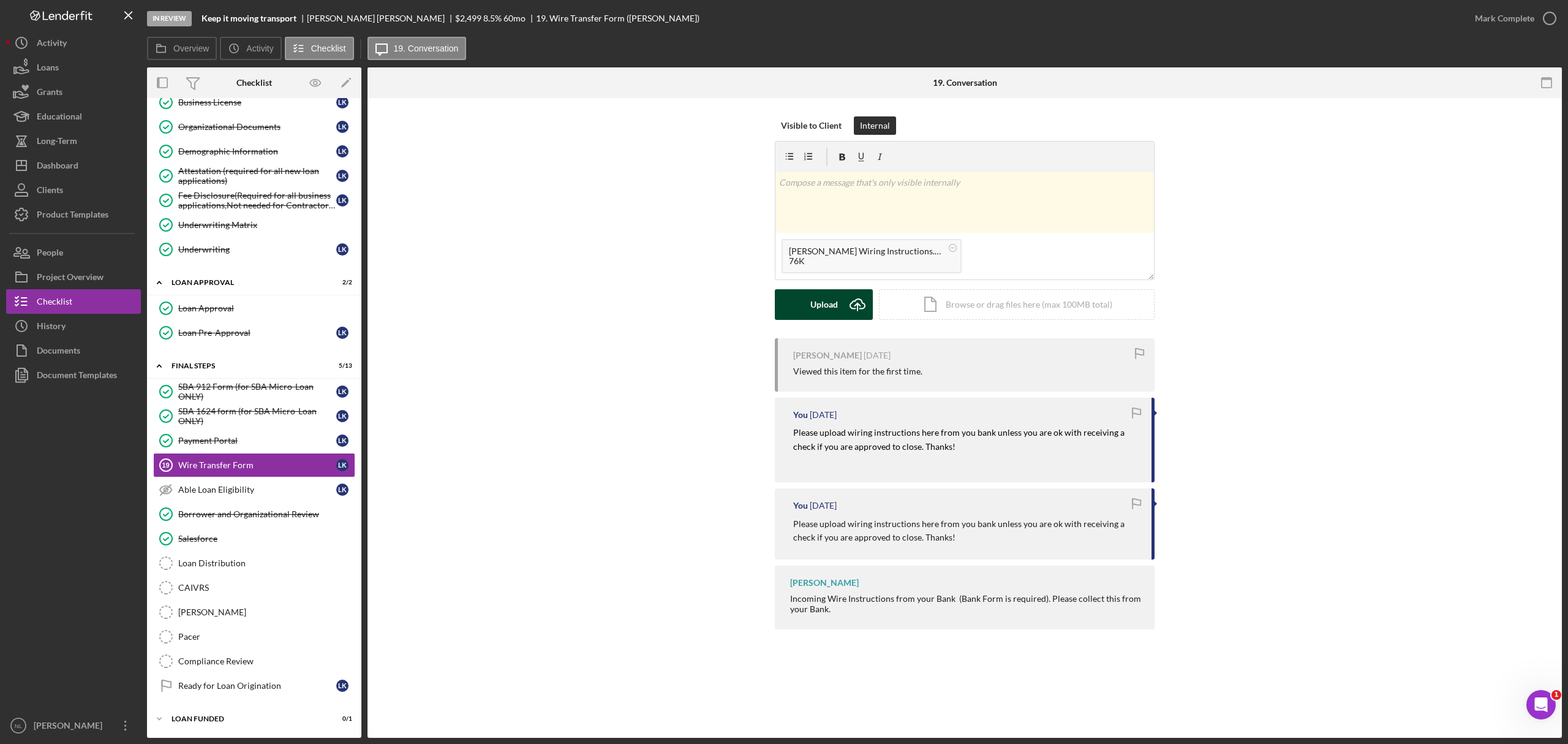
click at [831, 310] on div "Upload" at bounding box center [824, 305] width 28 height 31
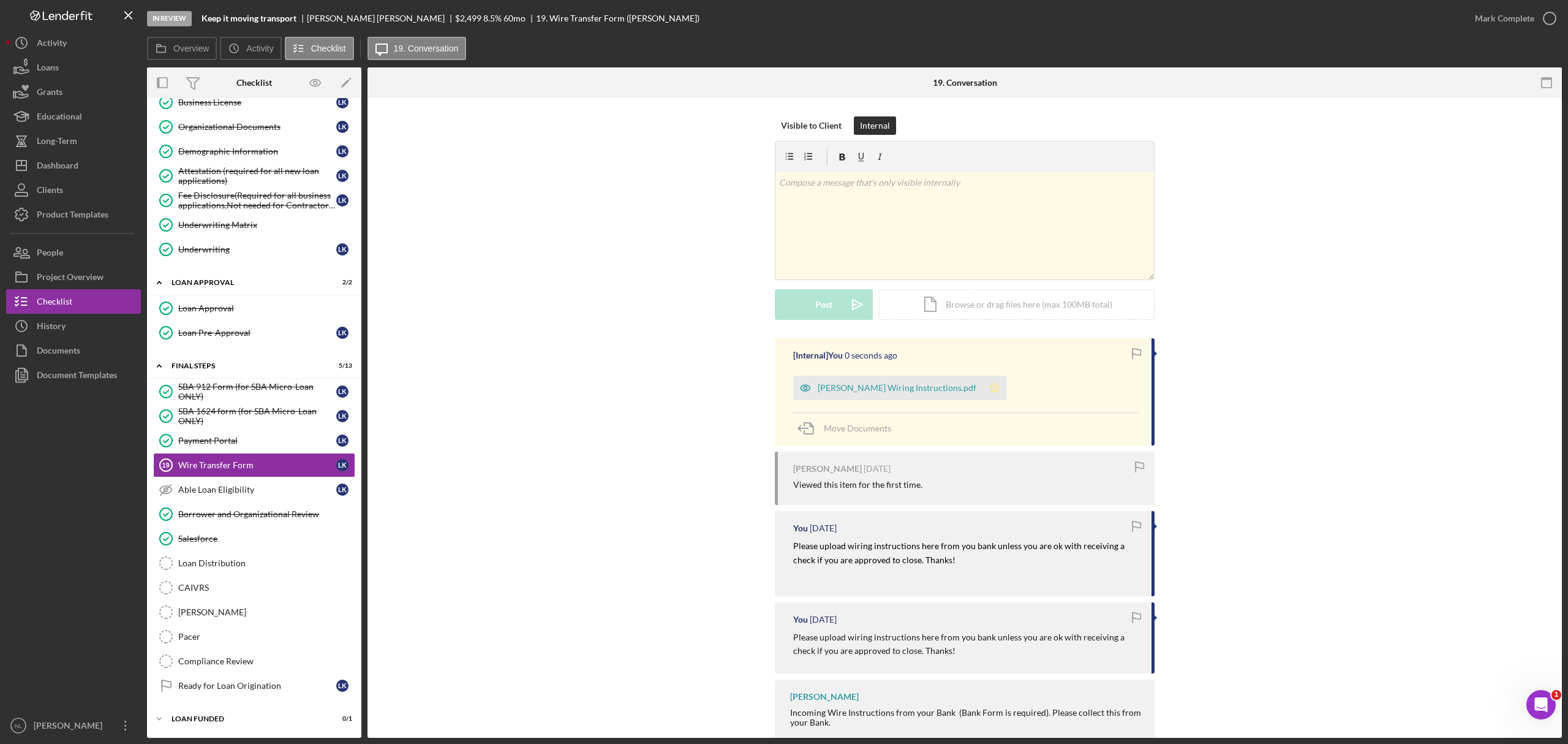
click at [982, 386] on icon "Icon/Star" at bounding box center [994, 387] width 24 height 24
click at [1510, 14] on div "Mark Complete" at bounding box center [1505, 17] width 60 height 24
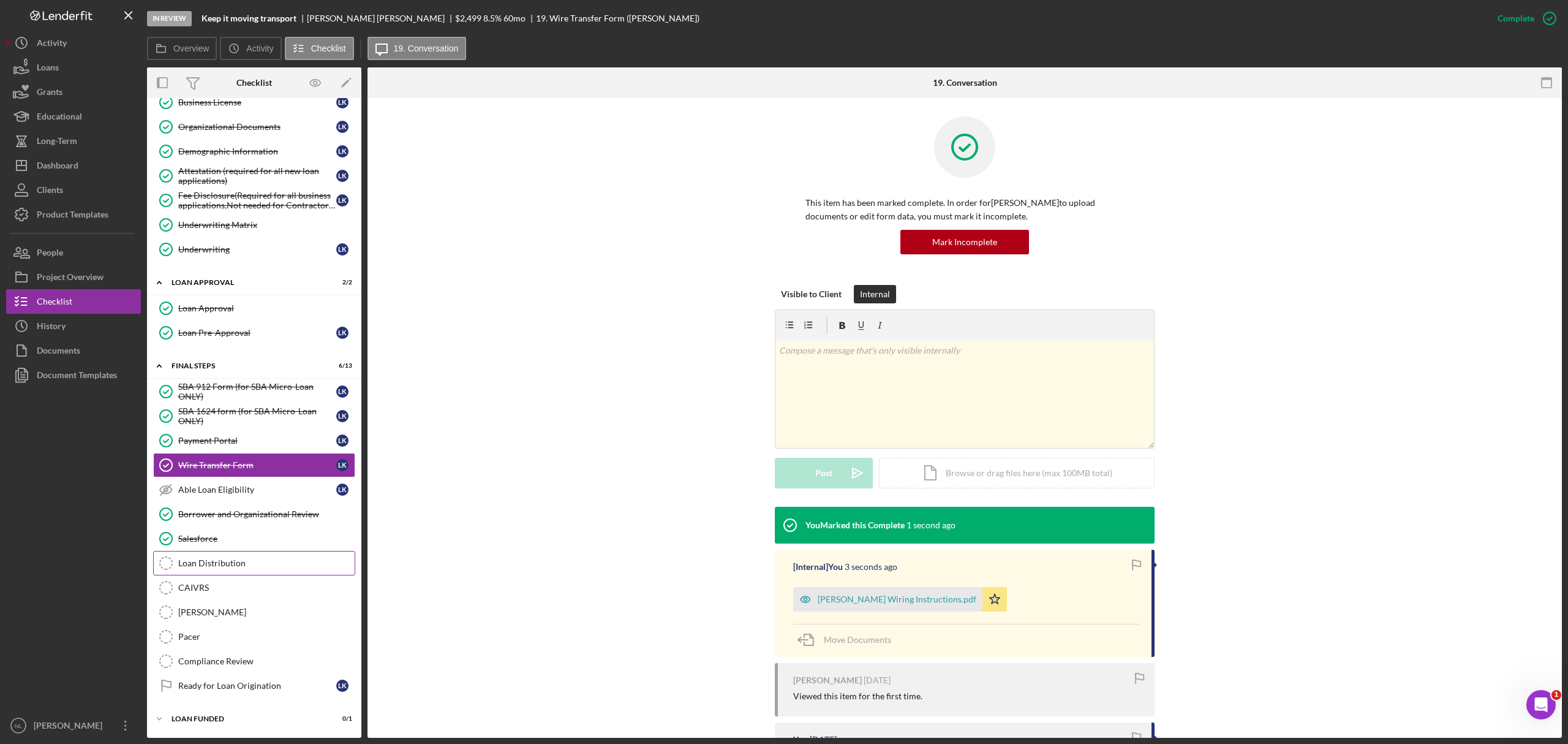
click at [240, 552] on link "Loan Distribution Loan Distribution" at bounding box center [254, 563] width 202 height 24
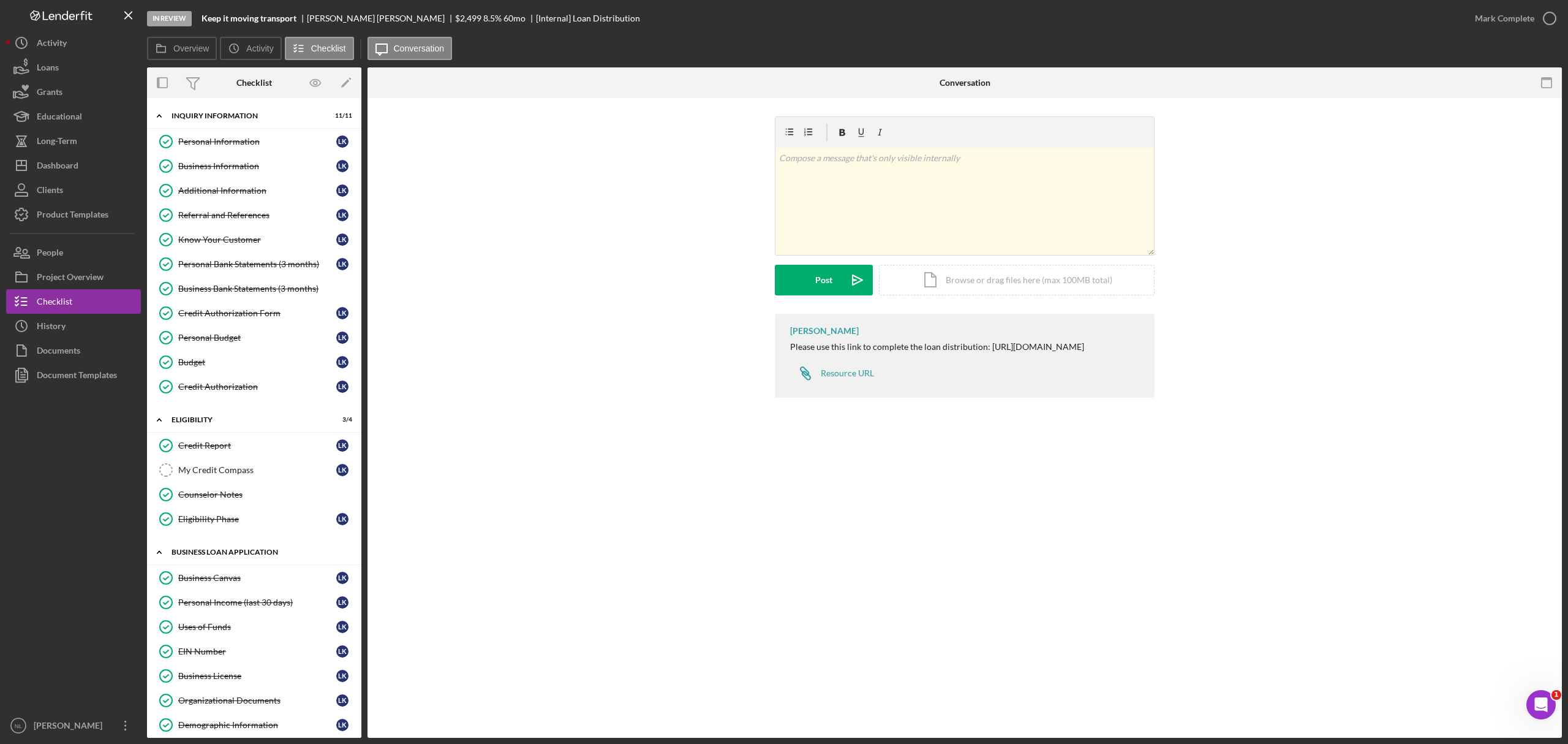
click at [258, 565] on div "Icon/Expander BUSINESS LOAN APPLICATION 11 / 11" at bounding box center [254, 552] width 214 height 25
click at [254, 556] on div "BUSINESS LOAN APPLICATION" at bounding box center [259, 552] width 175 height 8
click at [224, 145] on div "Personal Information" at bounding box center [258, 142] width 158 height 10
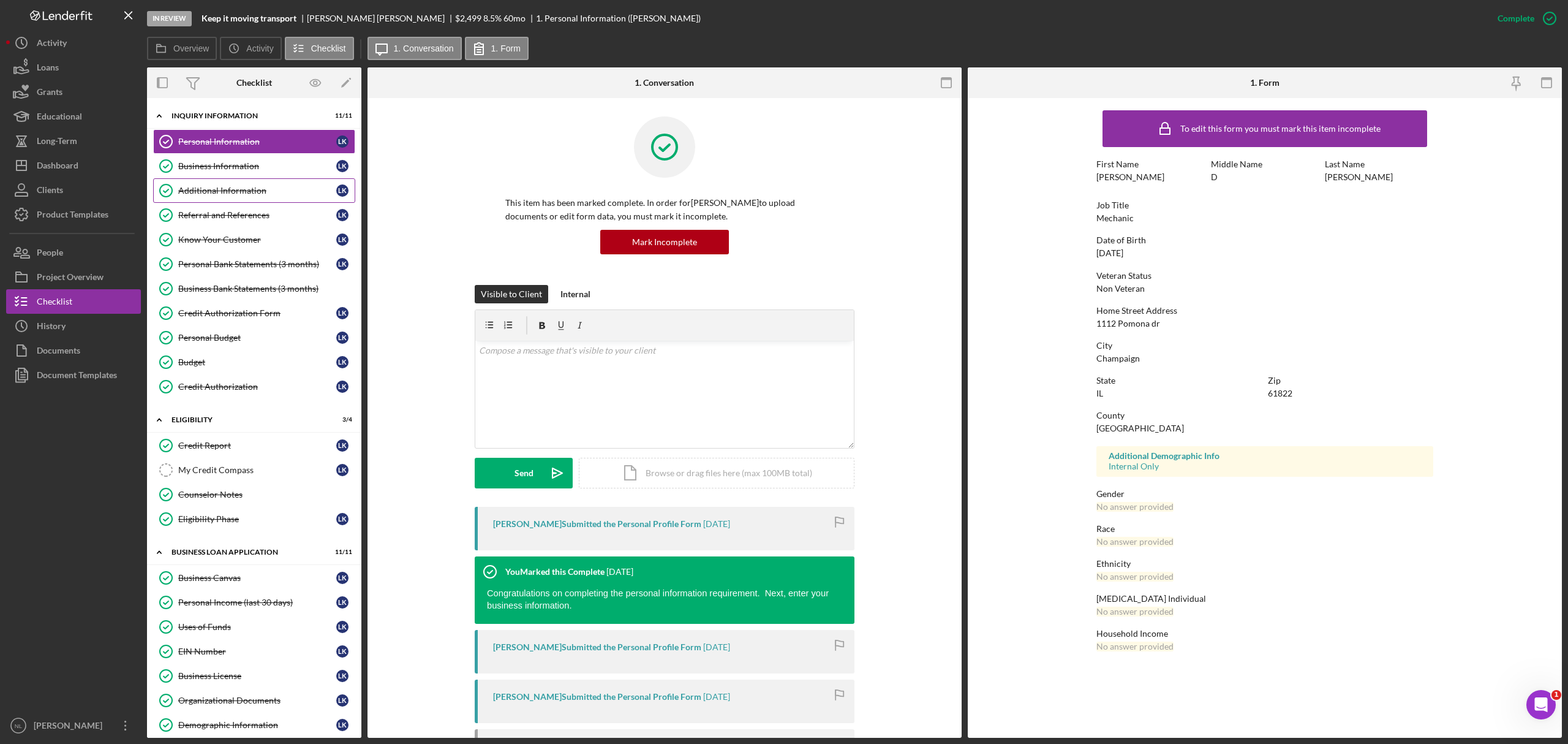
click at [232, 187] on div "Additional Information" at bounding box center [258, 190] width 158 height 10
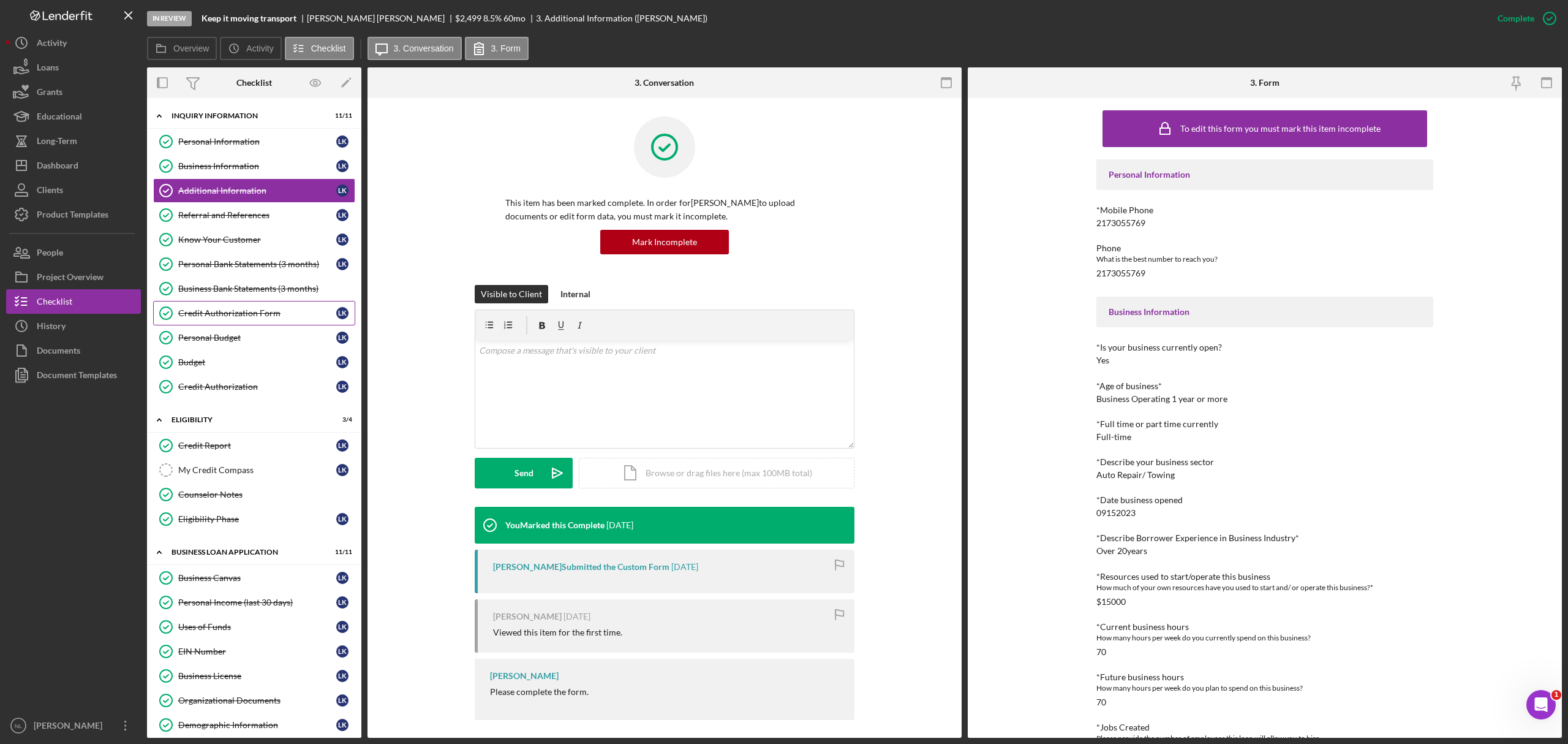
click at [224, 317] on div "Credit Authorization Form" at bounding box center [258, 313] width 158 height 10
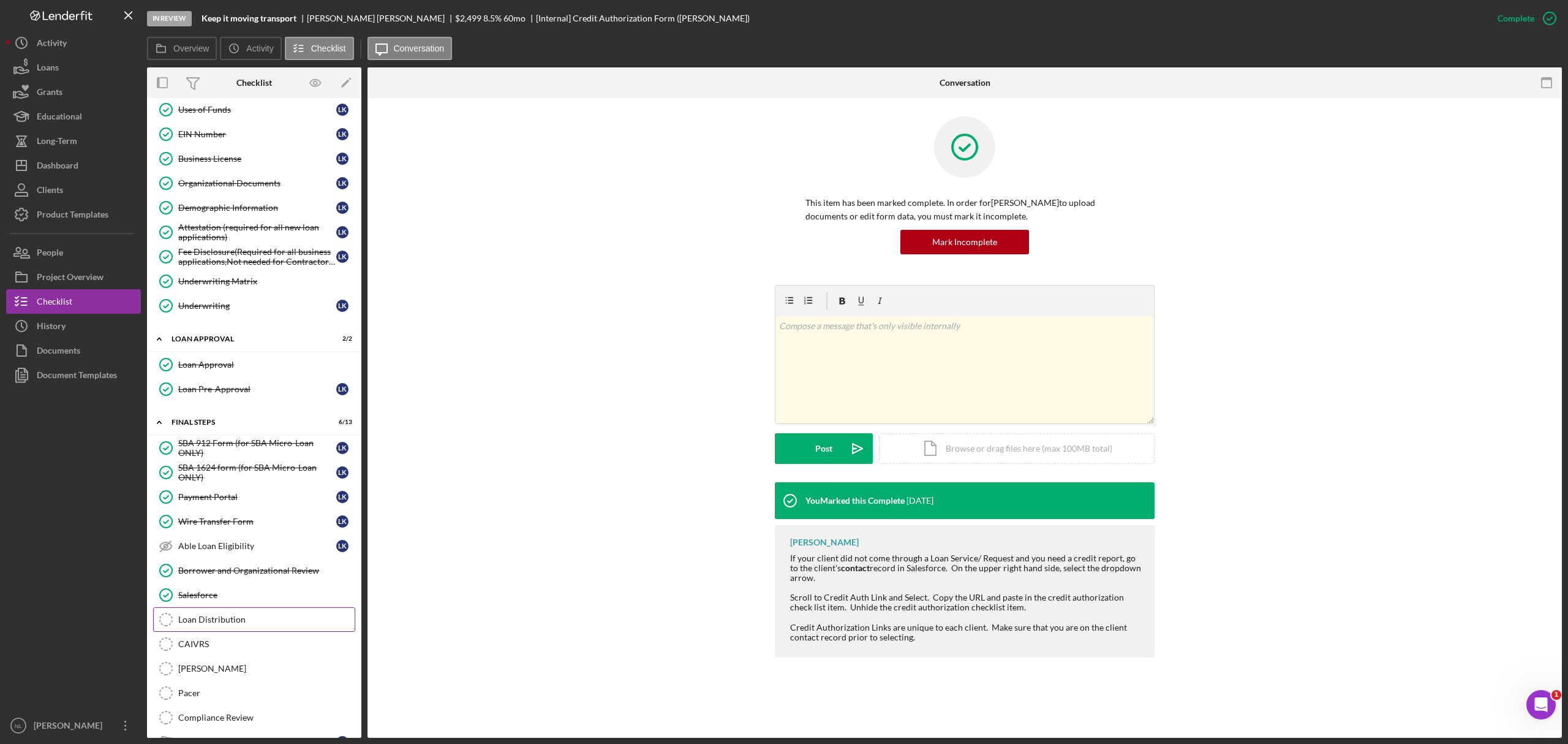
scroll to position [591, 0]
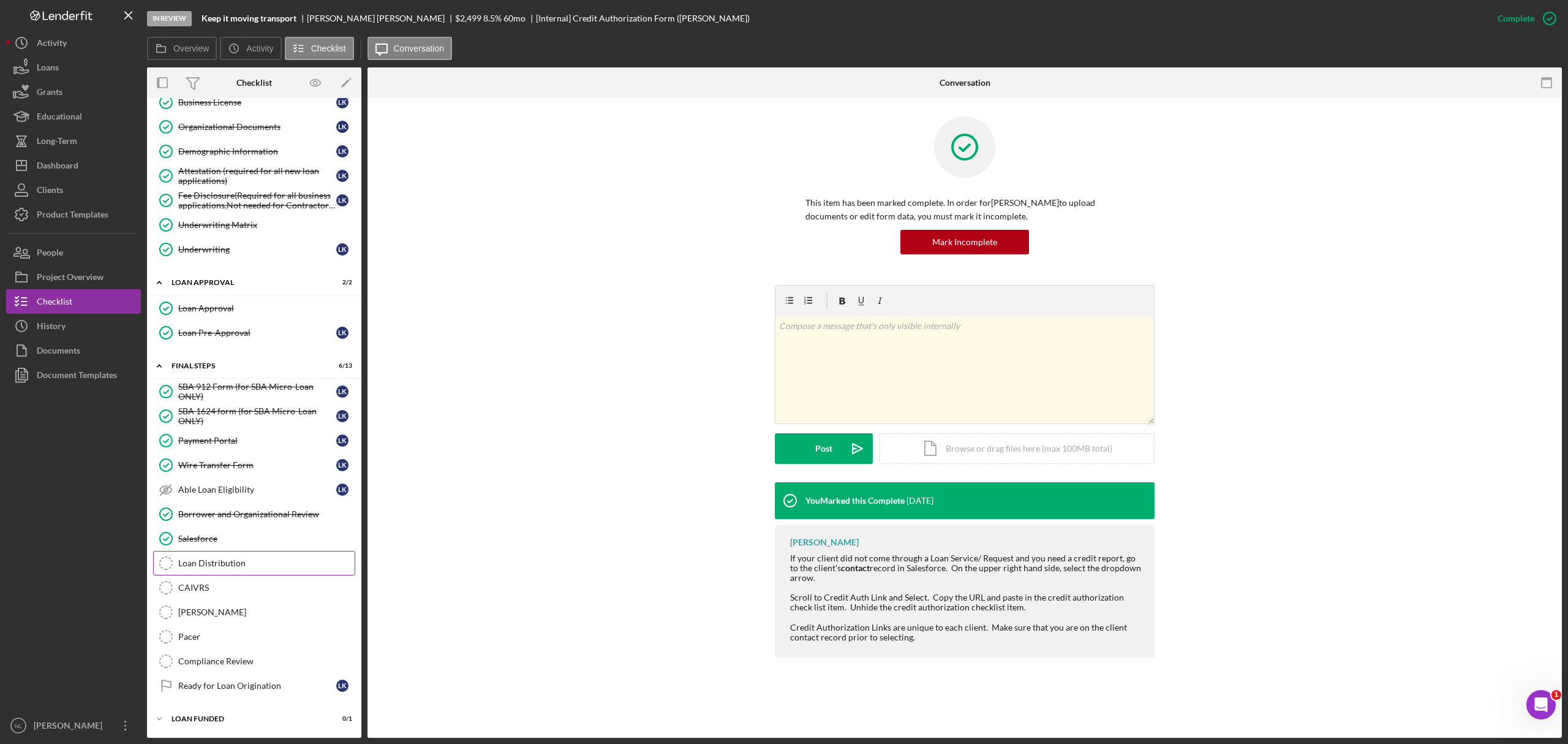
click at [239, 554] on link "Loan Distribution Loan Distribution" at bounding box center [254, 563] width 202 height 24
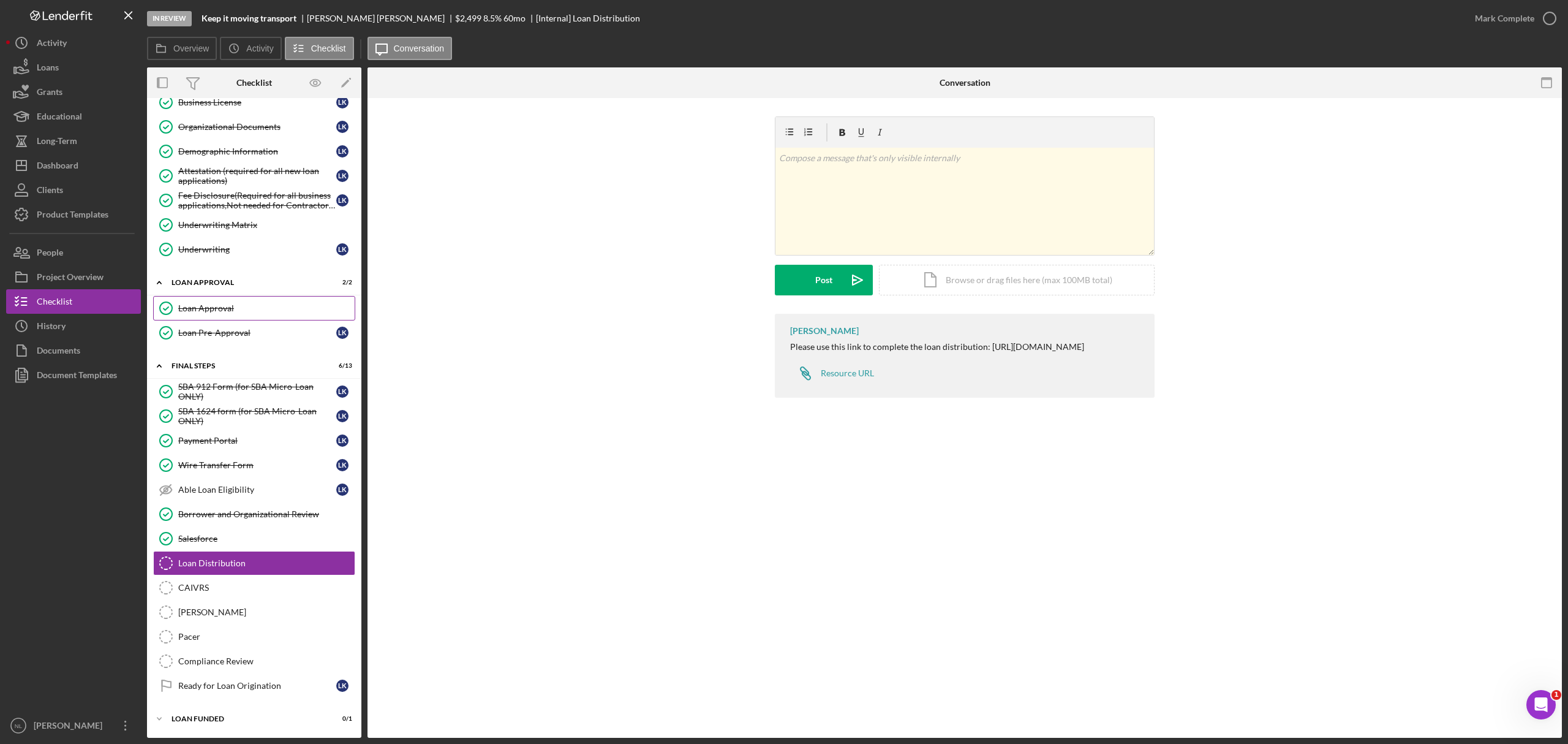
click at [199, 303] on div "Loan Approval" at bounding box center [266, 308] width 177 height 10
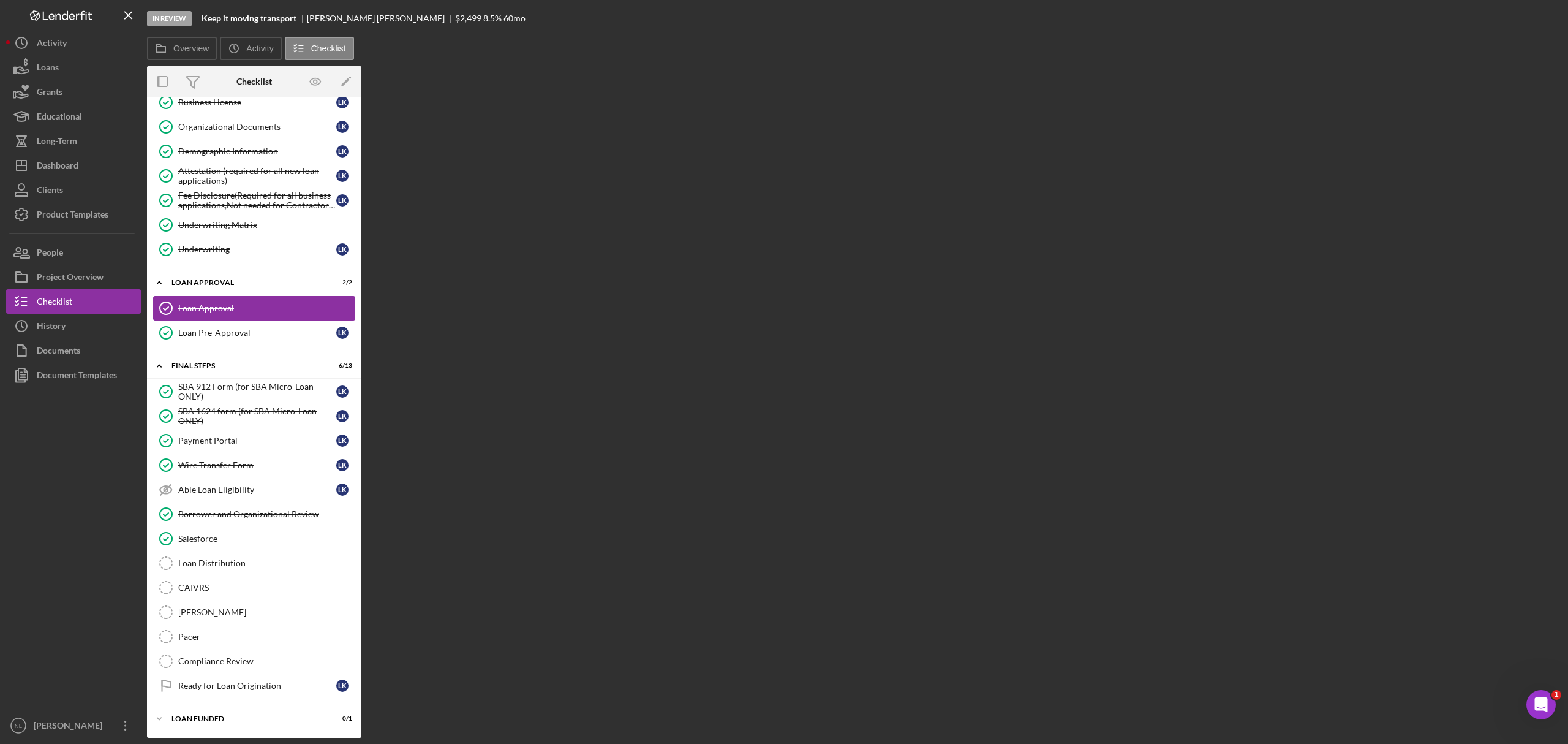
scroll to position [591, 0]
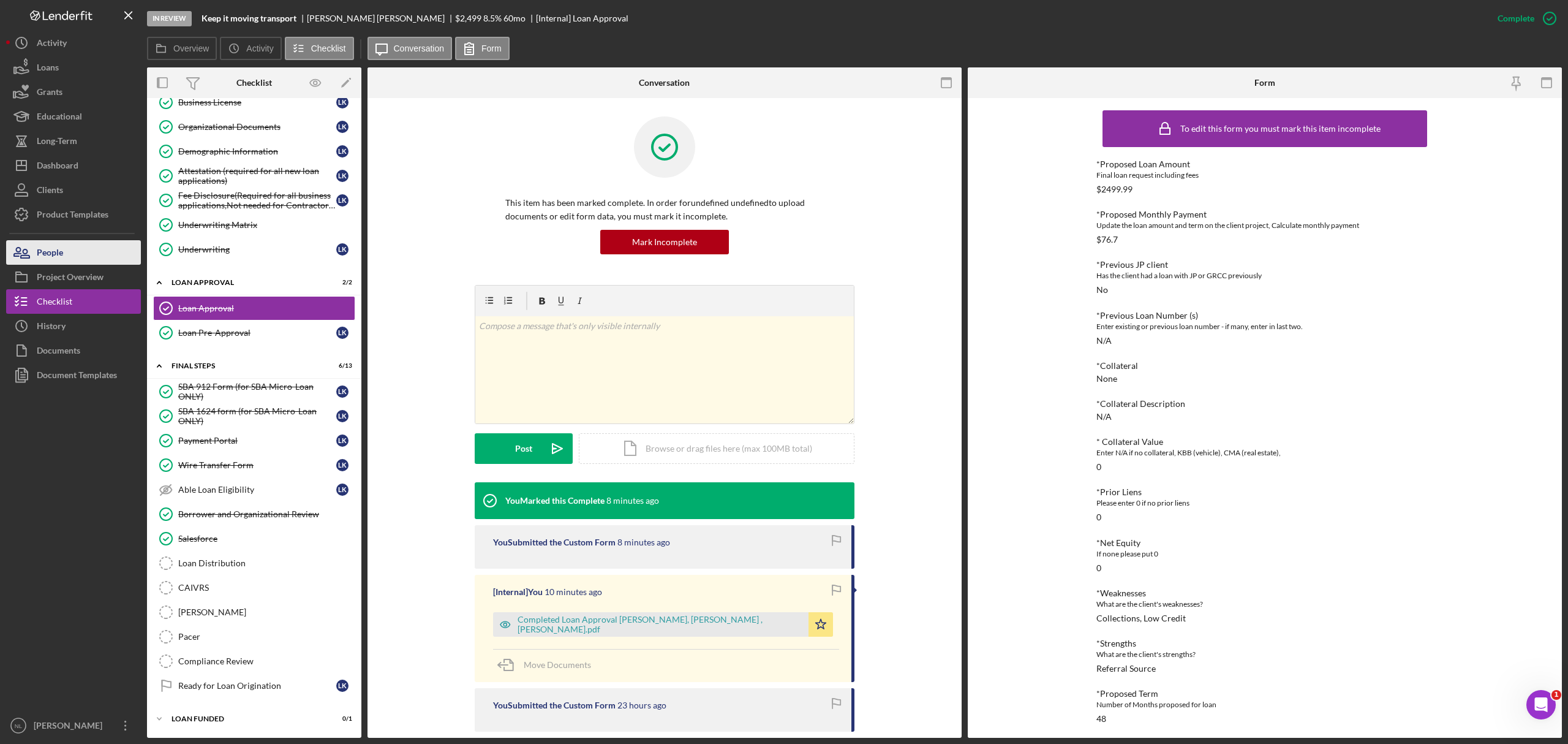
click at [54, 246] on div "People" at bounding box center [49, 254] width 26 height 28
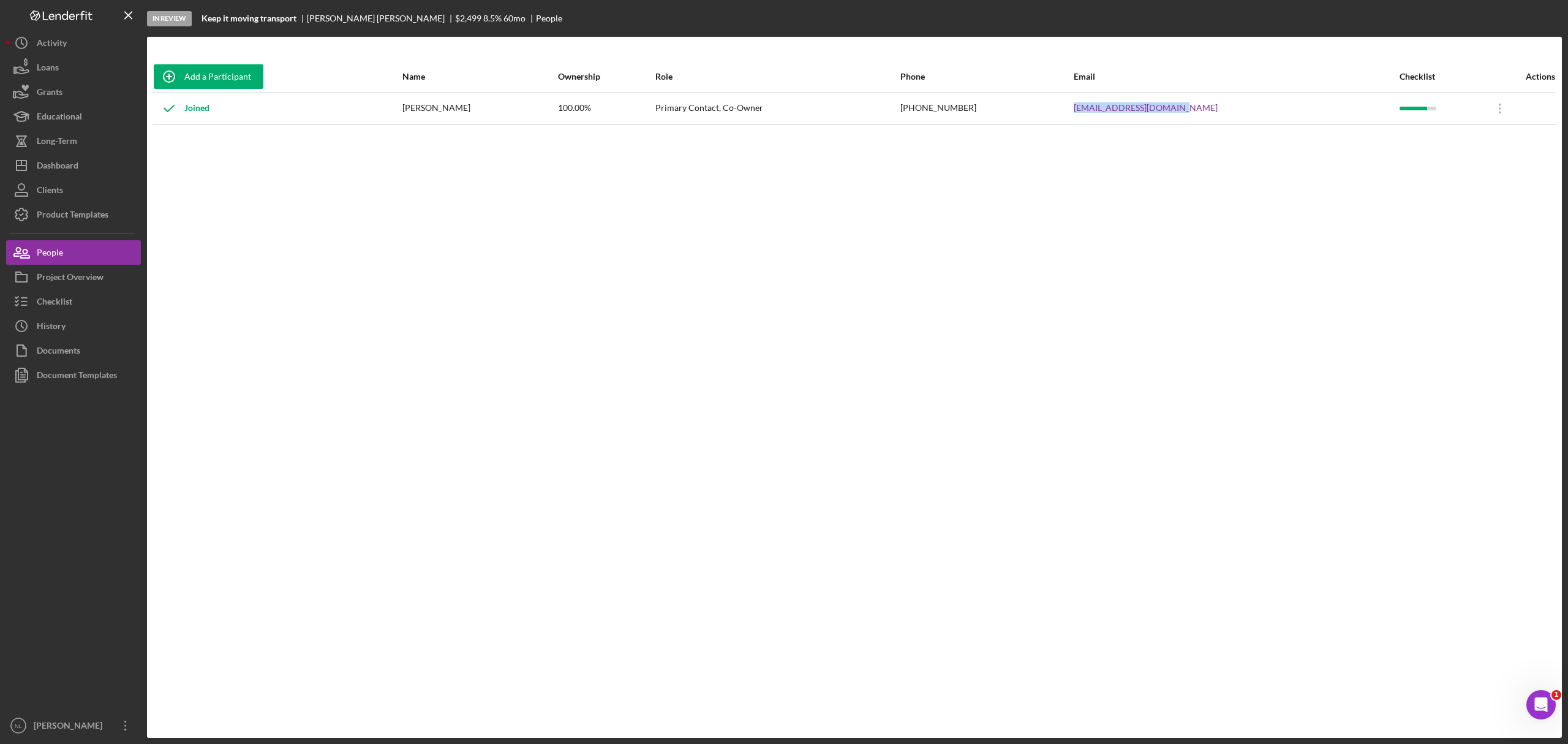
drag, startPoint x: 1263, startPoint y: 108, endPoint x: 1101, endPoint y: 105, distance: 162.0
click at [1101, 105] on tr "Joined [PERSON_NAME] 100.00% Primary Contact, Co-Owner [PHONE_NUMBER] [EMAIL_AD…" at bounding box center [855, 108] width 1403 height 33
click at [94, 296] on button "Checklist" at bounding box center [73, 301] width 135 height 24
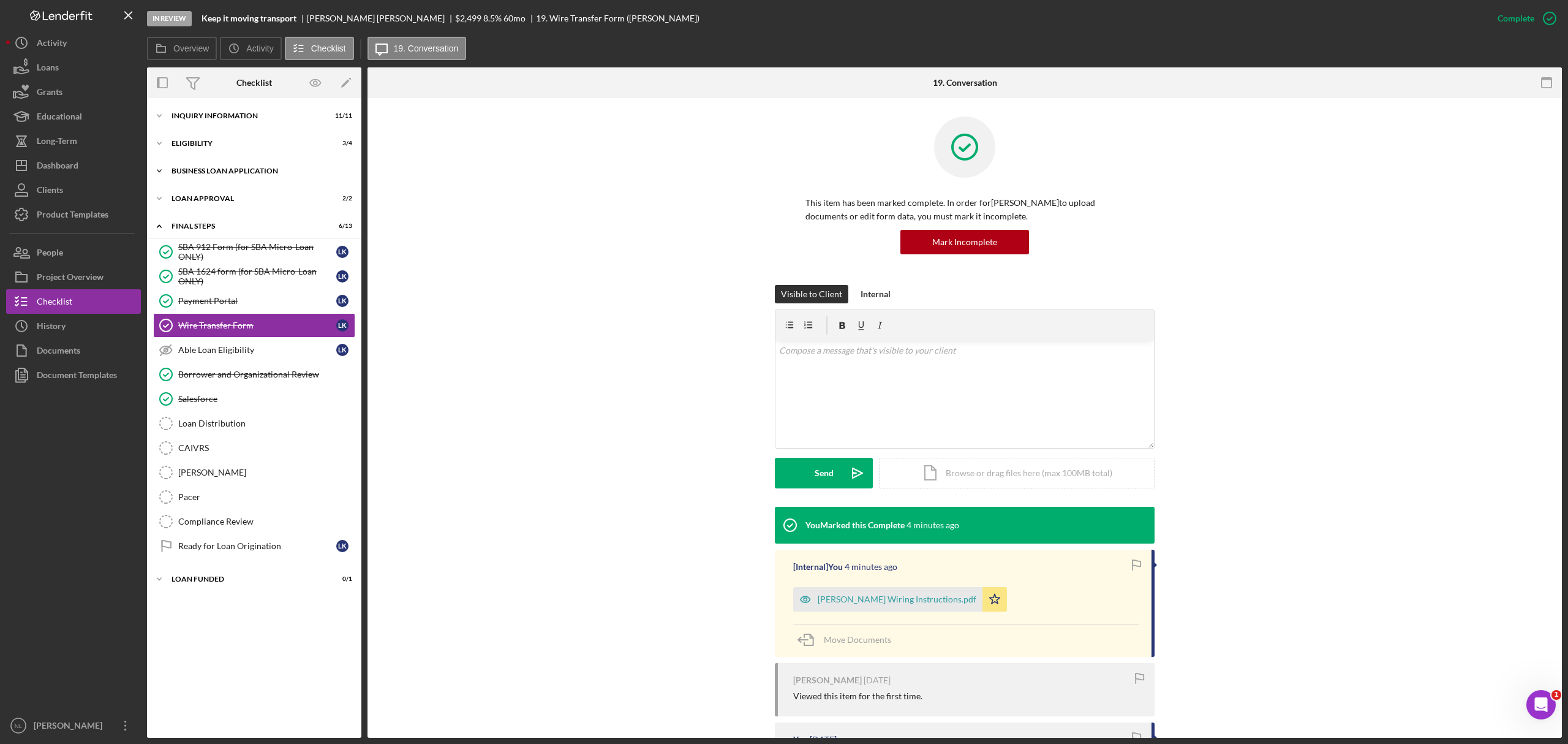
click at [208, 167] on div "BUSINESS LOAN APPLICATION" at bounding box center [259, 171] width 175 height 8
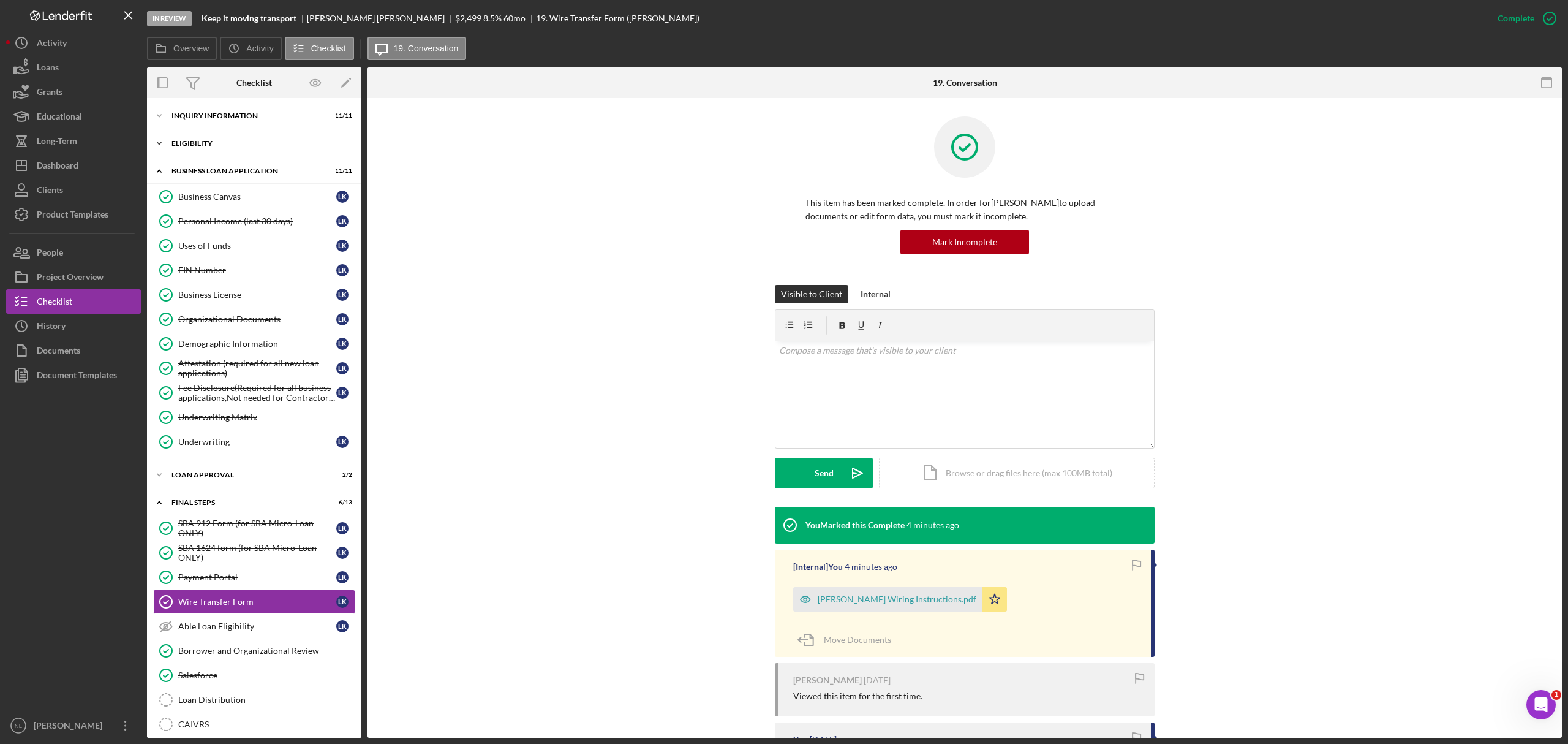
click at [202, 142] on div "Eligibility" at bounding box center [259, 144] width 175 height 8
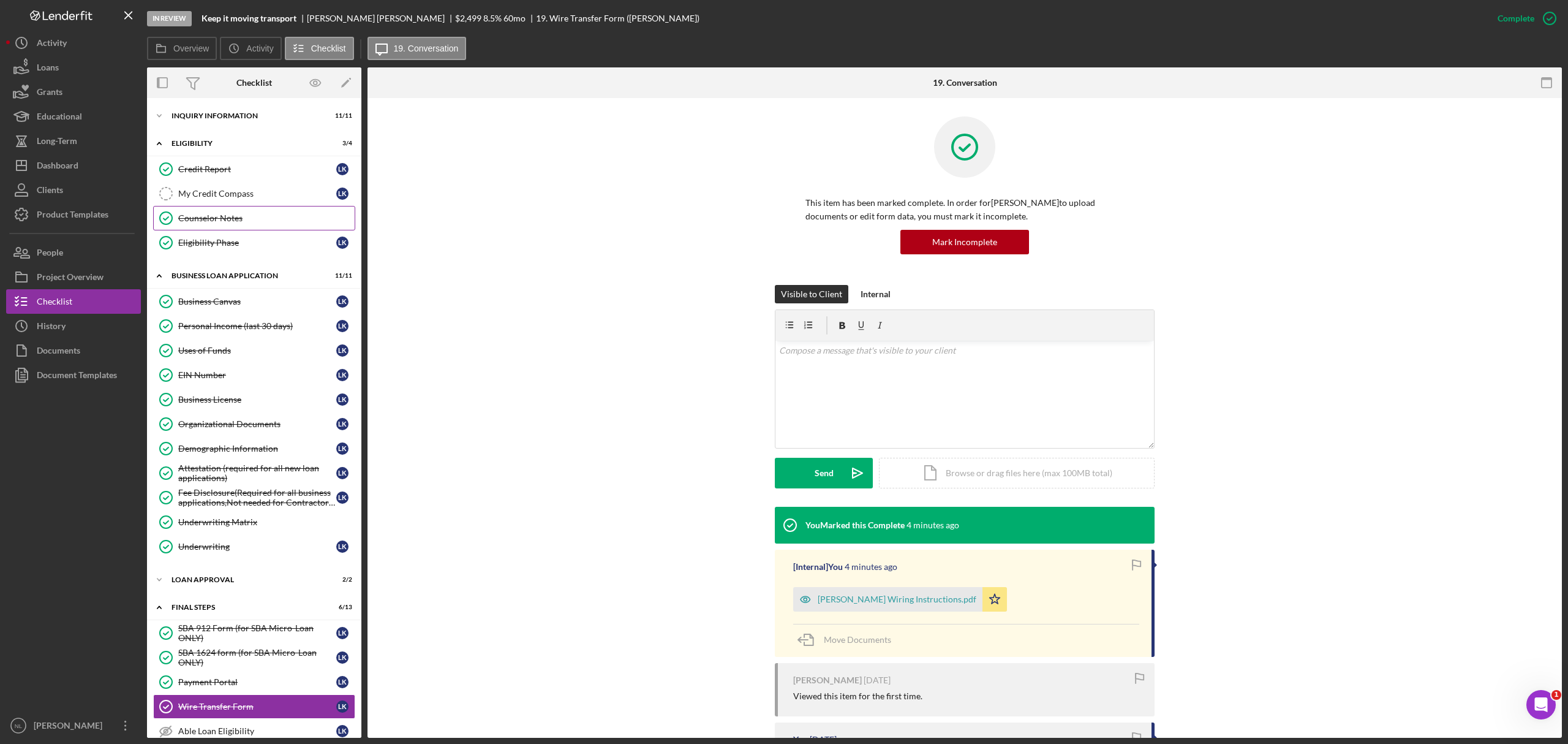
click at [226, 221] on div "Counselor Notes" at bounding box center [266, 218] width 177 height 10
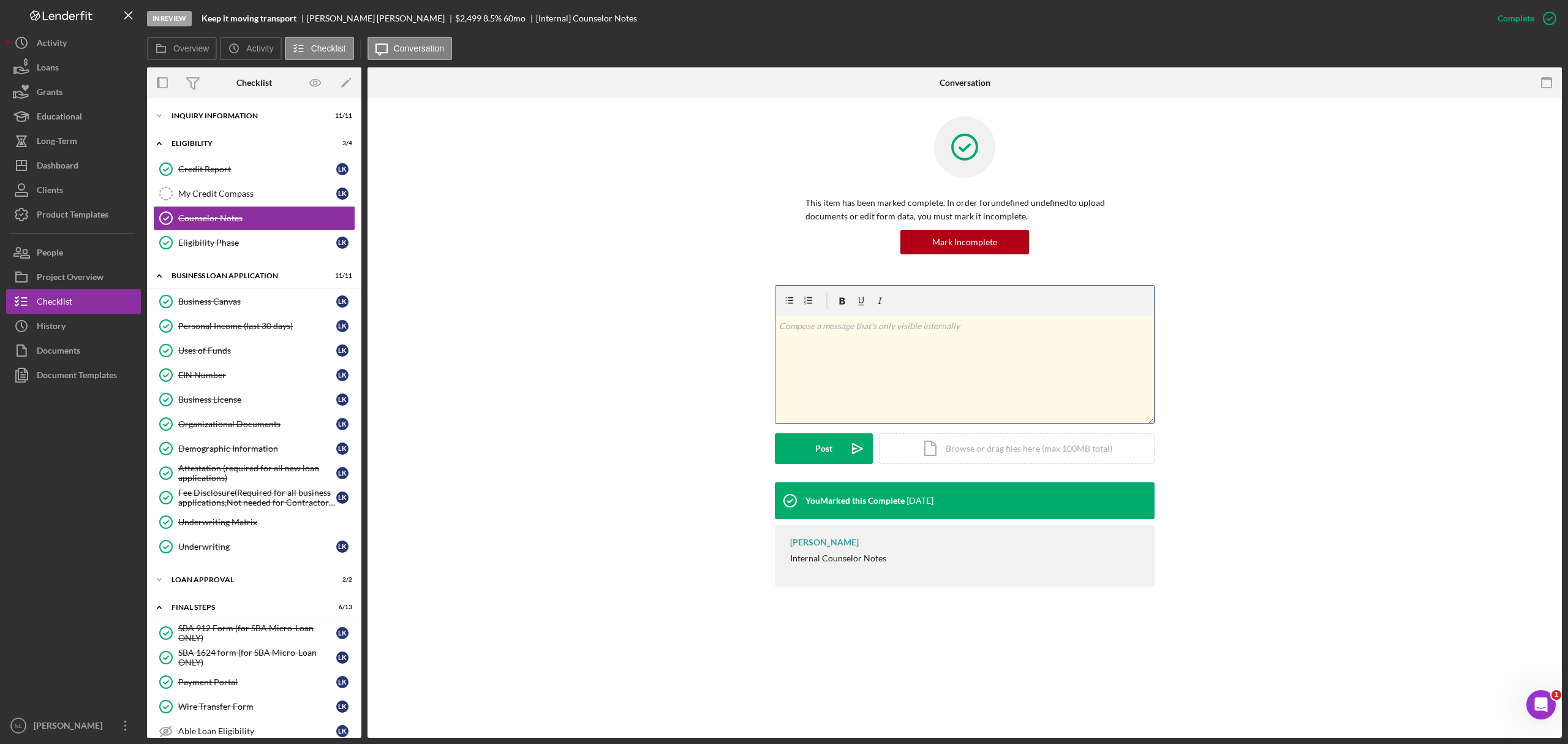
click at [821, 370] on div "v Color teal Color pink Remove color Add row above Add row below Add column bef…" at bounding box center [965, 370] width 378 height 107
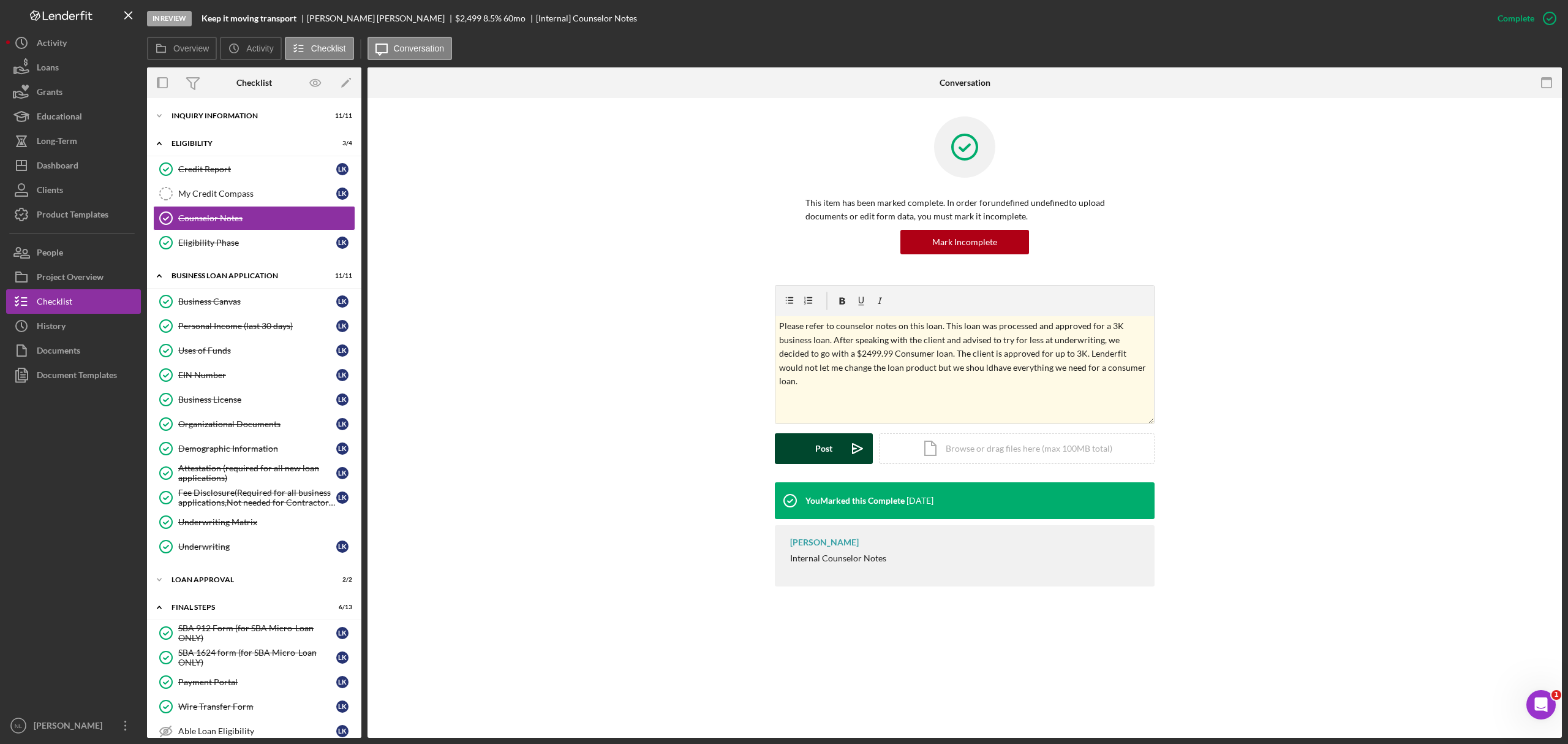
click at [833, 440] on button "Post Icon/icon-invite-send" at bounding box center [824, 449] width 98 height 31
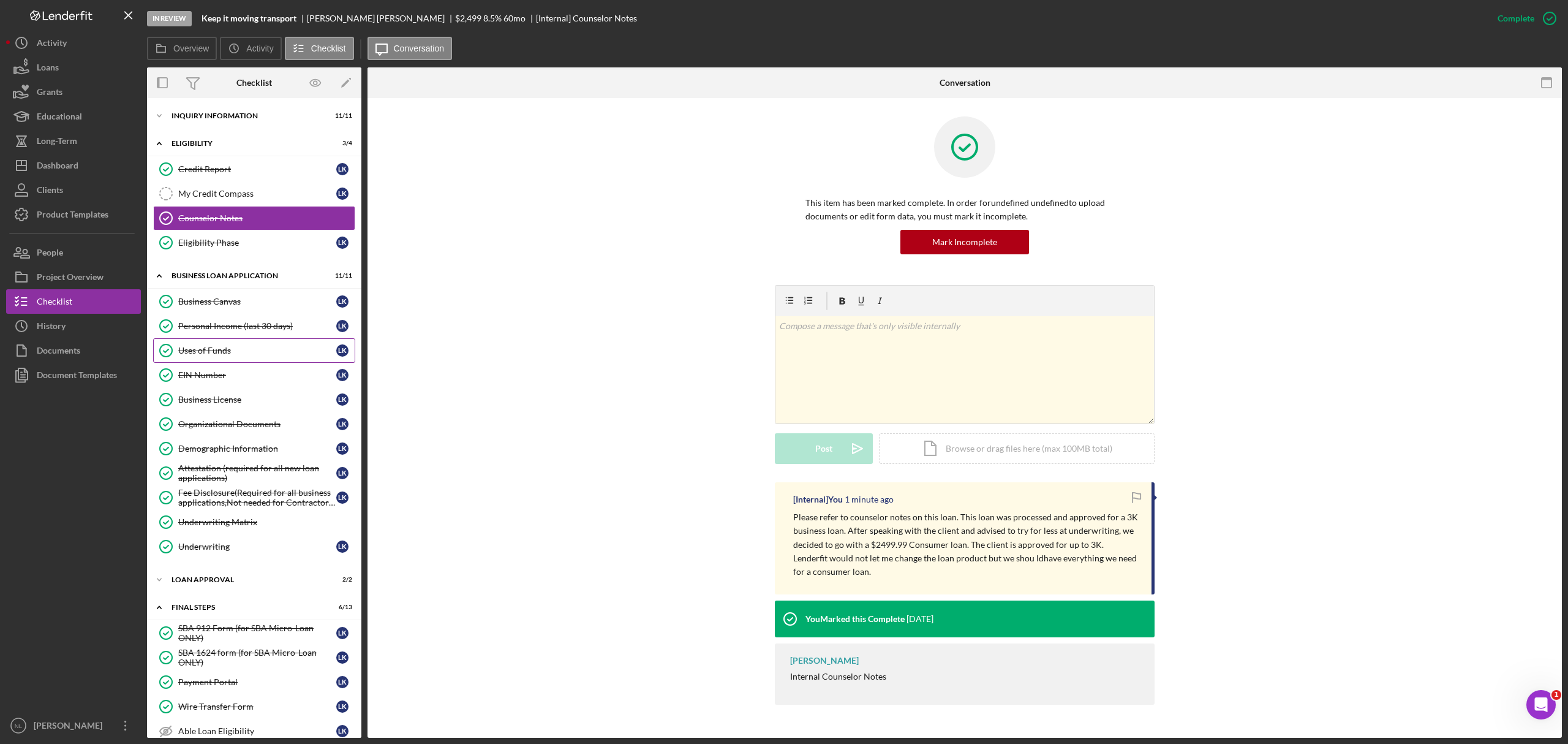
click at [258, 349] on div "Uses of Funds" at bounding box center [258, 350] width 158 height 10
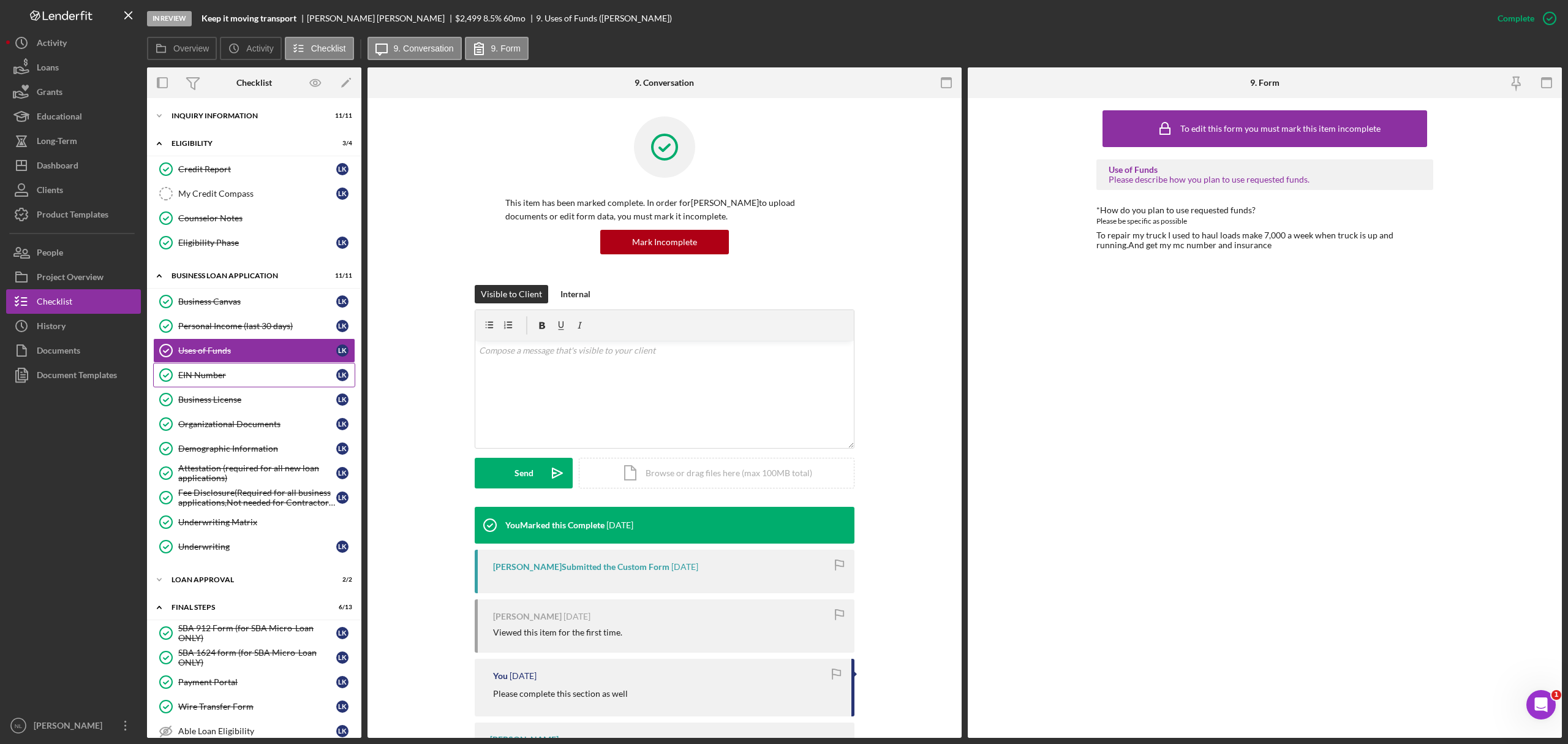
click at [258, 376] on div "EIN Number" at bounding box center [258, 374] width 158 height 10
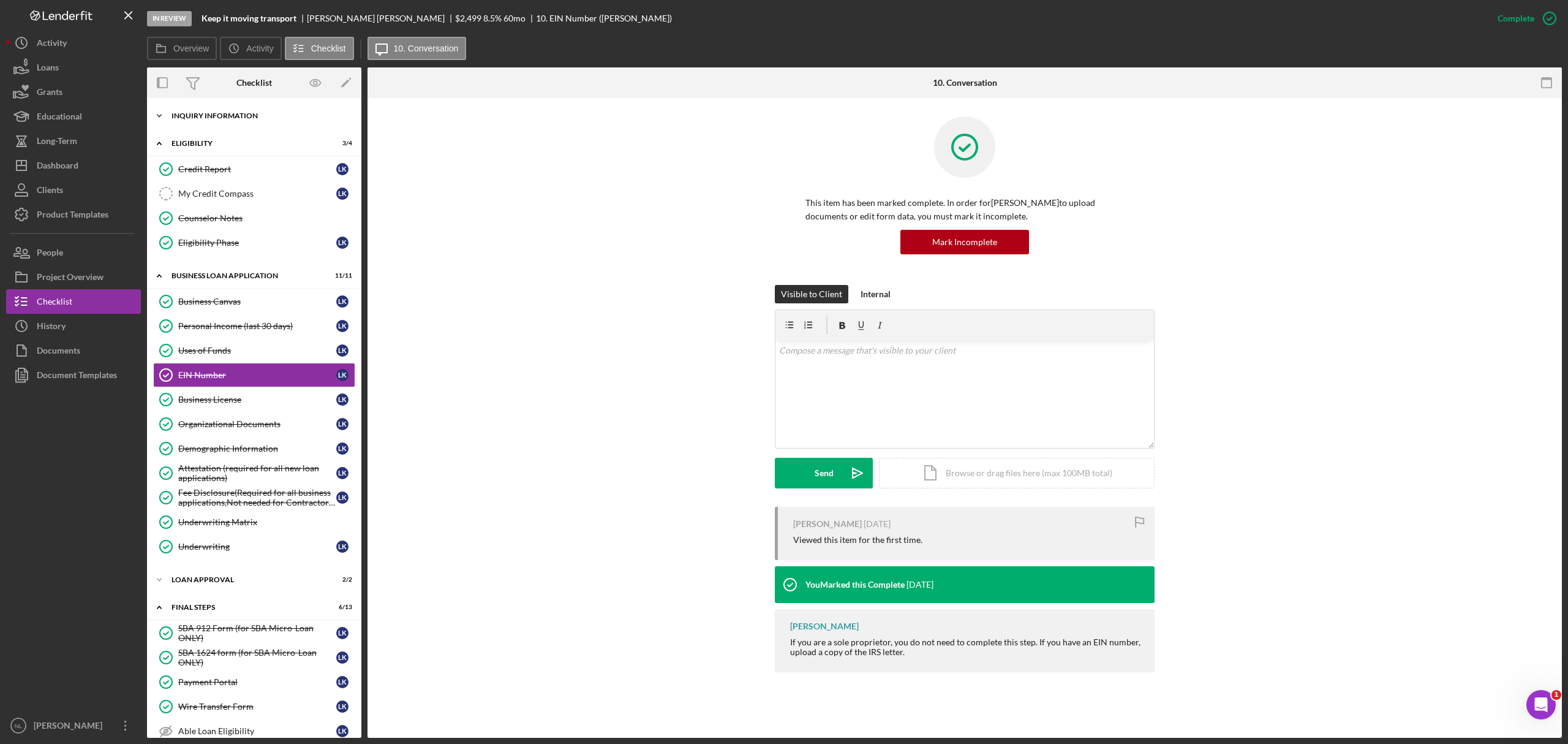
click at [207, 119] on div "INQUIRY INFORMATION" at bounding box center [259, 116] width 175 height 8
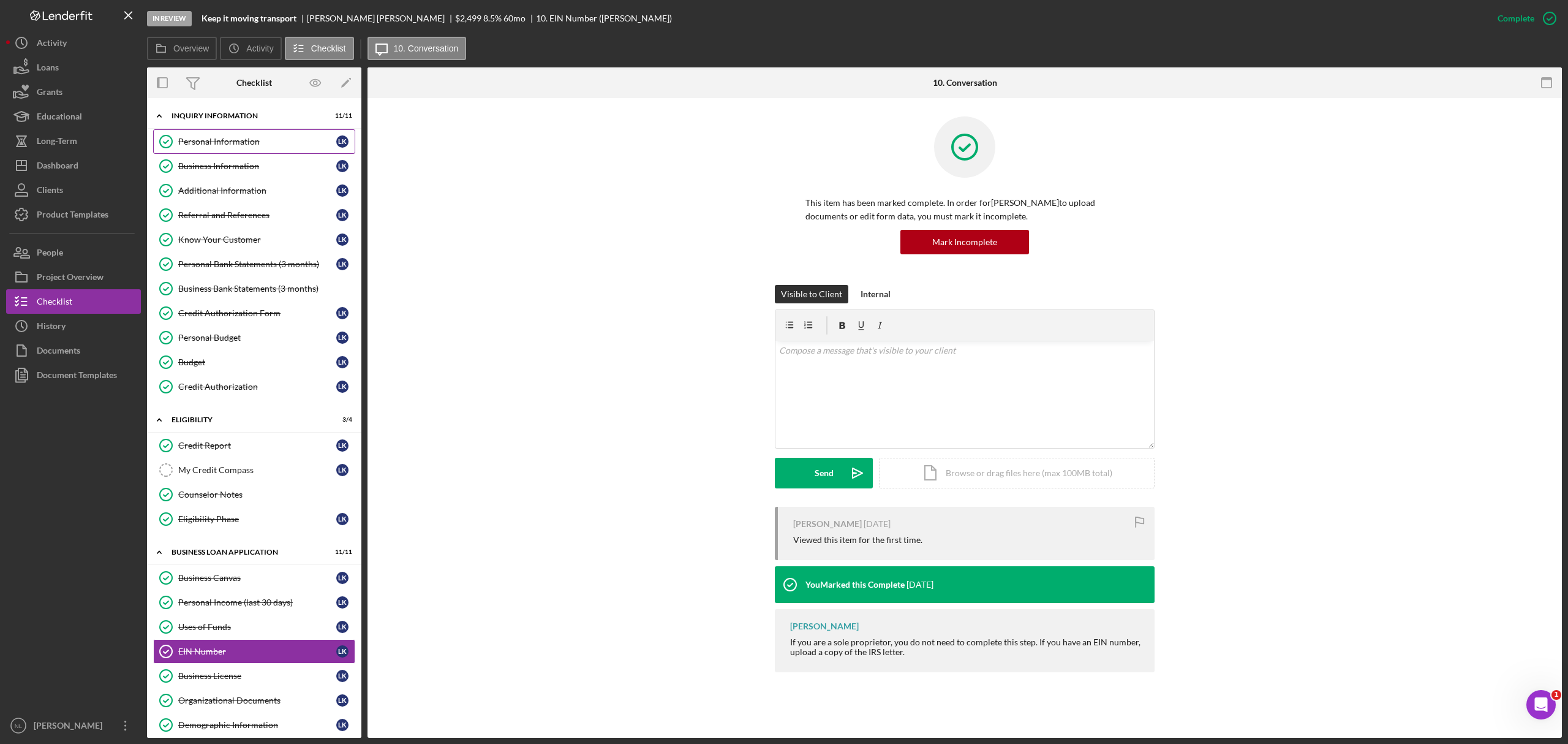
click at [208, 145] on div "Personal Information" at bounding box center [258, 142] width 158 height 10
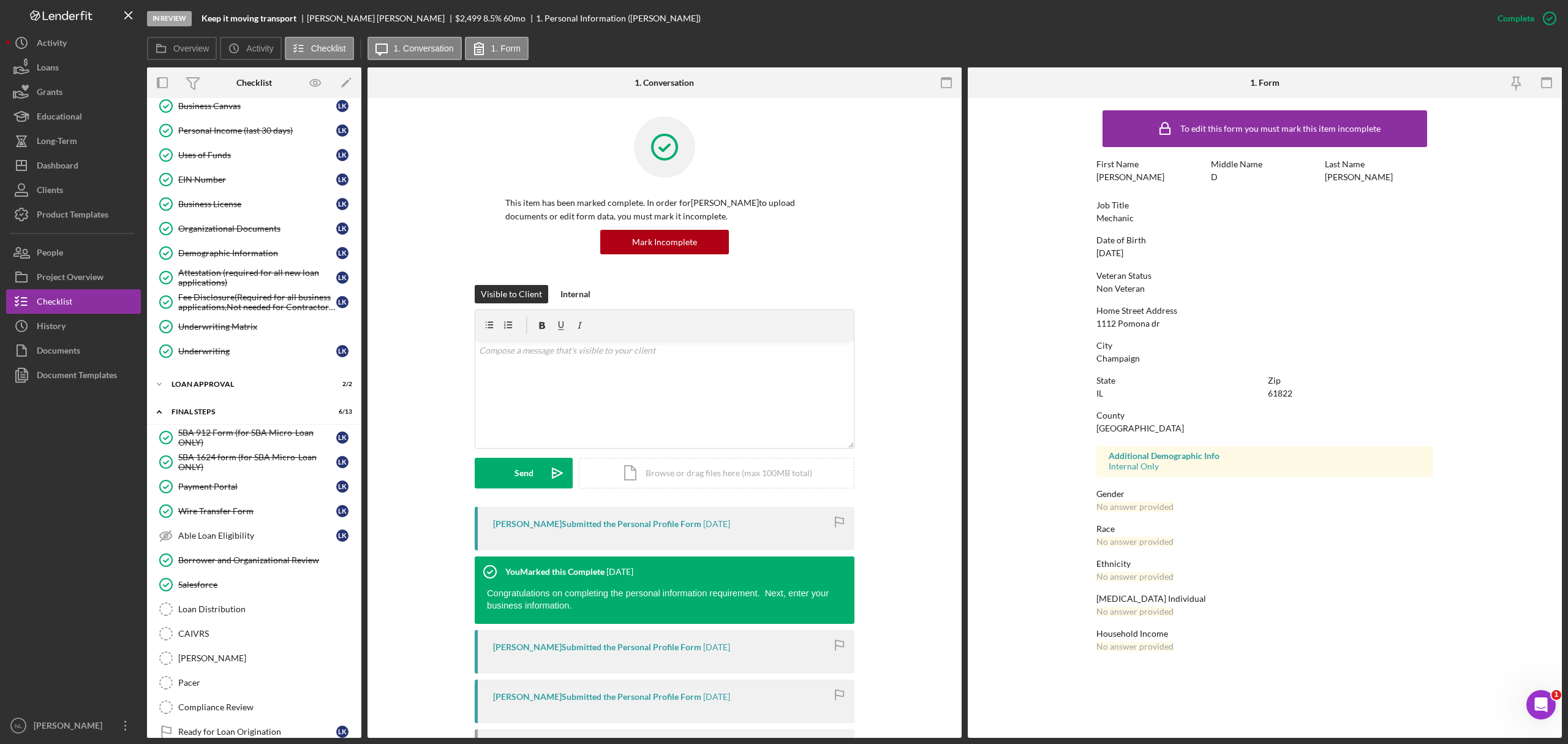
scroll to position [533, 0]
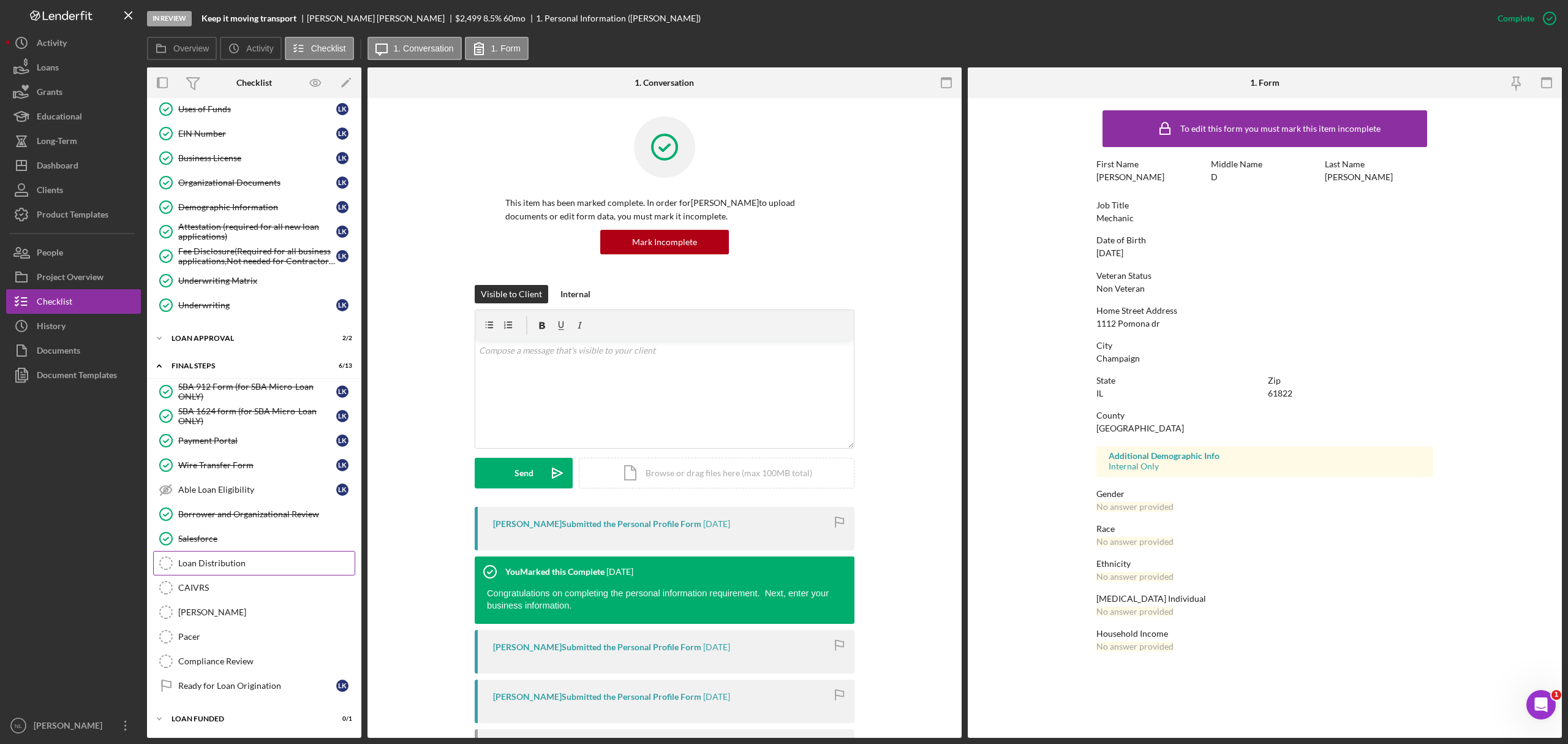
click at [274, 565] on div "Loan Distribution" at bounding box center [266, 563] width 177 height 10
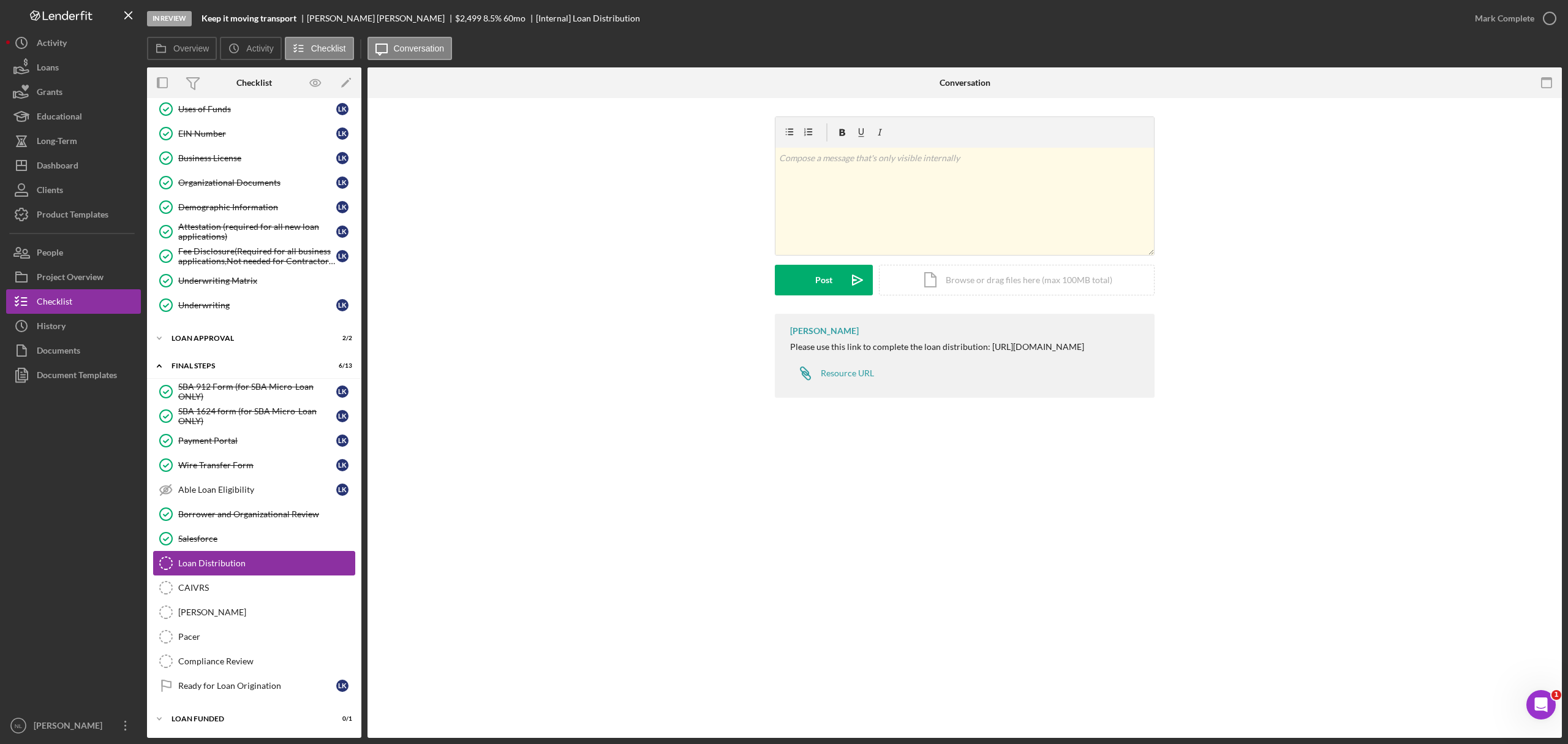
click at [274, 565] on div "Loan Distribution" at bounding box center [266, 563] width 177 height 10
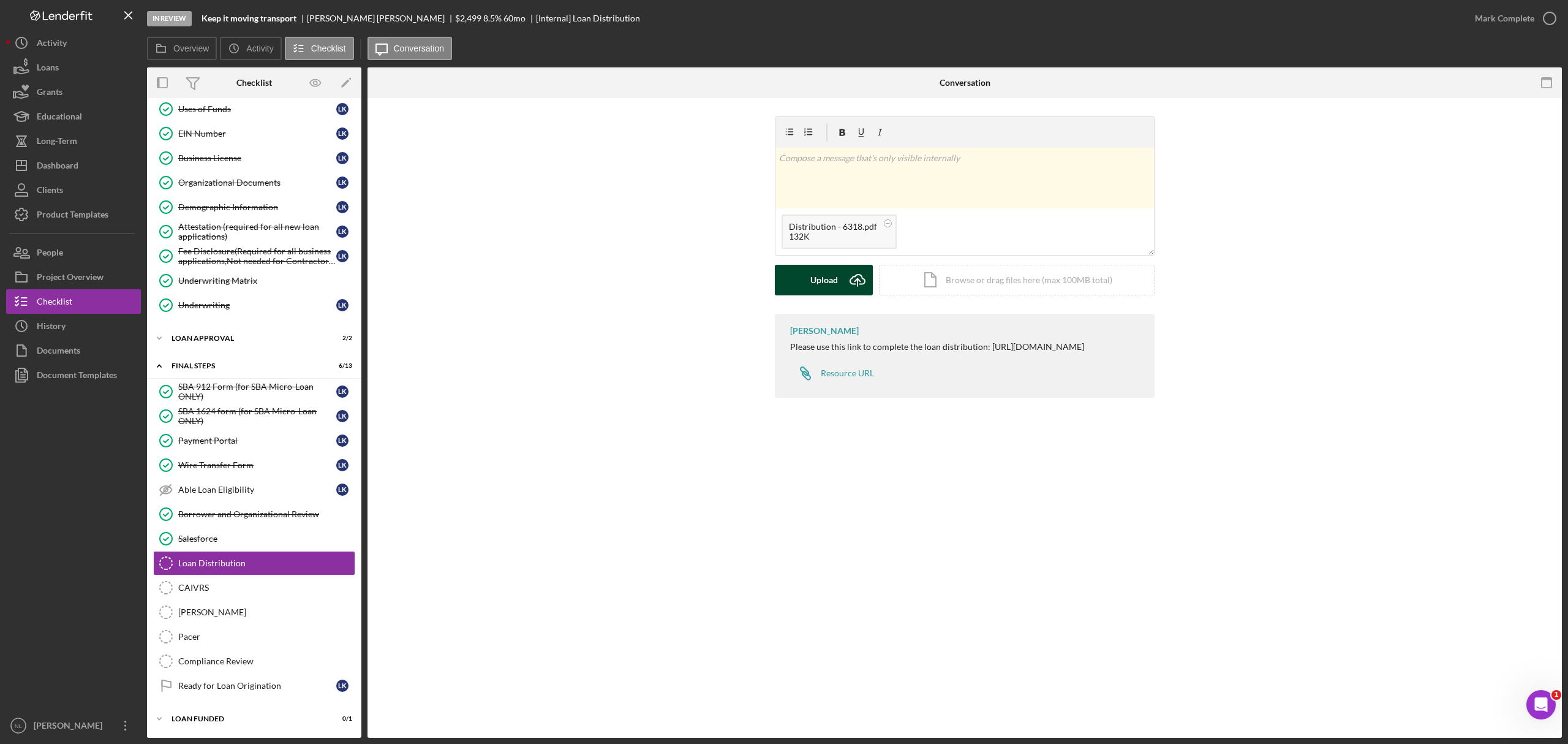
click at [827, 283] on div "Upload" at bounding box center [824, 280] width 28 height 31
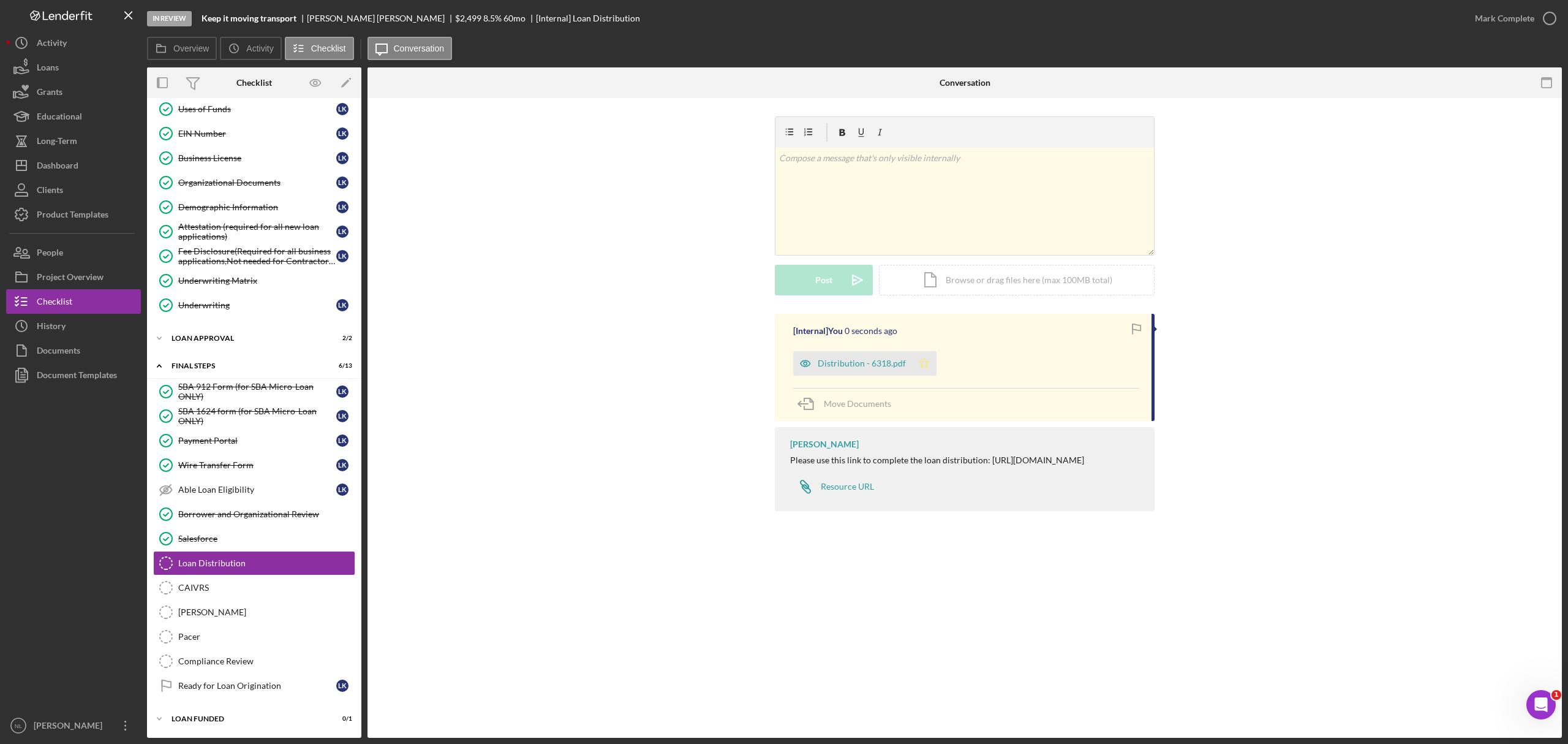
click at [932, 368] on icon "Icon/Star" at bounding box center [923, 363] width 24 height 24
click at [1480, 20] on div "Mark Complete" at bounding box center [1505, 17] width 60 height 24
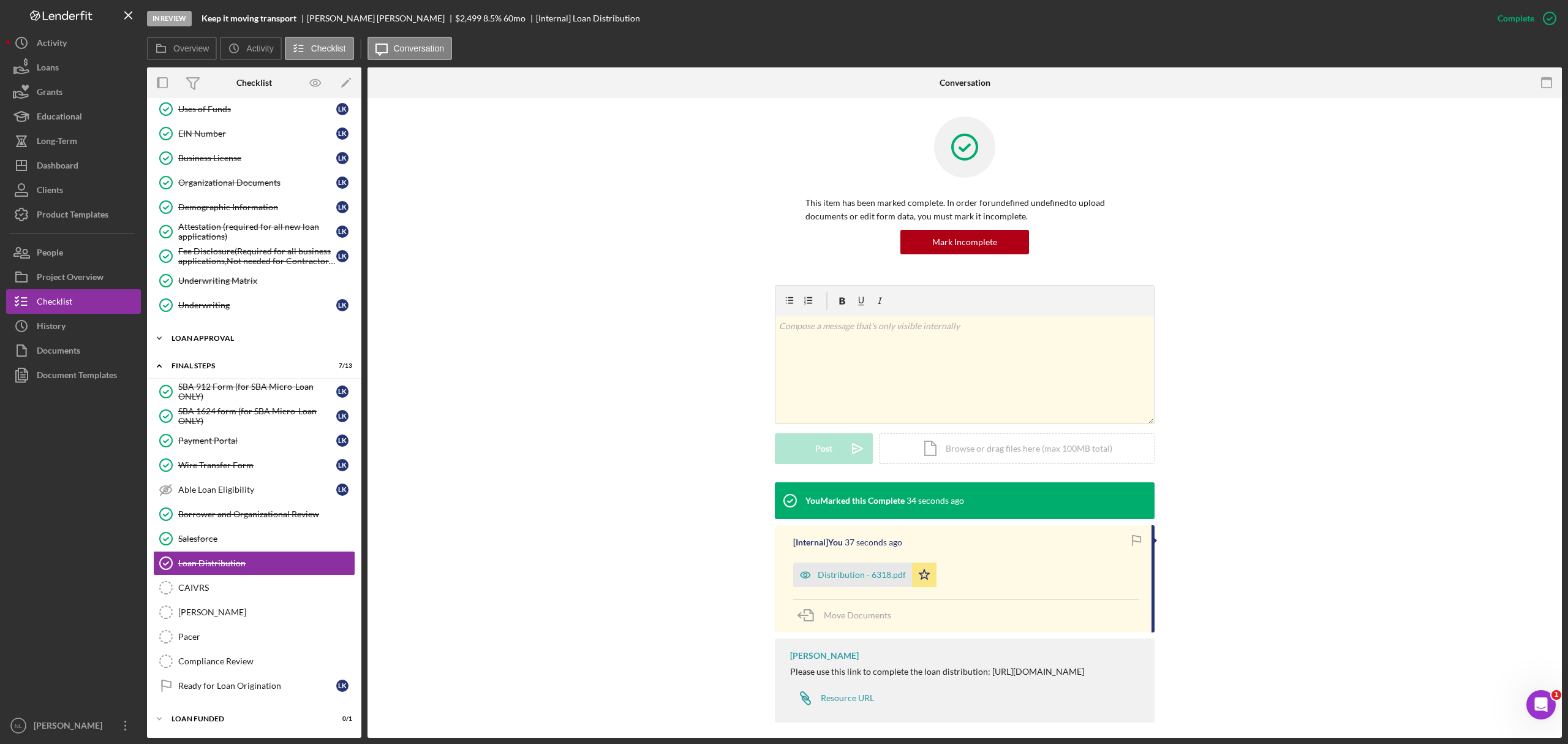
click at [221, 335] on div "Loan Approval" at bounding box center [259, 339] width 175 height 8
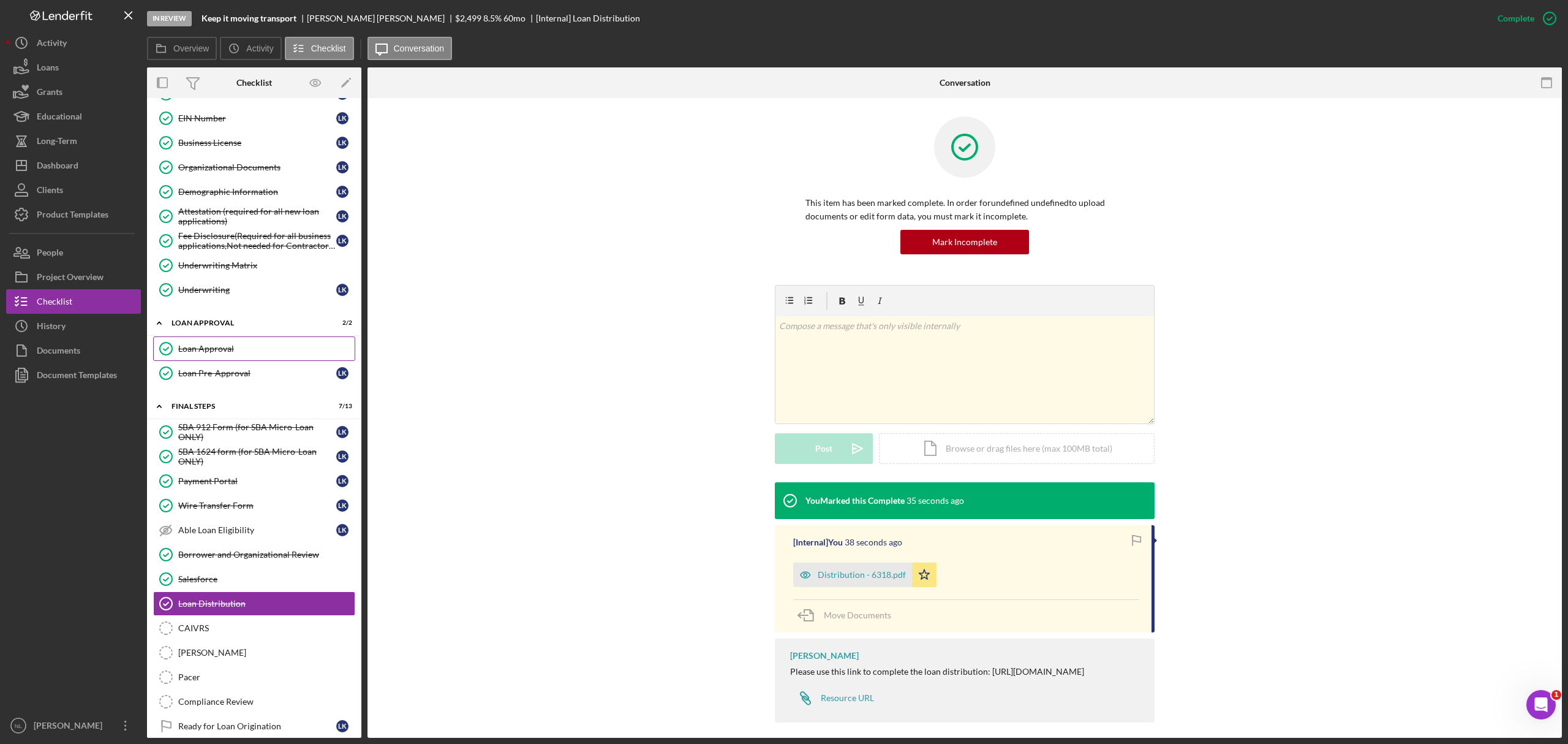
click at [237, 361] on link "Loan Approval Loan Approval" at bounding box center [254, 347] width 202 height 24
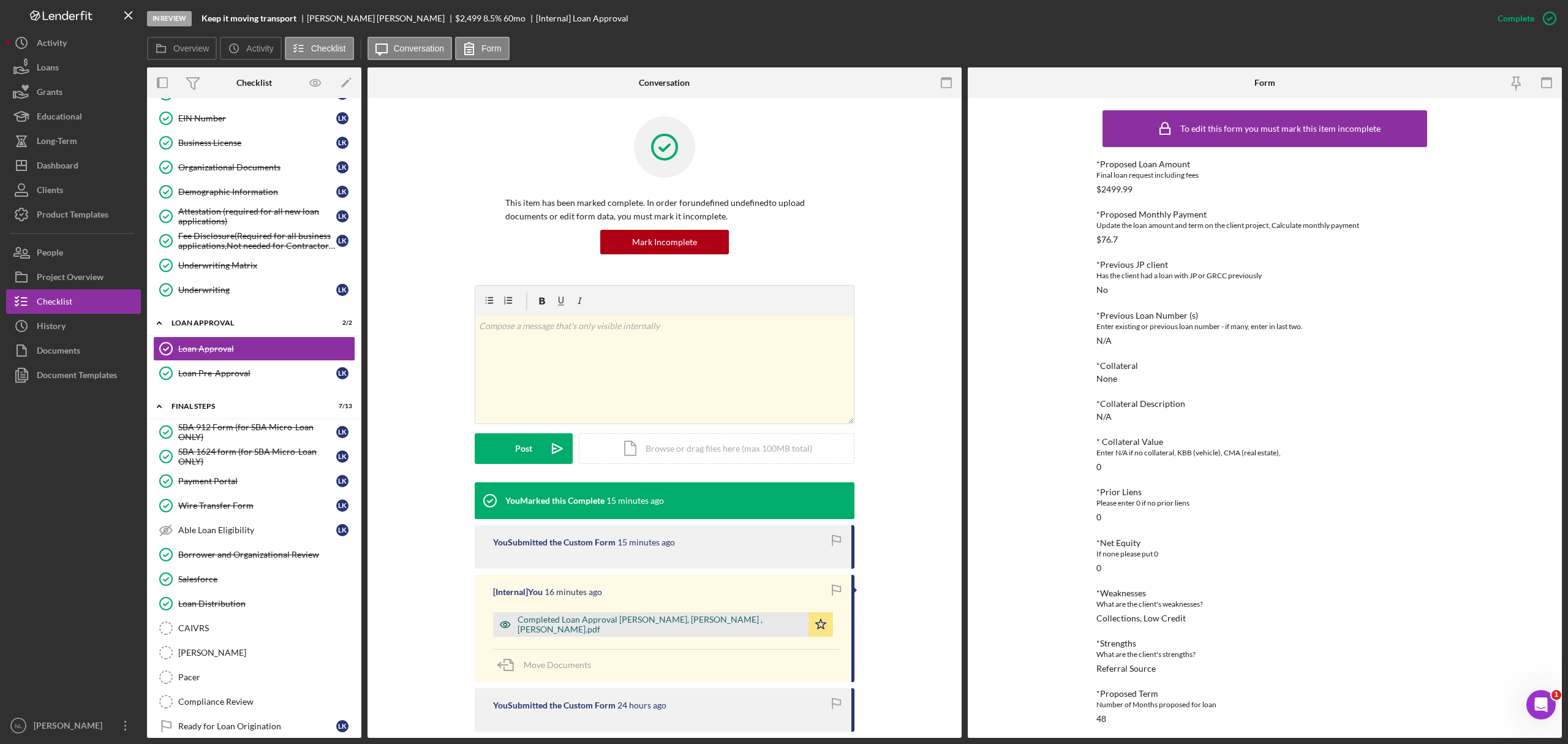
click at [660, 617] on div "Completed Loan Approval [PERSON_NAME], [PERSON_NAME] , [PERSON_NAME].pdf" at bounding box center [650, 623] width 316 height 24
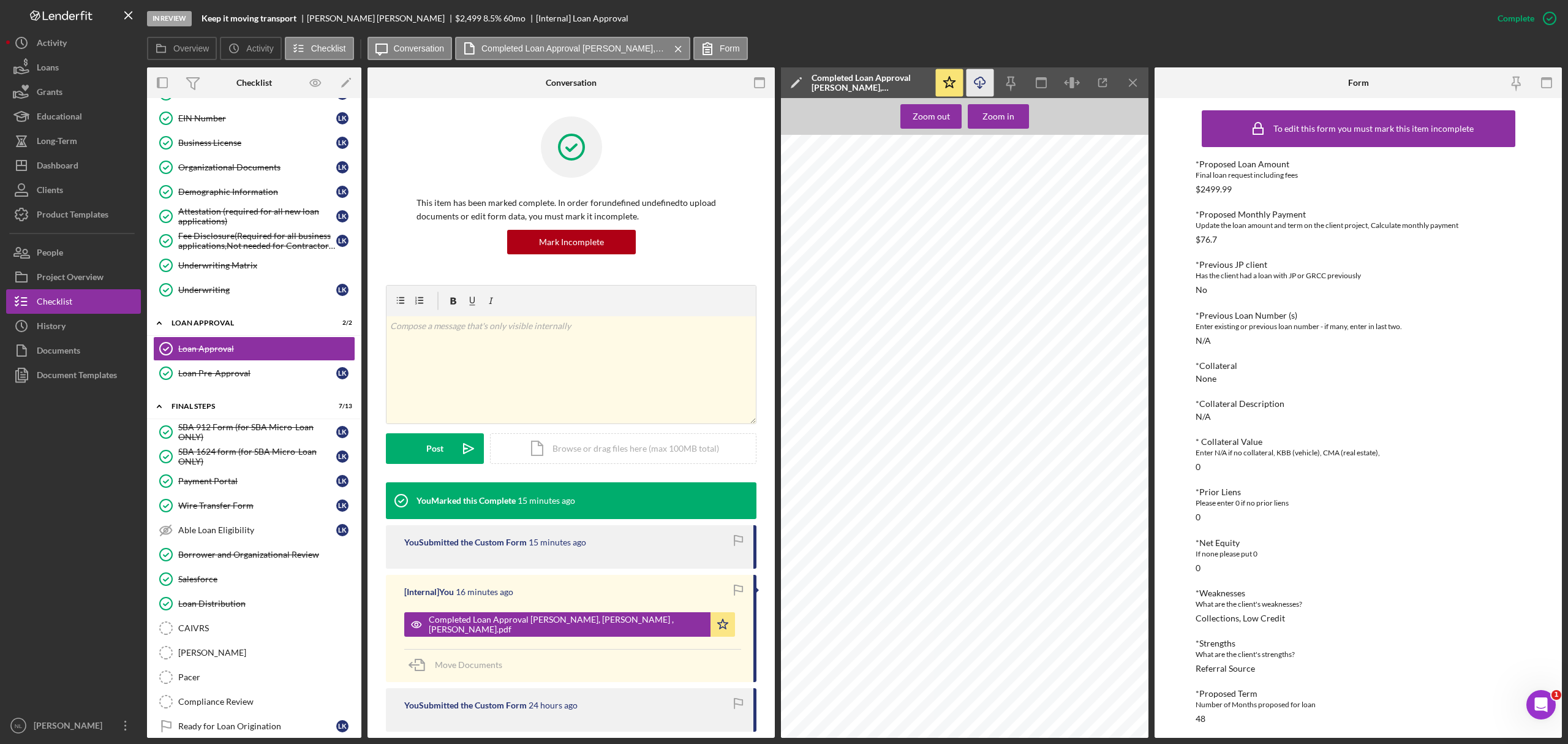
click at [982, 93] on icon "Icon/Download" at bounding box center [980, 83] width 28 height 28
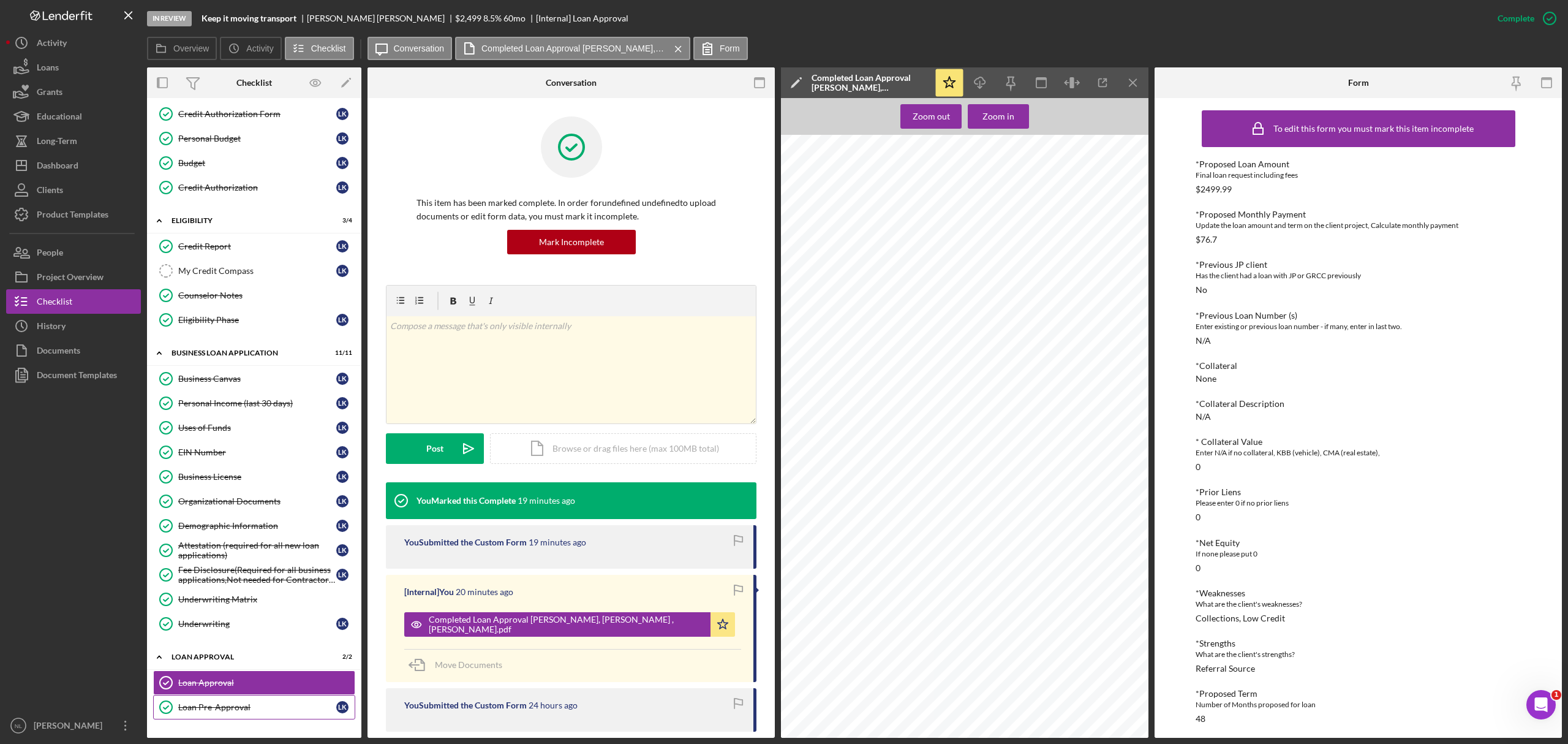
scroll to position [197, 0]
click at [255, 533] on div "Demographic Information" at bounding box center [258, 527] width 158 height 10
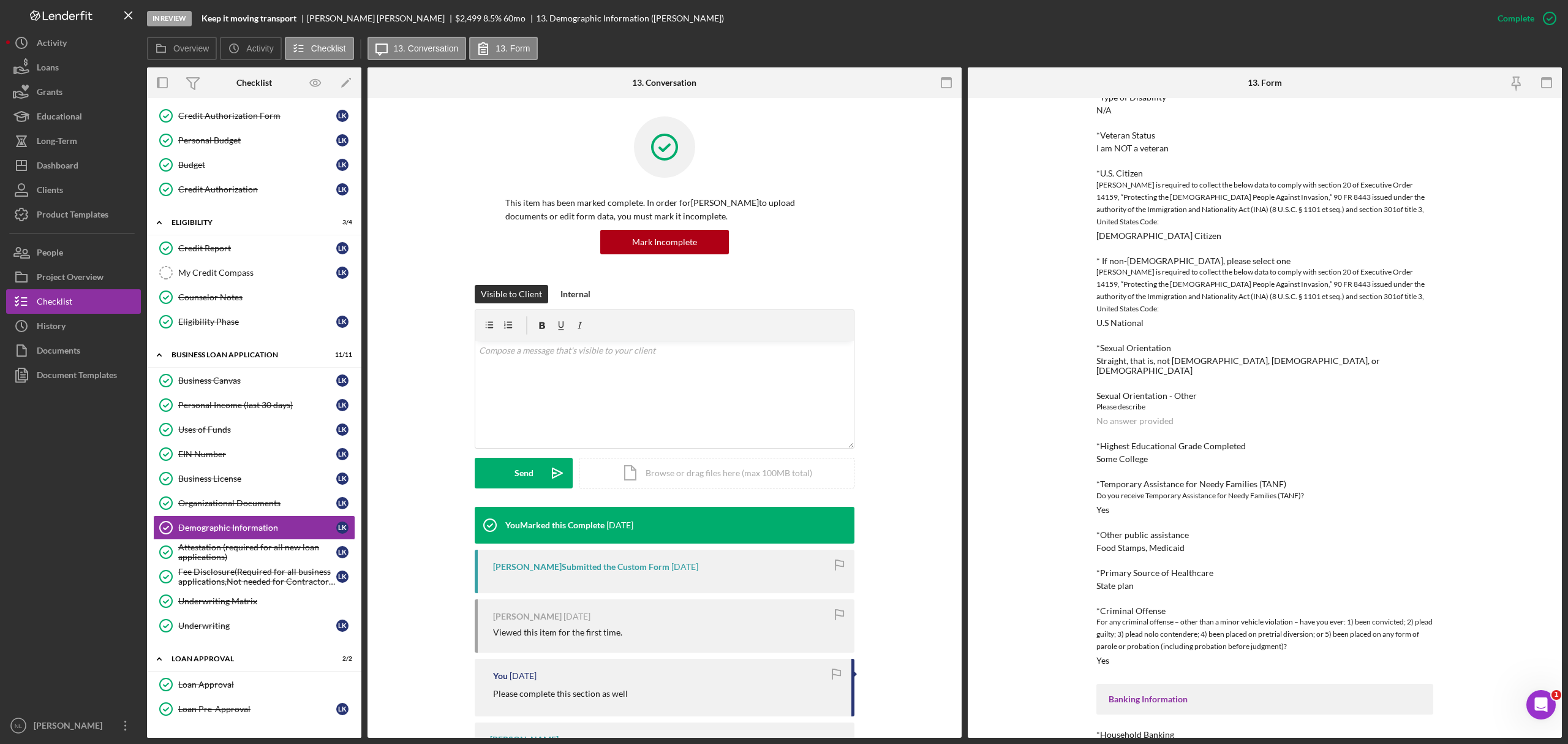
scroll to position [827, 0]
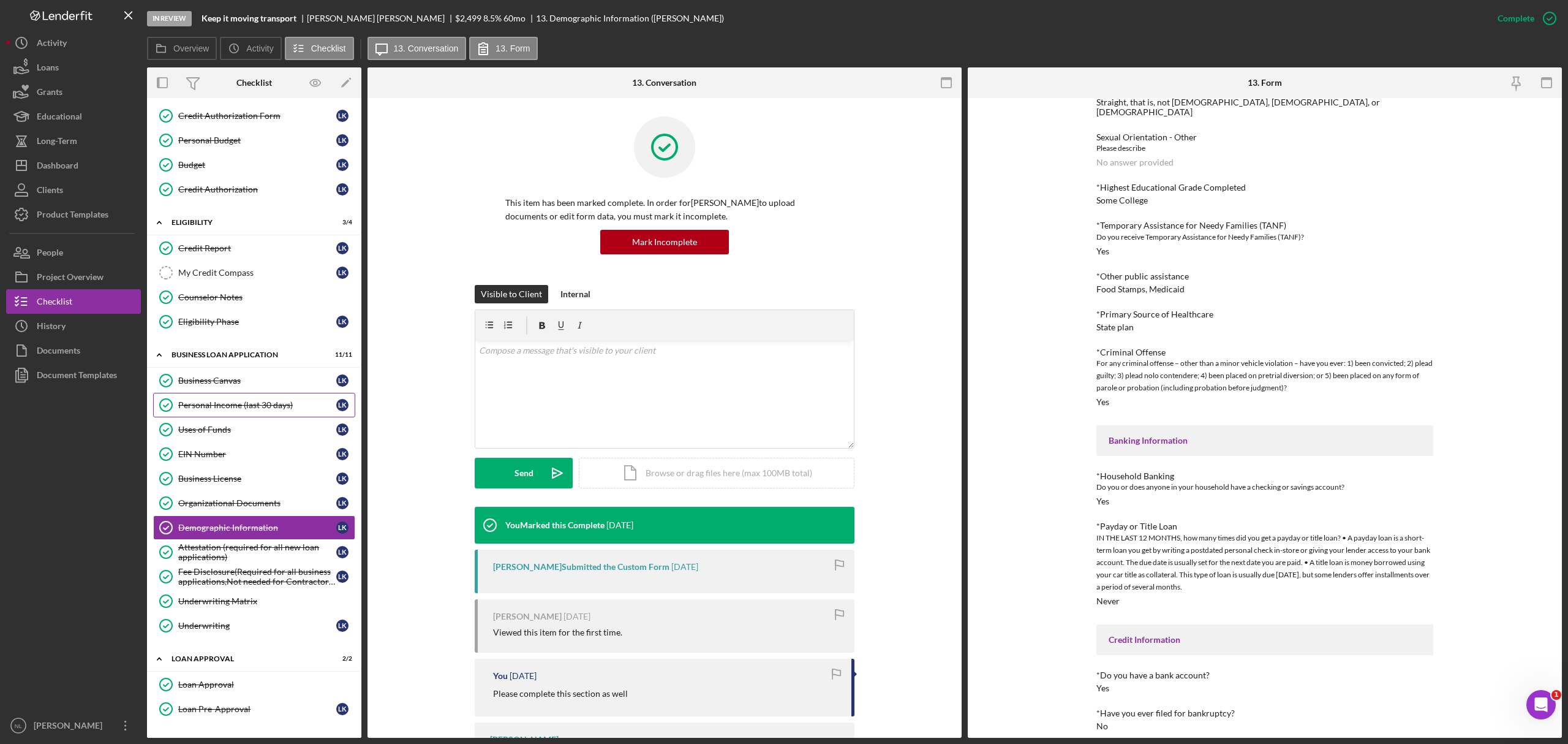
click at [255, 401] on link "Personal Income (last 30 days) Personal Income (last 30 days) L K" at bounding box center [254, 404] width 202 height 24
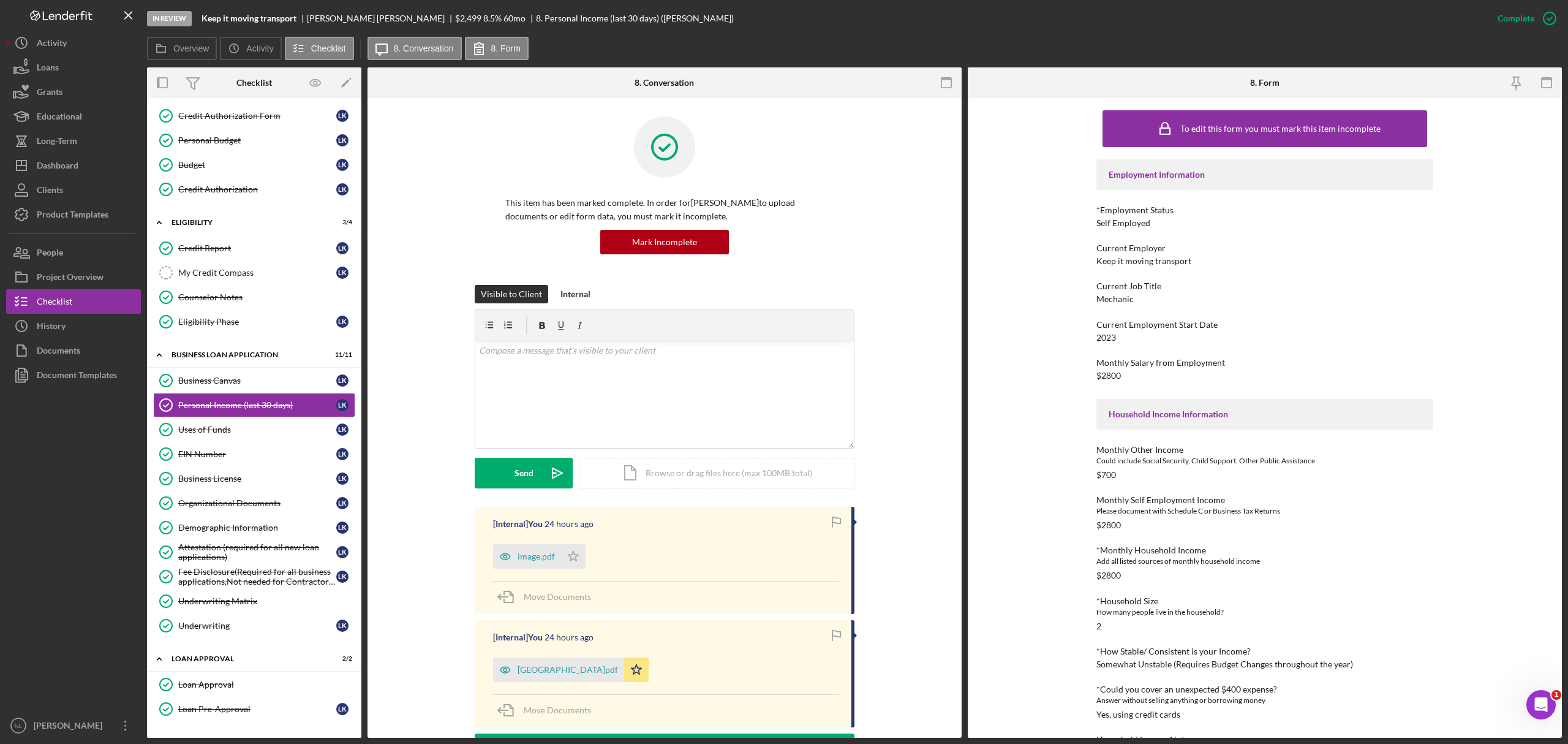
scroll to position [49, 0]
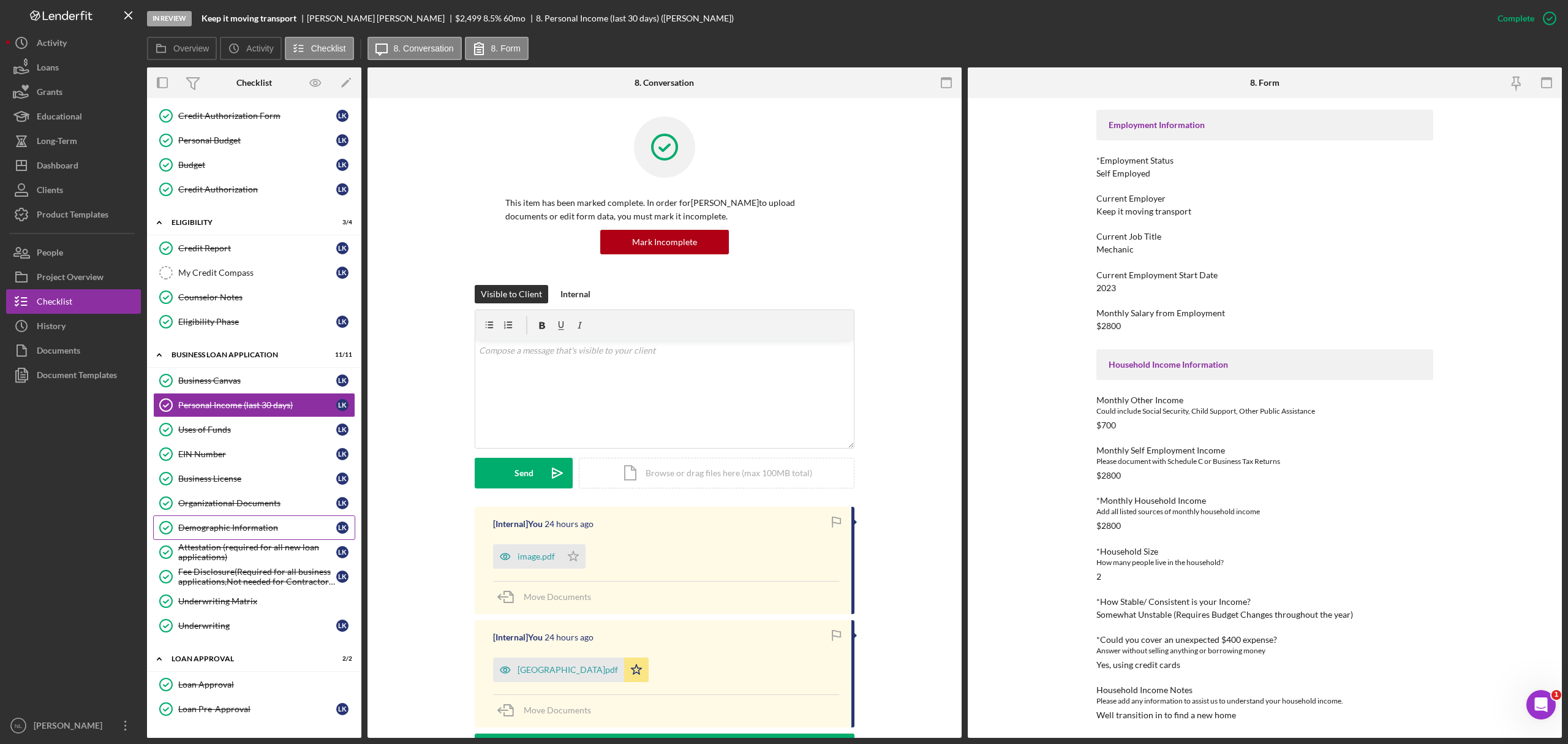
click at [251, 532] on div "Demographic Information" at bounding box center [258, 527] width 158 height 10
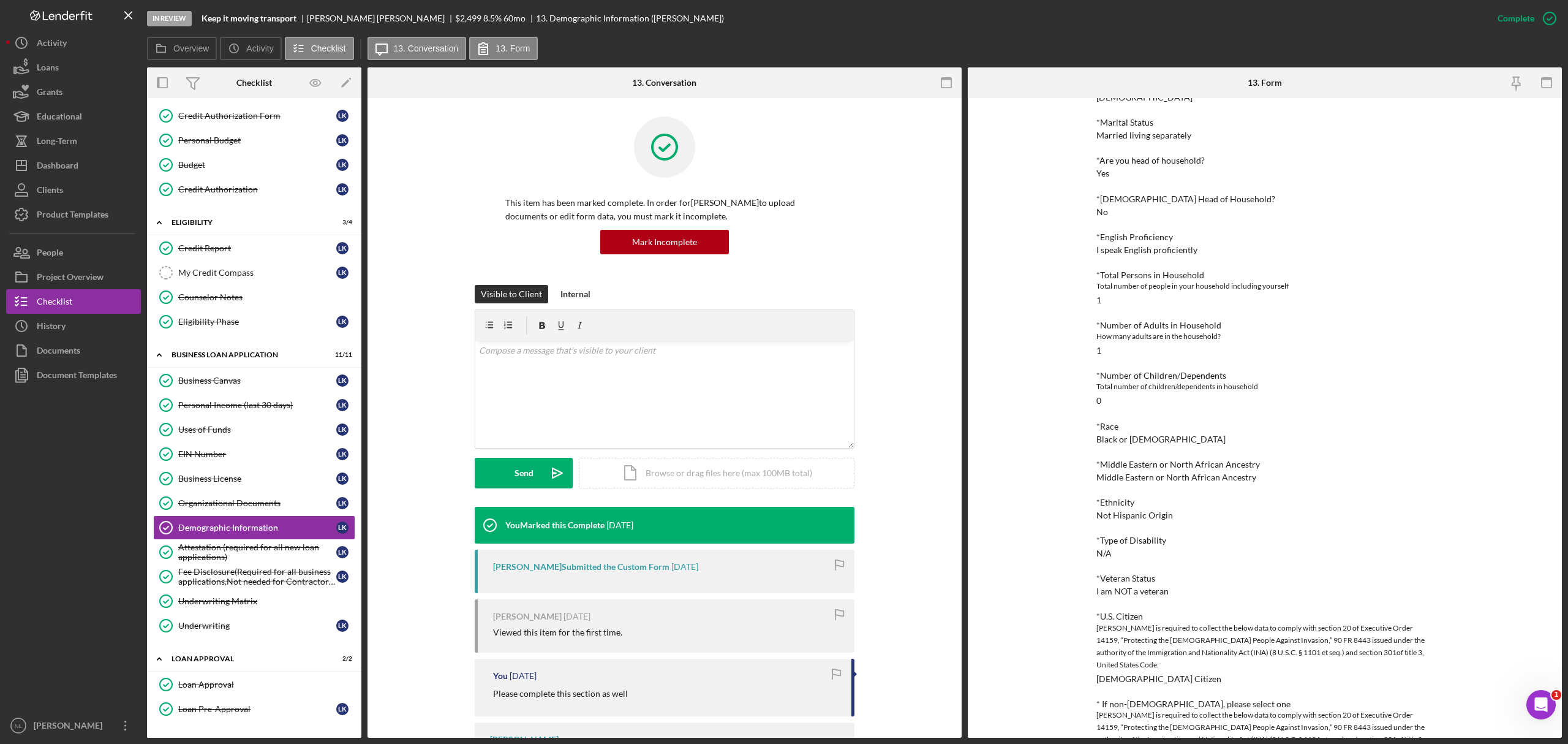
scroll to position [124, 0]
click at [286, 406] on div "Personal Income (last 30 days)" at bounding box center [258, 405] width 158 height 10
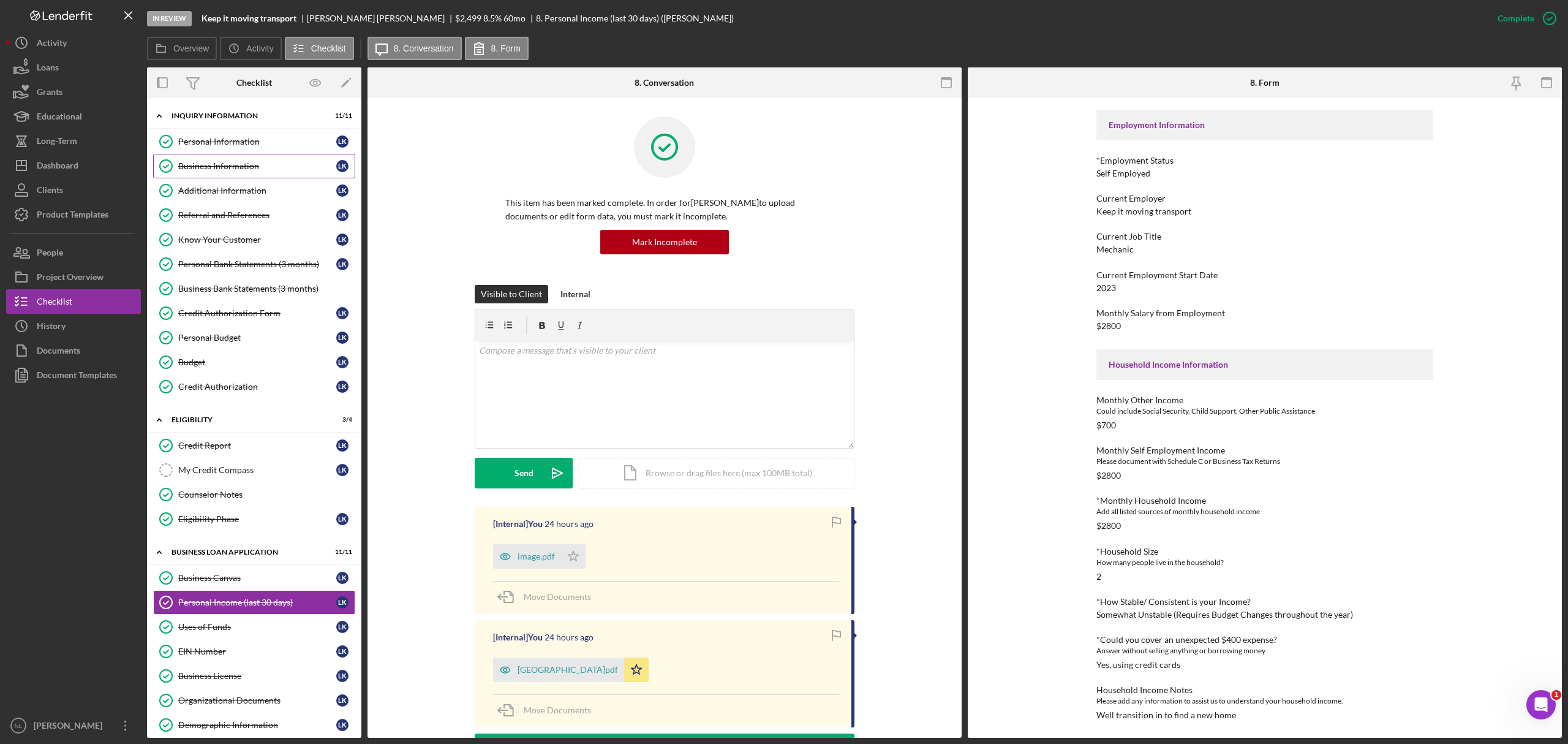
click at [218, 167] on div "Business Information" at bounding box center [258, 166] width 158 height 10
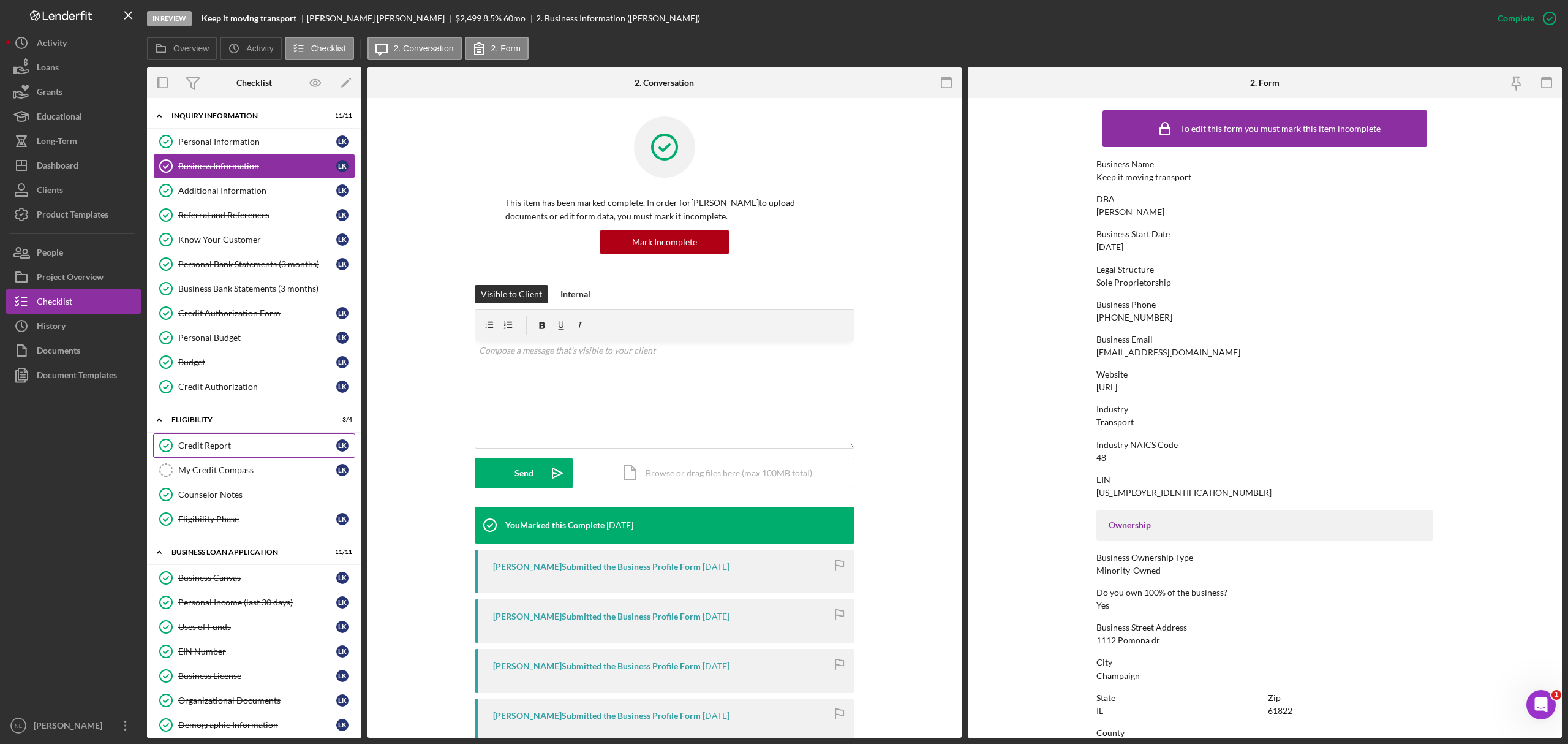
click at [186, 442] on link "Credit Report Credit Report L K" at bounding box center [254, 445] width 202 height 24
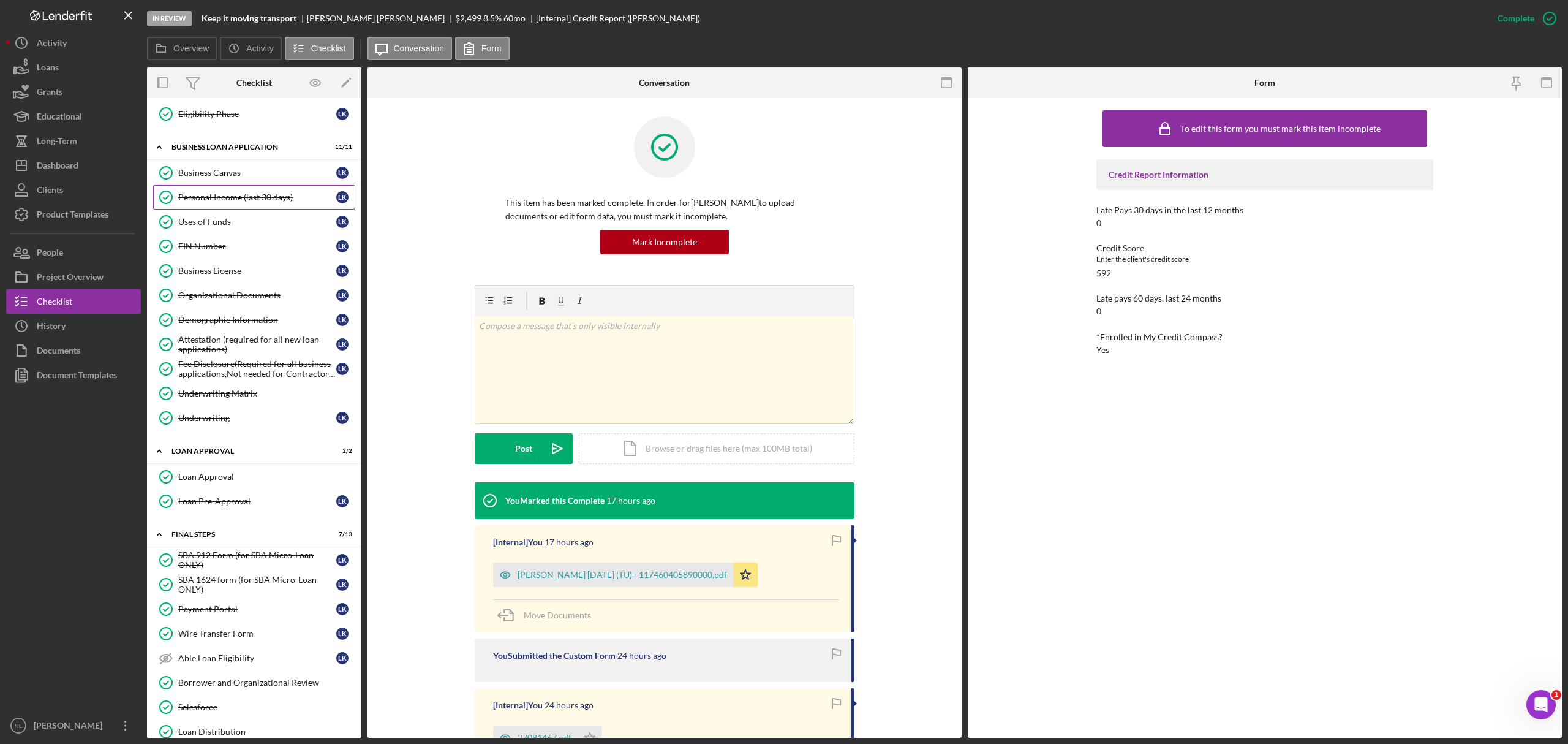
scroll to position [405, 0]
click at [222, 422] on div "Underwriting" at bounding box center [258, 417] width 158 height 10
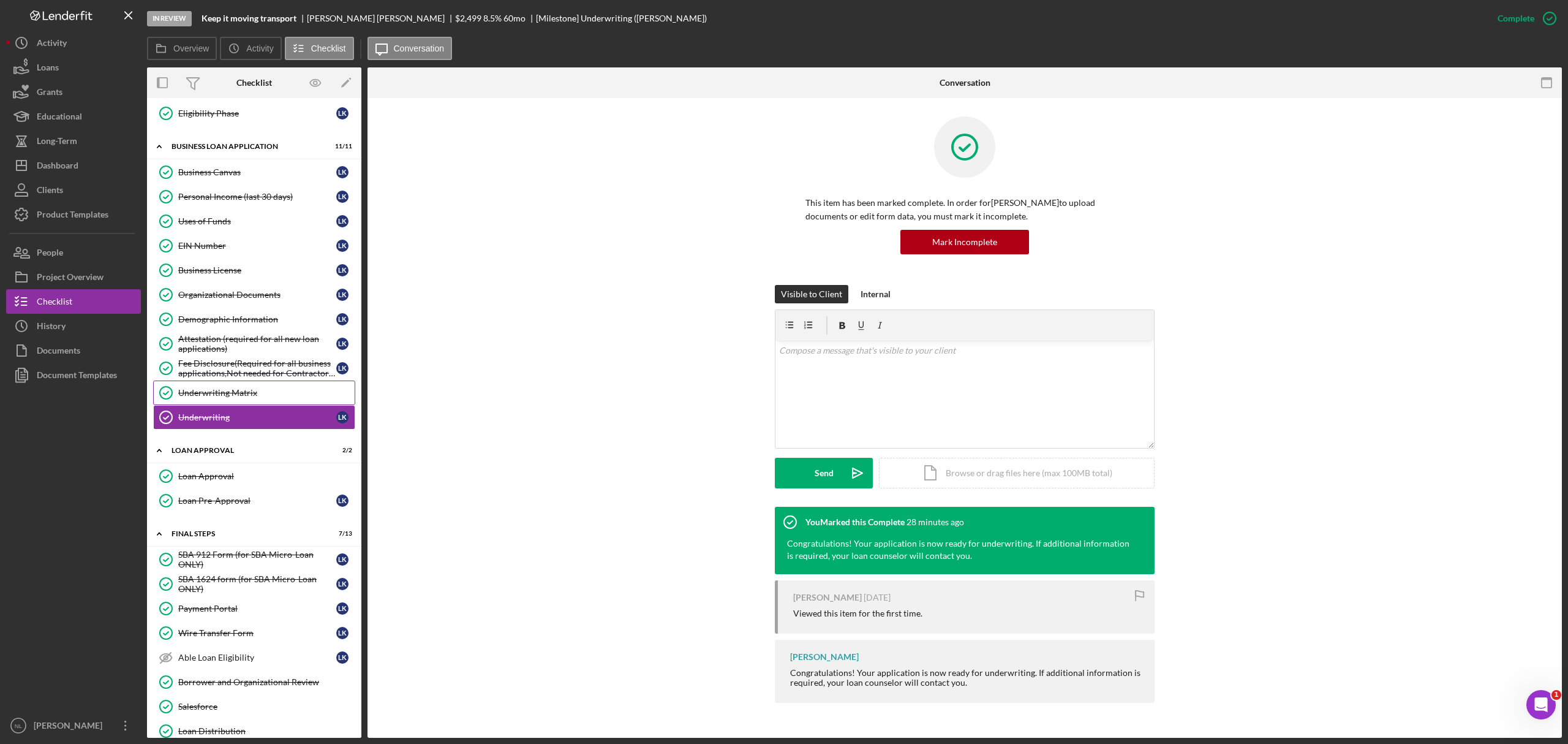
click at [221, 405] on link "Underwriting Matrix Underwriting Matrix" at bounding box center [254, 392] width 202 height 24
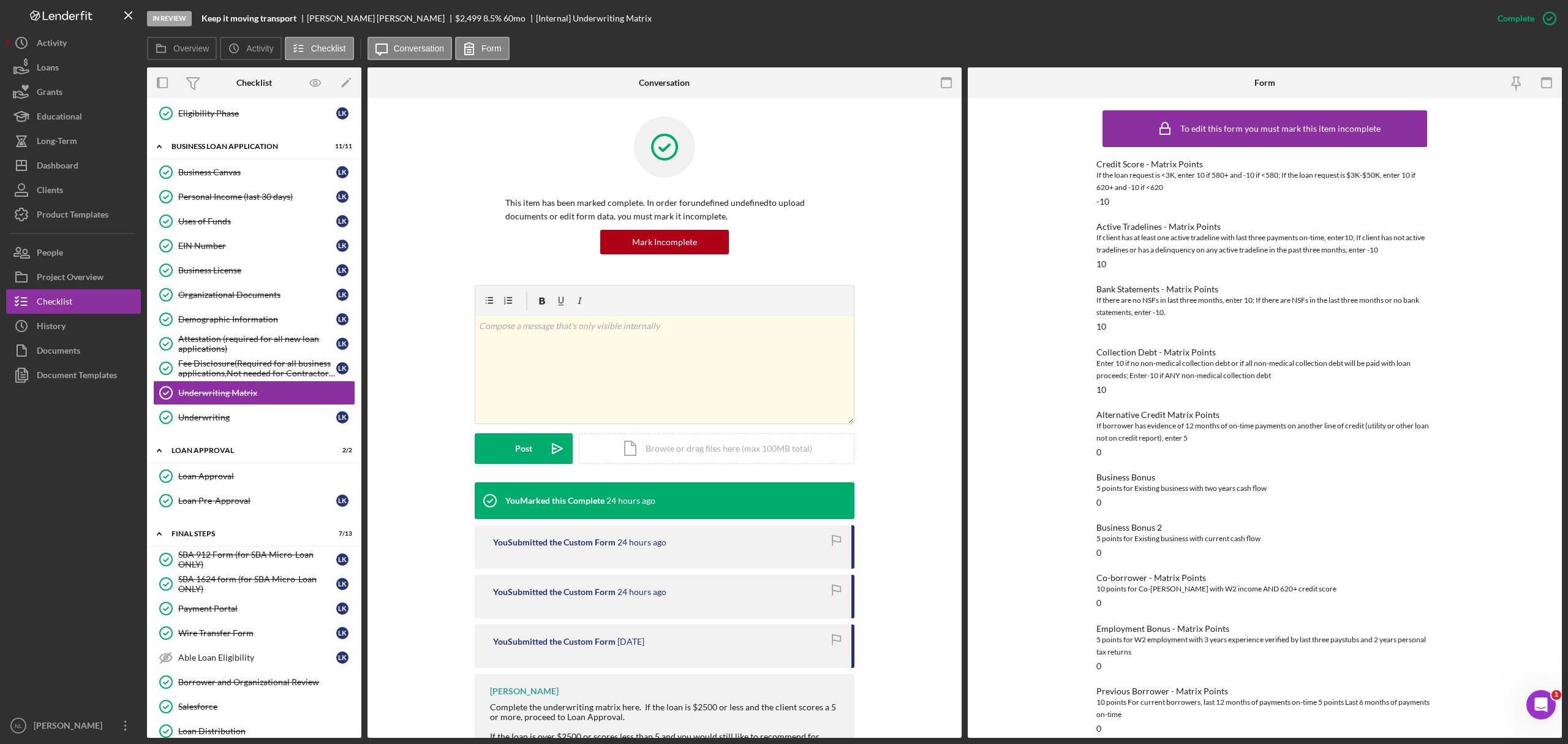
click at [1523, 33] on div "Complete Mark Incomplete" at bounding box center [1523, 18] width 76 height 37
click at [1510, 20] on div "Mark Incomplete" at bounding box center [1501, 17] width 66 height 24
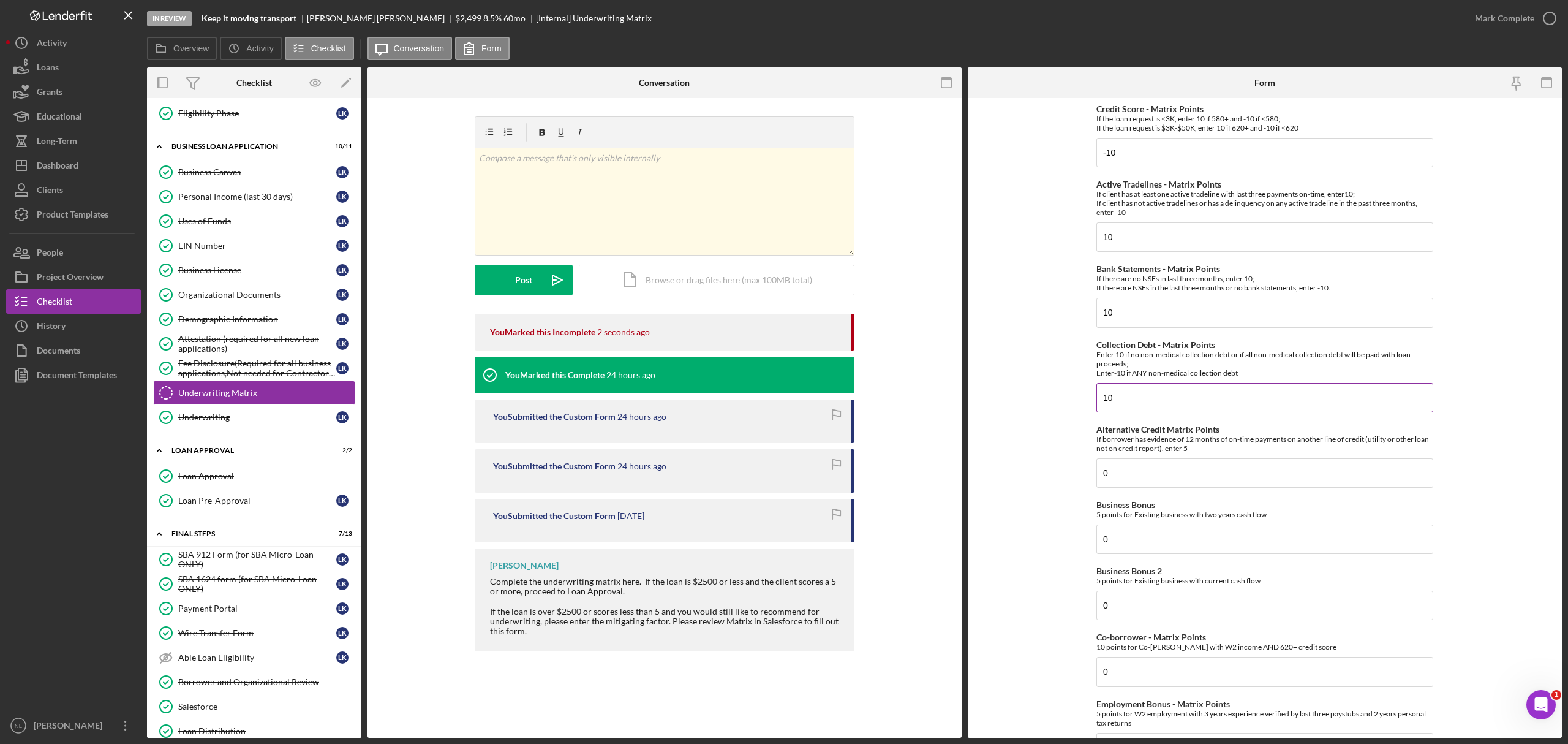
click at [1103, 400] on input "10" at bounding box center [1264, 398] width 337 height 29
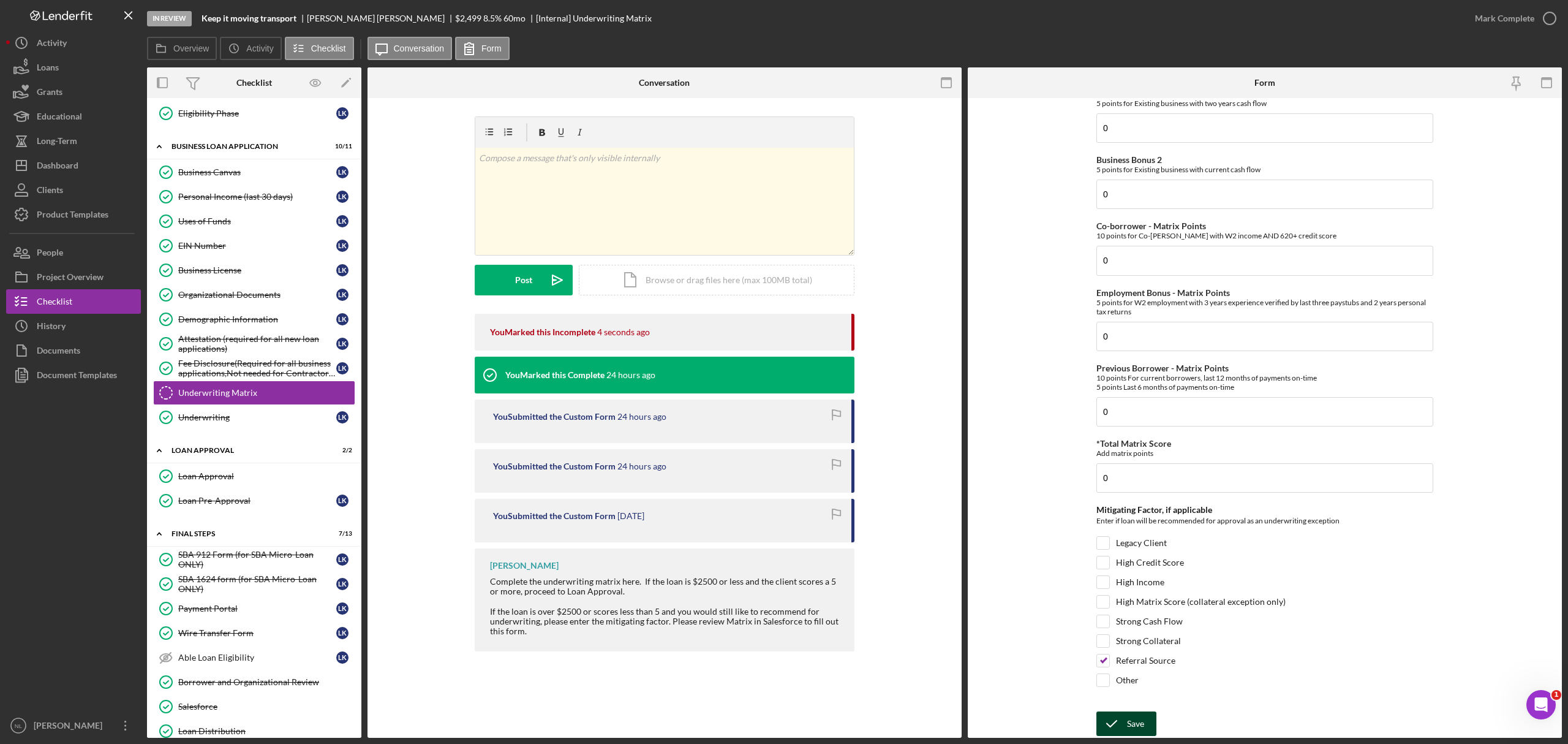
type input "-10"
click at [1142, 735] on div "Save" at bounding box center [1136, 723] width 17 height 24
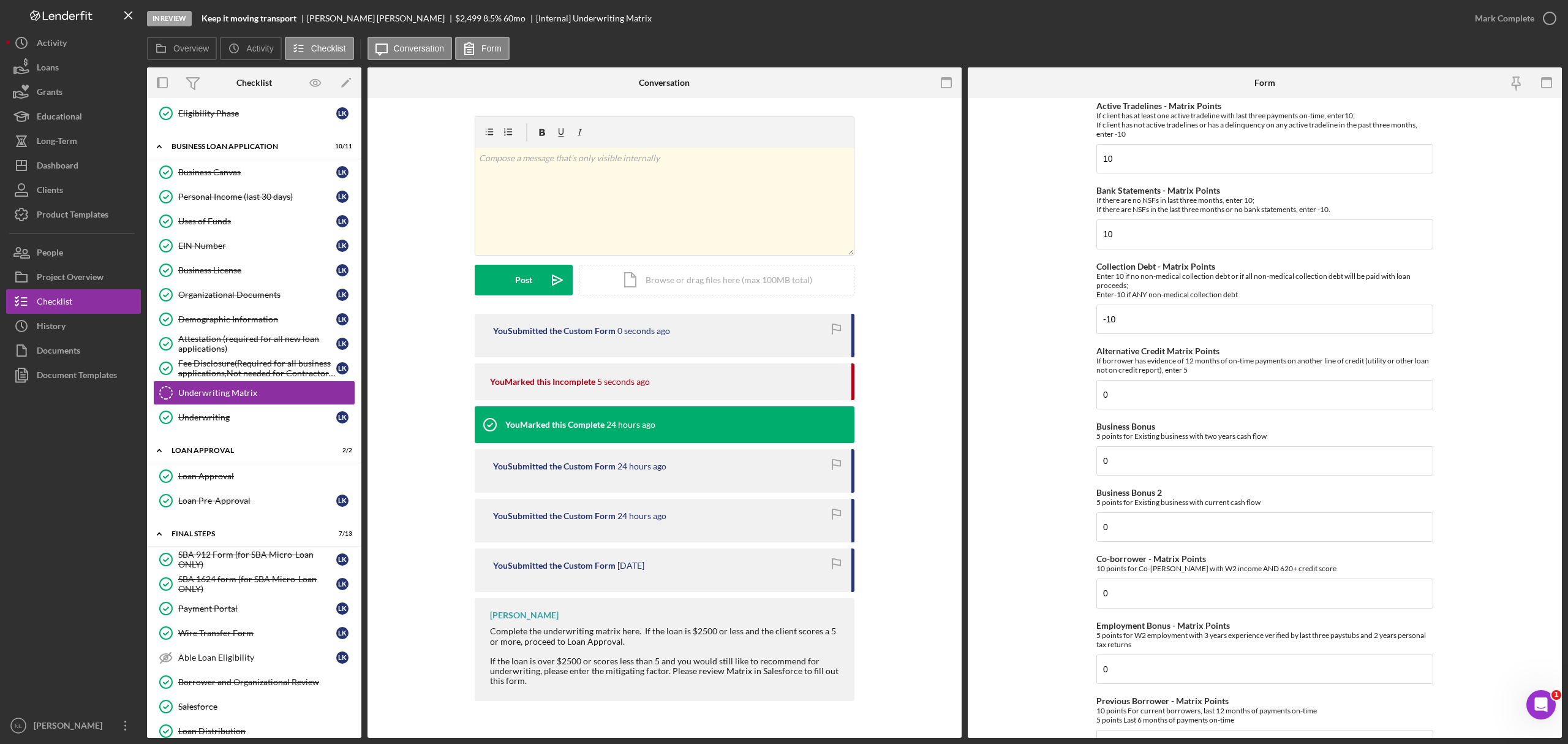
scroll to position [0, 0]
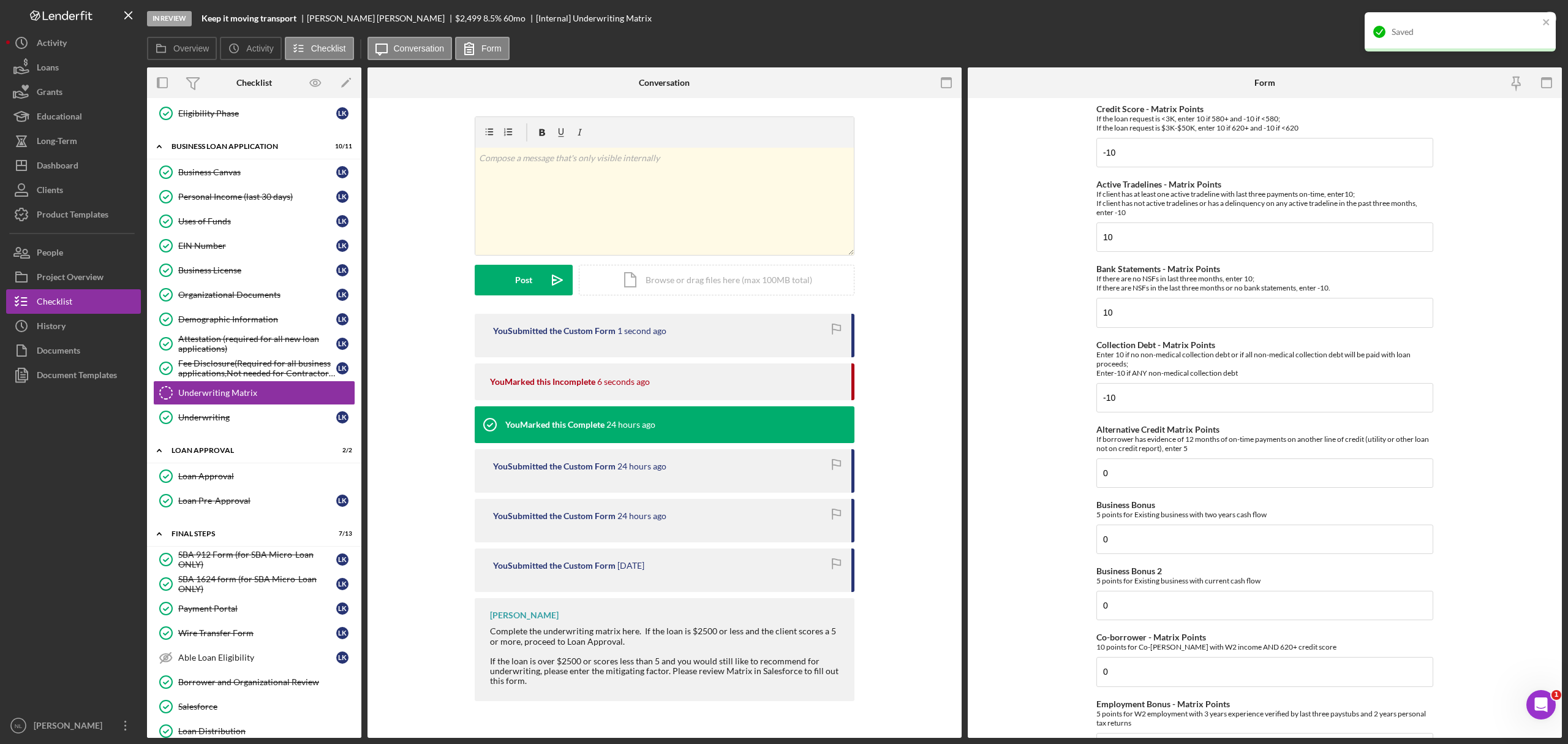
click at [1539, 26] on div "Saved" at bounding box center [1455, 32] width 173 height 19
click at [1520, 25] on div "Mark Complete" at bounding box center [1505, 17] width 60 height 24
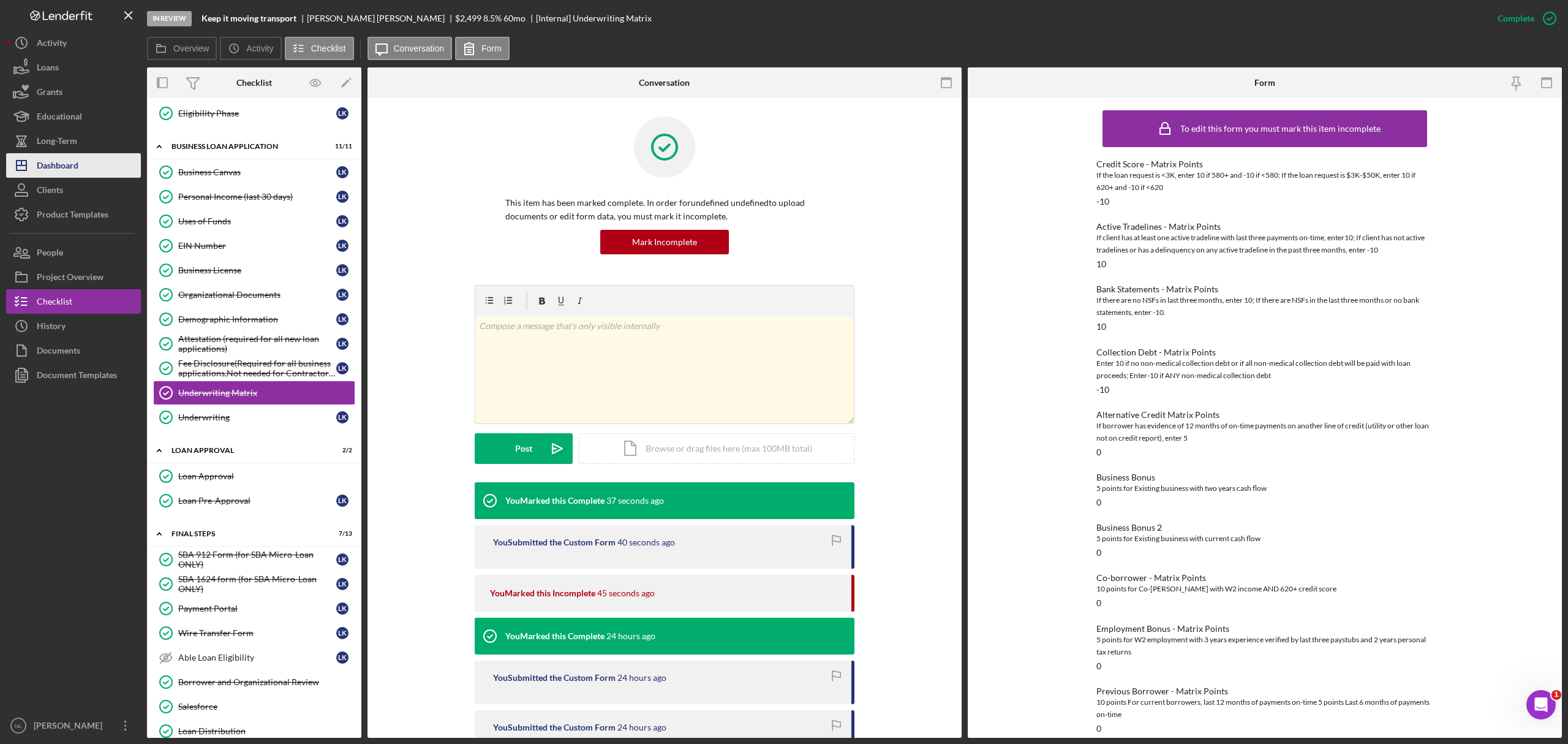
click at [60, 167] on div "Dashboard" at bounding box center [57, 167] width 41 height 28
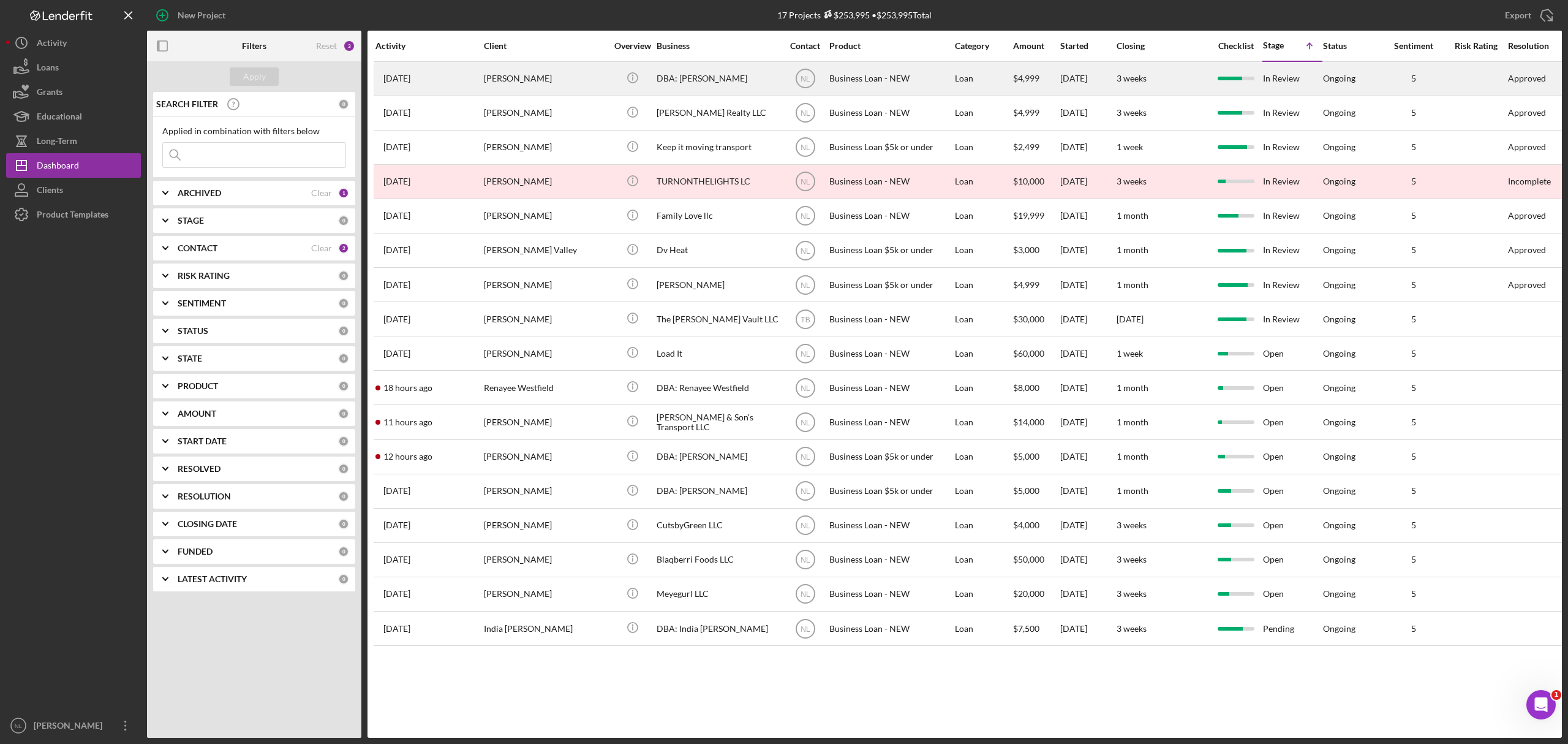
click at [479, 76] on div "[DATE] [PERSON_NAME]" at bounding box center [428, 79] width 107 height 33
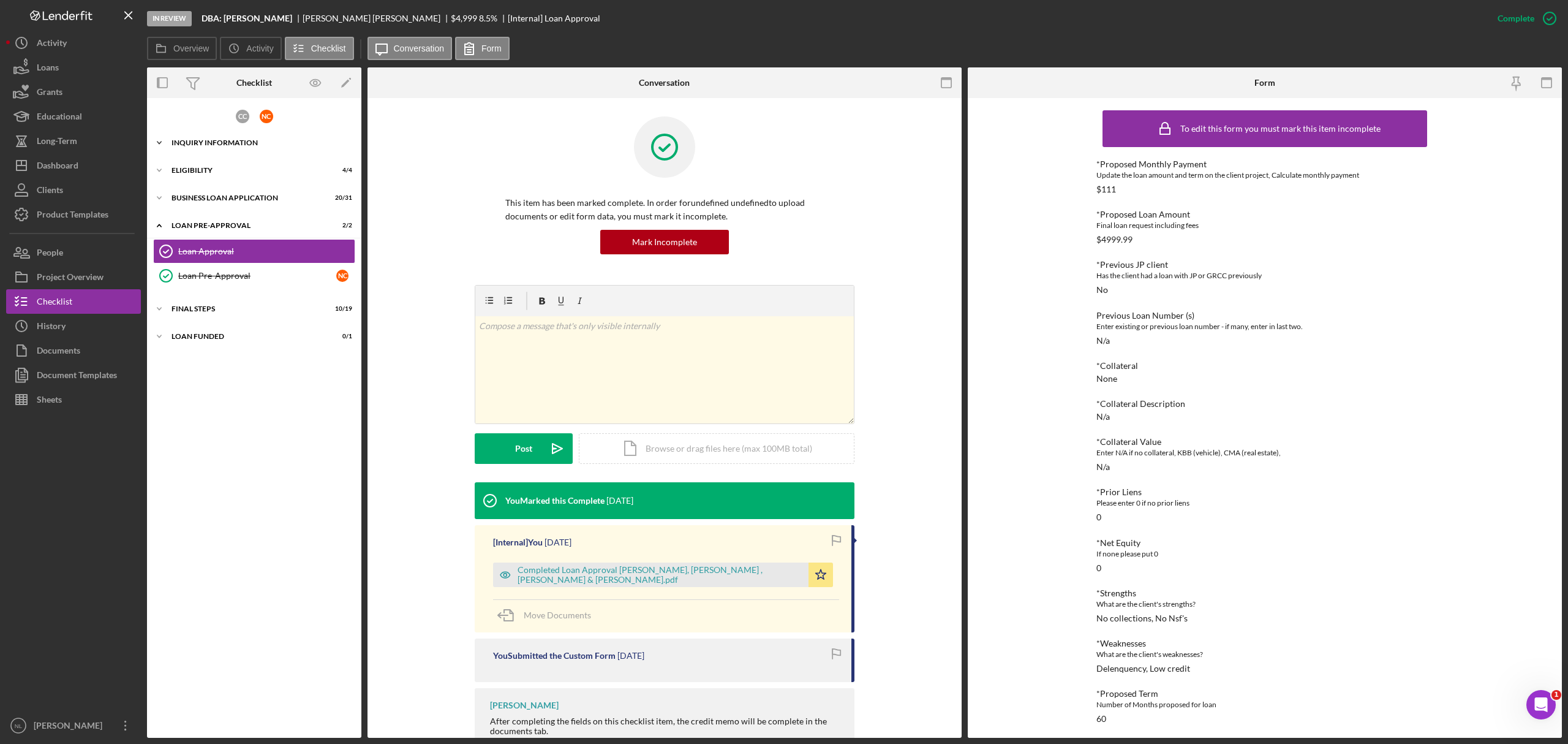
click at [205, 145] on div "INQUIRY INFORMATION" at bounding box center [259, 143] width 175 height 8
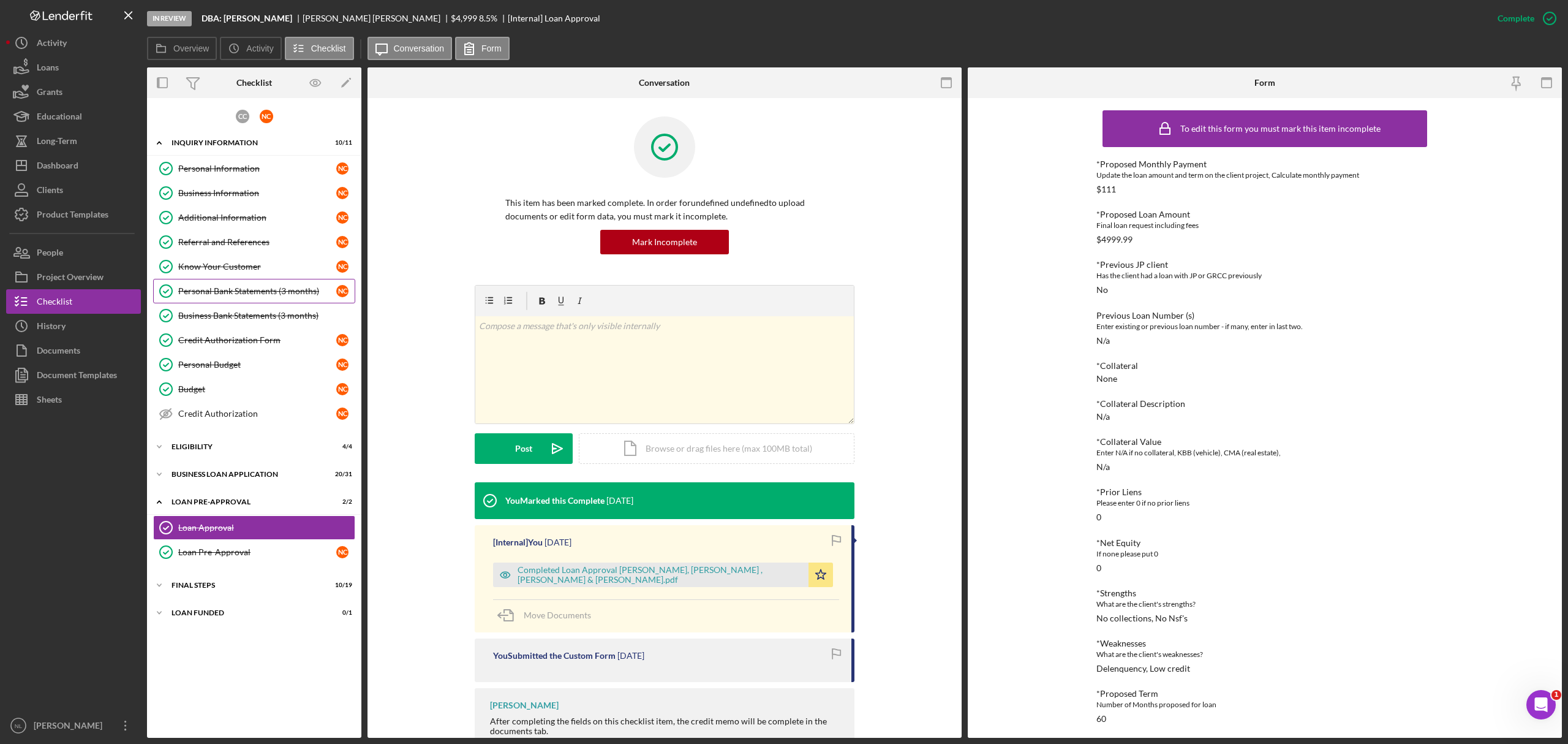
click at [224, 290] on div "Personal Bank Statements (3 months)" at bounding box center [258, 290] width 158 height 10
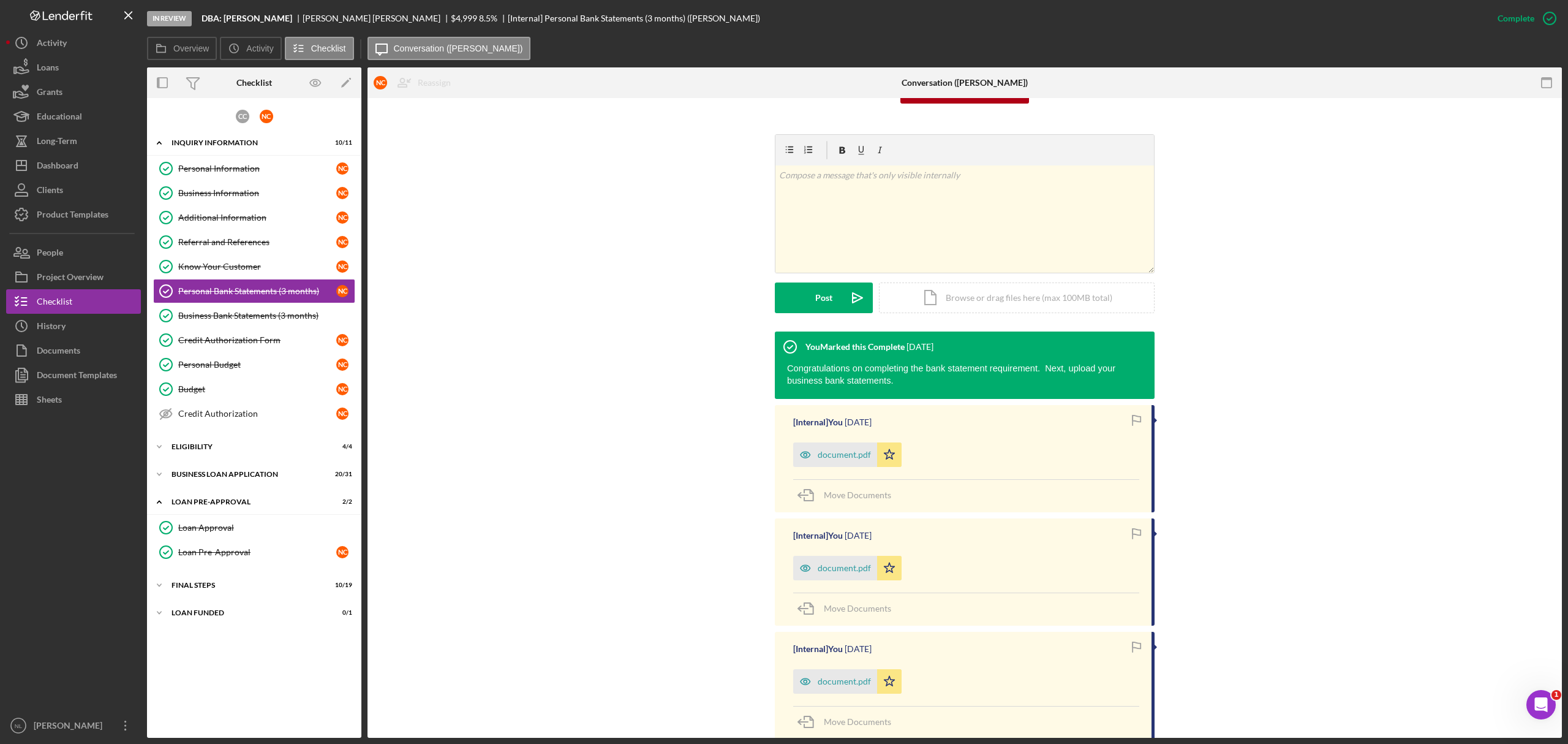
scroll to position [246, 0]
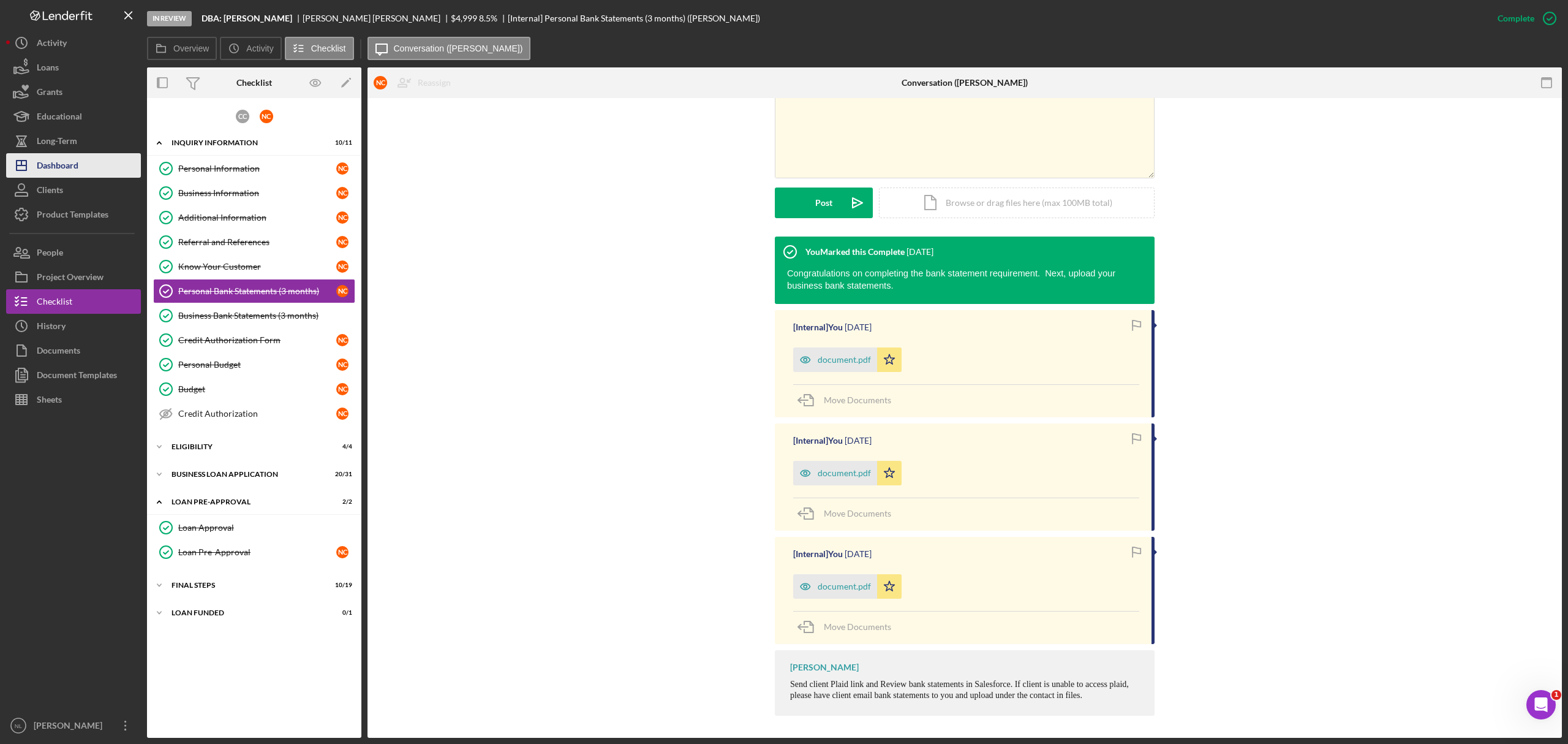
click at [88, 169] on button "Icon/Dashboard Dashboard" at bounding box center [73, 165] width 135 height 24
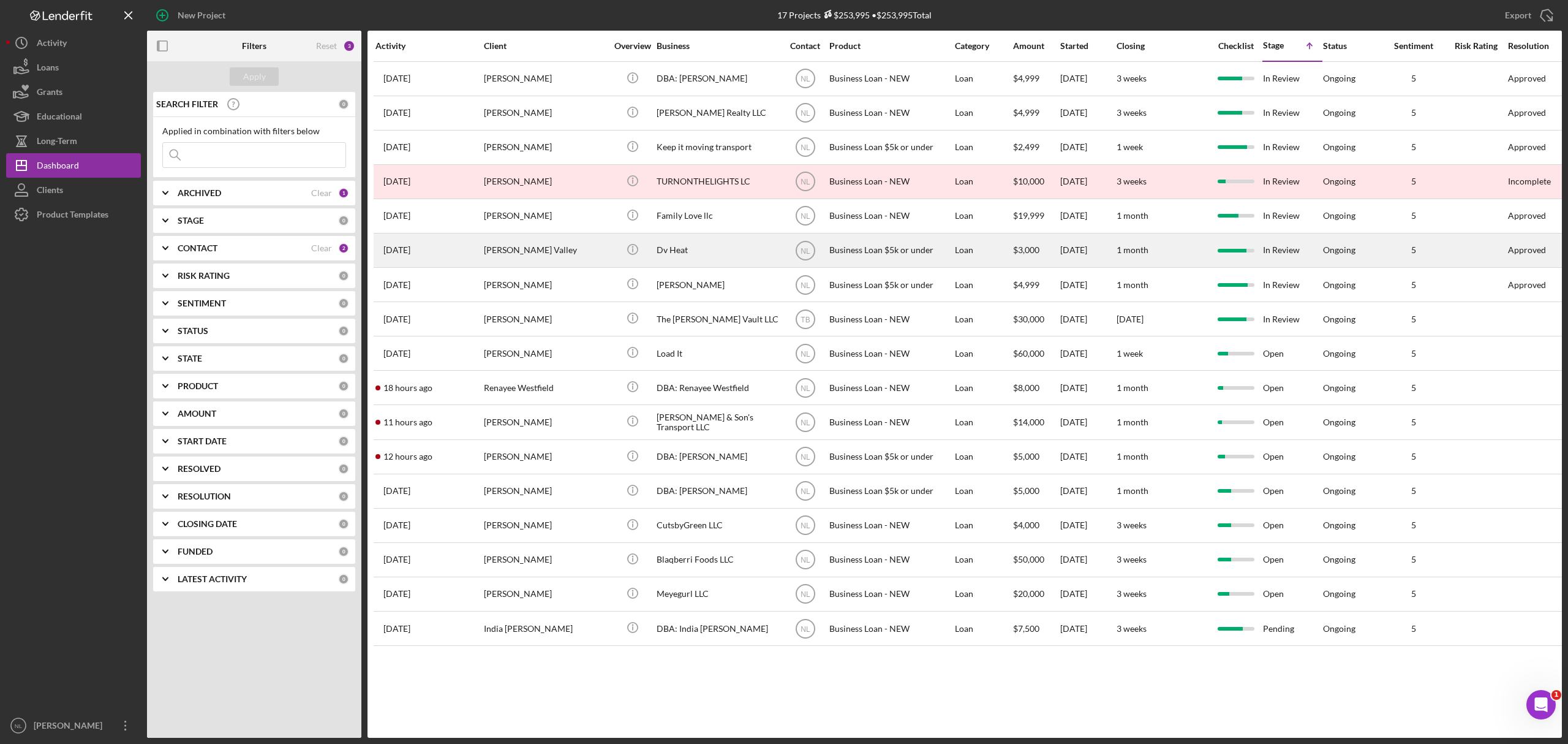
click at [760, 250] on div "Dv Heat" at bounding box center [717, 250] width 123 height 33
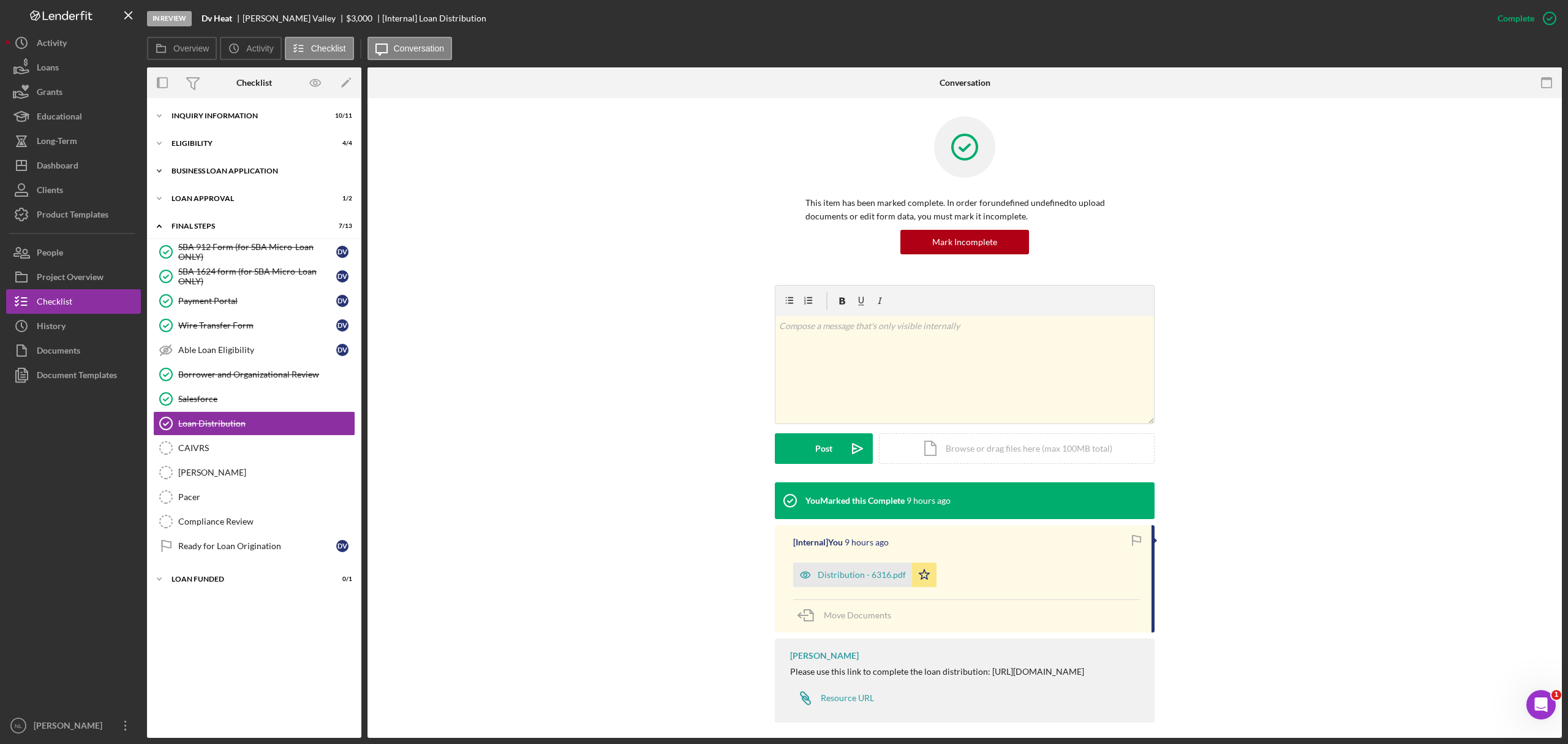
click at [219, 172] on div "BUSINESS LOAN APPLICATION" at bounding box center [259, 171] width 175 height 8
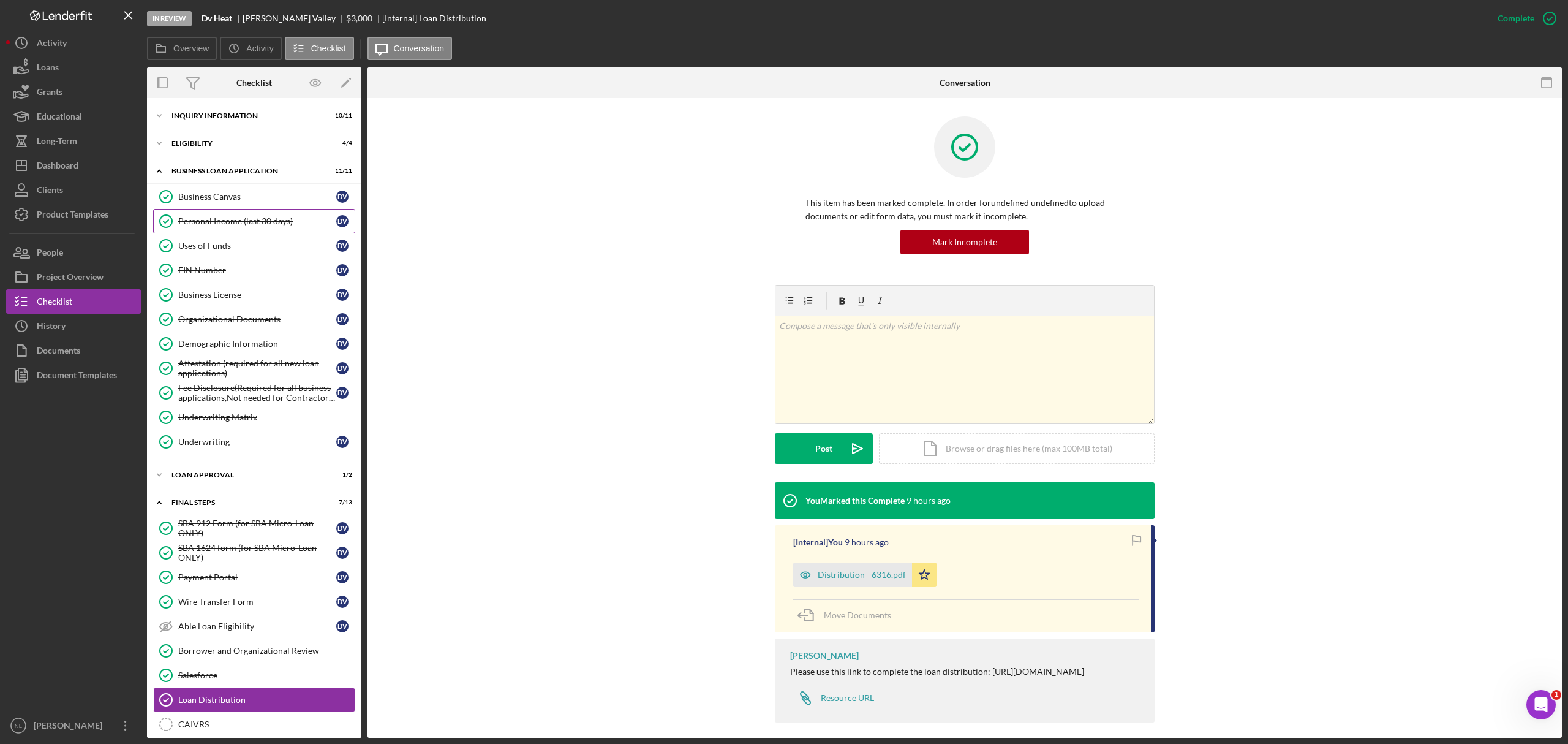
click at [263, 211] on link "Personal Income (last 30 days) Personal Income (last 30 days) D V" at bounding box center [254, 220] width 202 height 24
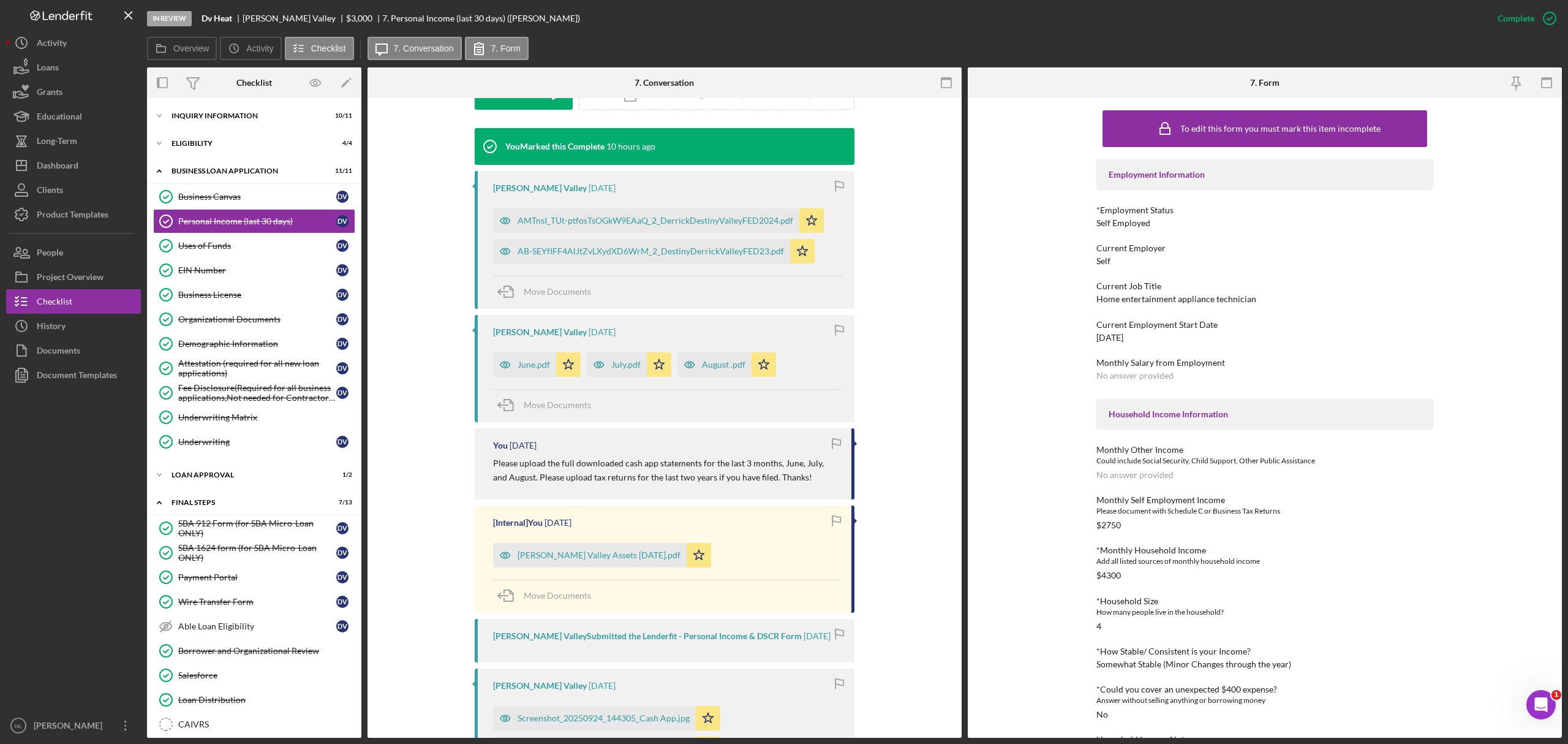
scroll to position [381, 0]
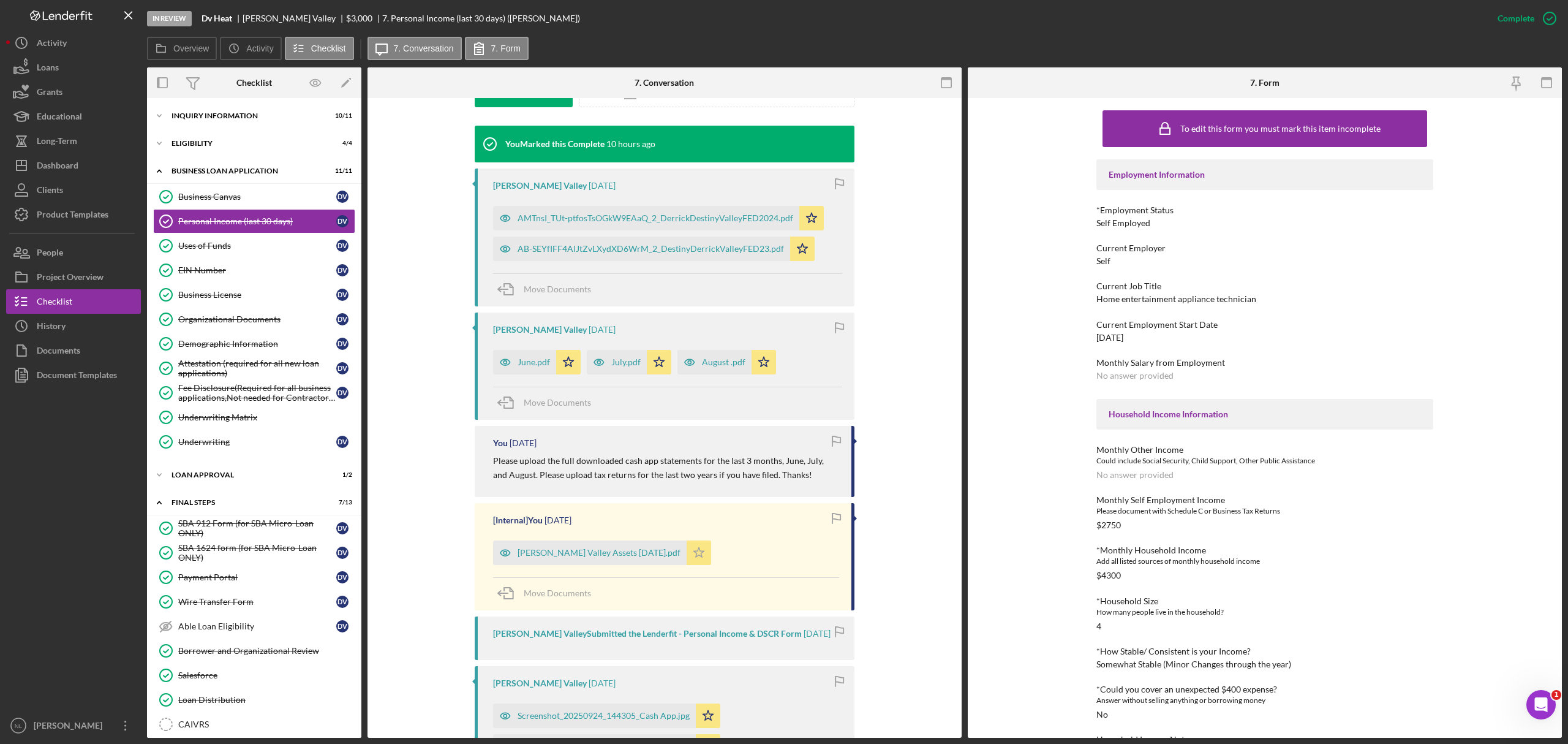
click at [687, 555] on icon "Icon/Star" at bounding box center [699, 552] width 24 height 24
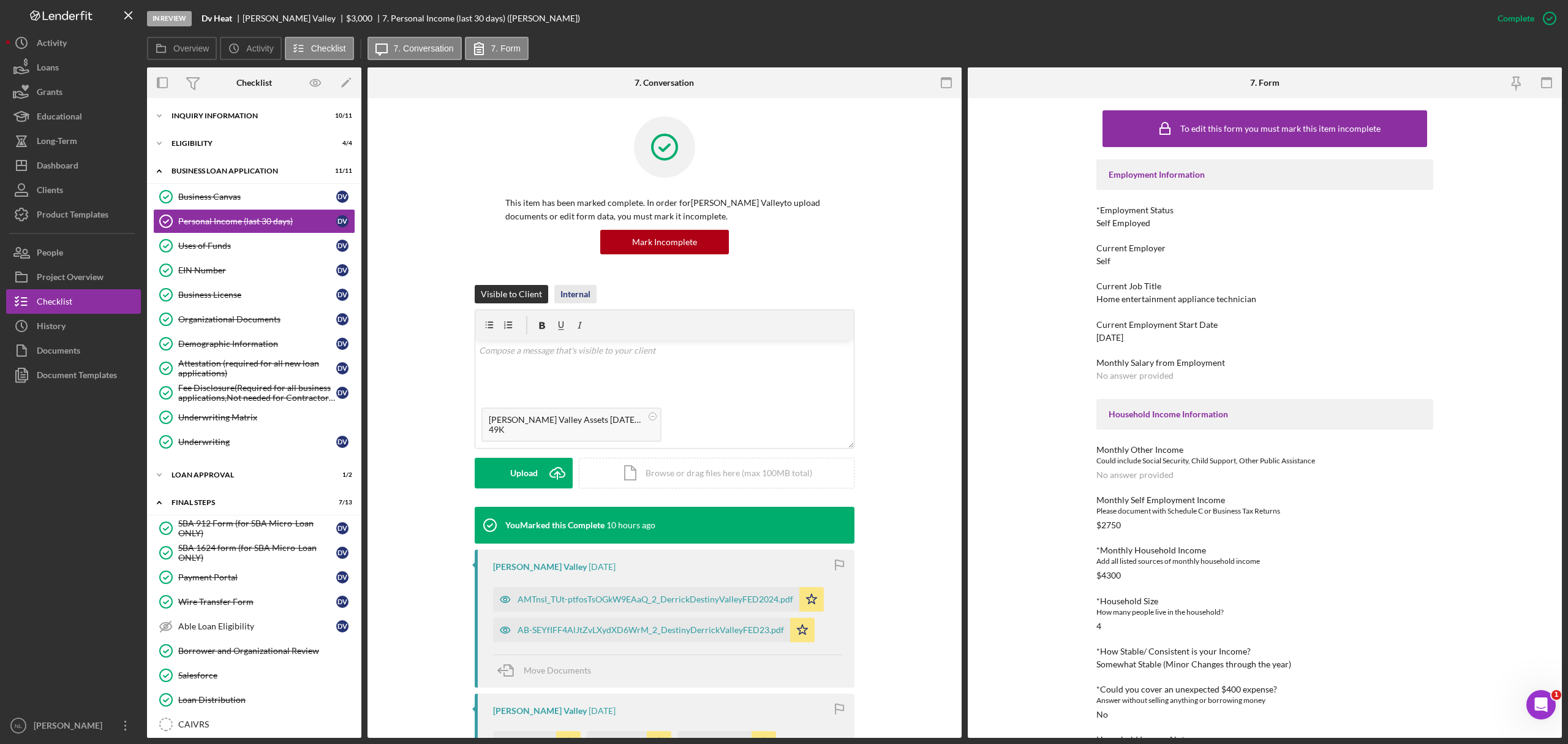
click at [569, 299] on div "Internal" at bounding box center [575, 293] width 30 height 18
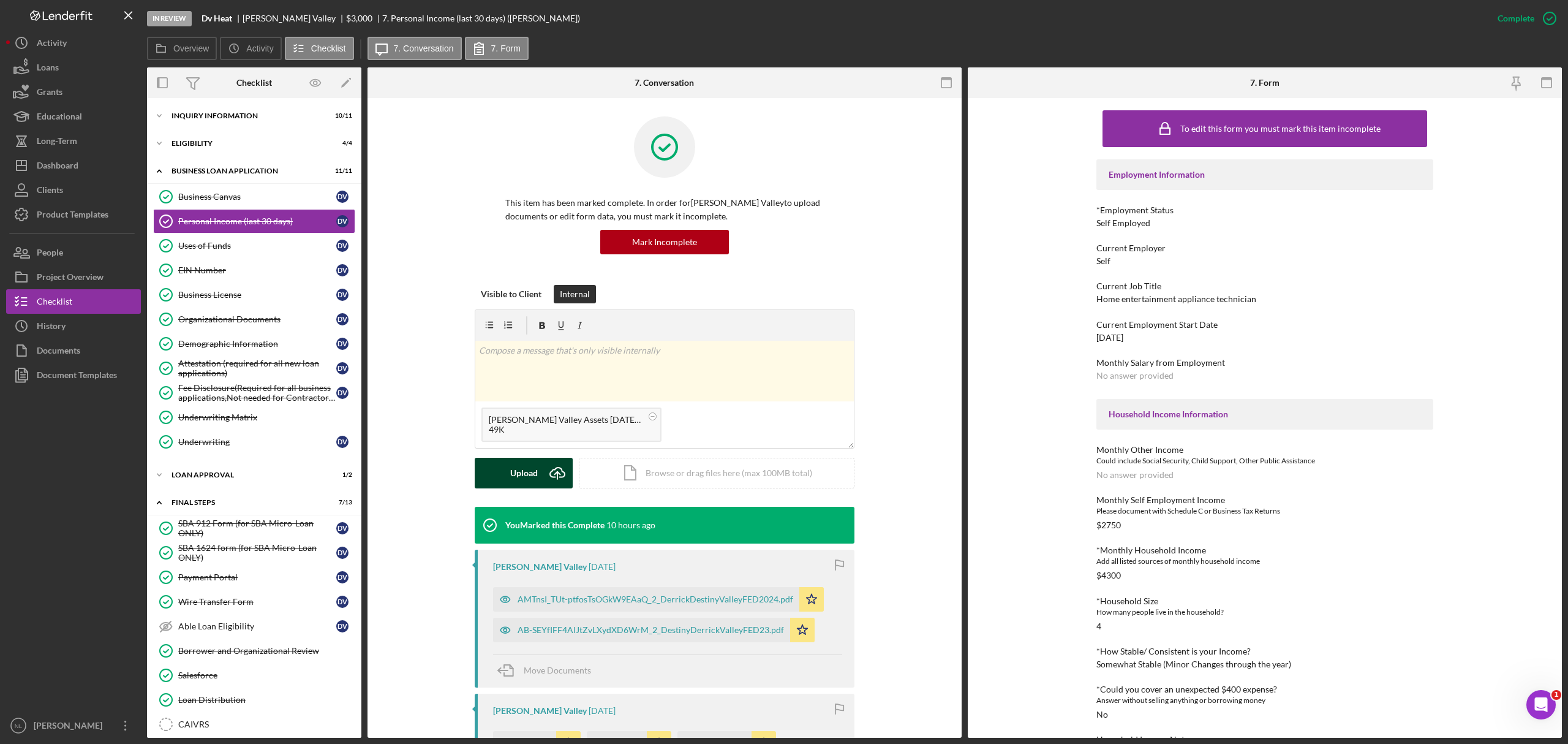
click at [525, 483] on div "Upload" at bounding box center [524, 473] width 28 height 31
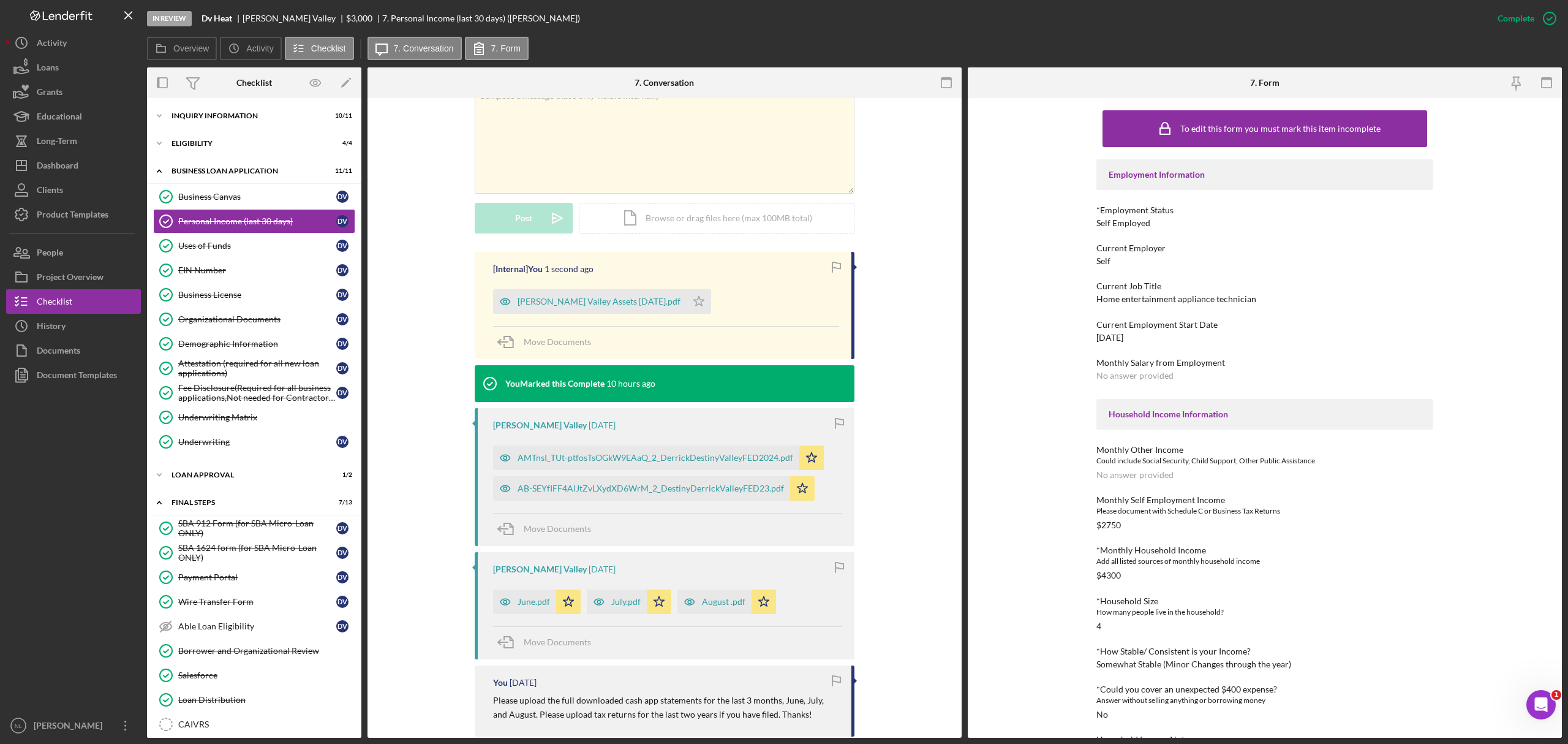
scroll to position [365, 0]
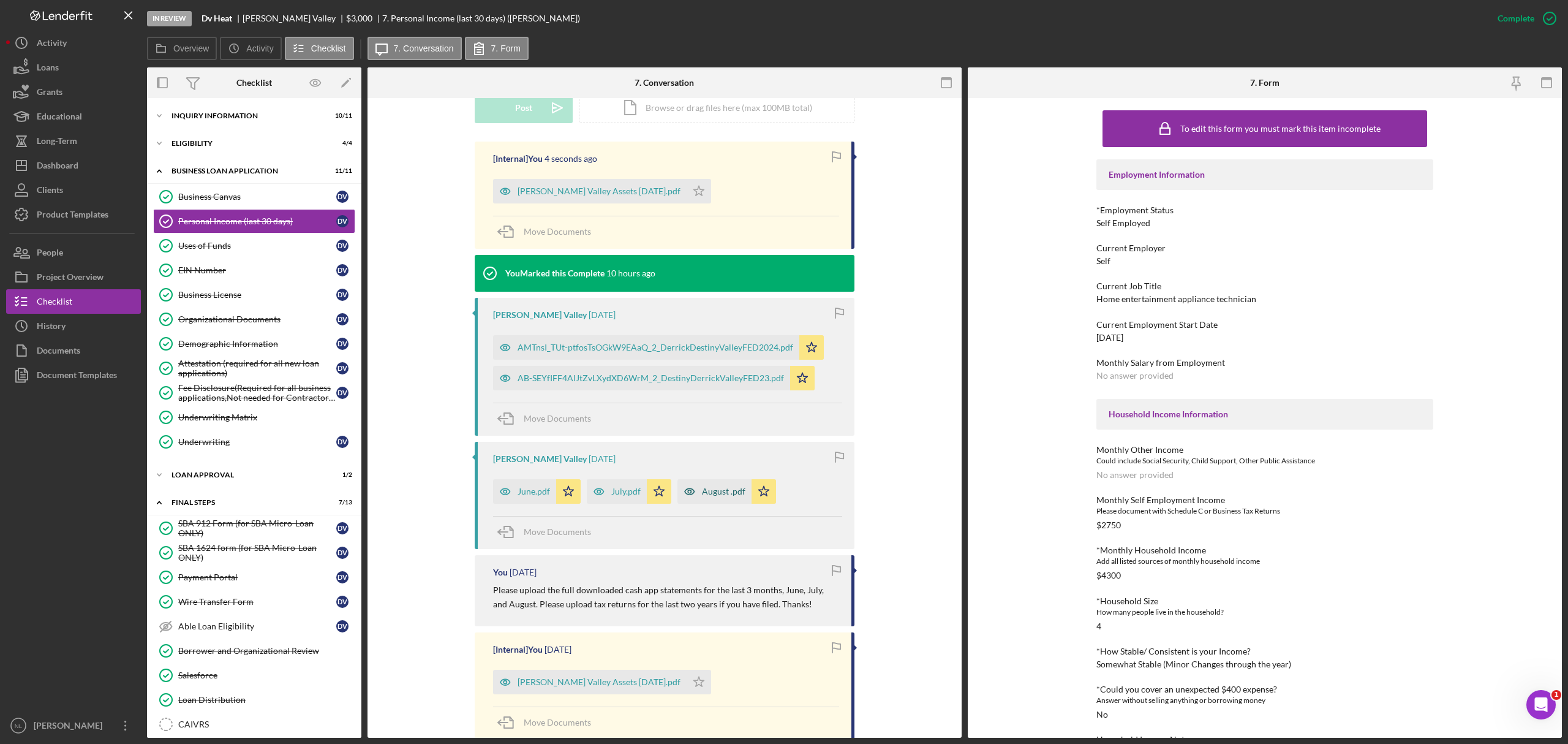
click at [716, 495] on div "August .pdf" at bounding box center [723, 491] width 43 height 10
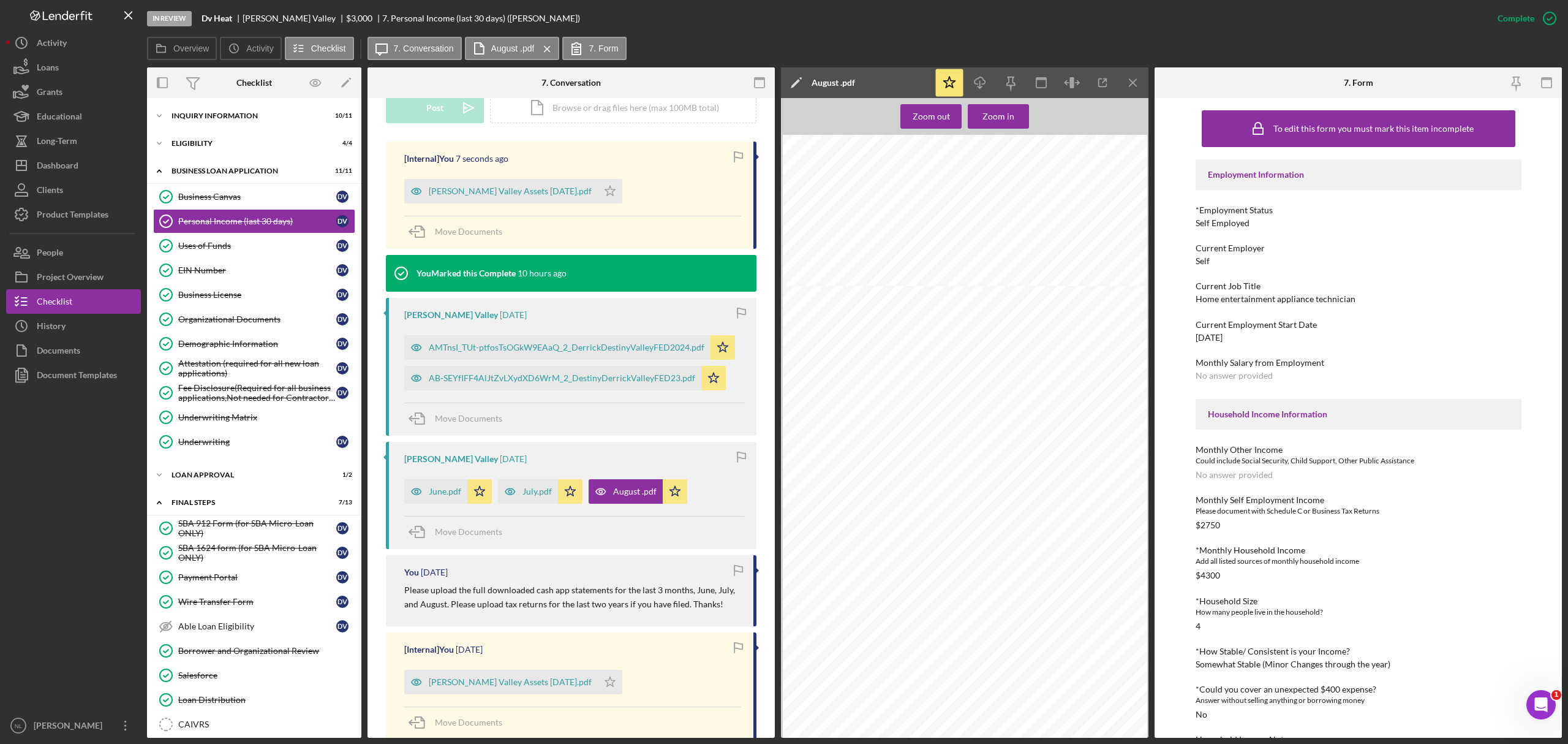
scroll to position [1399, 0]
click at [1135, 88] on icon "Icon/Menu Close" at bounding box center [1133, 83] width 28 height 28
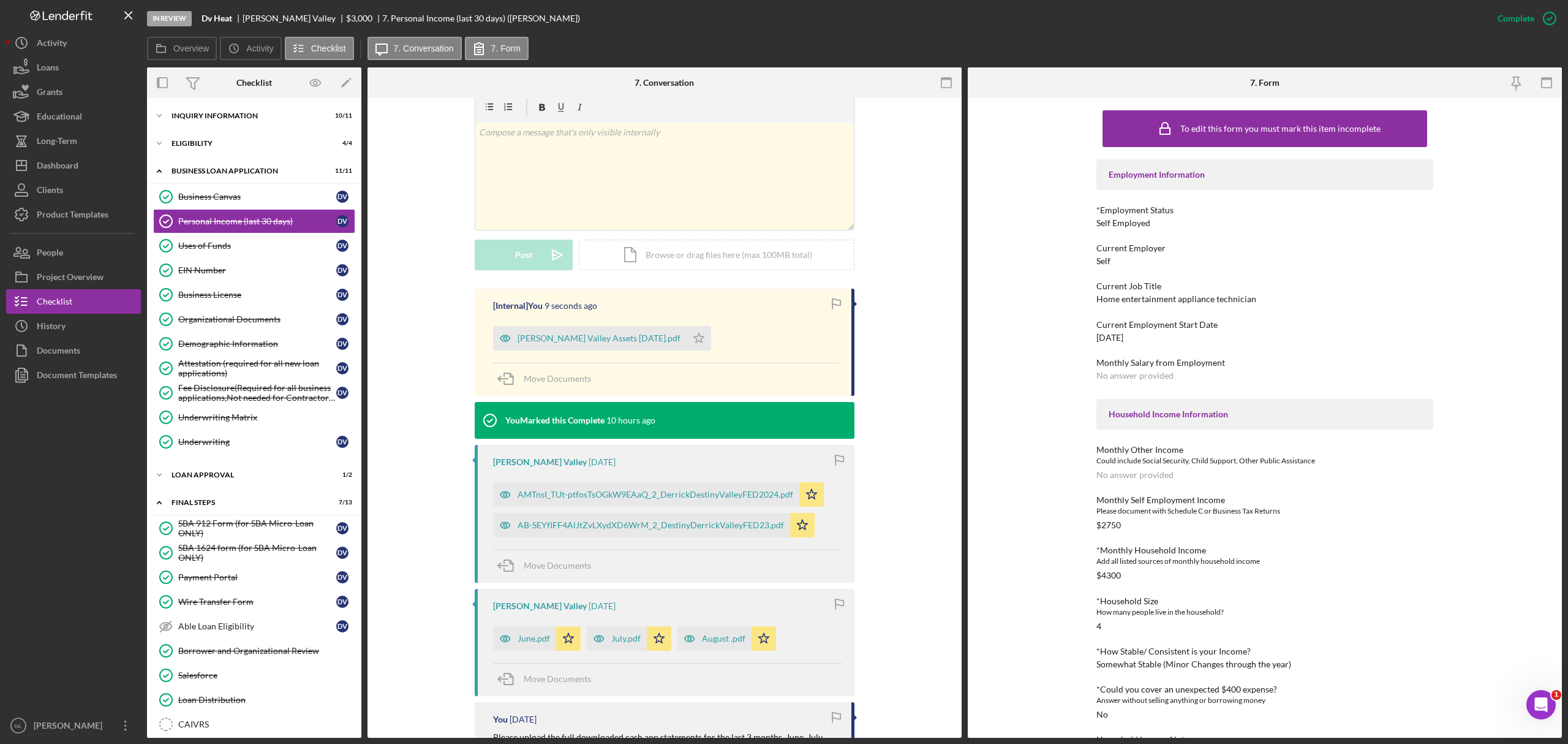
scroll to position [0, 0]
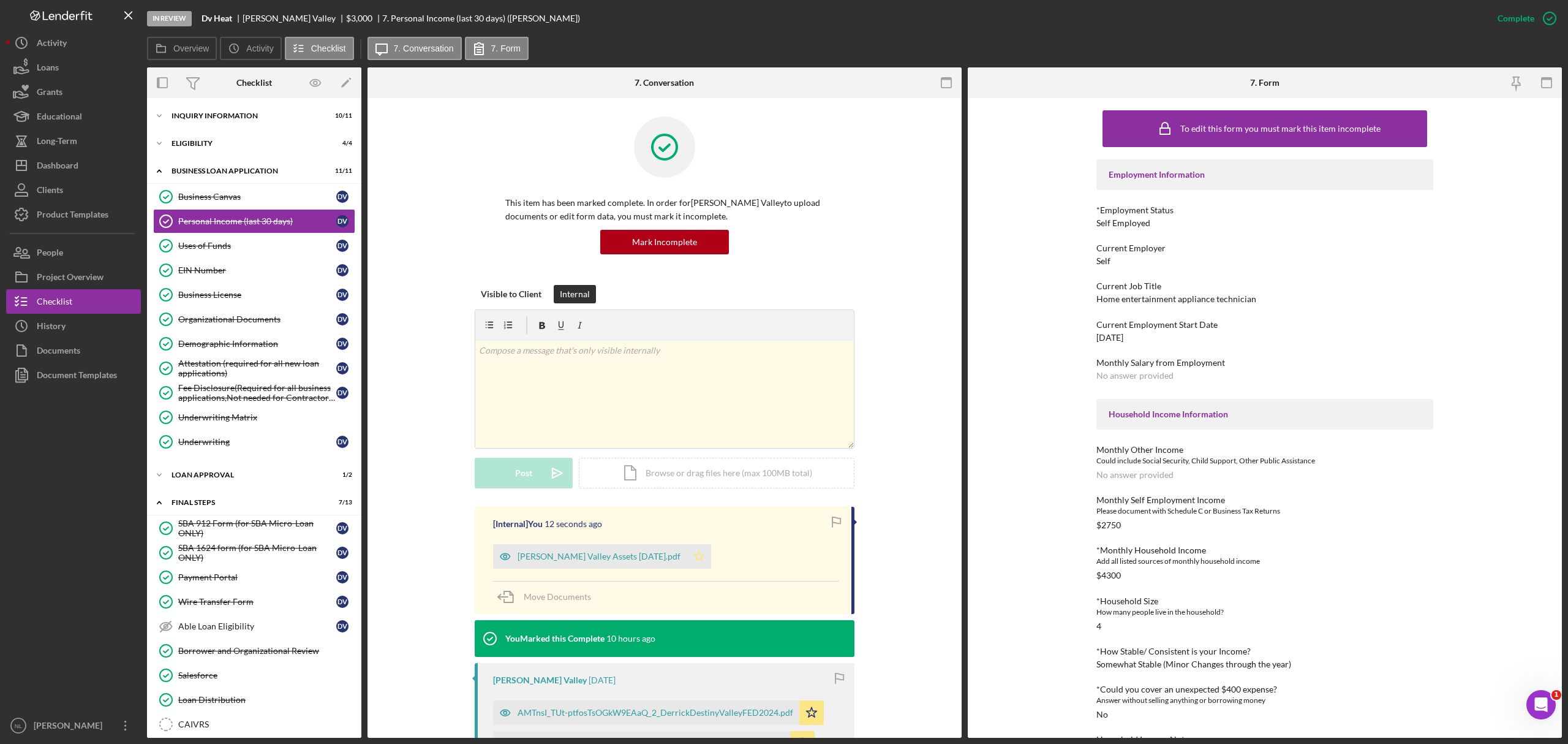
click at [687, 546] on icon "Icon/Star" at bounding box center [699, 556] width 24 height 24
click at [47, 173] on div "Dashboard" at bounding box center [57, 167] width 41 height 28
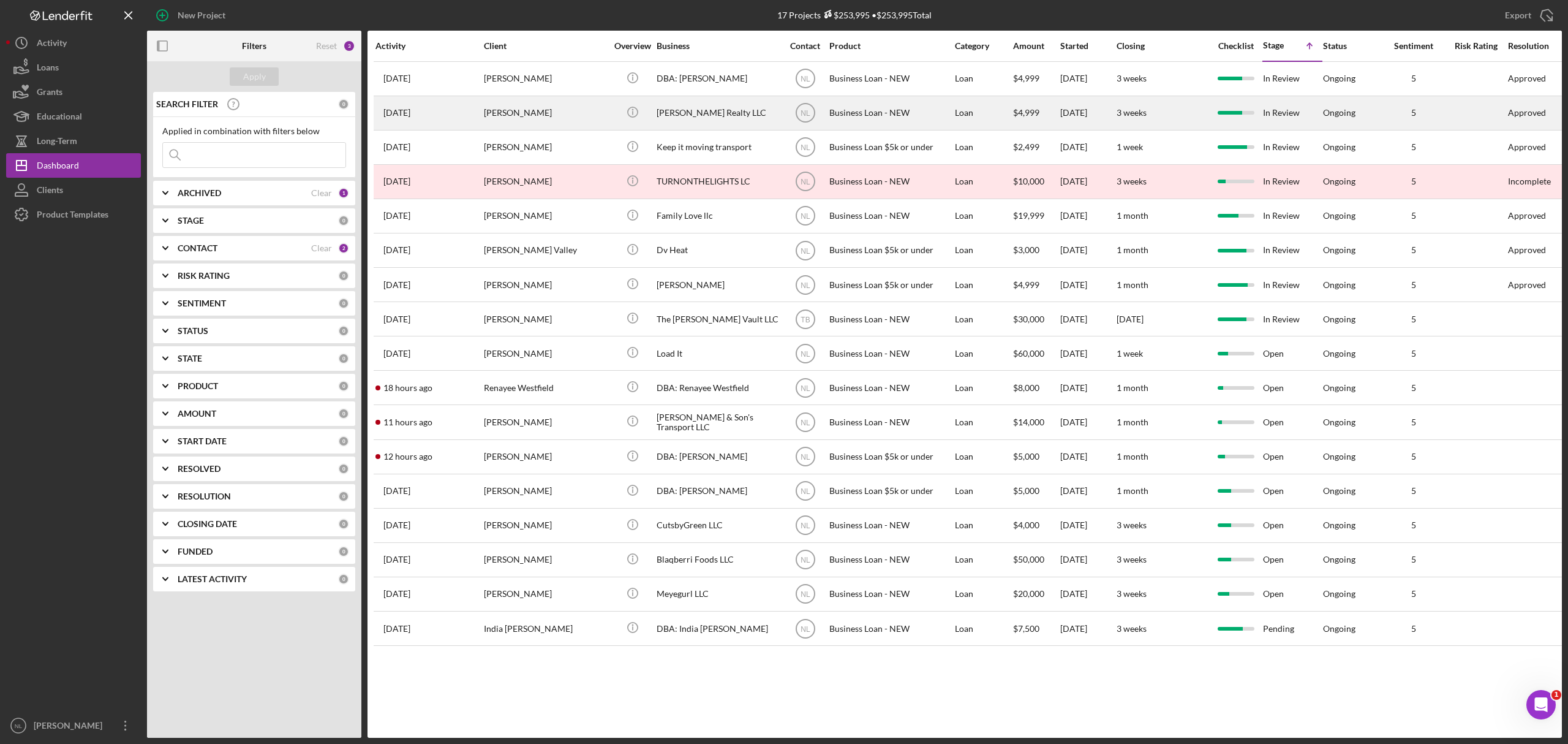
click at [483, 98] on div "[PERSON_NAME]" at bounding box center [544, 113] width 123 height 33
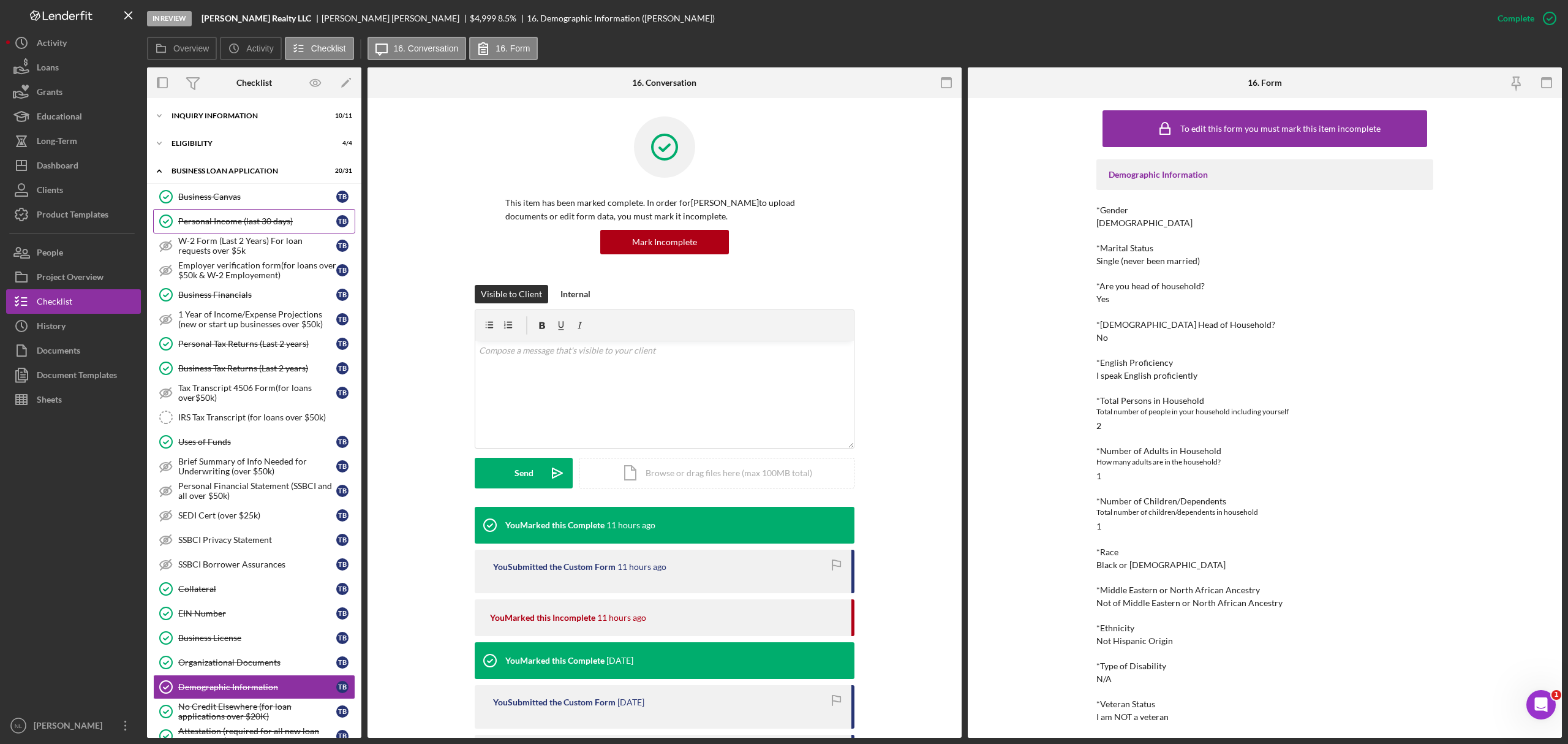
click at [235, 224] on div "Personal Income (last 30 days)" at bounding box center [258, 221] width 158 height 10
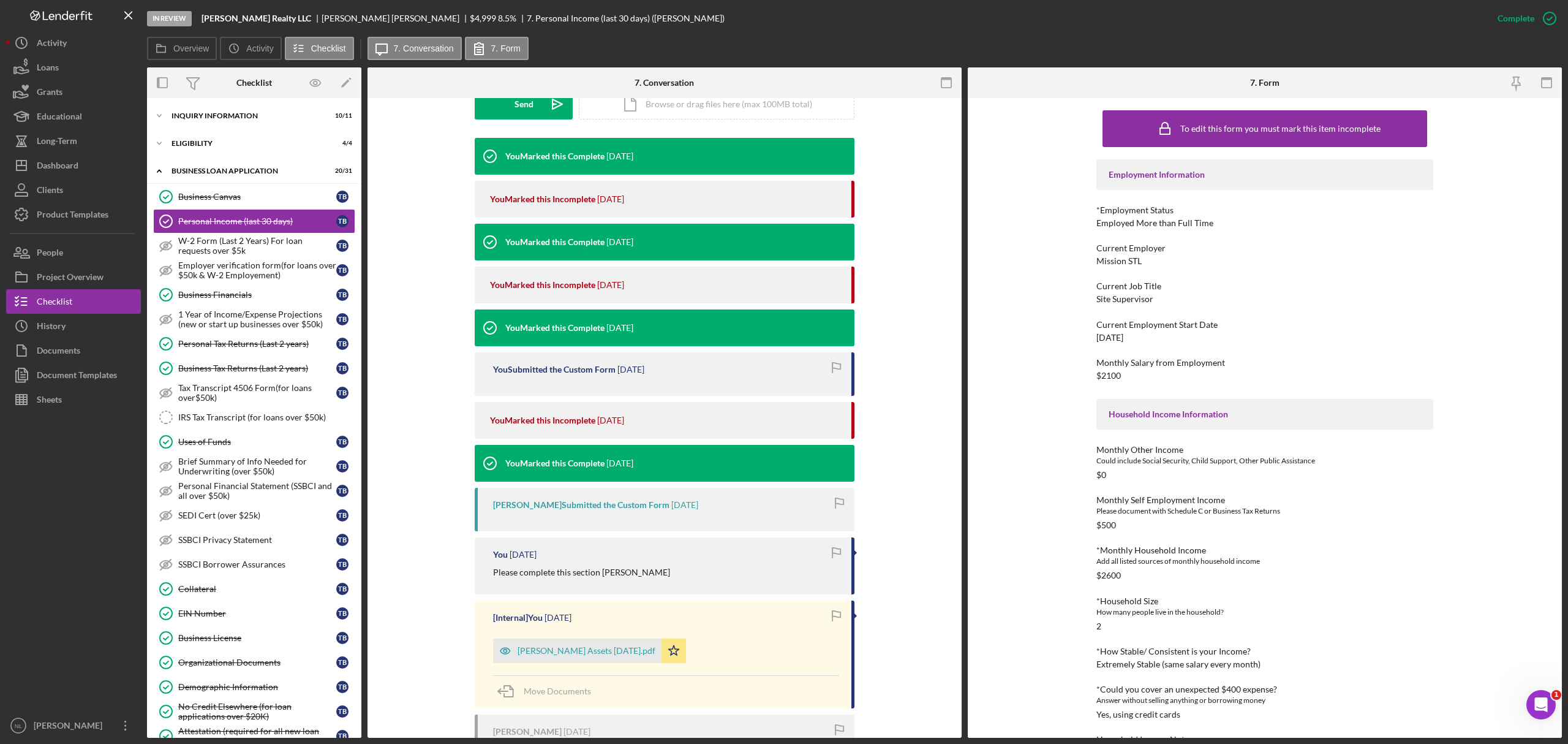
scroll to position [512, 0]
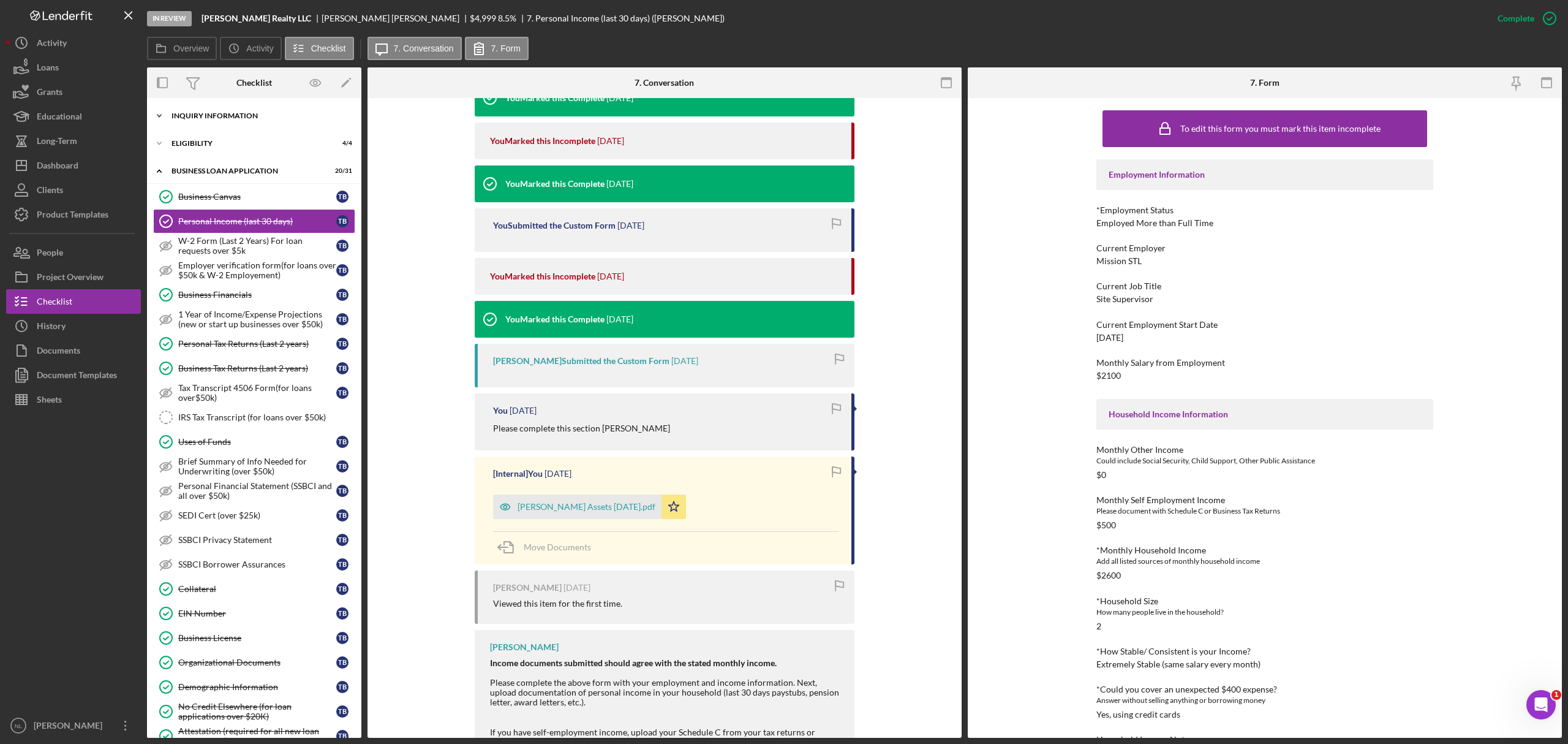
click at [180, 126] on div "Icon/Expander INQUIRY INFORMATION 10 / 11" at bounding box center [254, 115] width 214 height 24
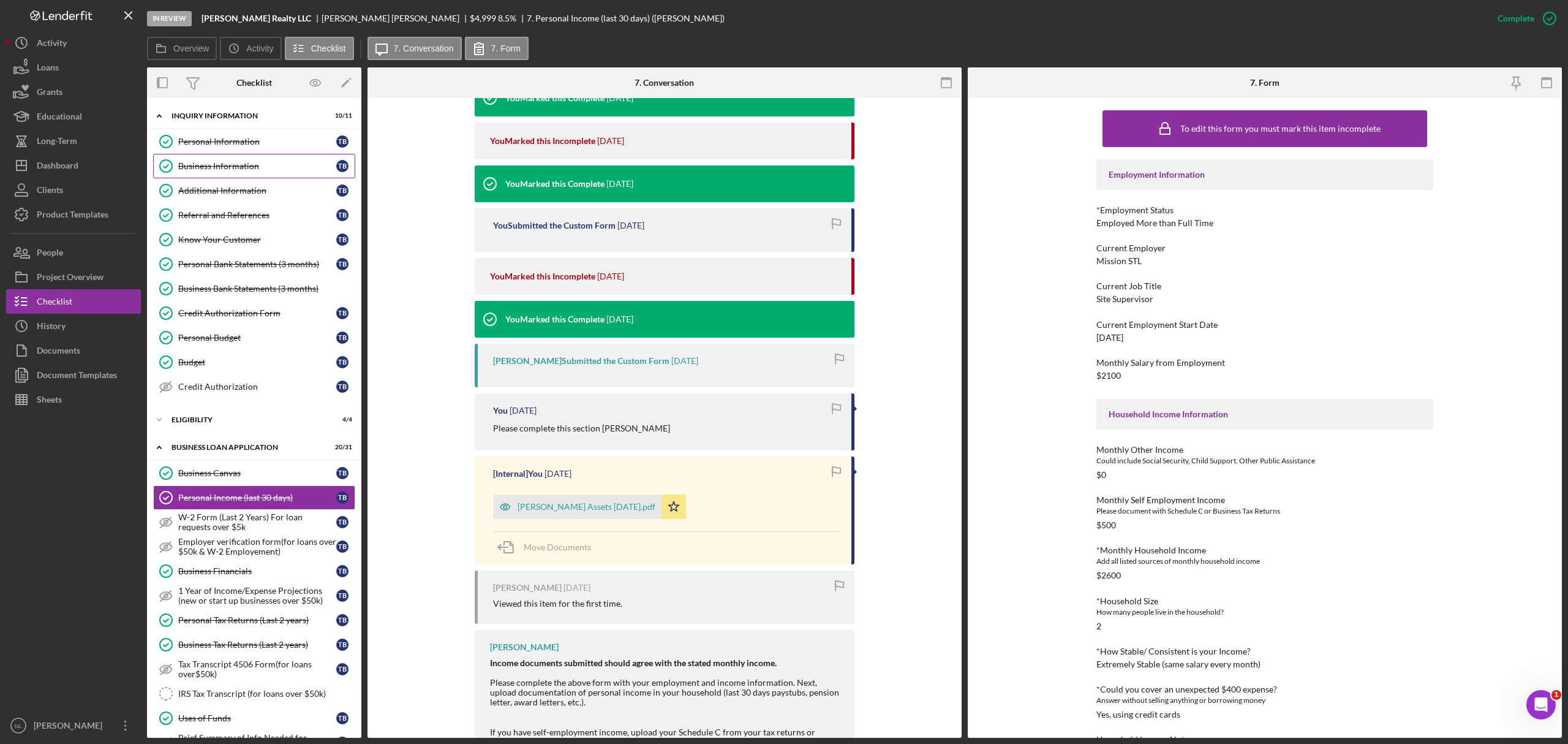
click at [204, 160] on link "Business Information Business Information T B" at bounding box center [254, 165] width 202 height 24
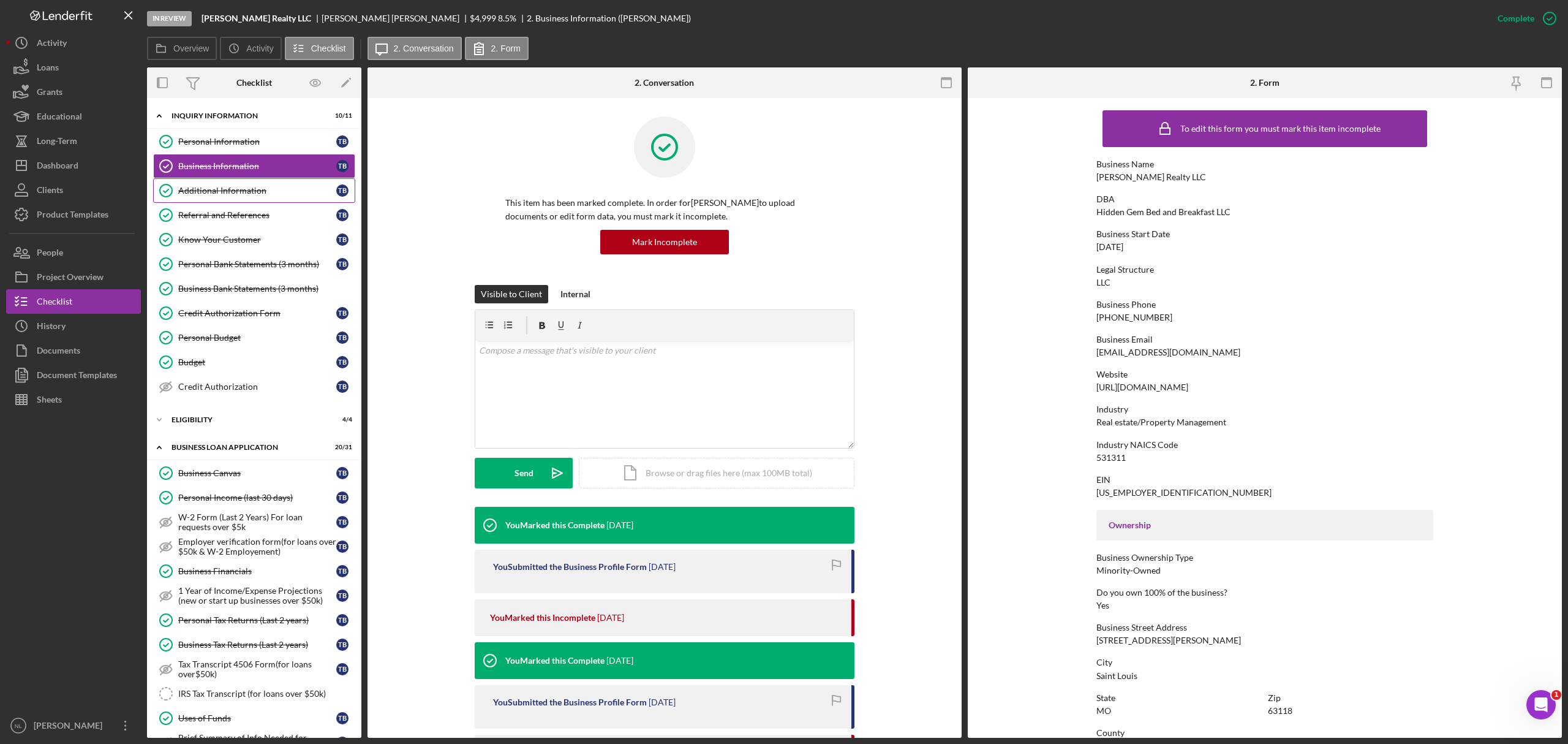
click at [217, 194] on div "Additional Information" at bounding box center [258, 190] width 158 height 10
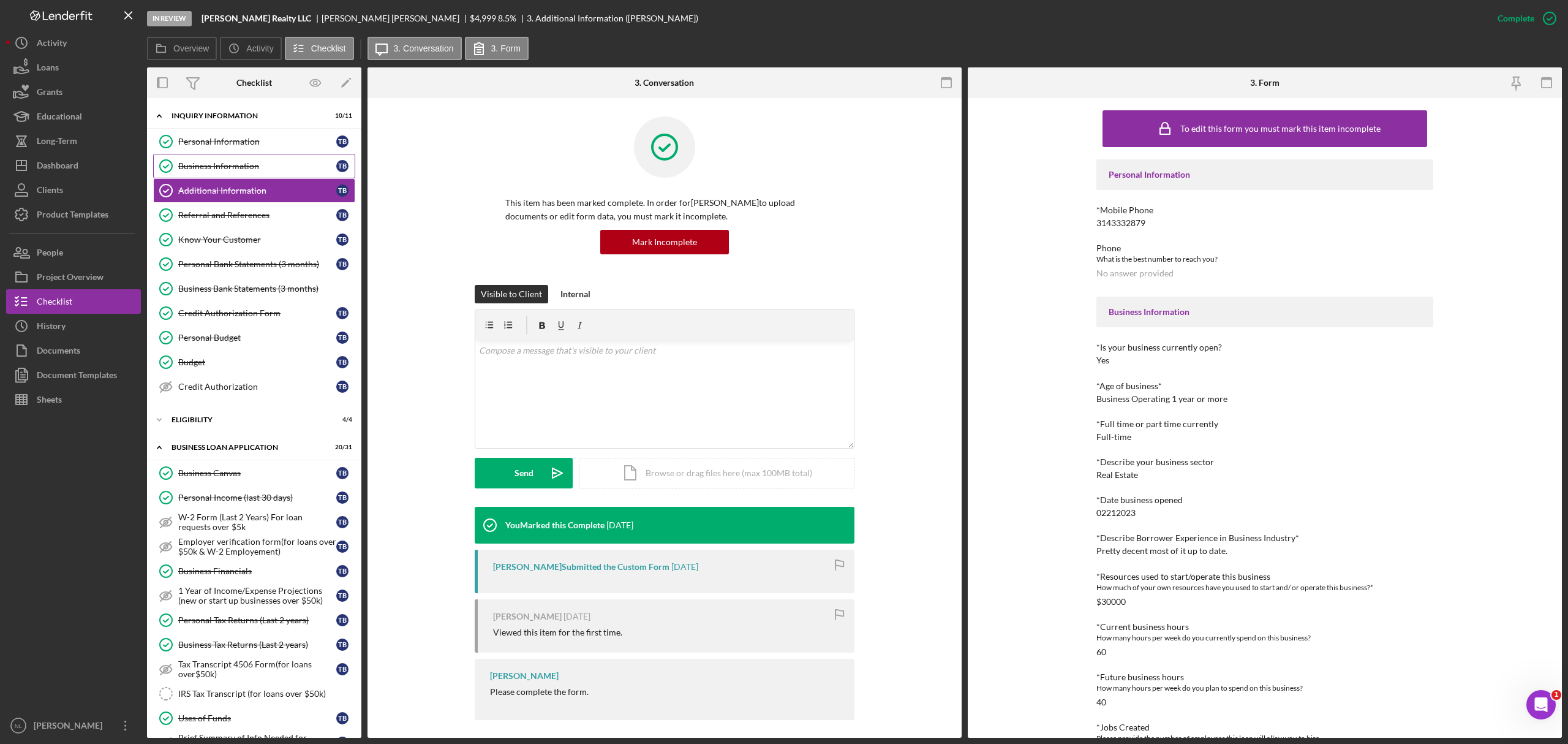
click at [202, 165] on div "Business Information" at bounding box center [258, 166] width 158 height 10
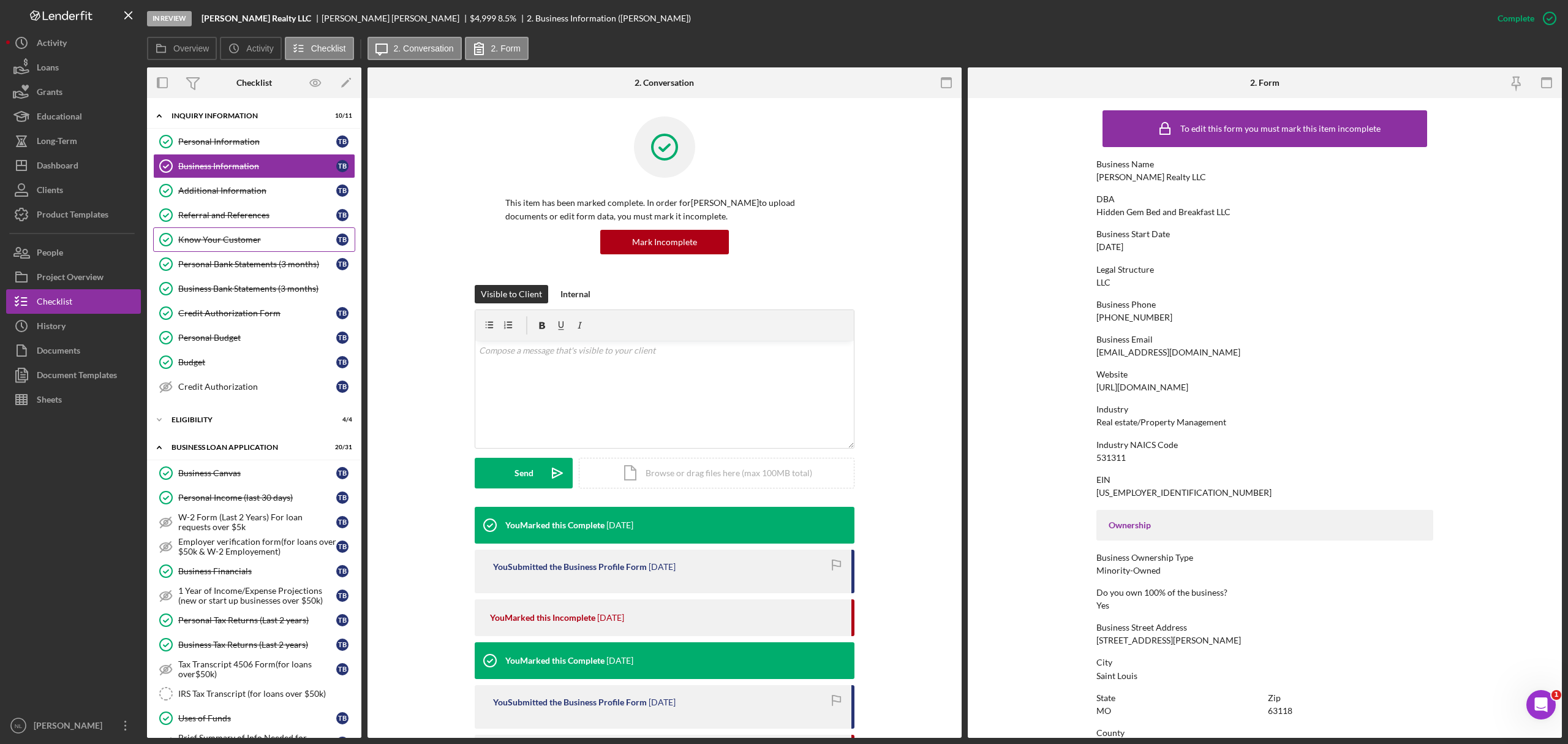
click at [211, 229] on link "Know Your Customer Know Your Customer T B" at bounding box center [254, 238] width 202 height 24
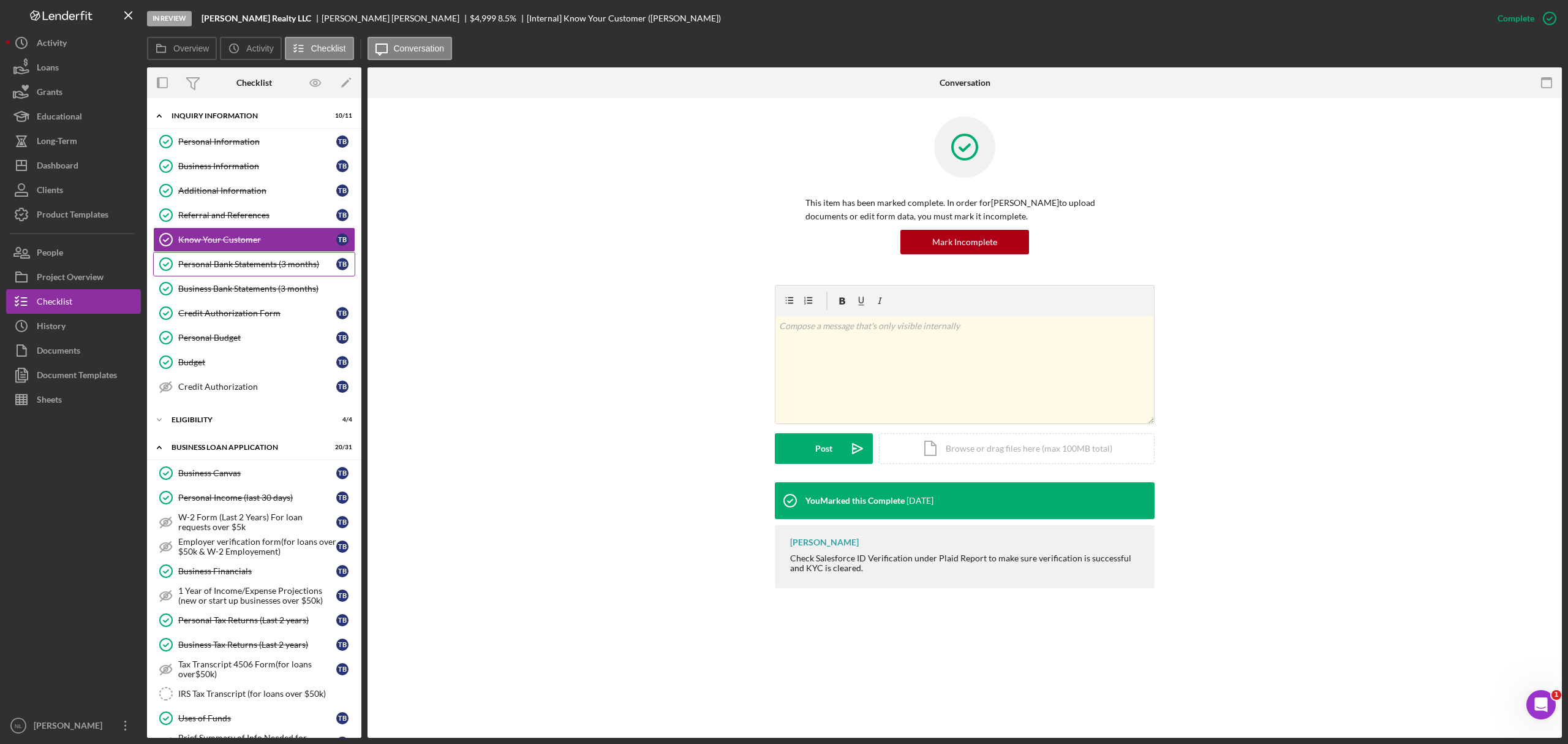
click at [212, 264] on div "Personal Bank Statements (3 months)" at bounding box center [258, 264] width 158 height 10
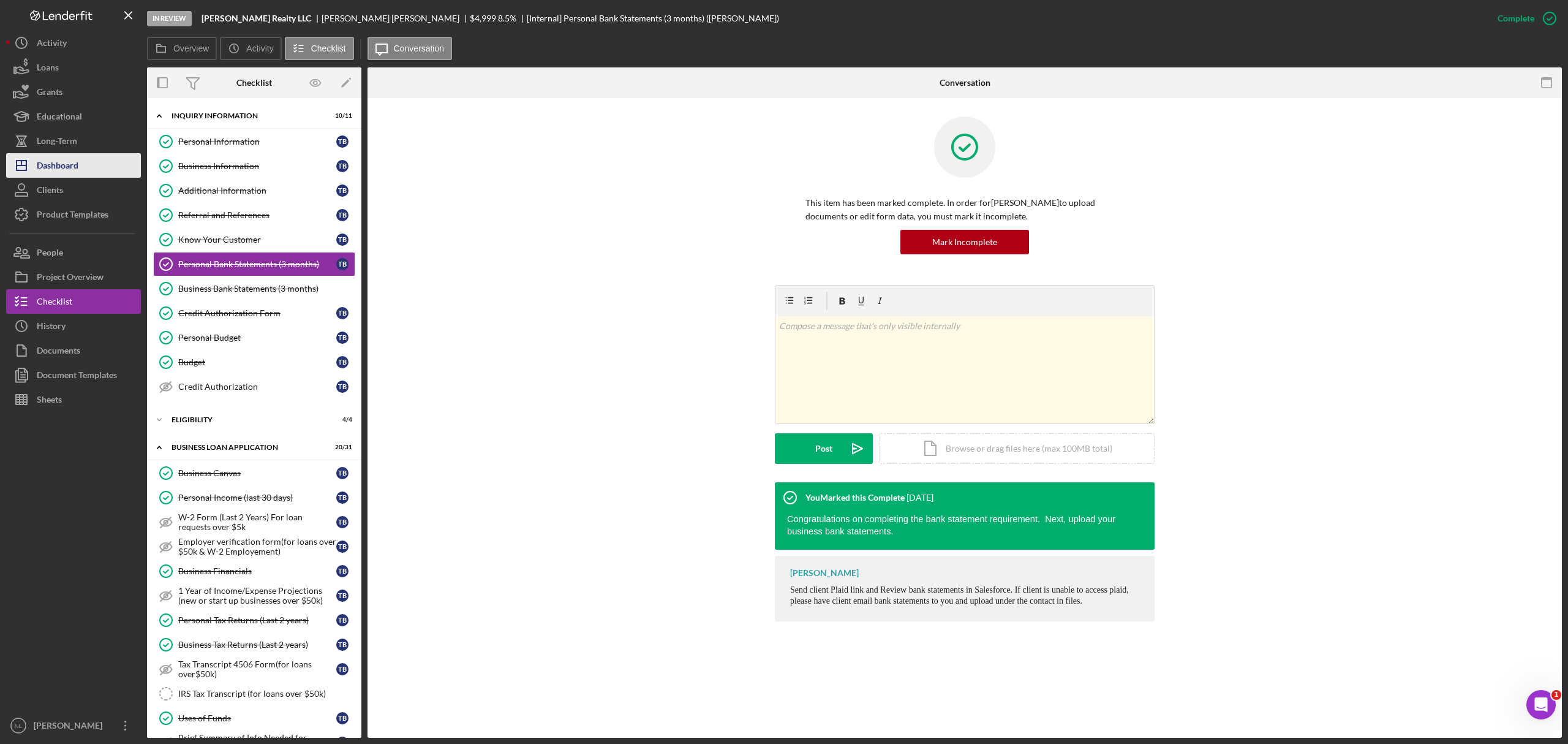
click at [118, 162] on button "Icon/Dashboard Dashboard" at bounding box center [73, 165] width 135 height 24
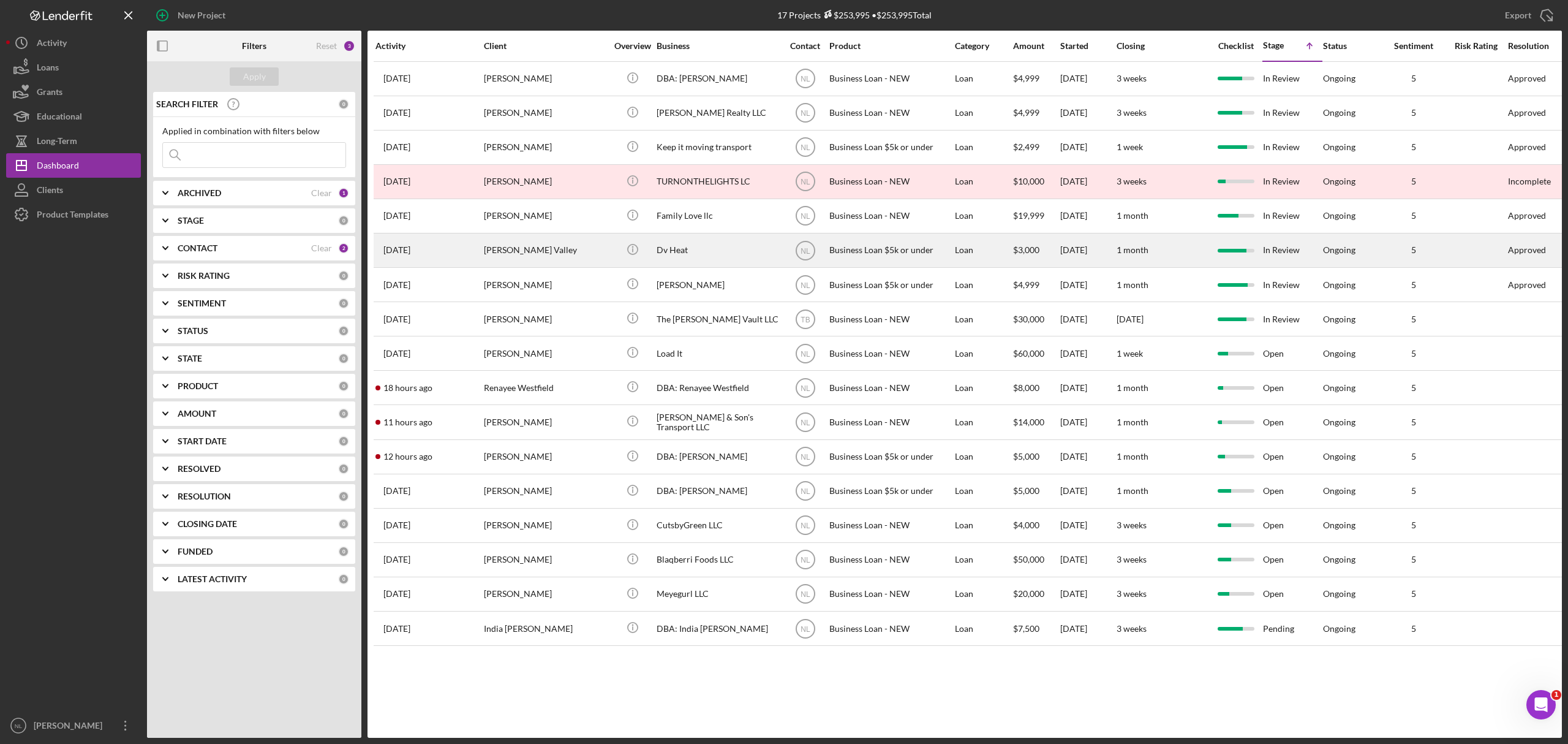
click at [535, 259] on div "[PERSON_NAME] Valley" at bounding box center [544, 250] width 123 height 33
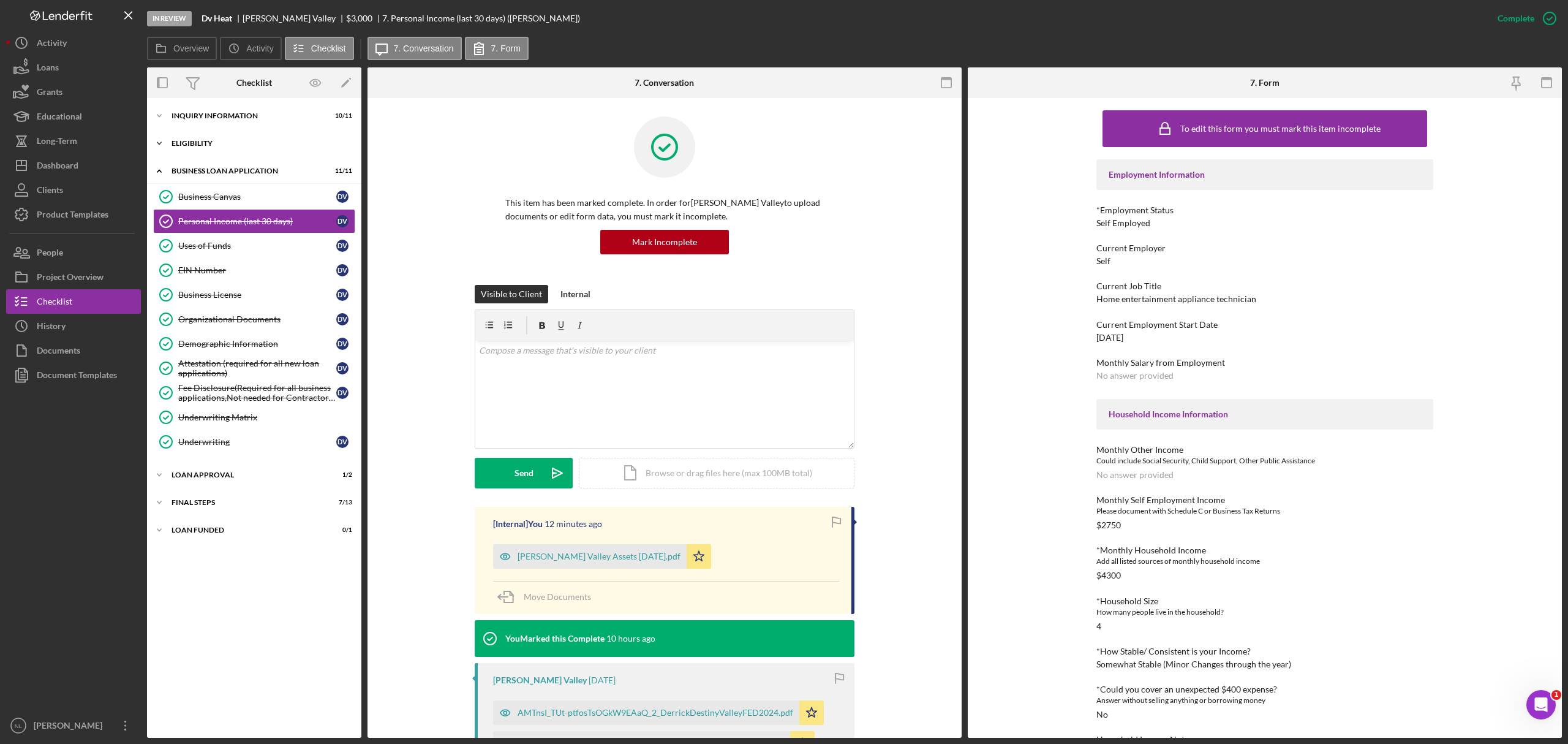
click at [232, 149] on div "Icon/Expander Eligibility 4 / 4" at bounding box center [254, 143] width 214 height 24
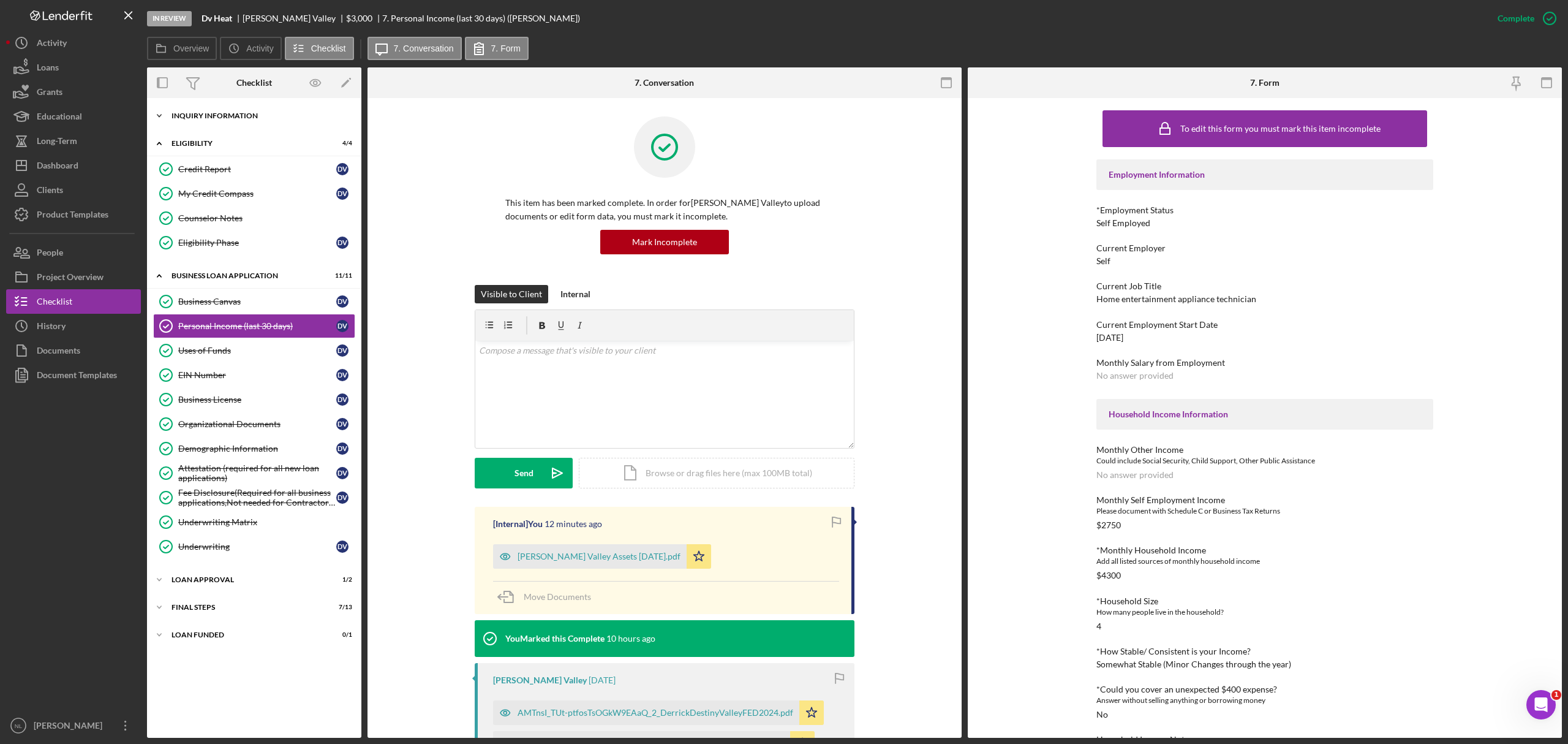
click at [224, 121] on div "Icon/Expander INQUIRY INFORMATION 10 / 11" at bounding box center [254, 115] width 214 height 24
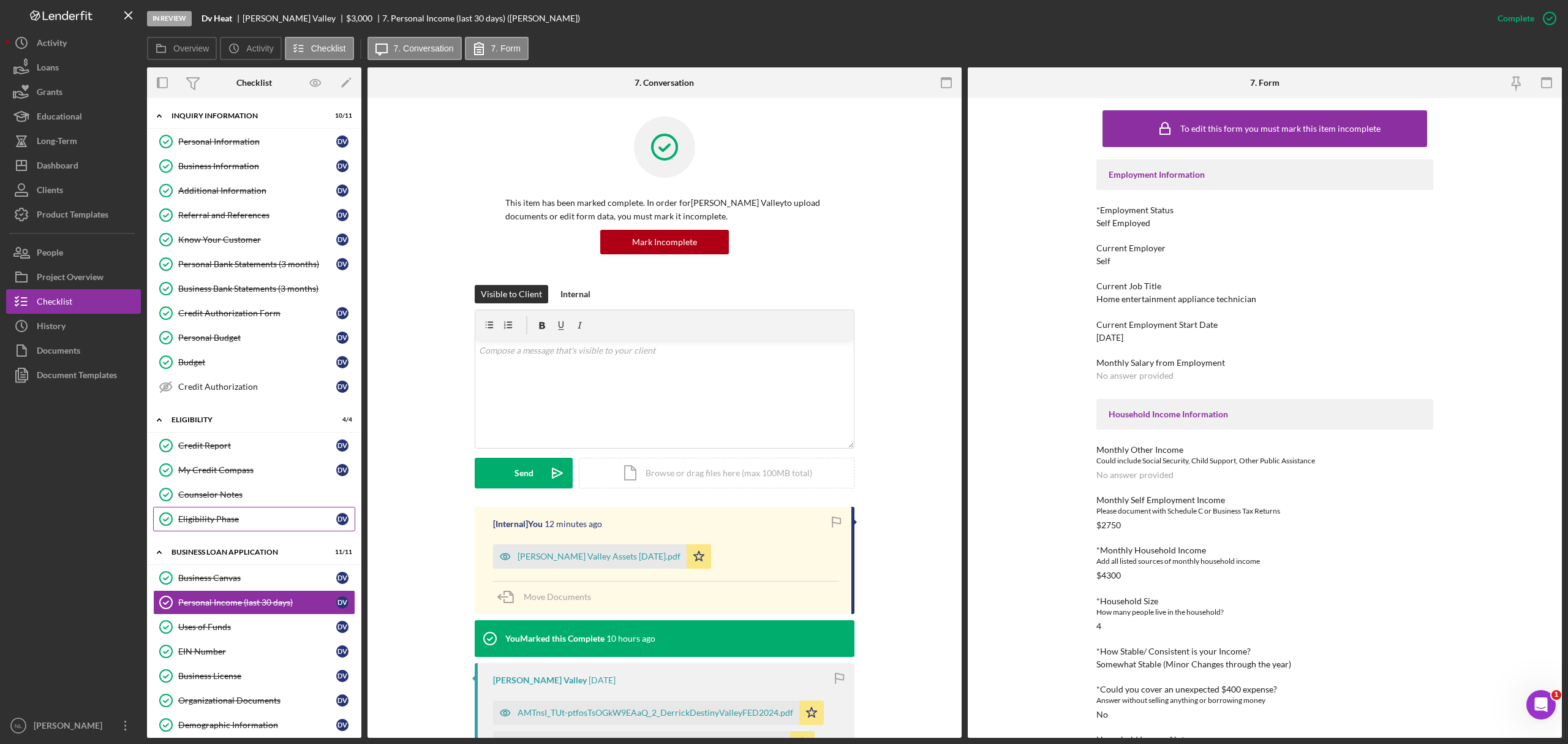
scroll to position [202, 0]
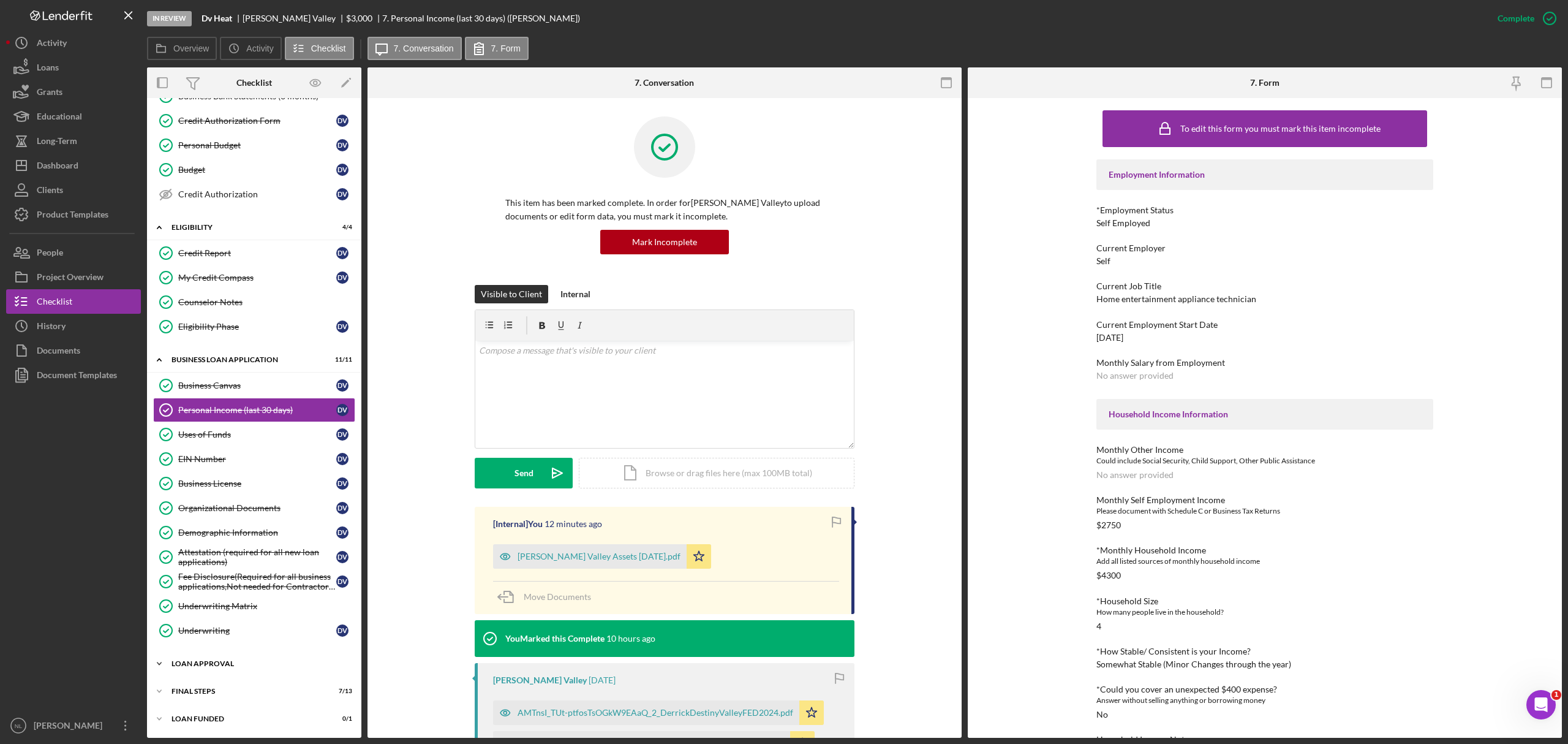
click at [234, 670] on div "Icon/Expander Loan Approval 1 / 2" at bounding box center [254, 663] width 214 height 24
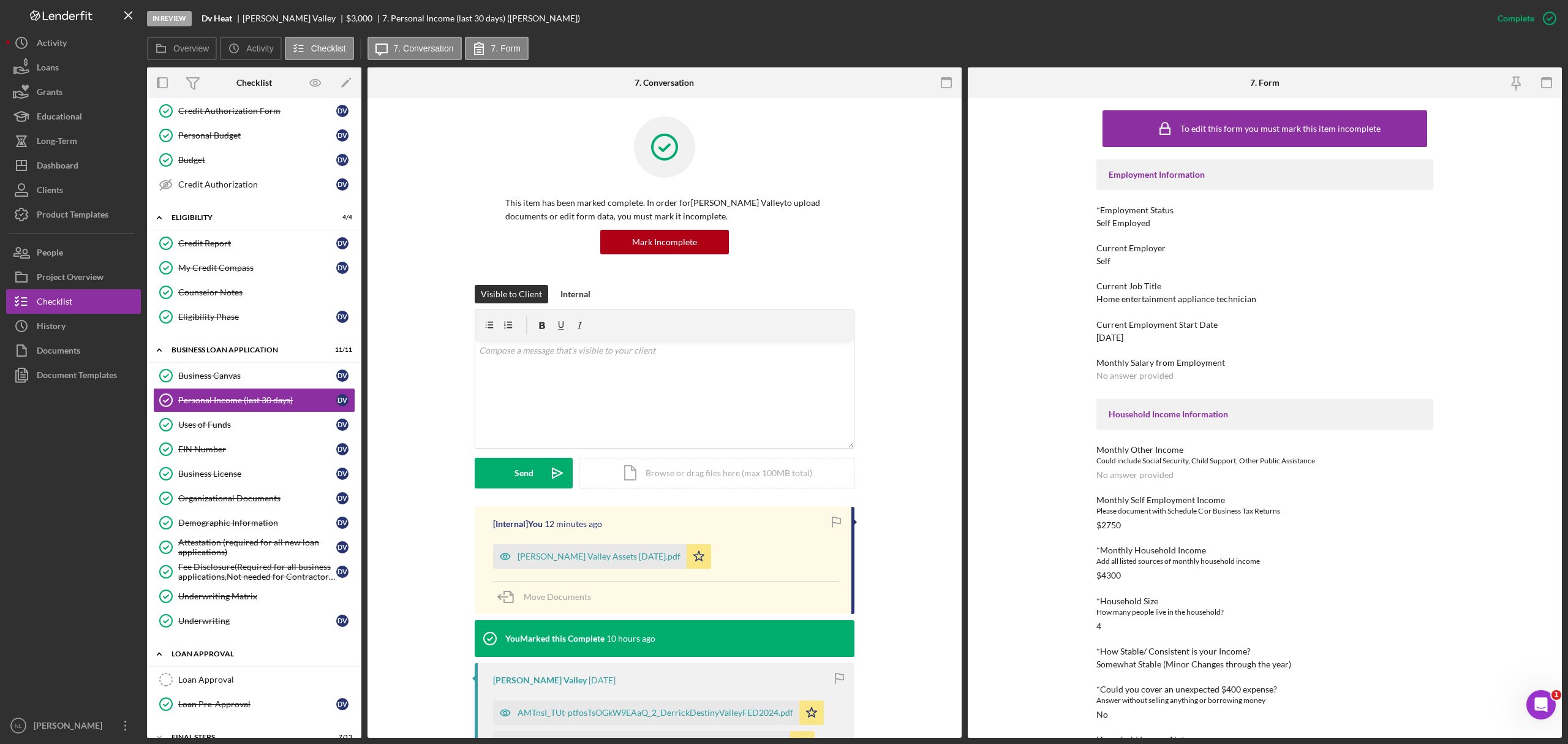
scroll to position [260, 0]
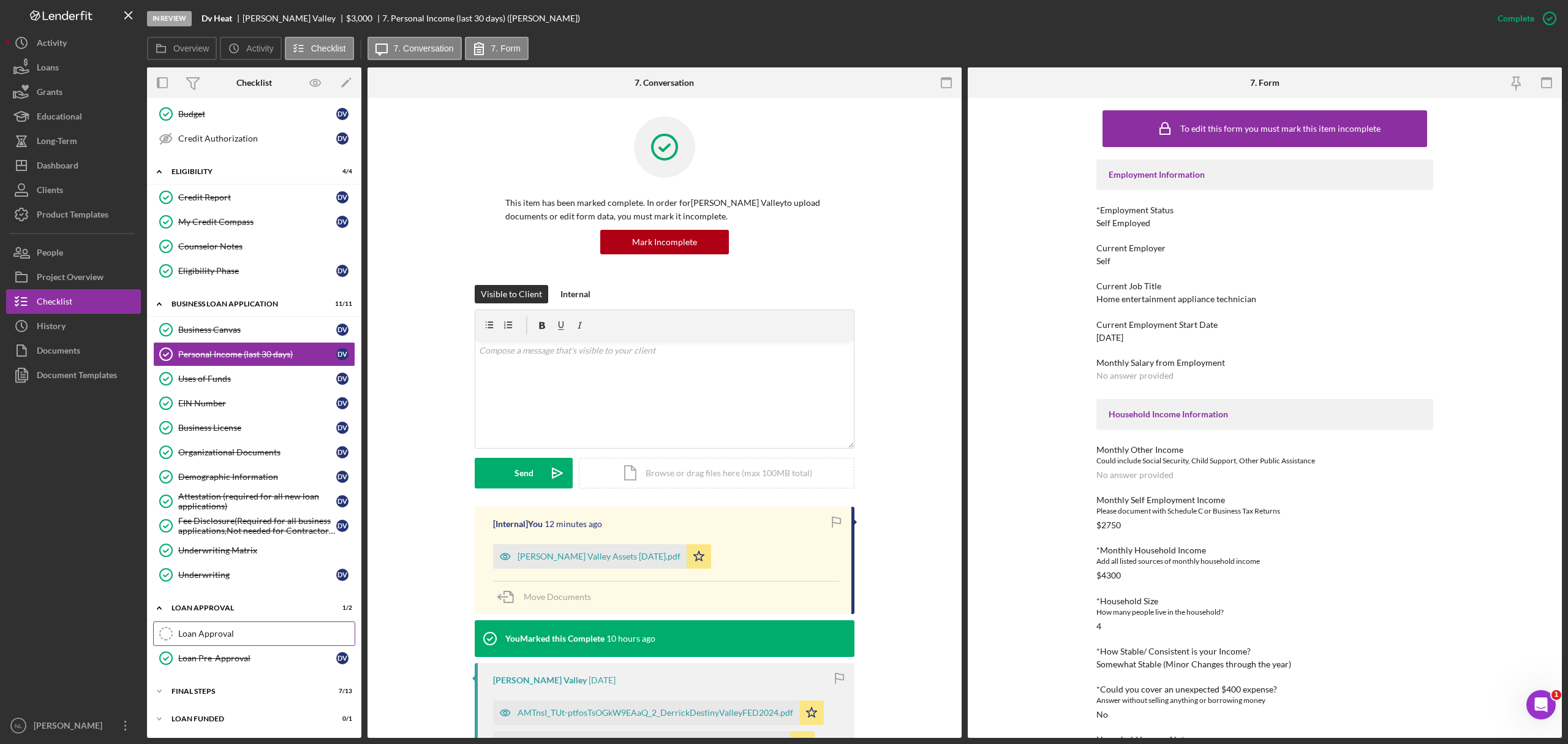
click at [224, 628] on div "Loan Approval" at bounding box center [266, 633] width 177 height 10
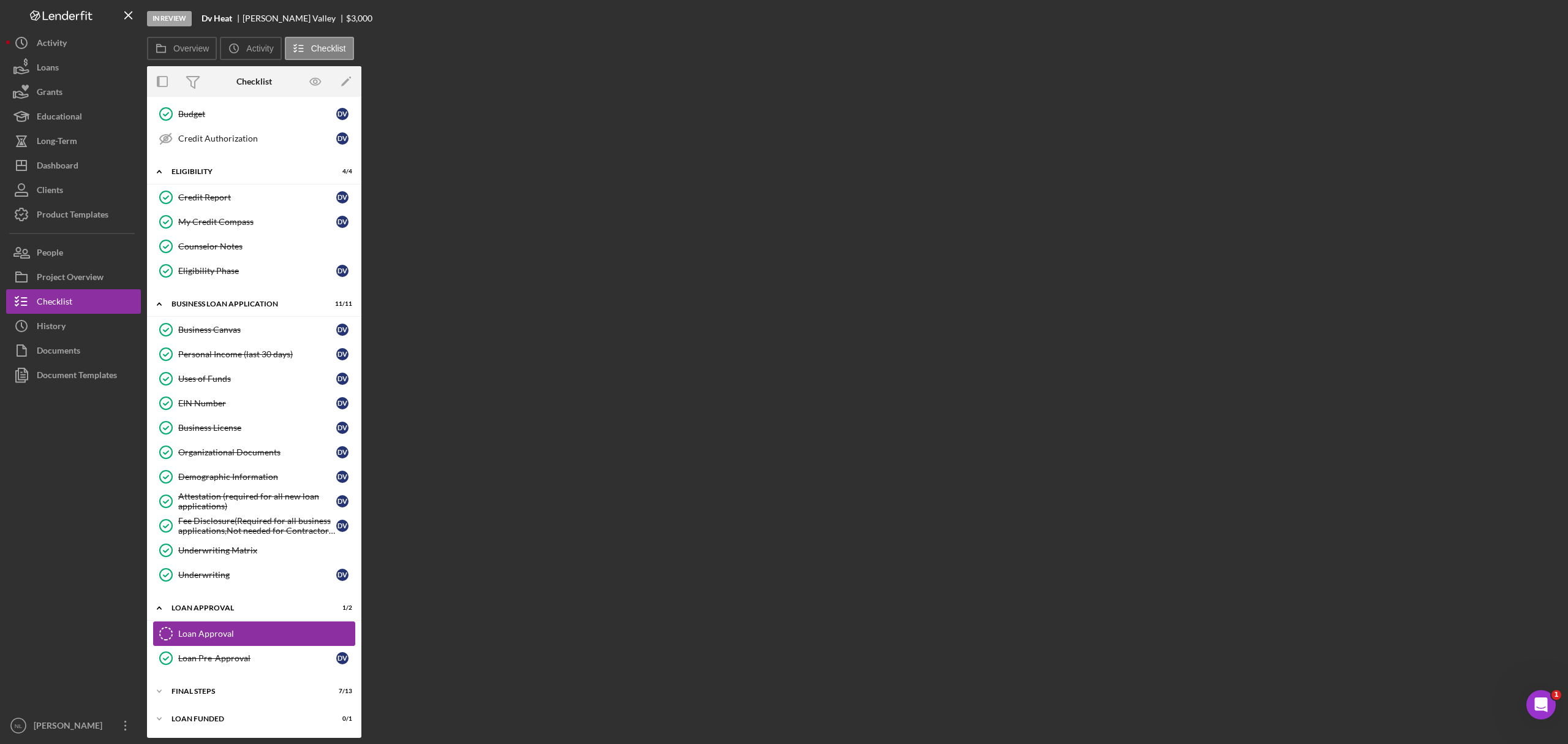
scroll to position [260, 0]
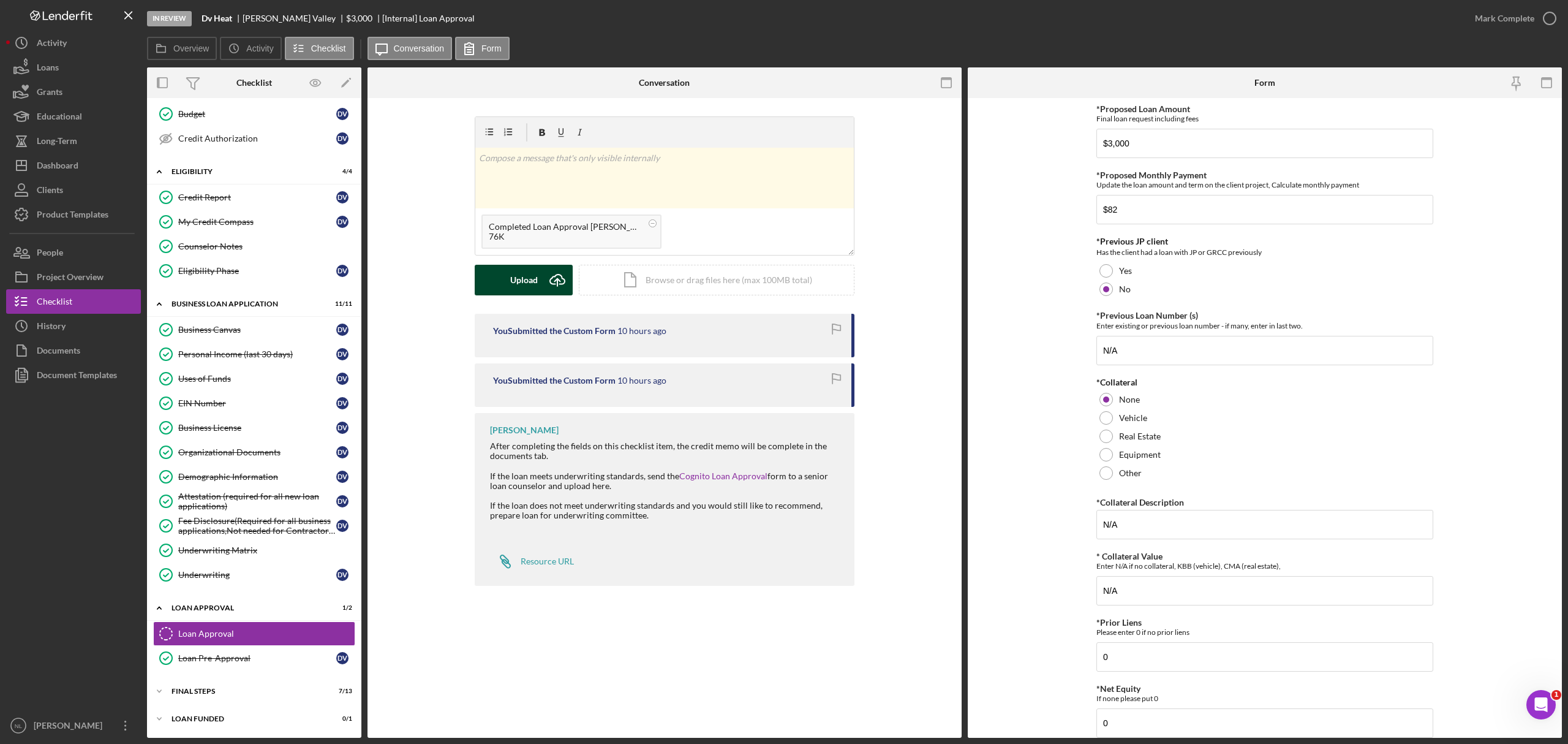
click at [540, 268] on button "Upload Icon/Upload" at bounding box center [524, 280] width 98 height 31
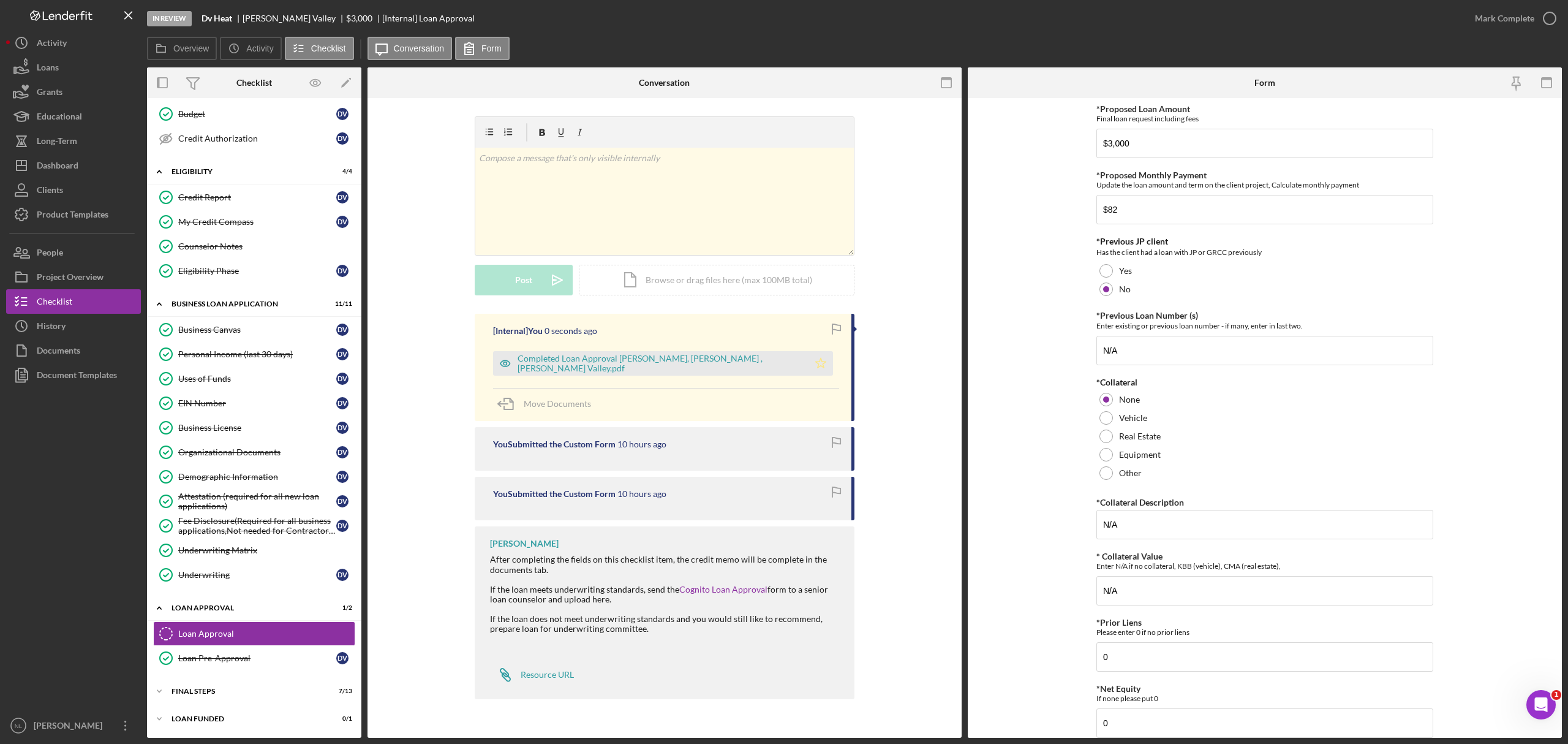
click at [809, 368] on icon "Icon/Star" at bounding box center [820, 363] width 24 height 24
click at [1507, 18] on div "Mark Complete" at bounding box center [1505, 17] width 60 height 24
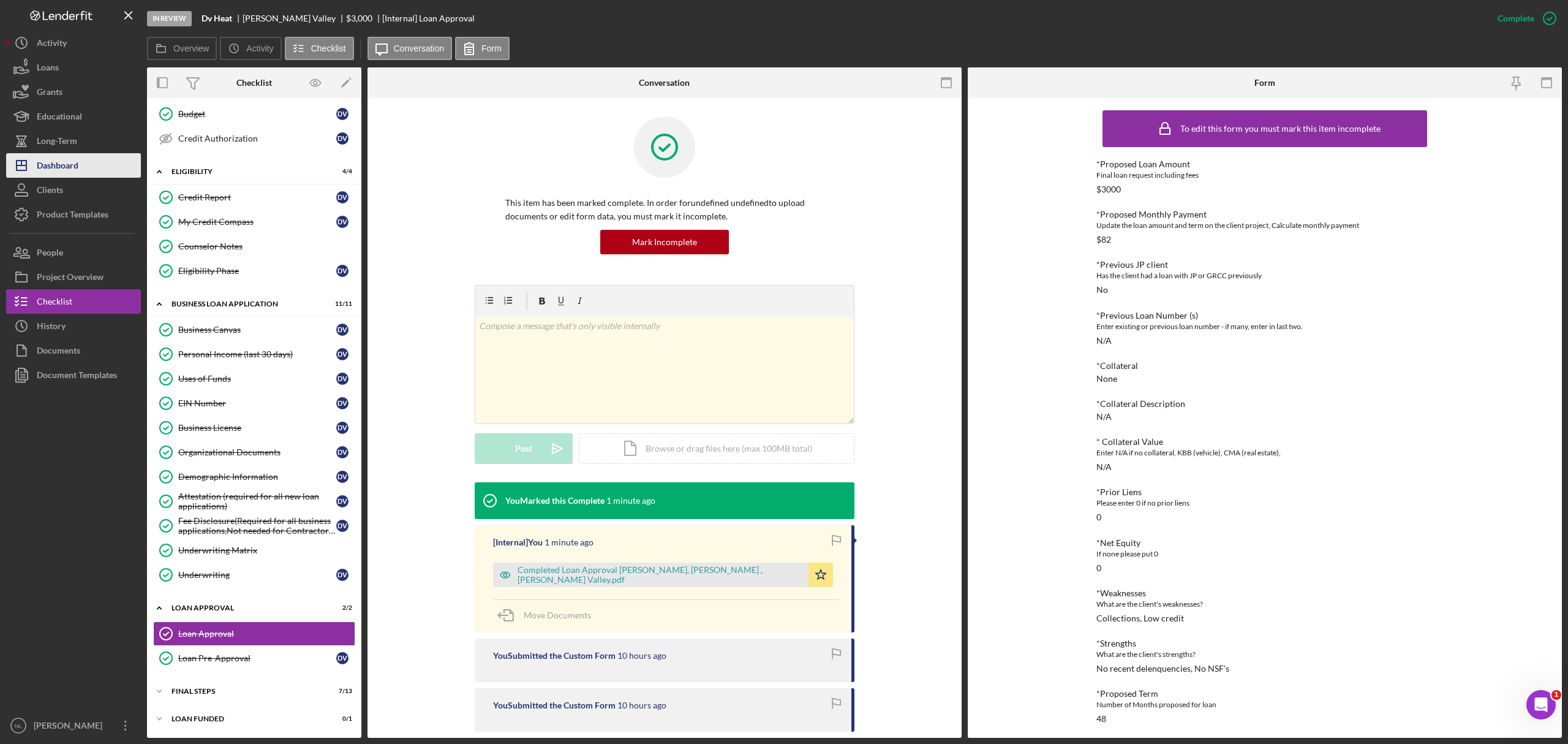
click at [105, 175] on button "Icon/Dashboard Dashboard" at bounding box center [73, 165] width 135 height 24
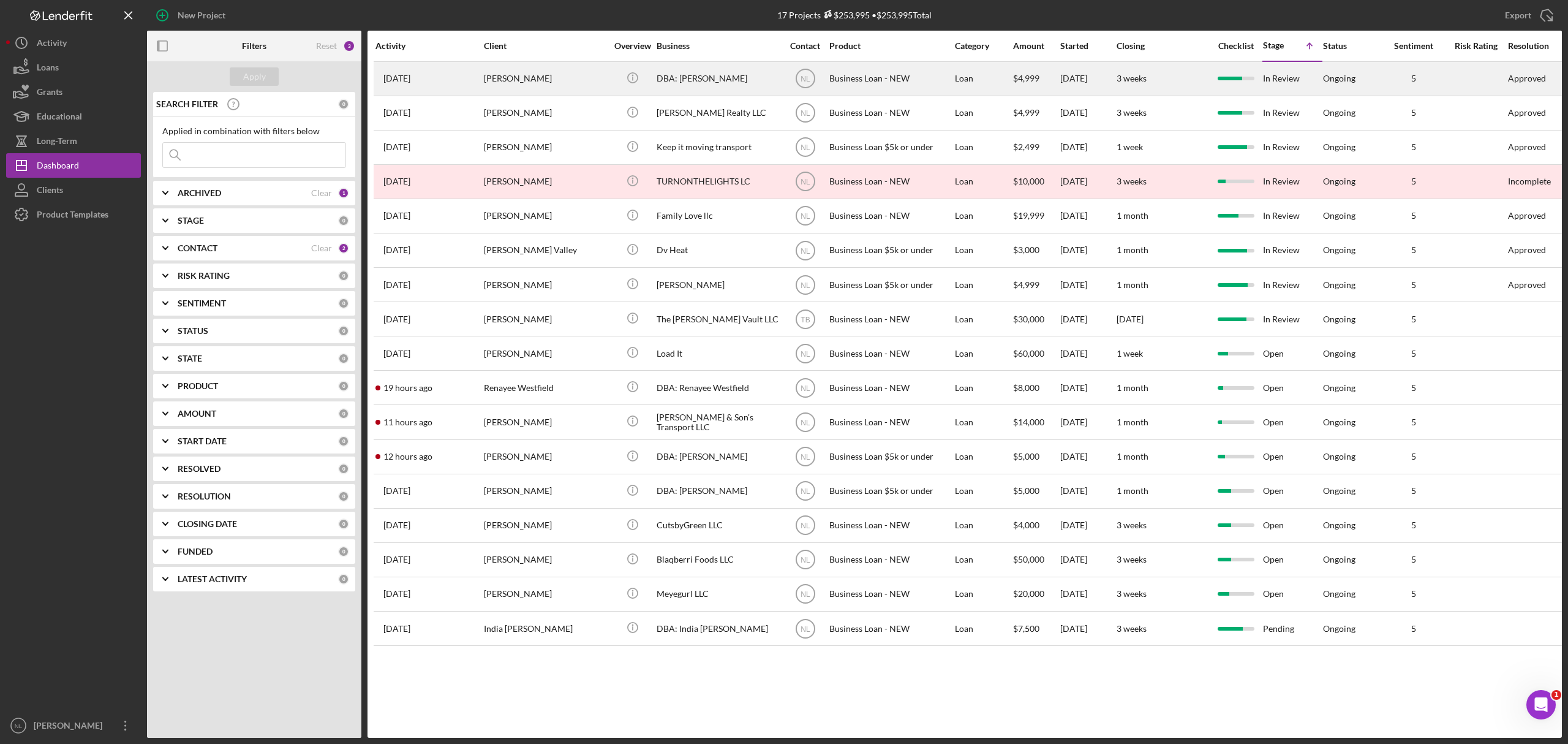
click at [494, 89] on div "[PERSON_NAME]" at bounding box center [544, 79] width 123 height 33
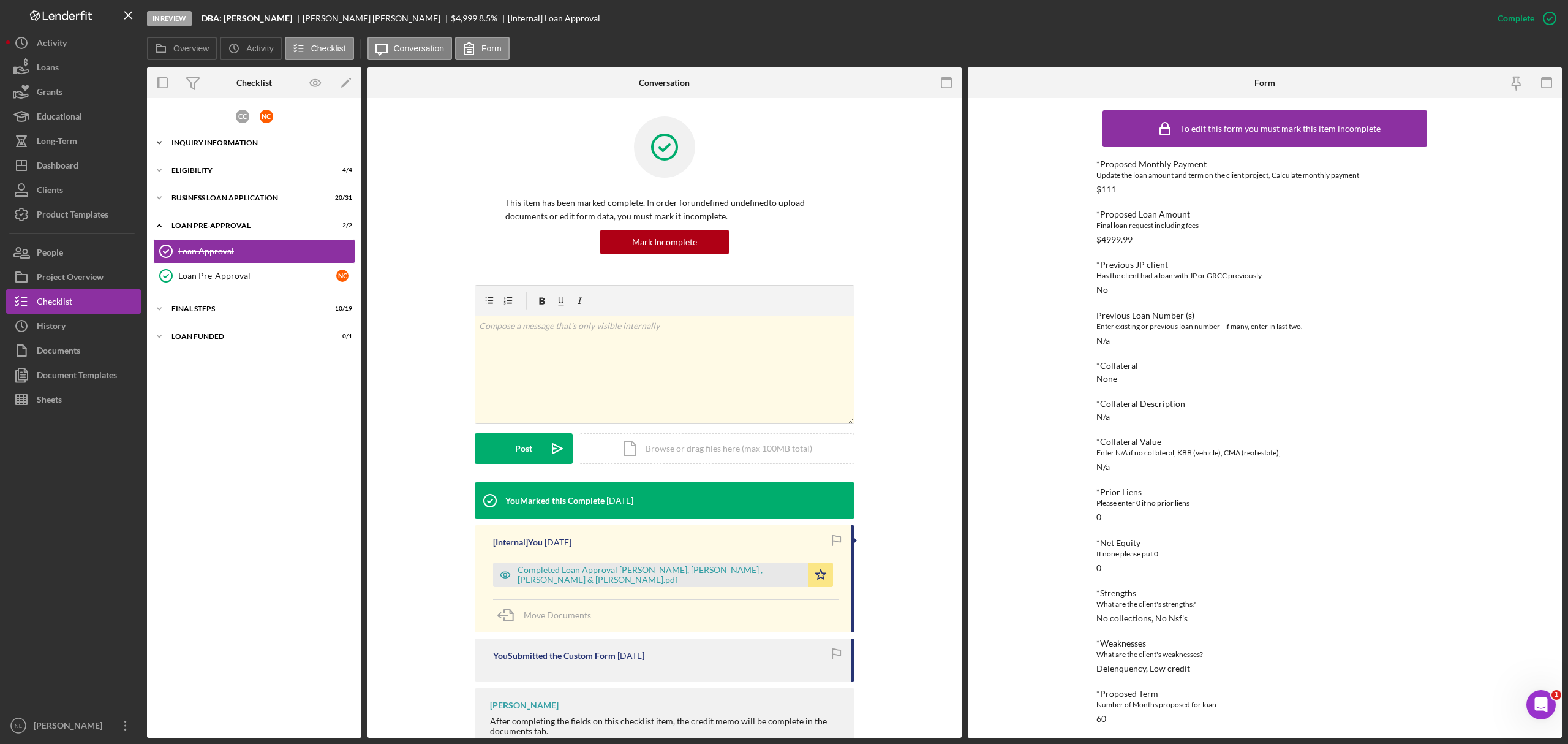
click at [262, 142] on div "INQUIRY INFORMATION" at bounding box center [259, 143] width 175 height 8
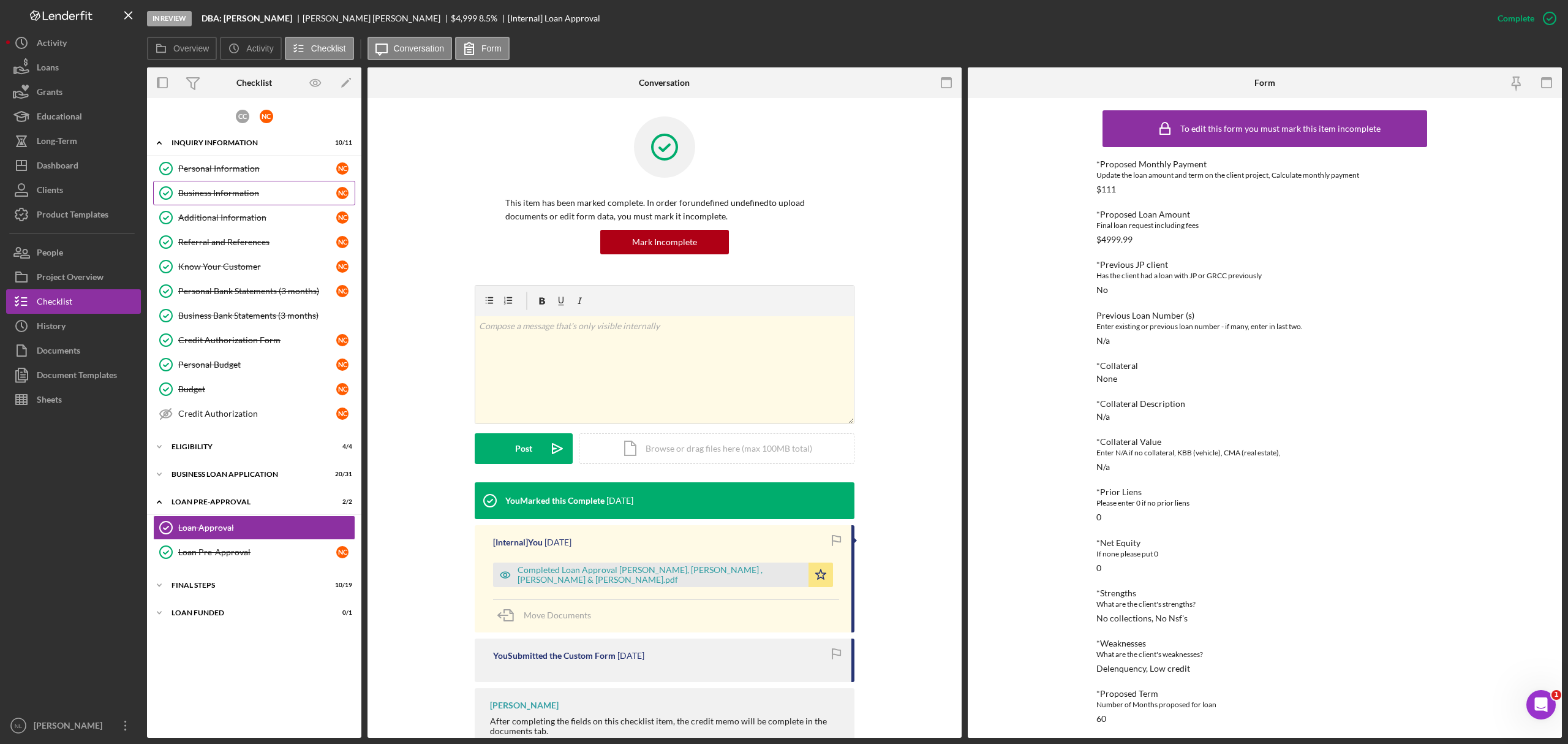
click at [268, 189] on div "Business Information" at bounding box center [258, 193] width 158 height 10
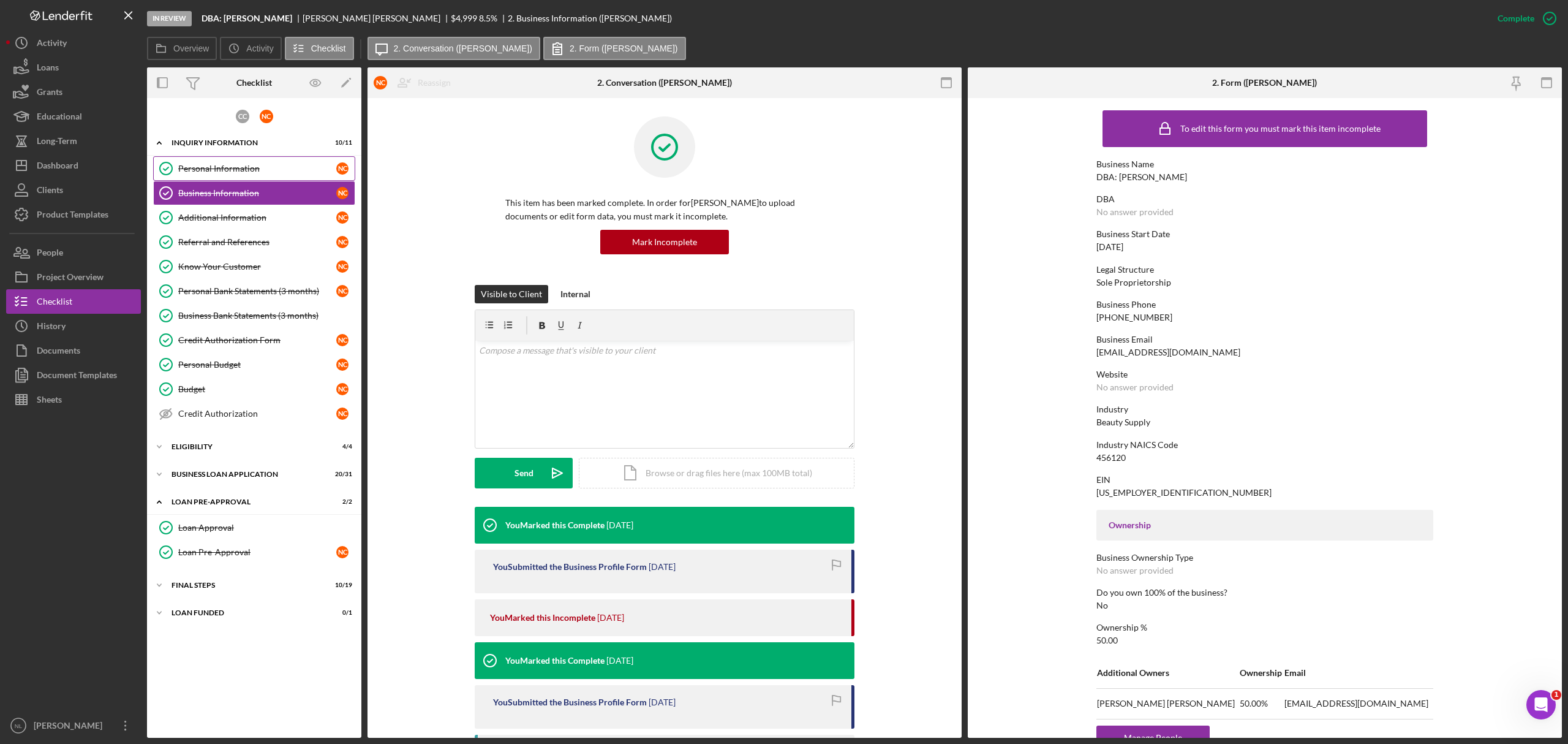
click at [231, 156] on link "Personal Information Personal Information N C" at bounding box center [254, 168] width 202 height 24
